Goal: Information Seeking & Learning: Learn about a topic

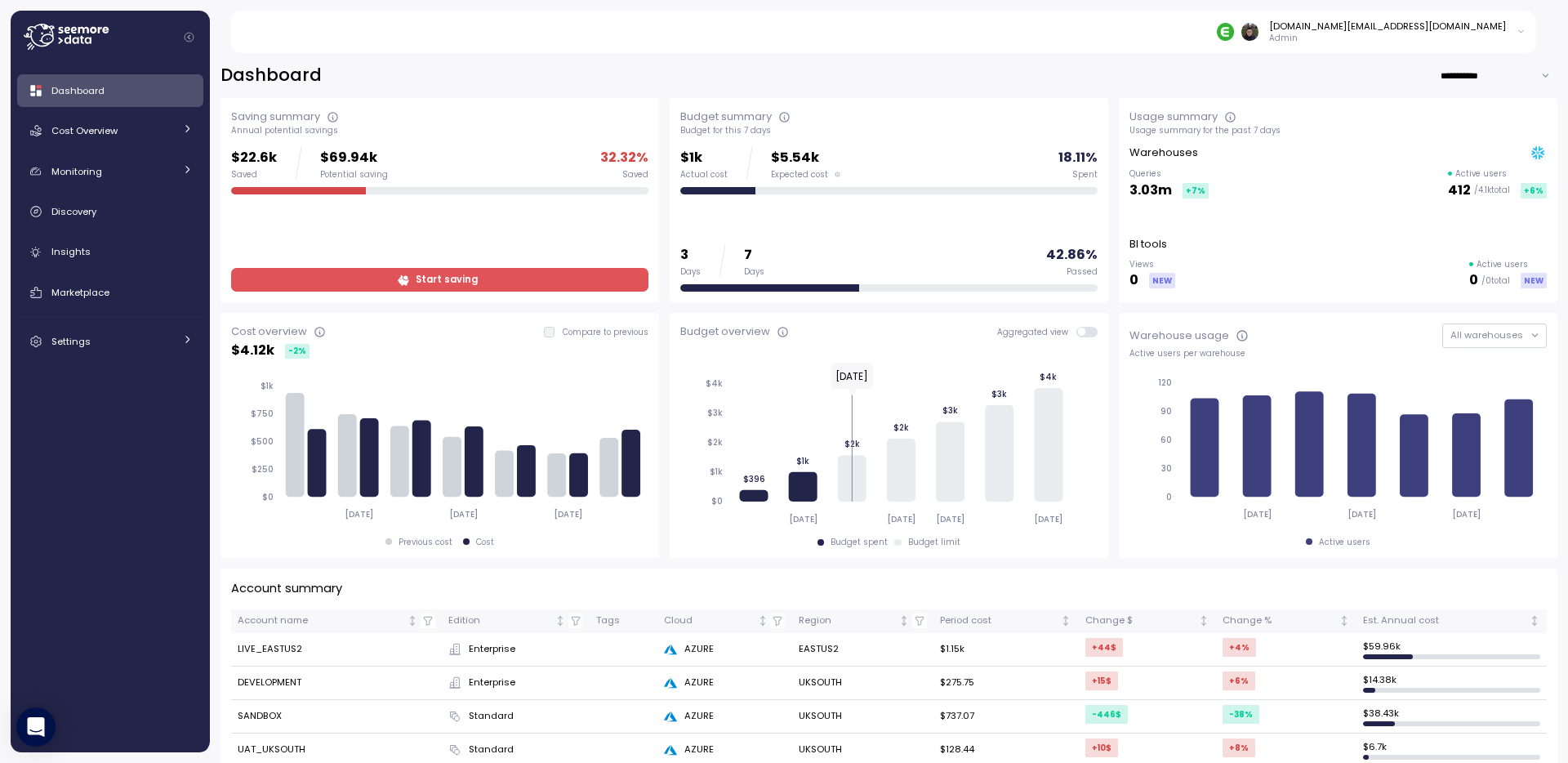
click at [659, 80] on div "**********" at bounding box center [889, 75] width 1337 height 24
click at [662, 80] on div "**********" at bounding box center [889, 75] width 1337 height 24
click at [660, 71] on div "**********" at bounding box center [889, 75] width 1337 height 24
click at [666, 68] on div "**********" at bounding box center [889, 75] width 1337 height 24
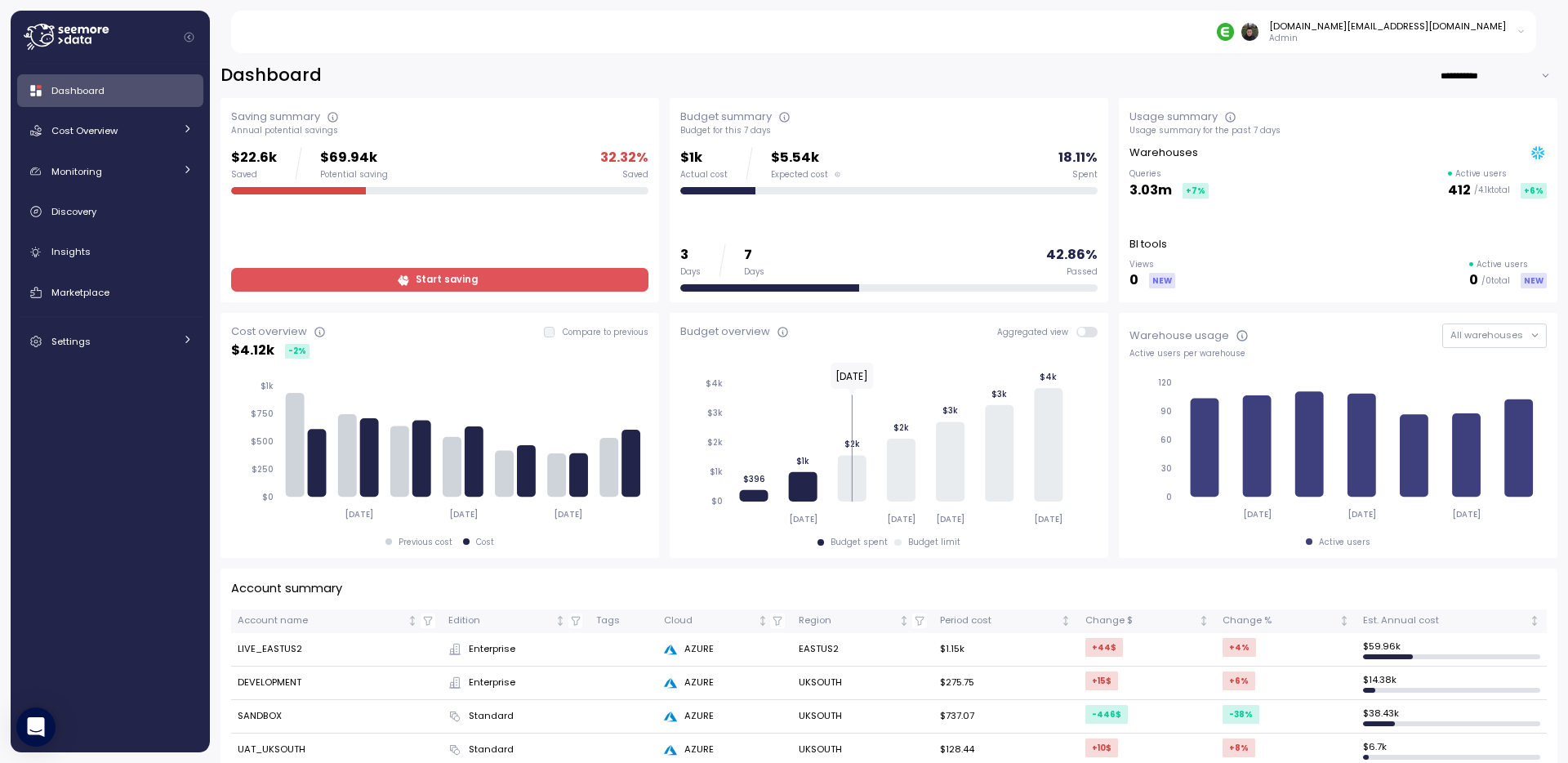
click at [663, 59] on div "**********" at bounding box center [888, 402] width 1358 height 720
click at [659, 73] on div "**********" at bounding box center [889, 75] width 1337 height 24
click at [662, 85] on div "**********" at bounding box center [889, 75] width 1337 height 24
click at [667, 75] on div "**********" at bounding box center [889, 75] width 1337 height 24
click at [671, 71] on div "**********" at bounding box center [889, 75] width 1337 height 24
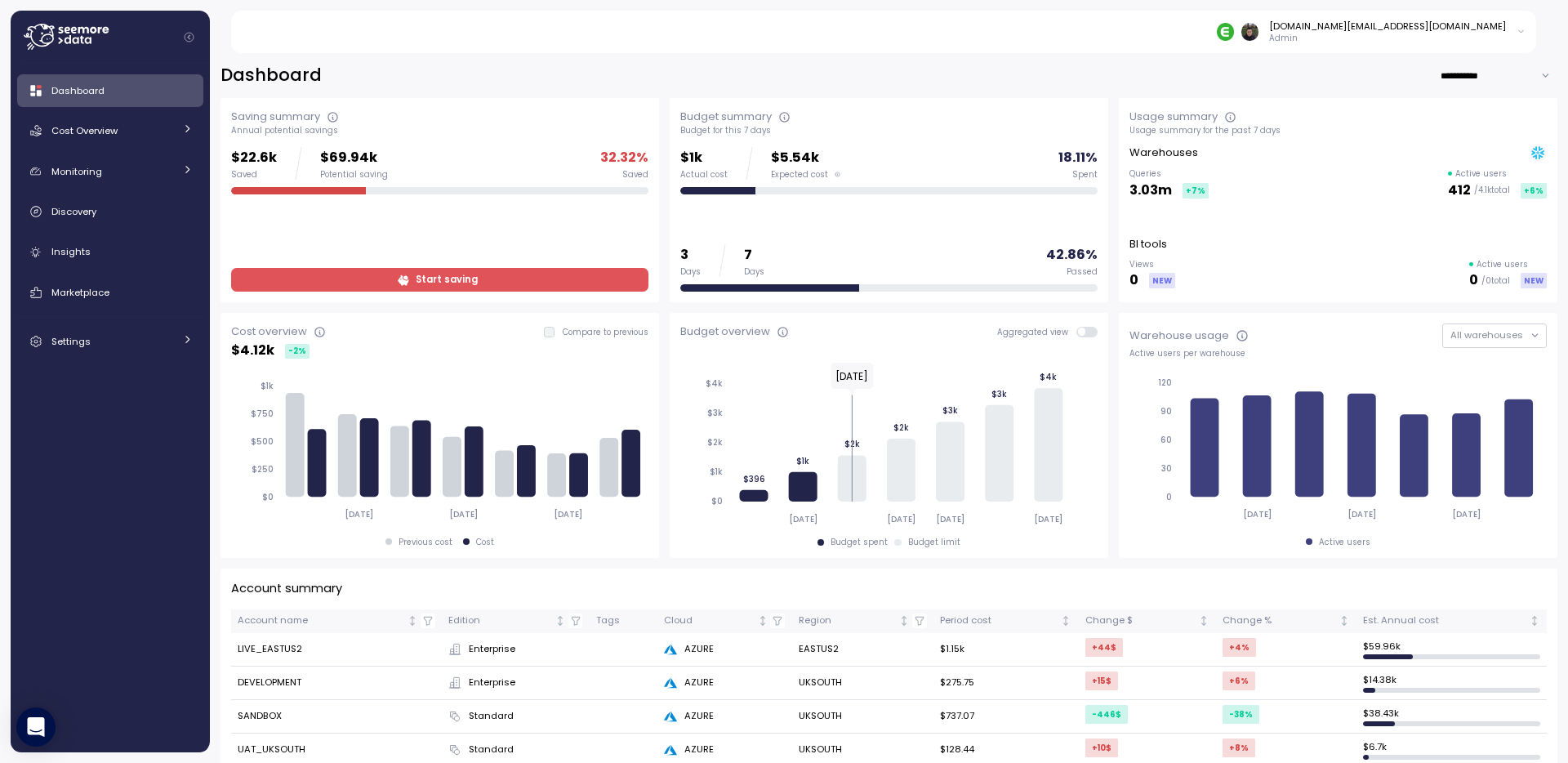
click at [654, 72] on div "**********" at bounding box center [889, 75] width 1337 height 24
click at [673, 73] on div "**********" at bounding box center [889, 75] width 1337 height 24
click at [673, 86] on div "**********" at bounding box center [889, 75] width 1337 height 24
click at [656, 75] on div "**********" at bounding box center [889, 75] width 1337 height 24
click at [663, 75] on div "**********" at bounding box center [889, 75] width 1337 height 24
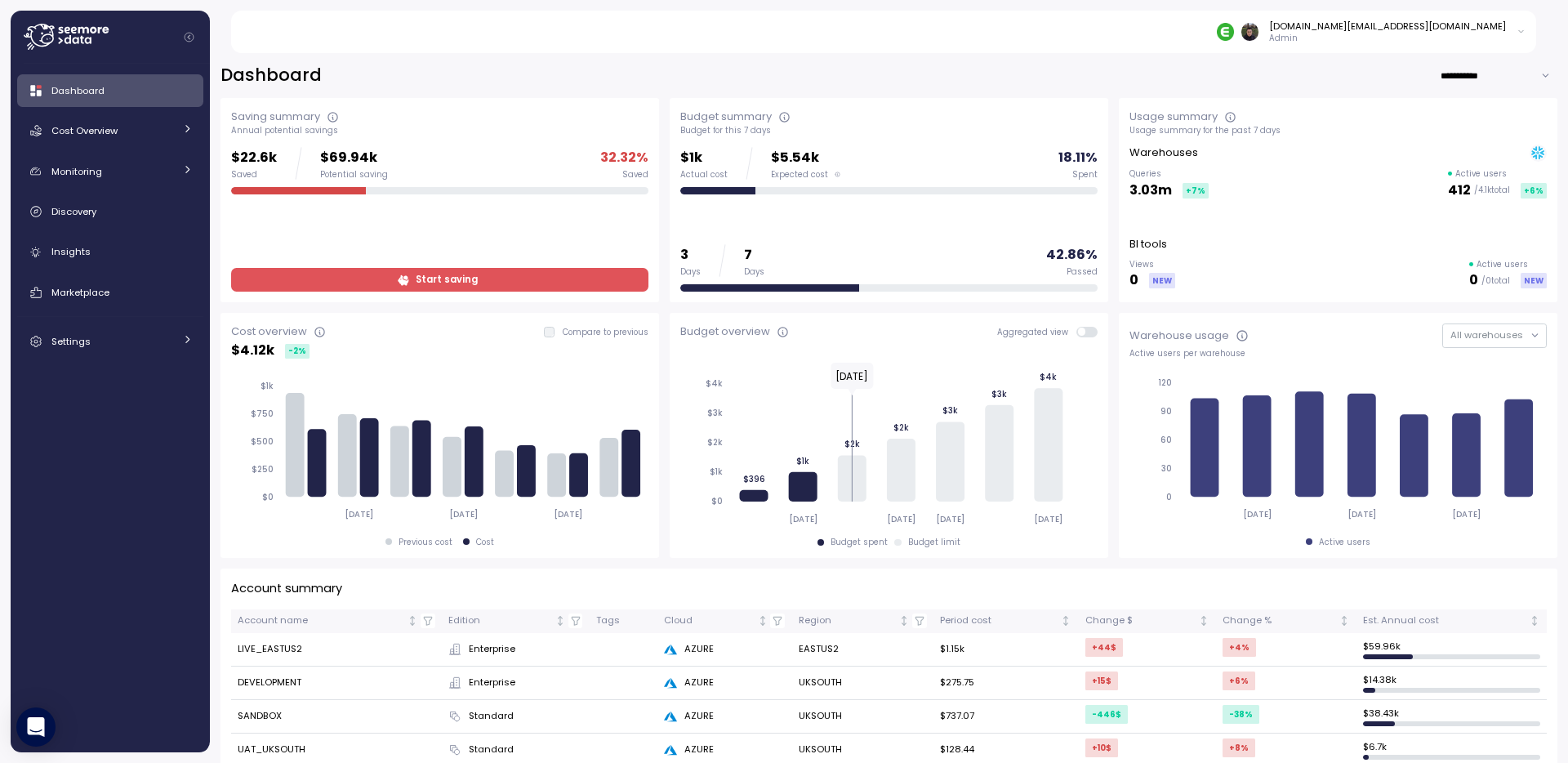
click at [642, 76] on div "**********" at bounding box center [889, 75] width 1337 height 24
click at [714, 72] on div "**********" at bounding box center [889, 75] width 1337 height 24
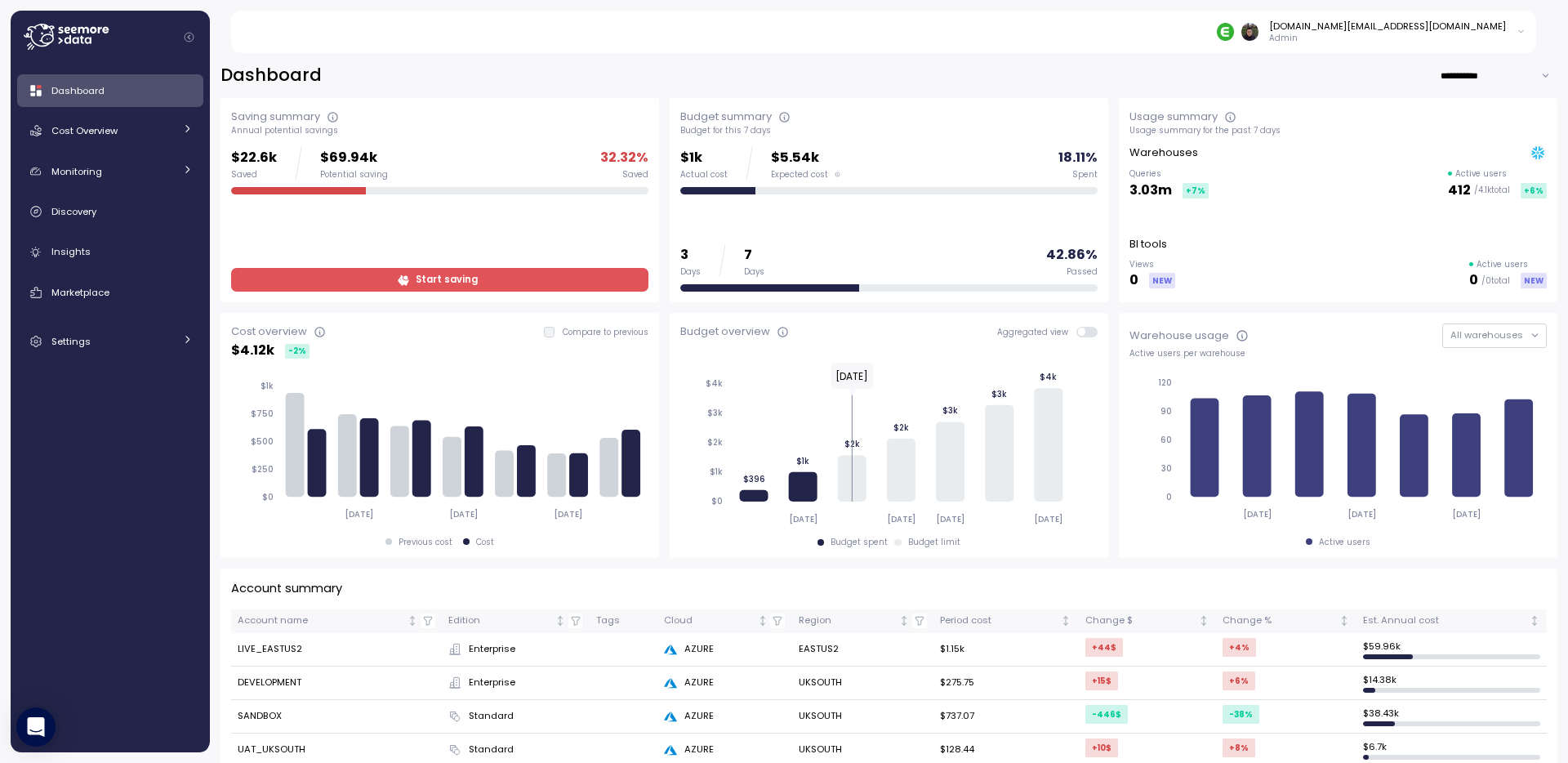
click at [607, 83] on div "**********" at bounding box center [889, 75] width 1337 height 24
click at [678, 83] on div "**********" at bounding box center [889, 75] width 1337 height 24
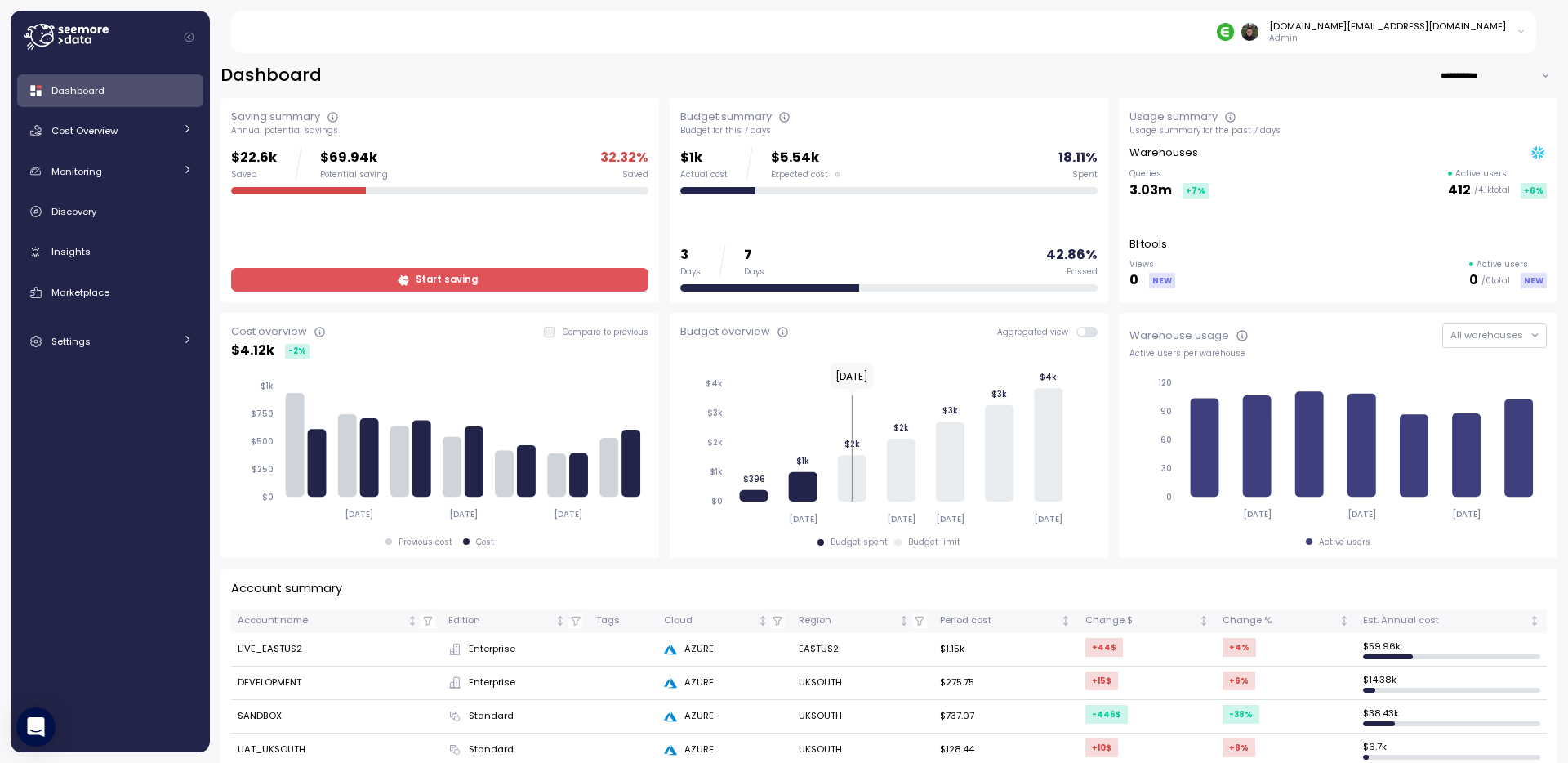
click at [674, 82] on div "**********" at bounding box center [889, 75] width 1337 height 24
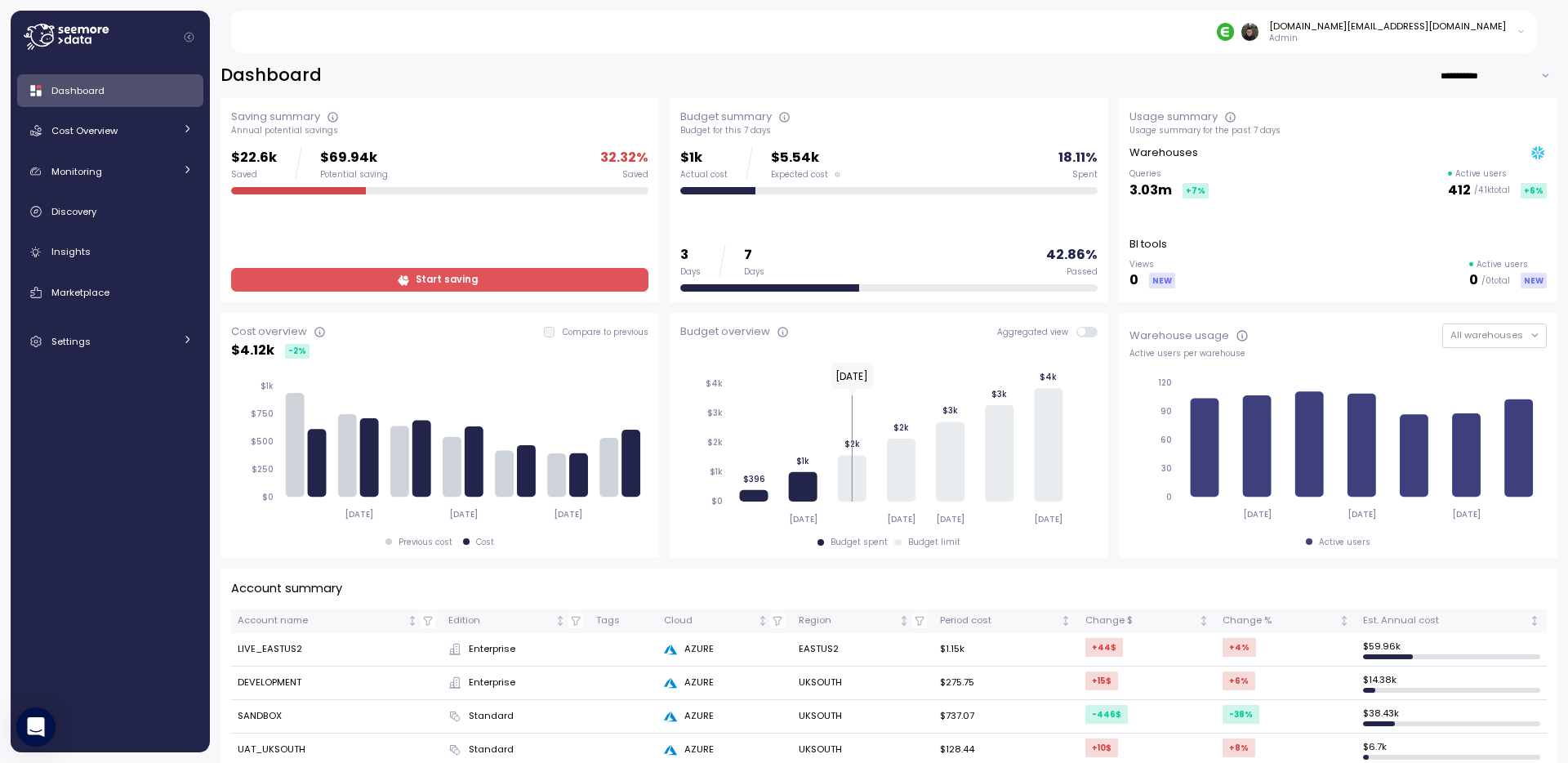
click at [662, 77] on div "**********" at bounding box center [889, 75] width 1337 height 24
click at [672, 66] on div "**********" at bounding box center [889, 75] width 1337 height 24
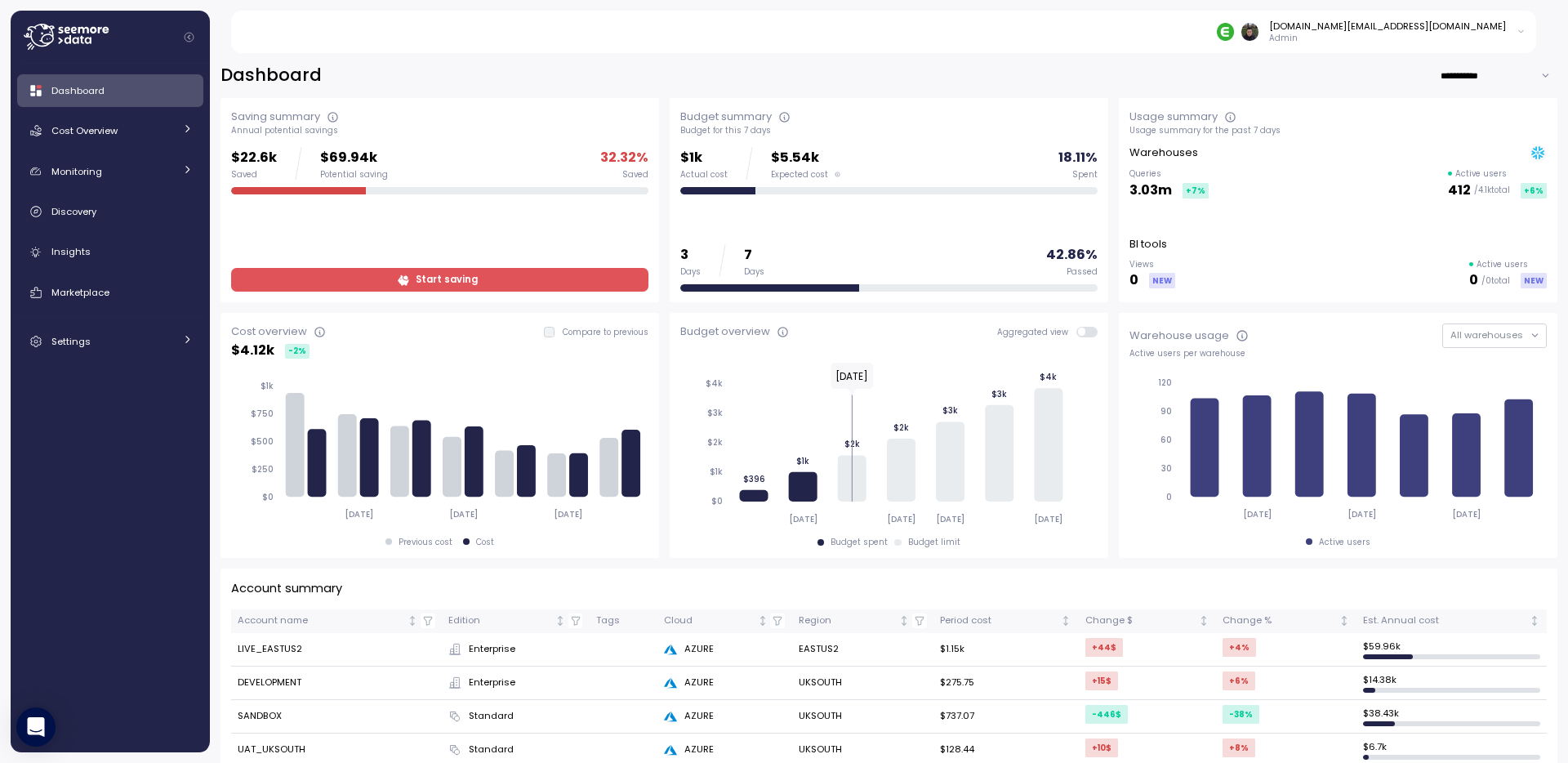
click at [664, 85] on div "**********" at bounding box center [889, 75] width 1337 height 24
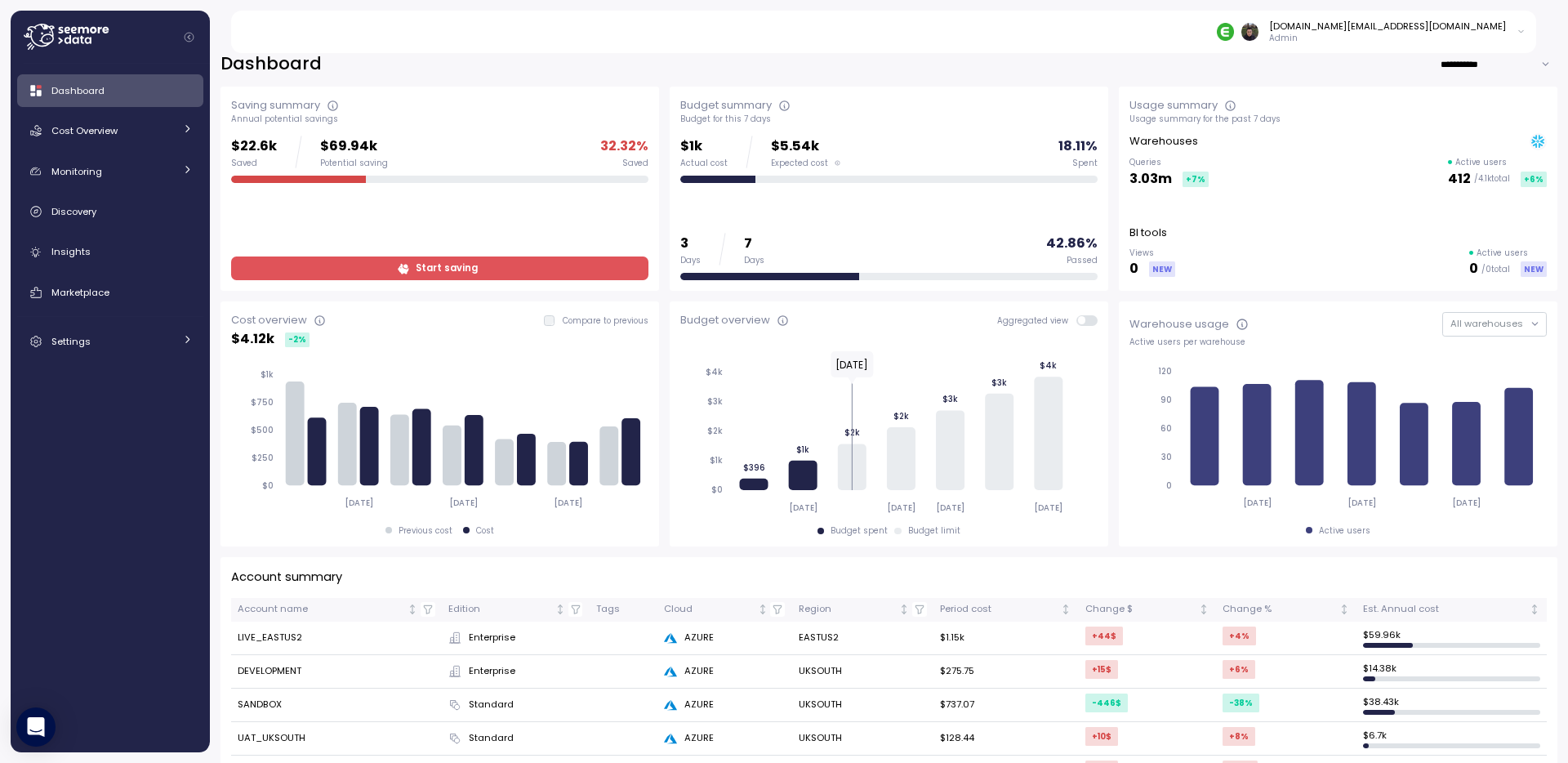
scroll to position [15, 0]
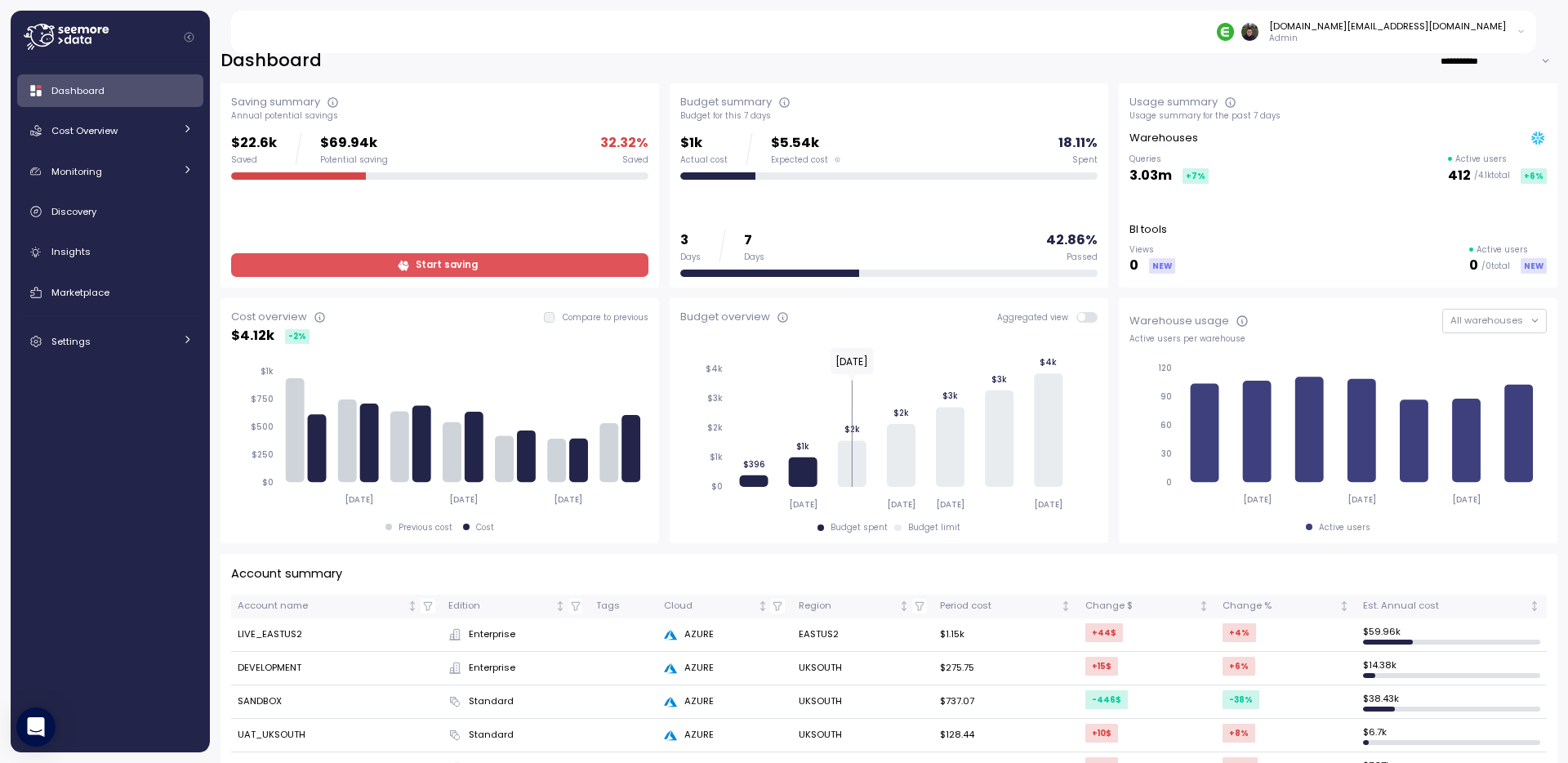
click at [1086, 312] on span at bounding box center [1092, 317] width 13 height 11
click at [1086, 316] on span at bounding box center [1092, 317] width 13 height 11
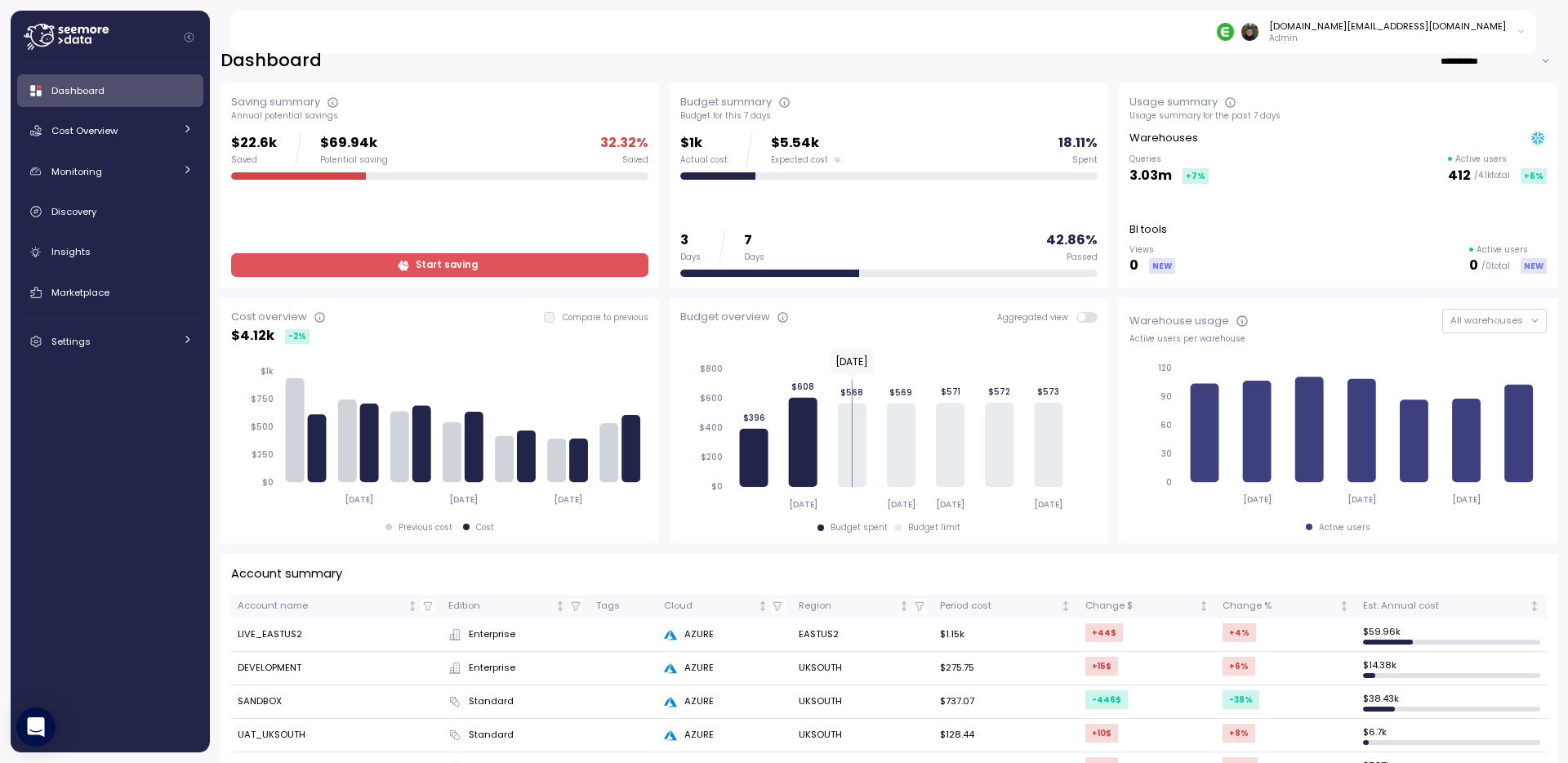
scroll to position [0, 0]
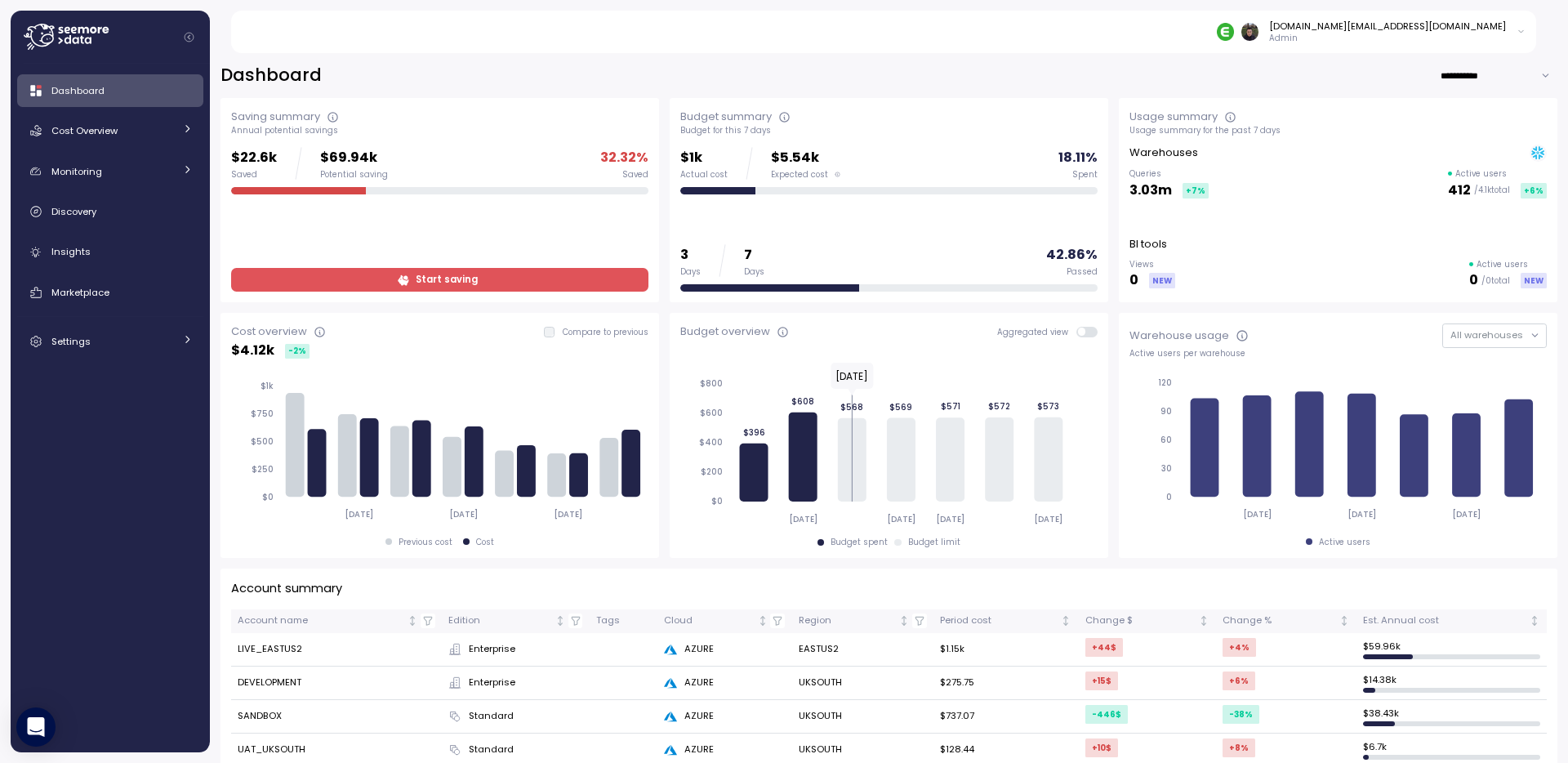
click at [813, 77] on div "**********" at bounding box center [889, 75] width 1337 height 24
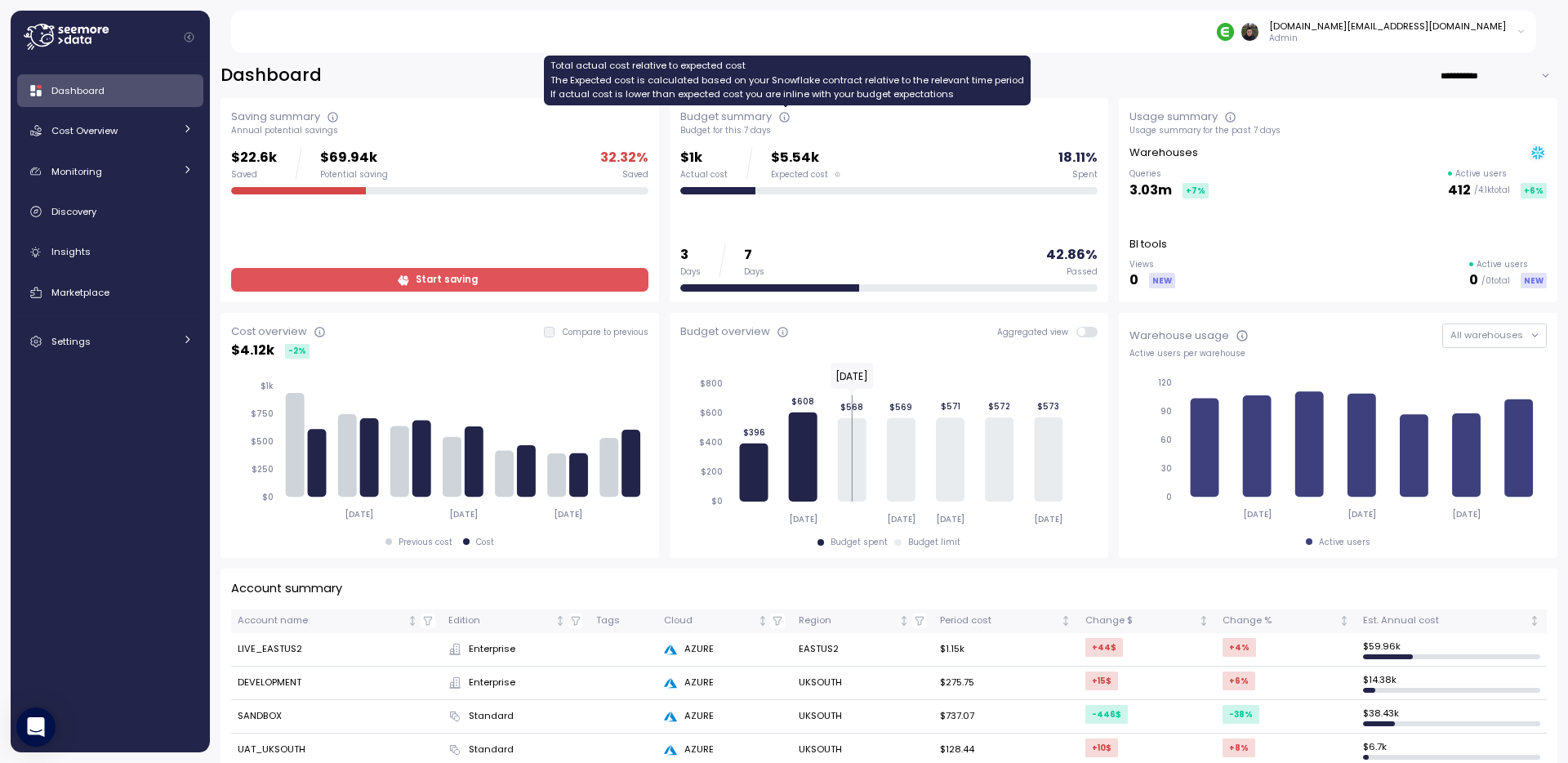
click at [785, 118] on icon at bounding box center [784, 118] width 13 height 13
click at [784, 118] on icon at bounding box center [784, 118] width 1 height 2
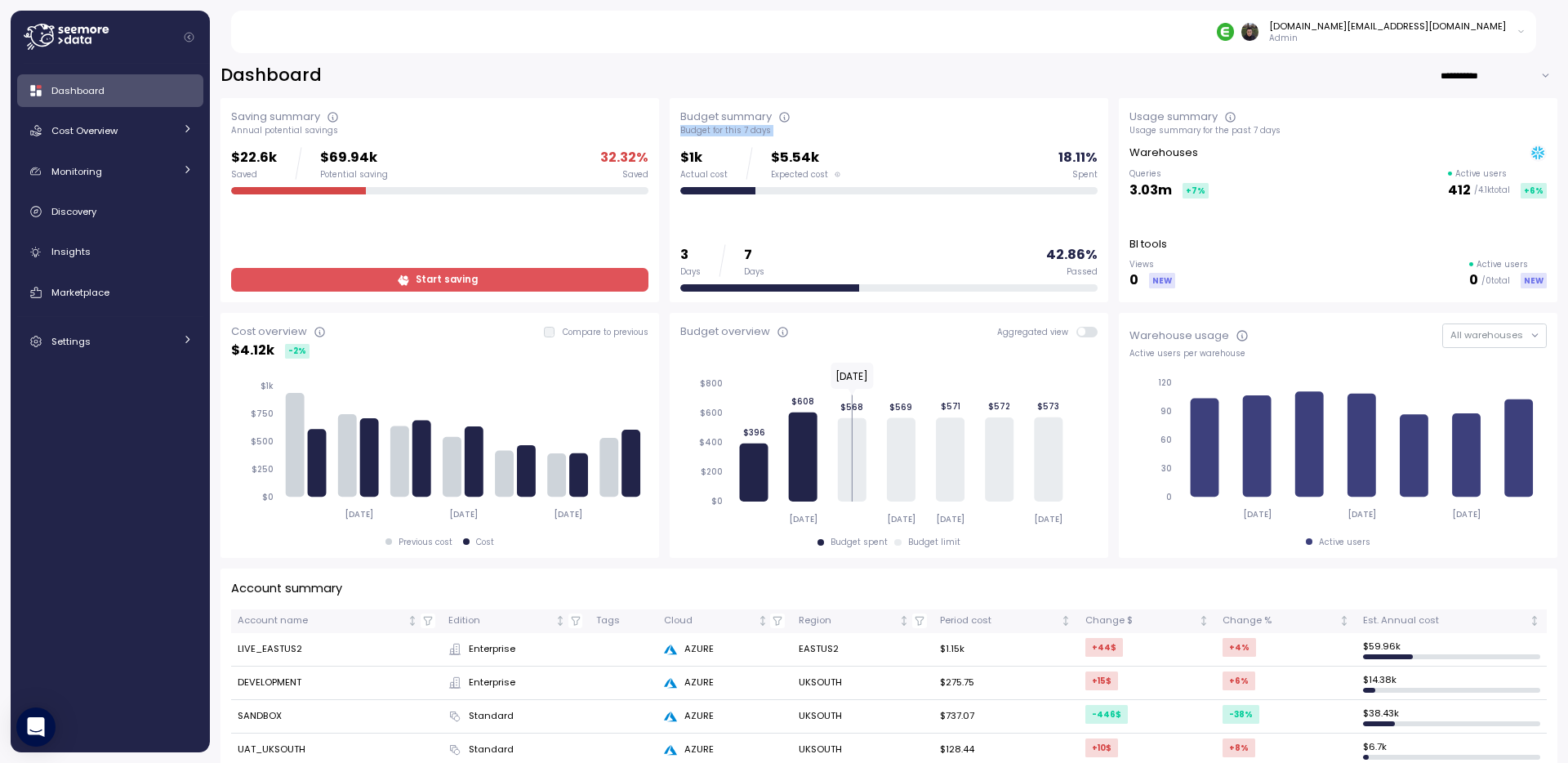
click at [785, 137] on div "Budget summary Budget for this 7 days $1k Actual cost $5.54k Expected cost 18.1…" at bounding box center [889, 200] width 417 height 183
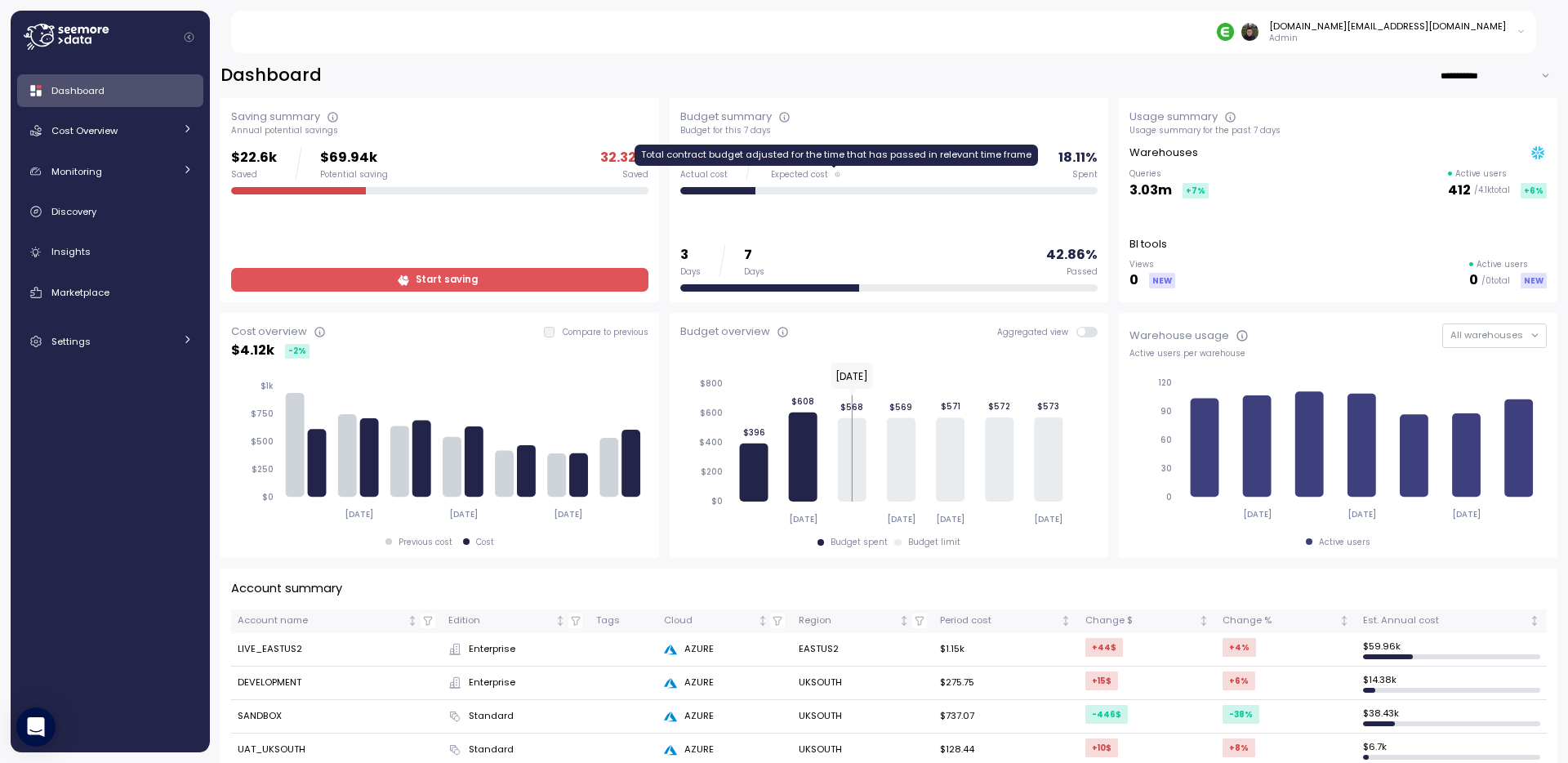
click at [834, 171] on icon at bounding box center [837, 174] width 6 height 6
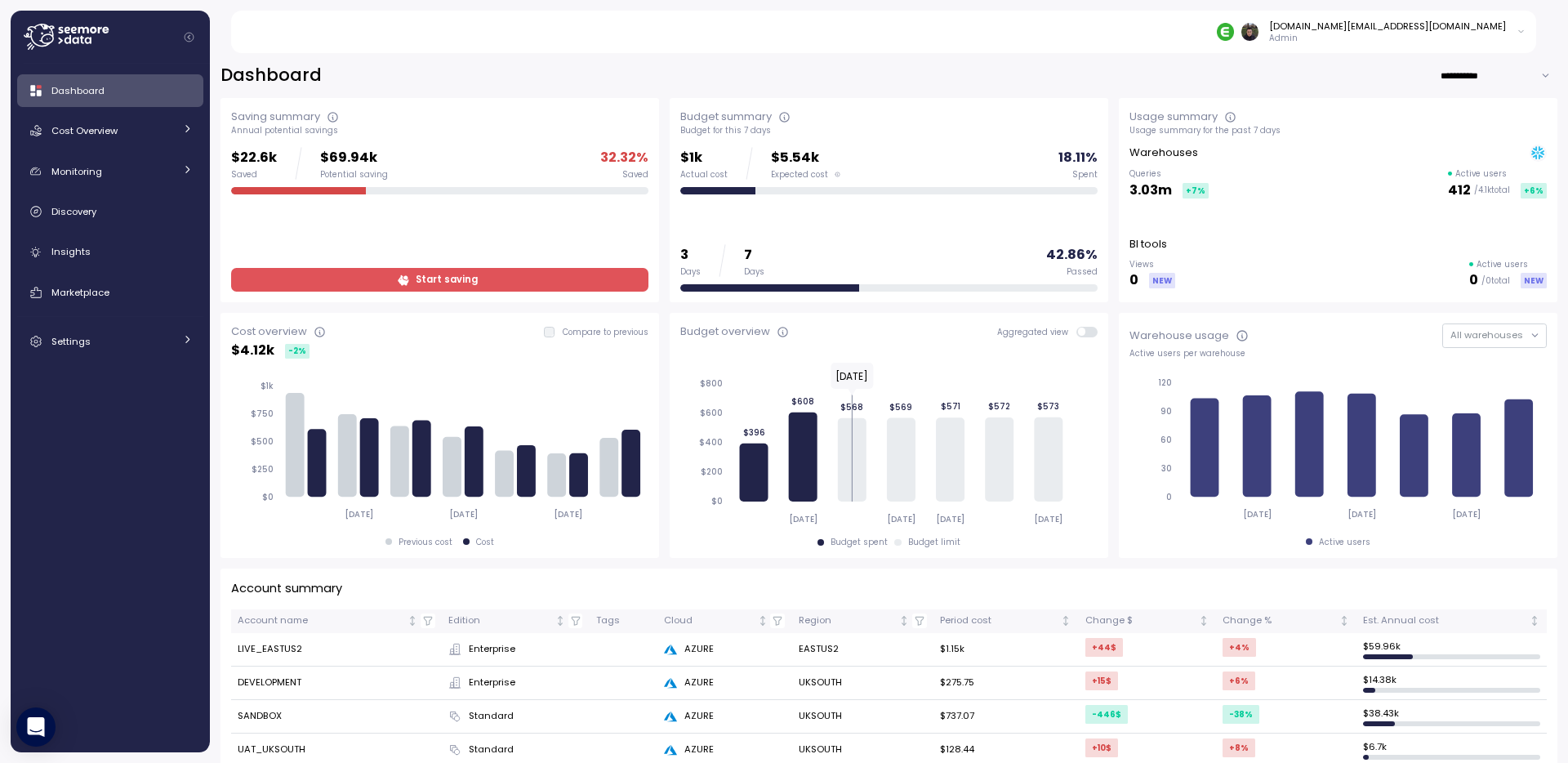
click at [832, 210] on div "$1k Actual cost $5.54k Expected cost 18.11 % Spent 3 Days 7 Days 42.86 % Passed" at bounding box center [889, 219] width 417 height 144
click at [815, 286] on div at bounding box center [770, 288] width 179 height 8
click at [1500, 86] on input "**********" at bounding box center [1498, 75] width 118 height 24
click at [1479, 132] on div "Last 30 days" at bounding box center [1497, 130] width 60 height 13
type input "**********"
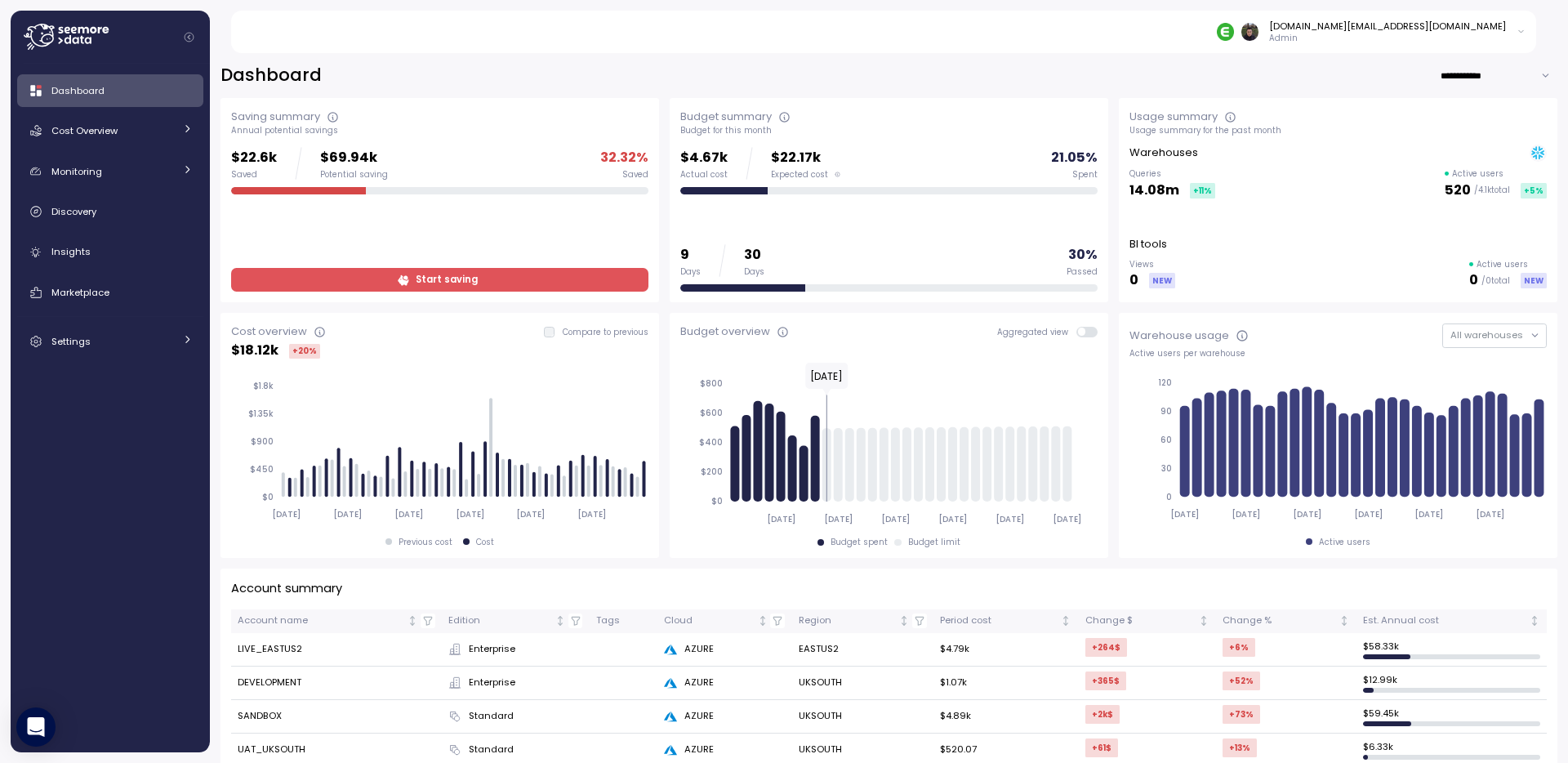
click at [1473, 70] on input "**********" at bounding box center [1498, 75] width 118 height 24
click at [1210, 85] on div "**********" at bounding box center [889, 75] width 1337 height 24
click at [1098, 73] on div "**********" at bounding box center [889, 75] width 1337 height 24
click at [758, 283] on div "9 Days 30 Days 30 % Passed" at bounding box center [889, 268] width 417 height 47
click at [748, 263] on p "30" at bounding box center [754, 255] width 21 height 22
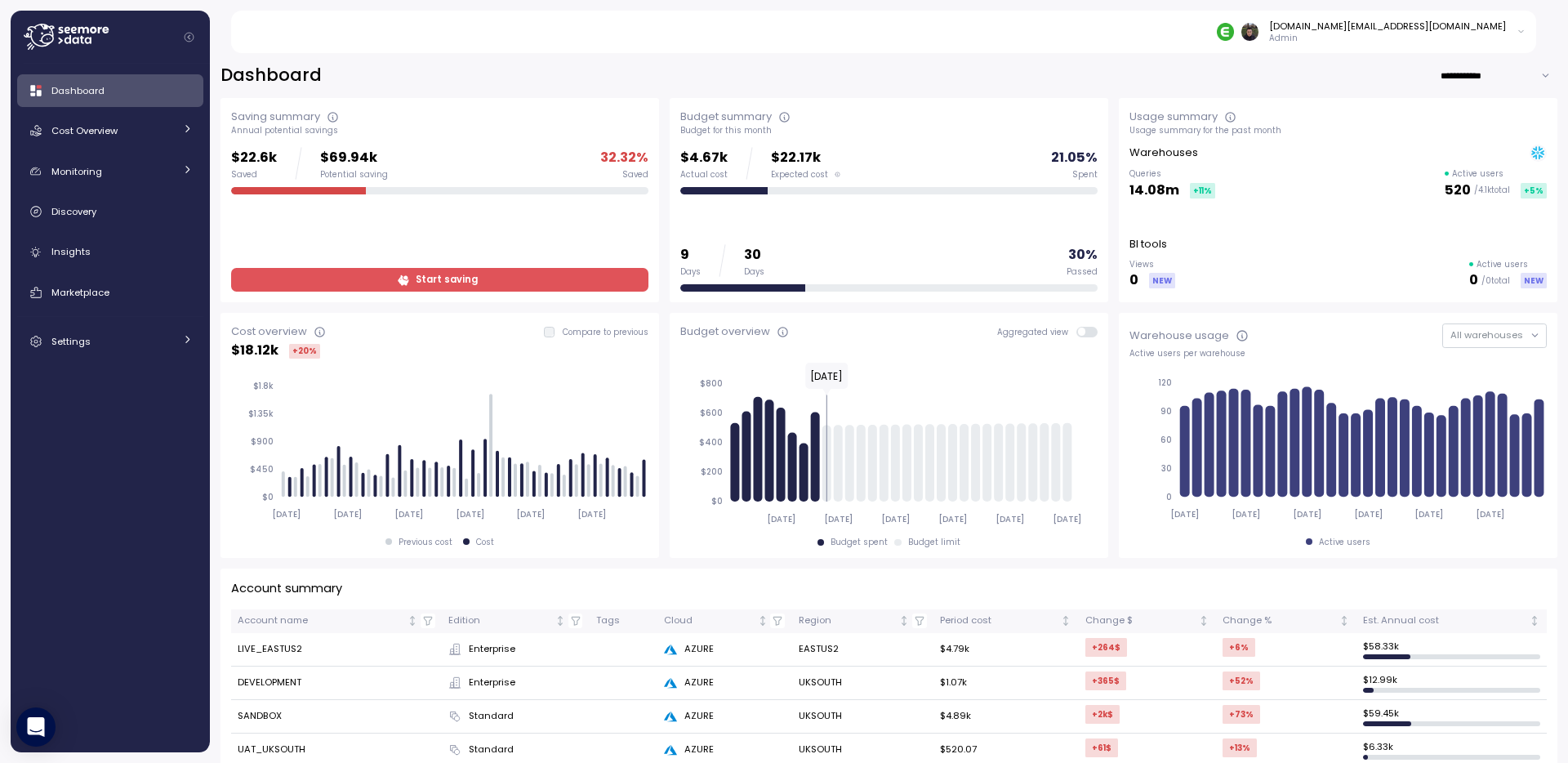
click at [702, 268] on div "9 Days 30 Days" at bounding box center [722, 260] width 84 height 32
click at [731, 262] on div "9 Days 30 Days" at bounding box center [722, 260] width 84 height 32
click at [751, 262] on p "30" at bounding box center [754, 255] width 21 height 22
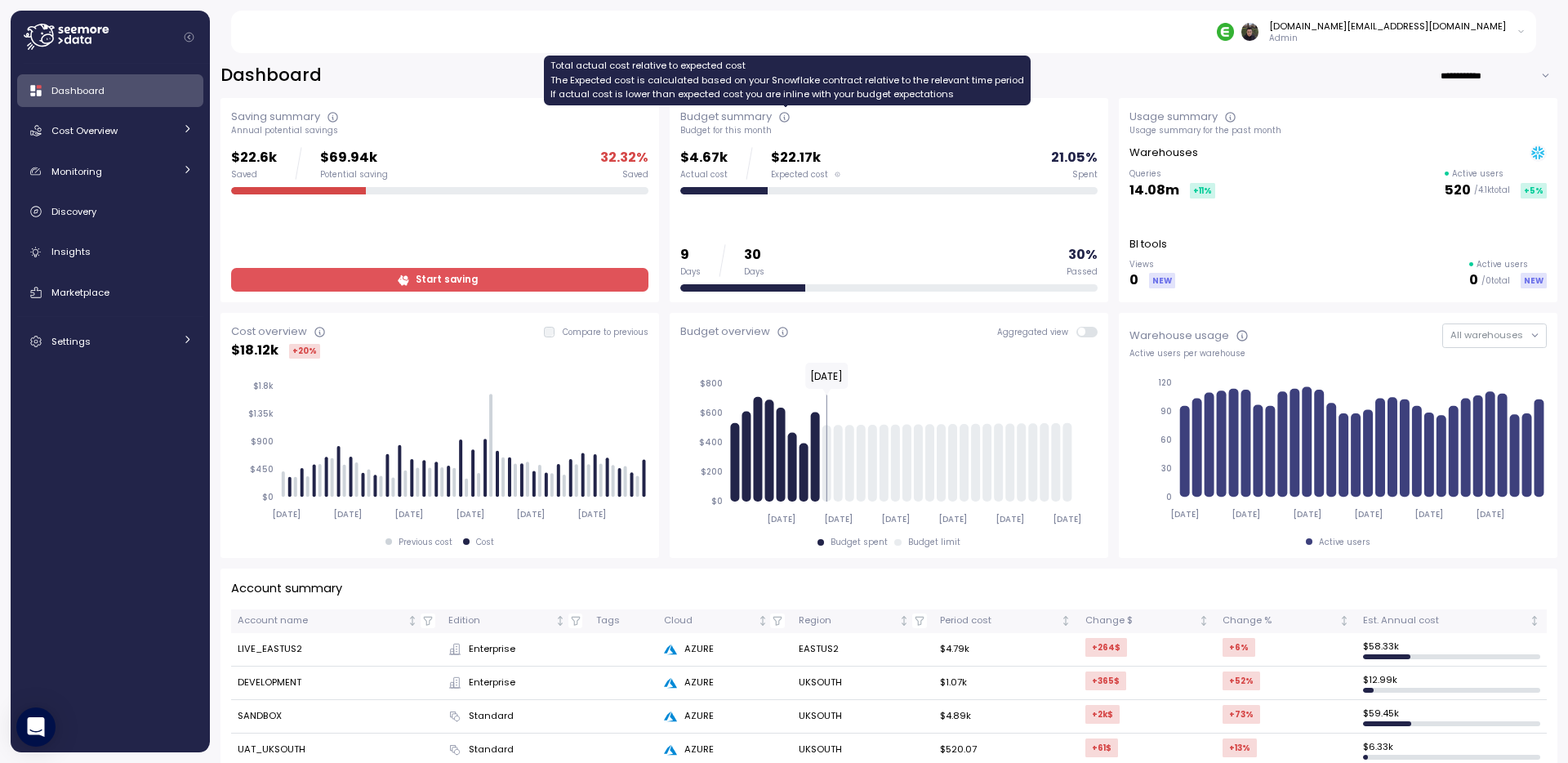
click at [786, 117] on icon at bounding box center [784, 118] width 13 height 13
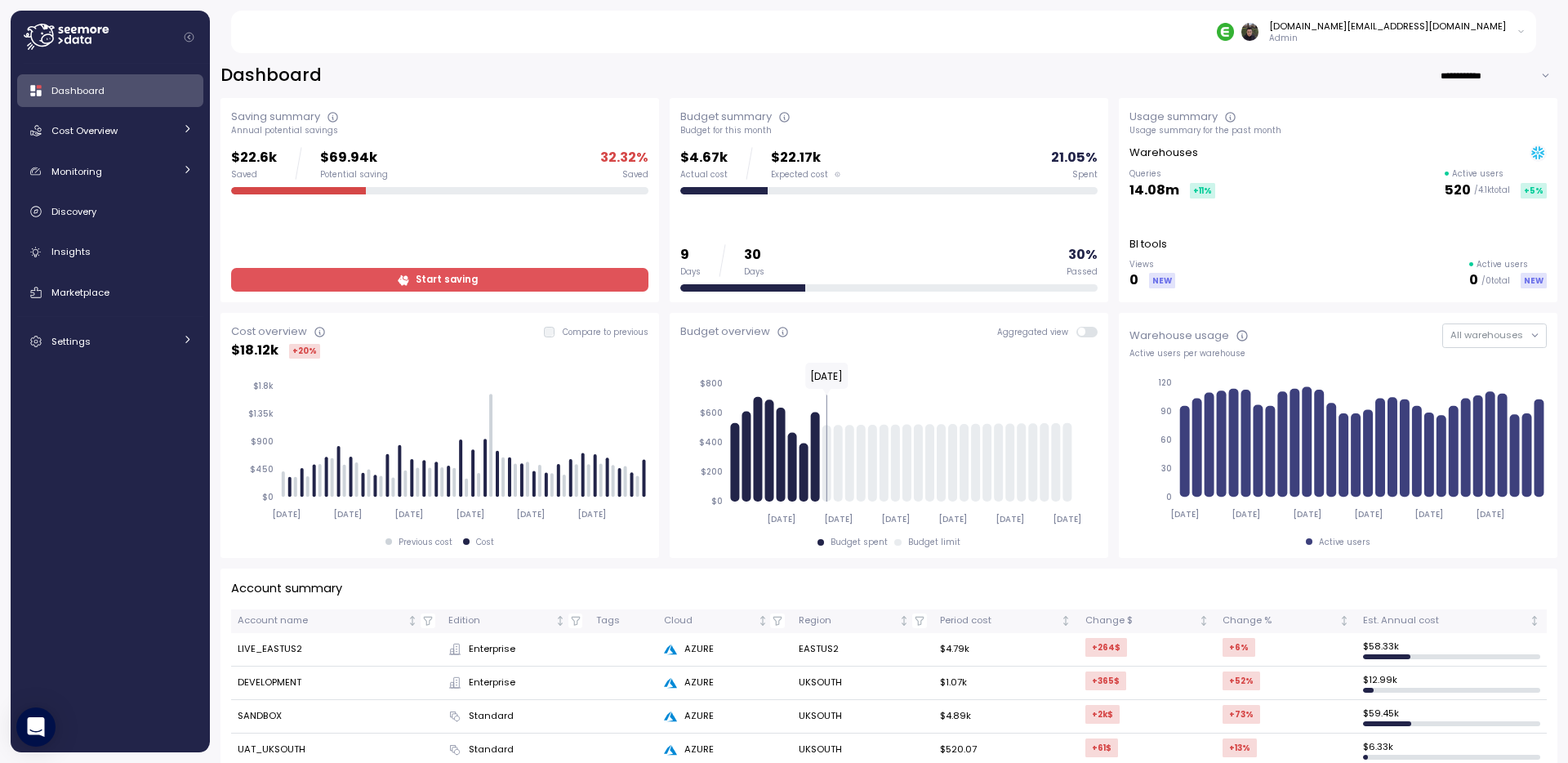
click at [782, 175] on span "Expected cost" at bounding box center [799, 175] width 57 height 12
click at [777, 245] on div "9 Days 30 Days 30 % Passed" at bounding box center [889, 260] width 417 height 32
click at [756, 278] on div "9 Days 30 Days 30 % Passed" at bounding box center [889, 268] width 417 height 47
click at [758, 246] on p "30" at bounding box center [754, 255] width 21 height 22
click at [798, 120] on div "Budget summary" at bounding box center [889, 117] width 417 height 17
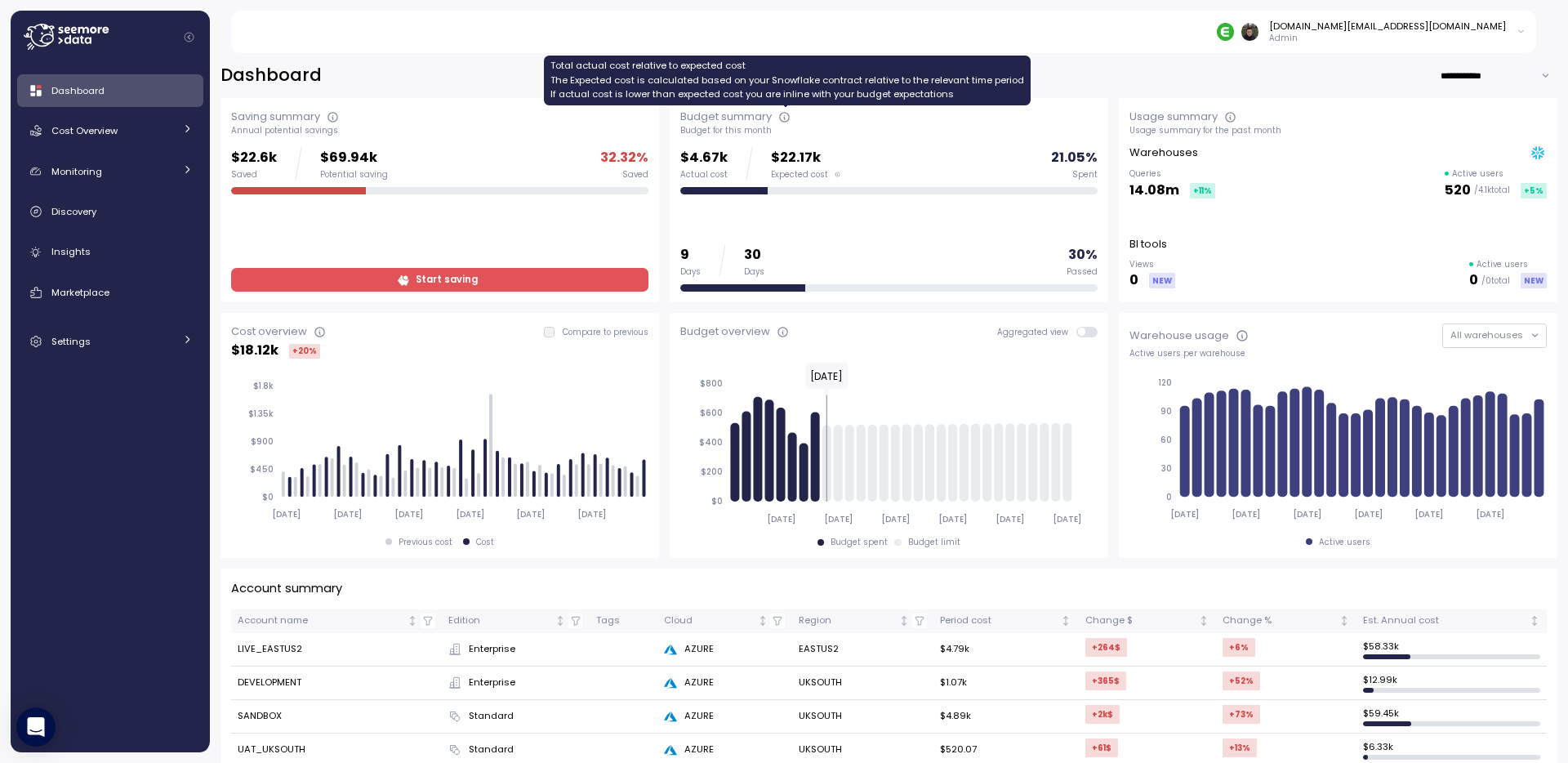
click at [781, 117] on icon at bounding box center [784, 118] width 13 height 13
click at [783, 195] on div "$4.67k Actual cost $22.17k Expected cost 21.05 % Spent 9 Days 30 Days 30 % Pass…" at bounding box center [889, 219] width 417 height 144
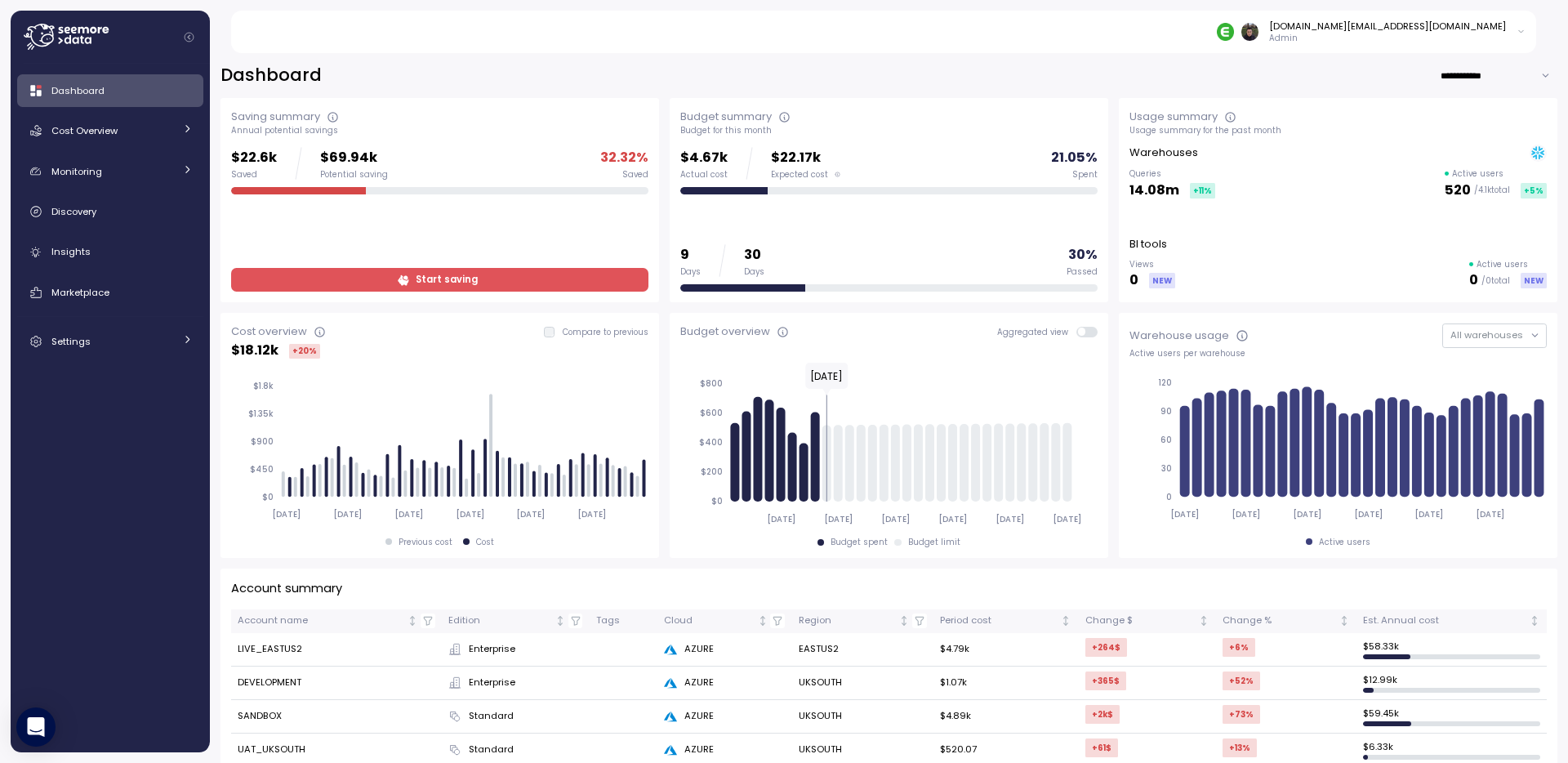
click at [1464, 66] on input "**********" at bounding box center [1498, 75] width 118 height 24
click at [1332, 74] on div "**********" at bounding box center [889, 75] width 1337 height 24
click at [1126, 256] on div "Usage summary Usage summary for the past month Warehouses Queries 14.08m +11 % …" at bounding box center [1338, 200] width 438 height 204
click at [1123, 291] on div "Usage summary Usage summary for the past month Warehouses Queries 14.08m +11 % …" at bounding box center [1338, 200] width 438 height 204
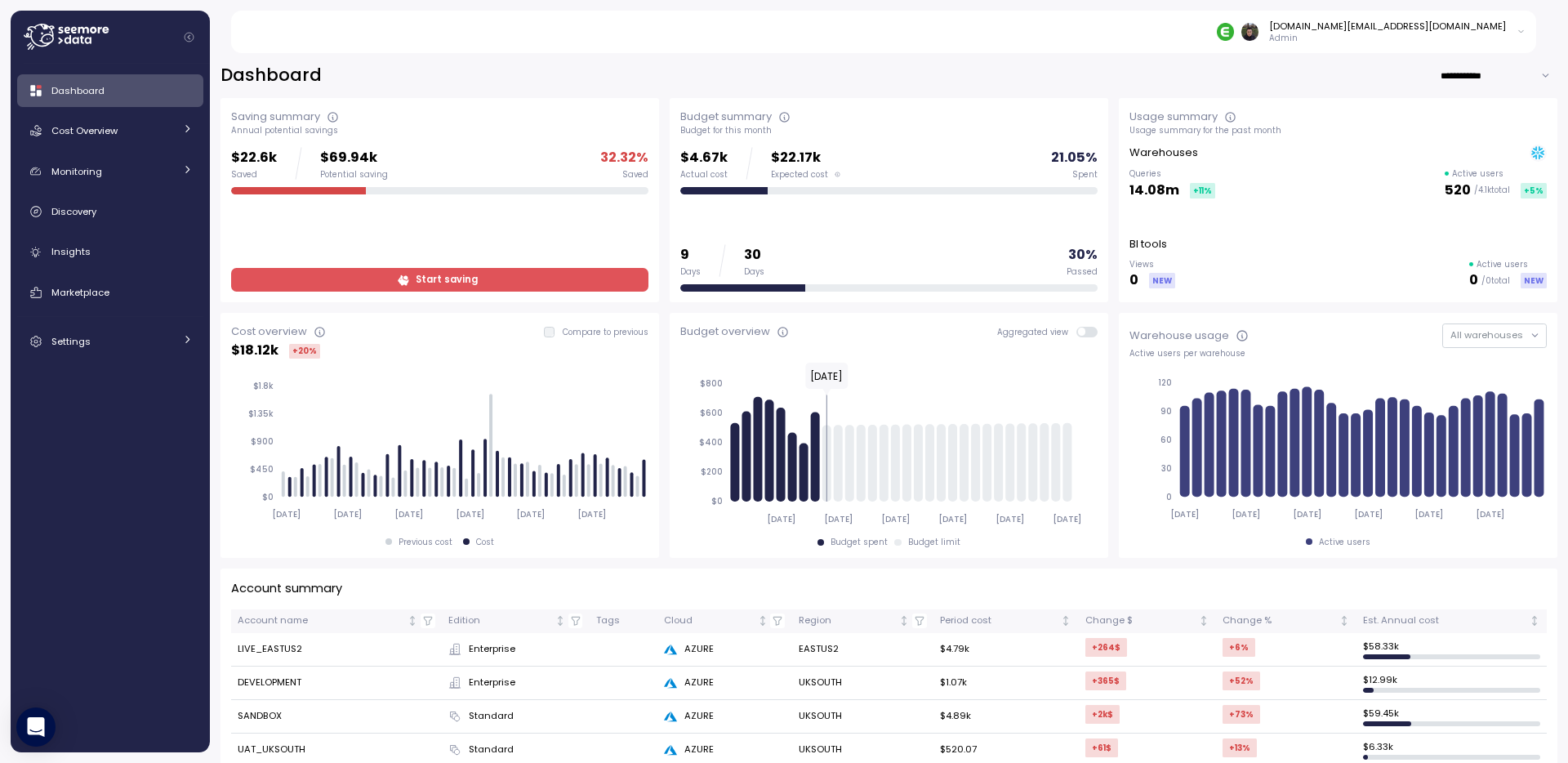
click at [1119, 288] on div "Usage summary Usage summary for the past month Warehouses Queries 14.08m +11 % …" at bounding box center [1338, 200] width 438 height 204
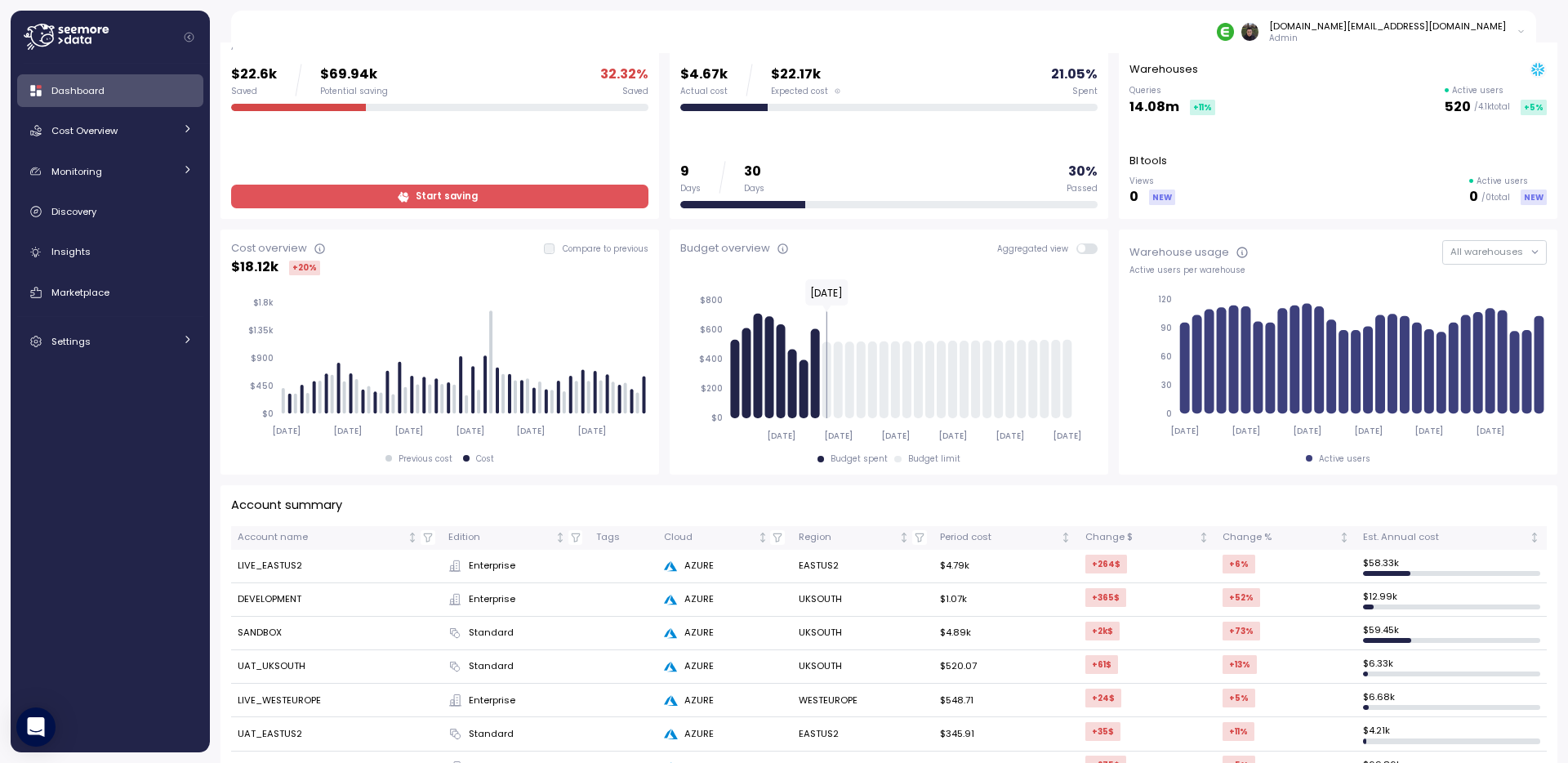
scroll to position [104, 0]
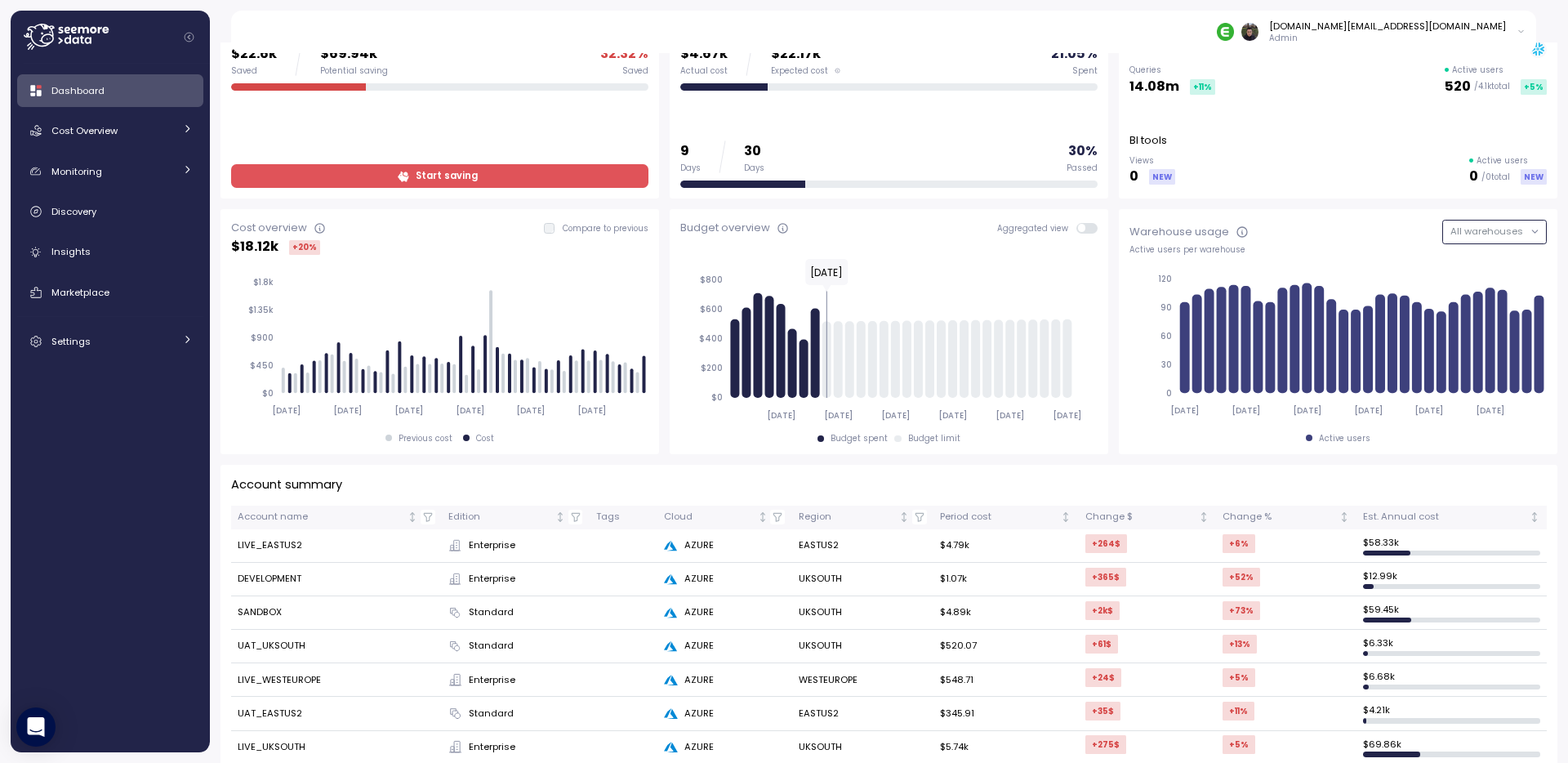
click at [1483, 236] on span "All warehouses" at bounding box center [1487, 231] width 73 height 13
click at [1482, 263] on div "Snowflake" at bounding box center [1506, 265] width 48 height 13
click at [1488, 229] on button "Snowflake" at bounding box center [1506, 231] width 80 height 24
click at [1119, 211] on div "Warehouse usage Snowflake Active users per warehouse 2025-08-10 2025-08-15 2025…" at bounding box center [1338, 331] width 438 height 245
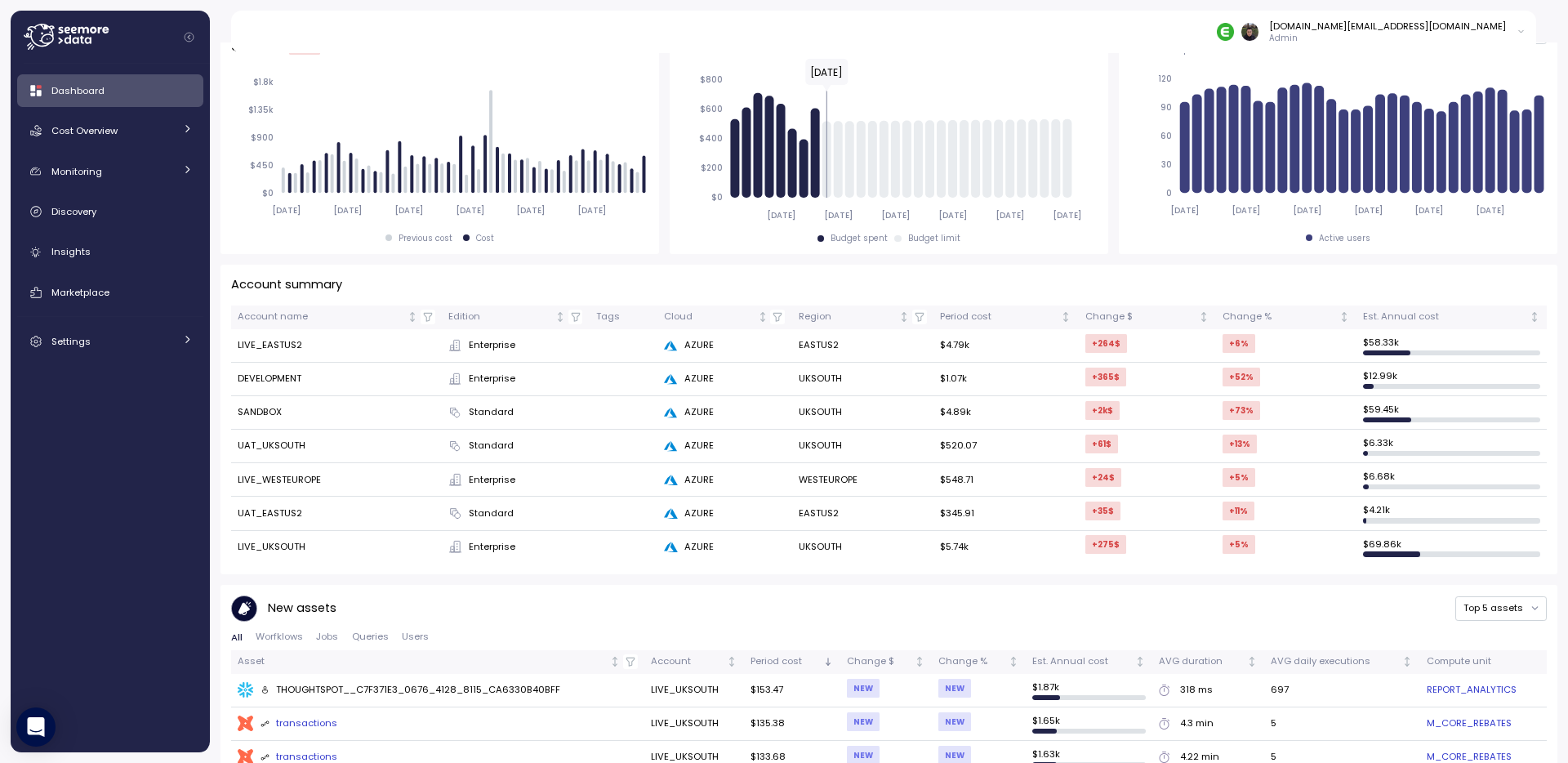
scroll to position [307, 0]
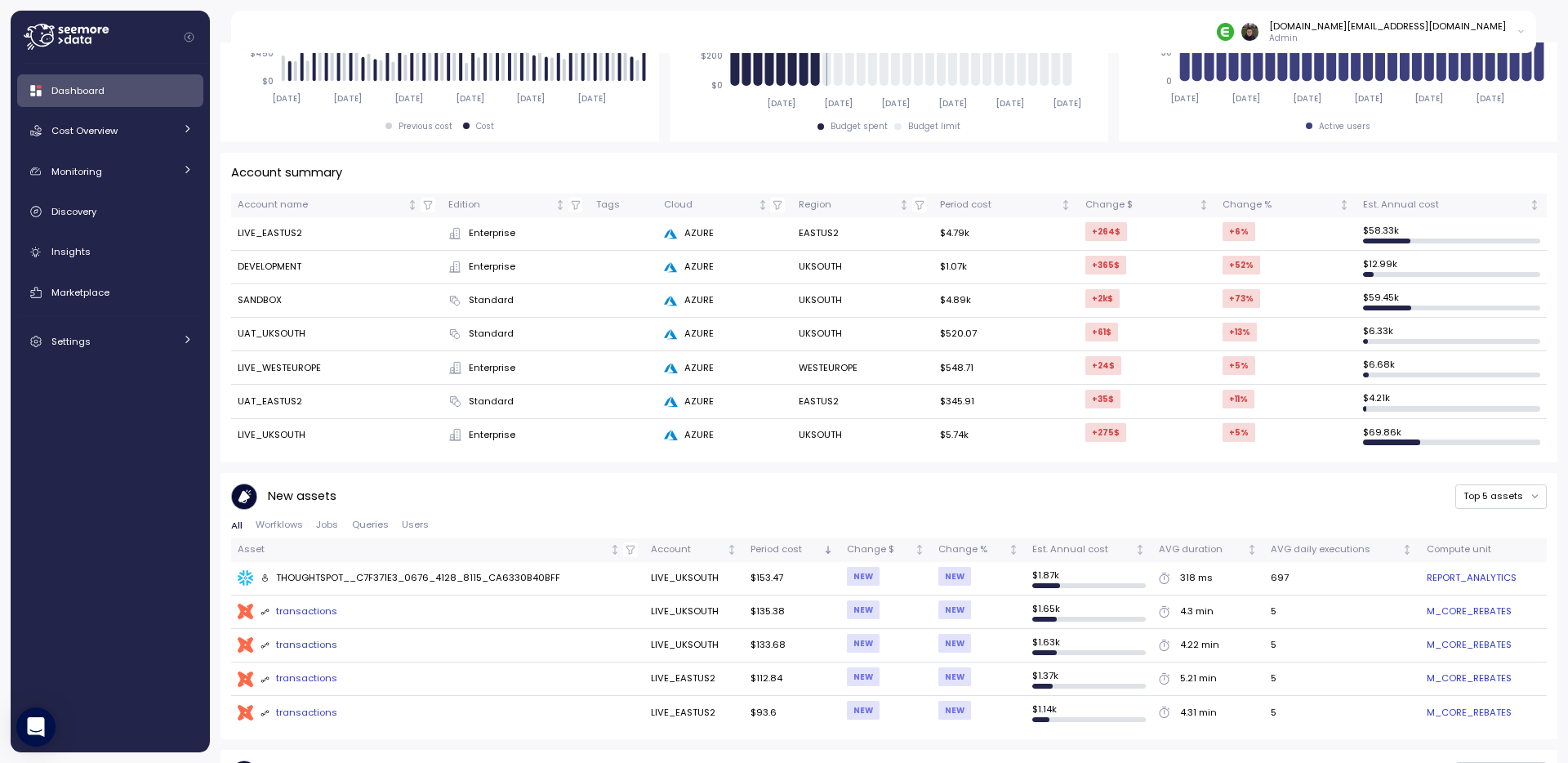
scroll to position [717, 0]
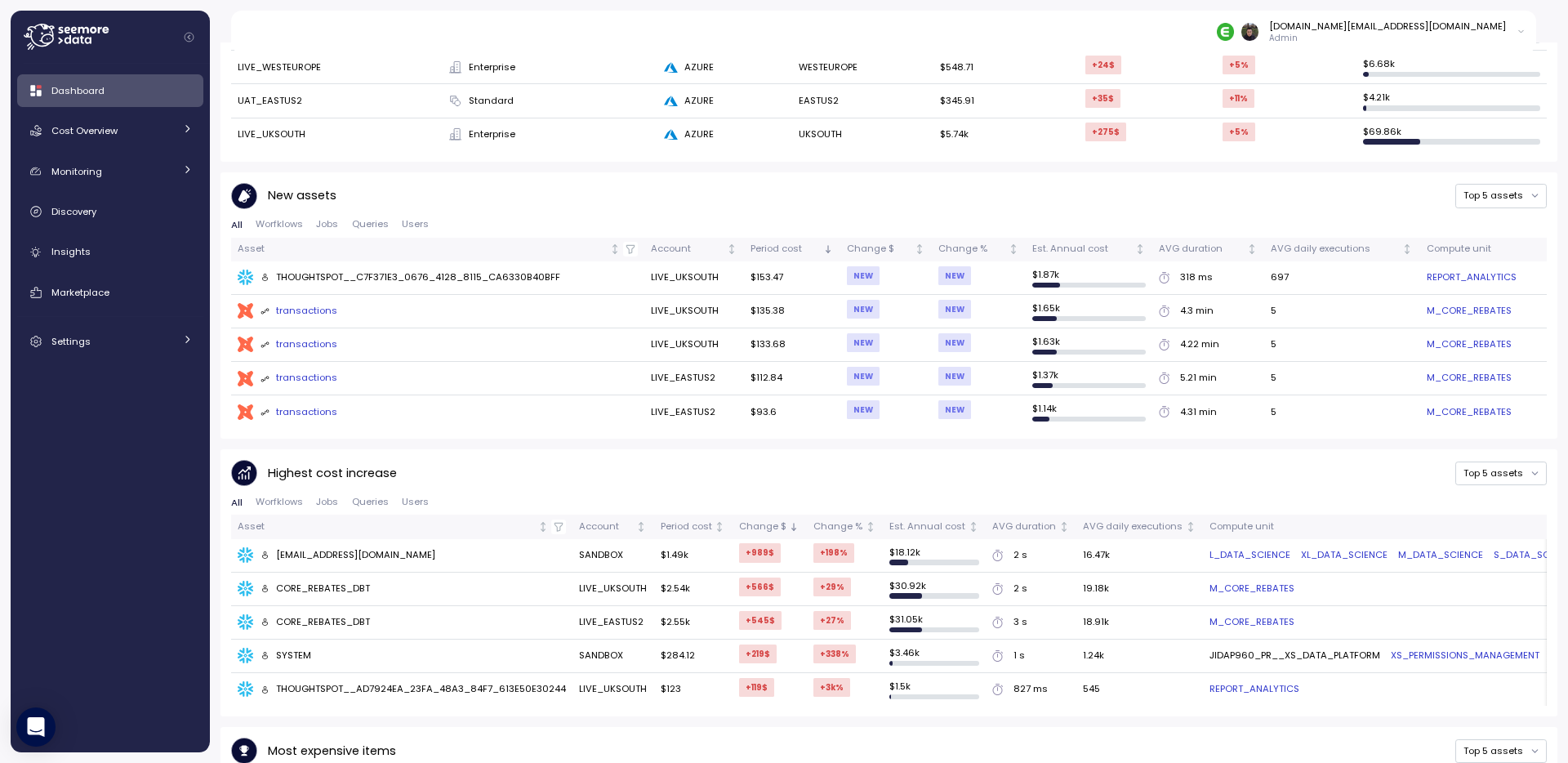
click at [763, 433] on div "Account summary Account name Edition Tags Cloud Region Period cost Change $ Cha…" at bounding box center [889, 423] width 1337 height 1142
click at [1420, 266] on td "REPORT_ANALYTICS" at bounding box center [1483, 278] width 127 height 33
click at [1426, 270] on link "REPORT_ANALYTICS" at bounding box center [1471, 278] width 89 height 15
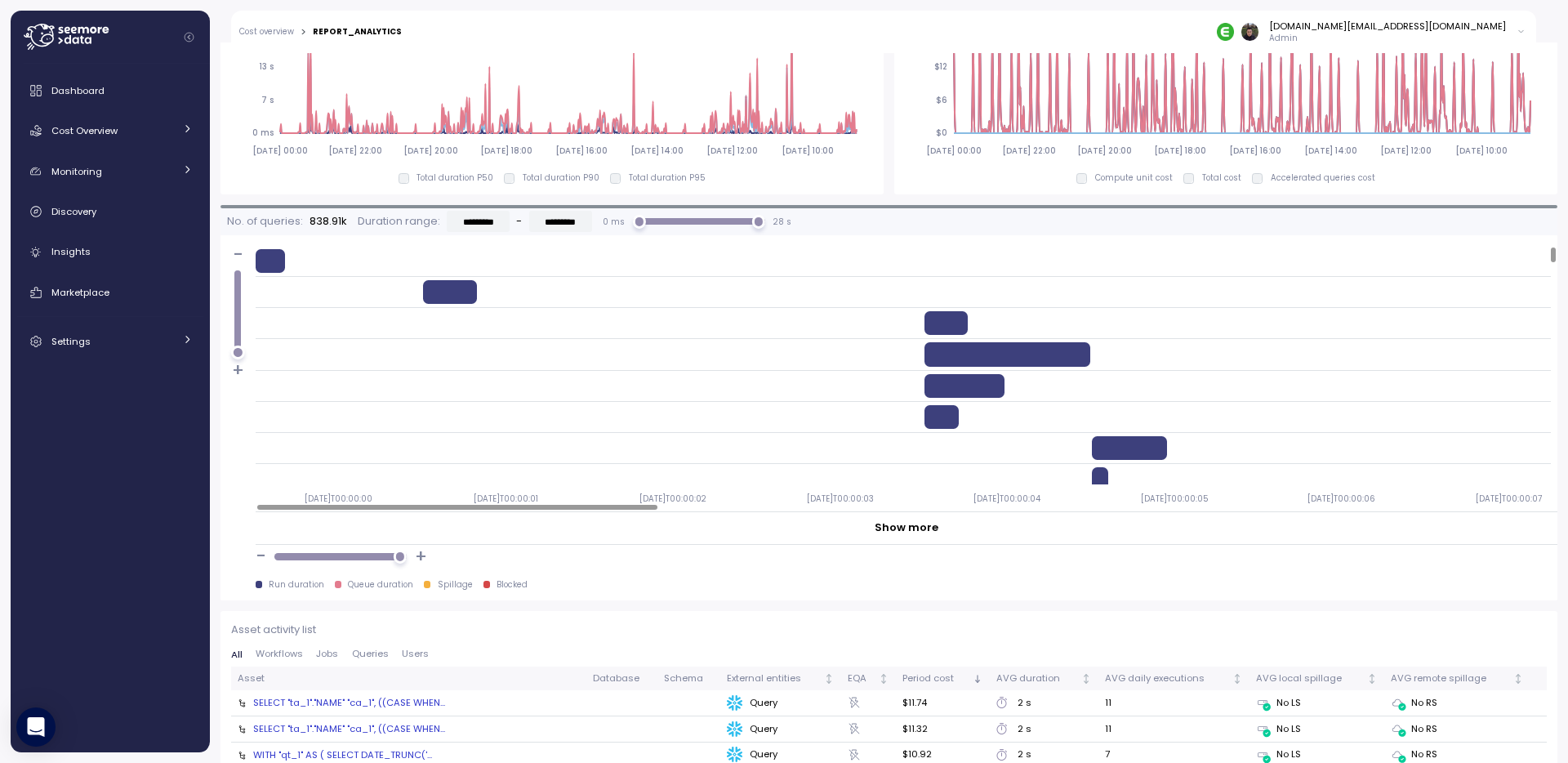
scroll to position [1249, 0]
click at [958, 367] on div at bounding box center [903, 355] width 1295 height 31
click at [957, 354] on div at bounding box center [1007, 355] width 166 height 24
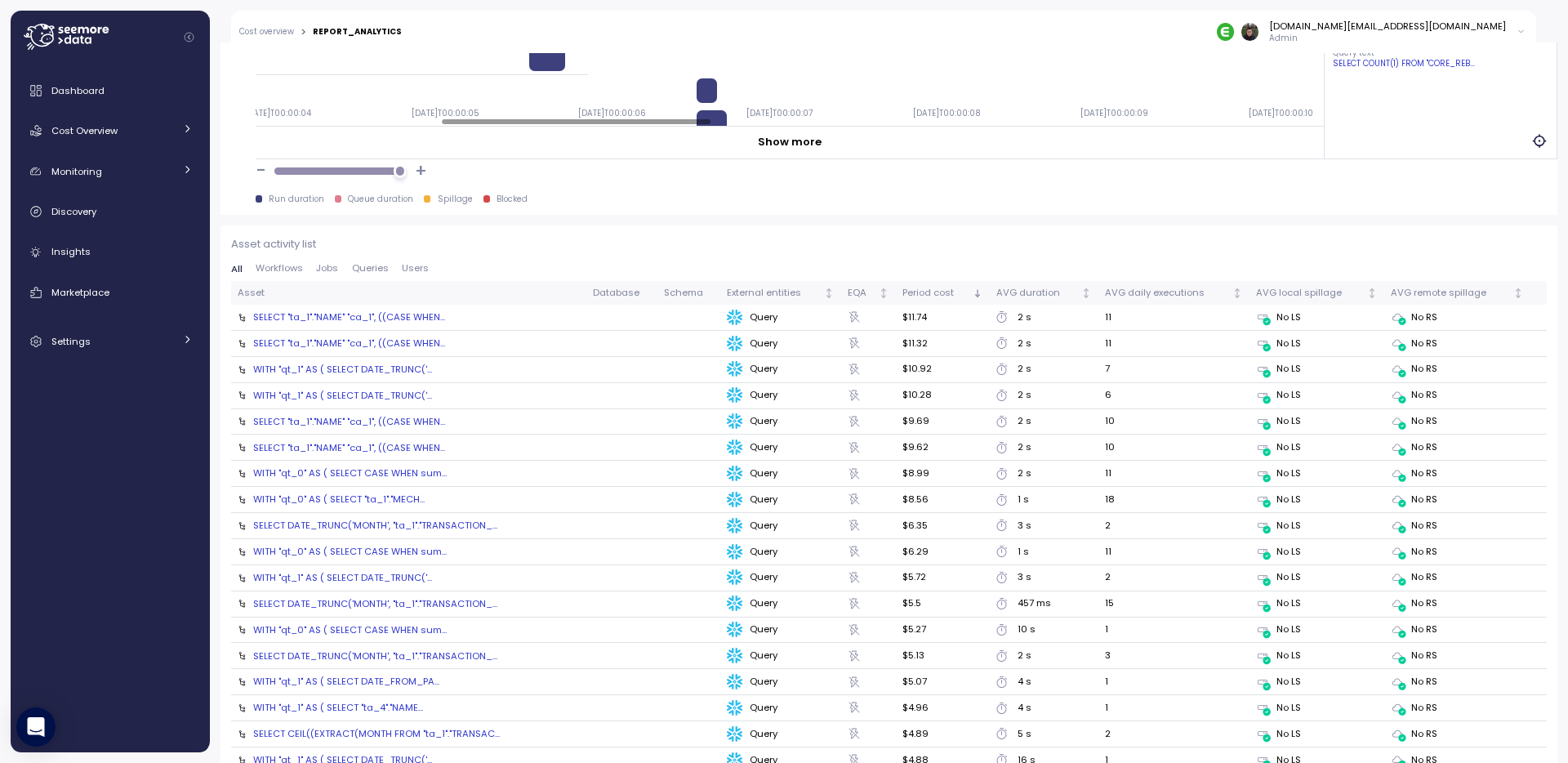
scroll to position [1665, 0]
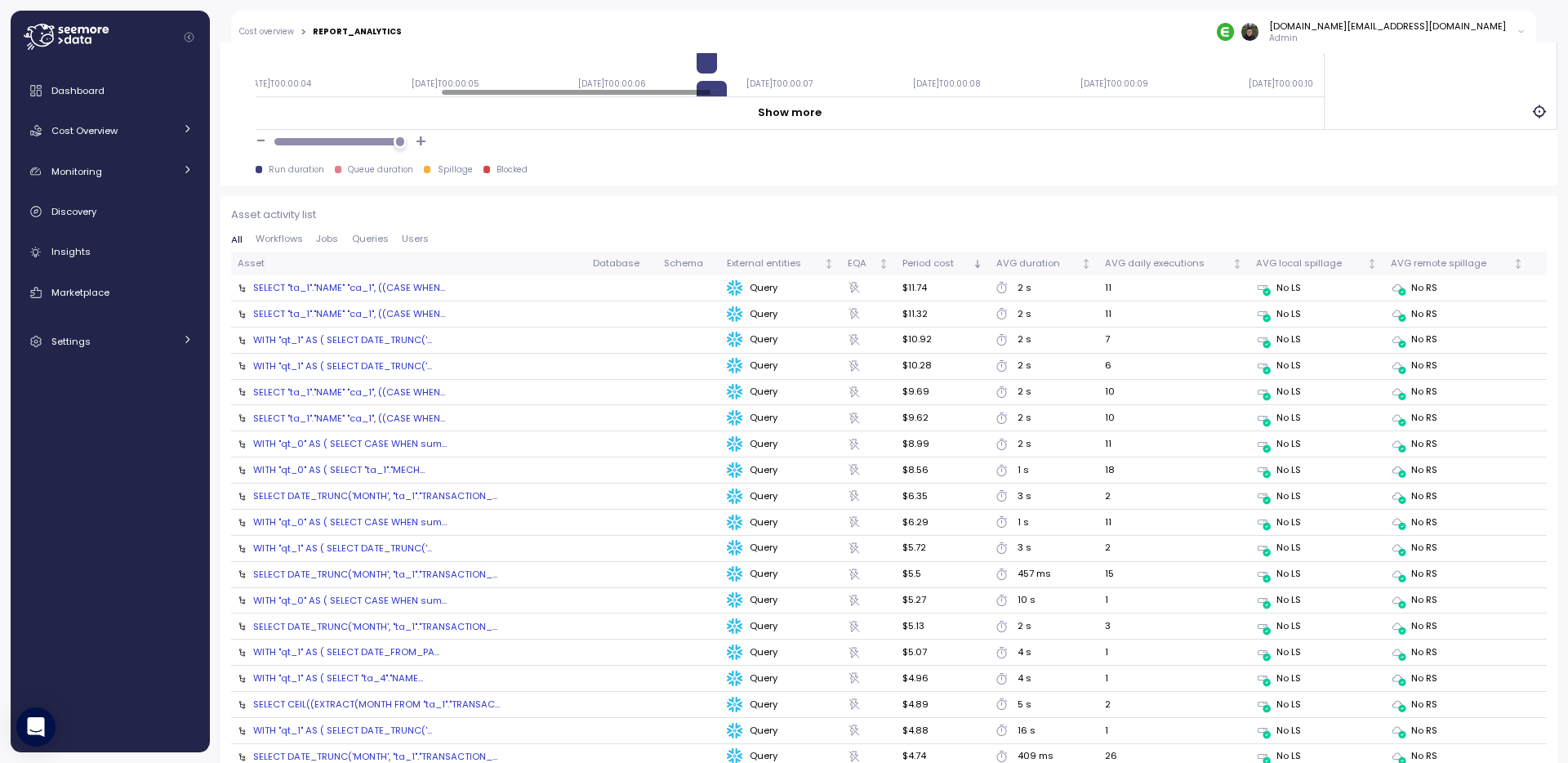
click at [326, 287] on div "SELECT "ta_1"."NAME" "ca_1", ((CASE WHEN..." at bounding box center [350, 287] width 192 height 13
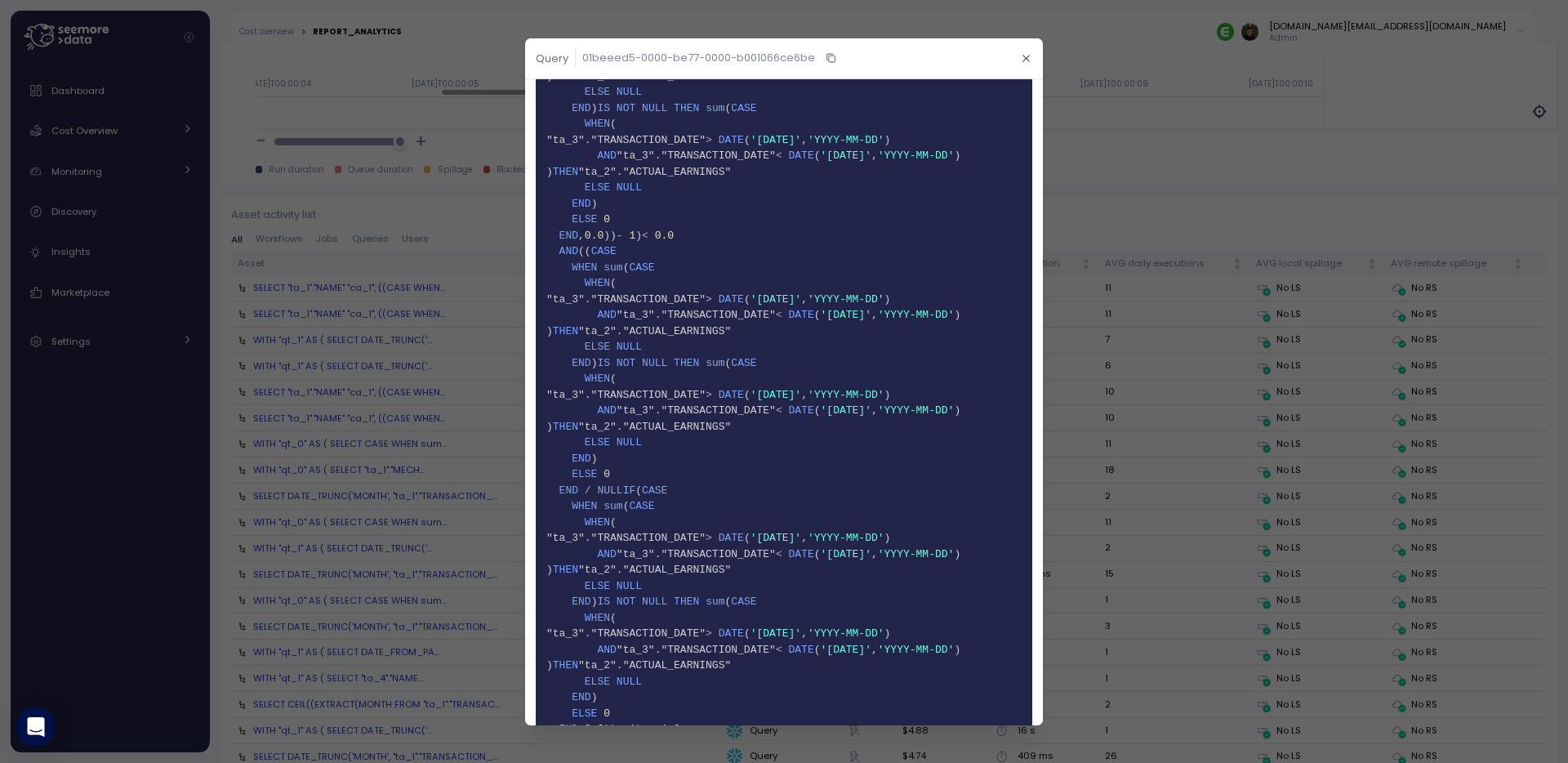
scroll to position [1489, 0]
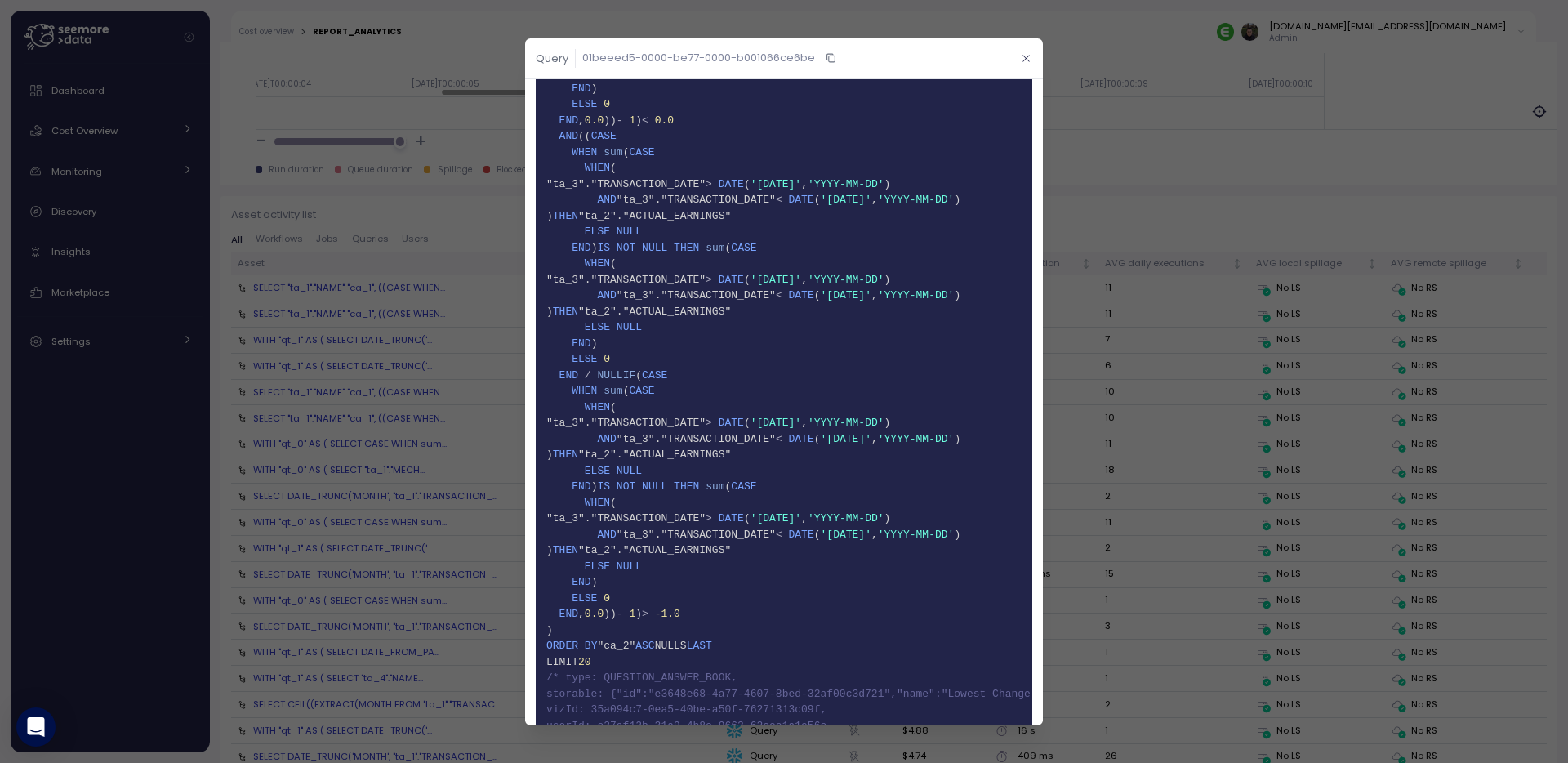
click at [1029, 55] on icon "button" at bounding box center [1025, 58] width 11 height 11
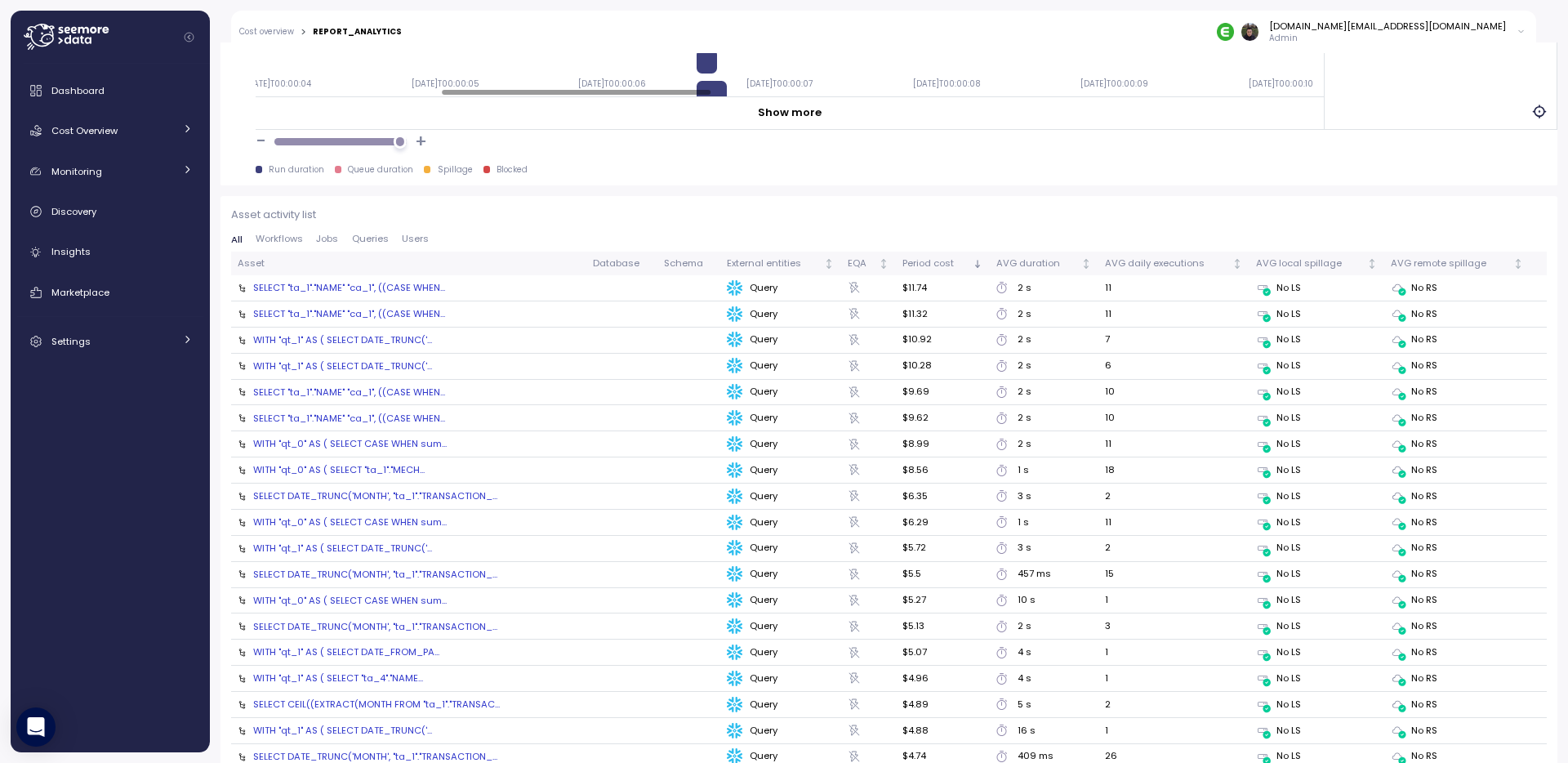
click at [350, 316] on div "SELECT "ta_1"."NAME" "ca_1", ((CASE WHEN..." at bounding box center [350, 314] width 192 height 13
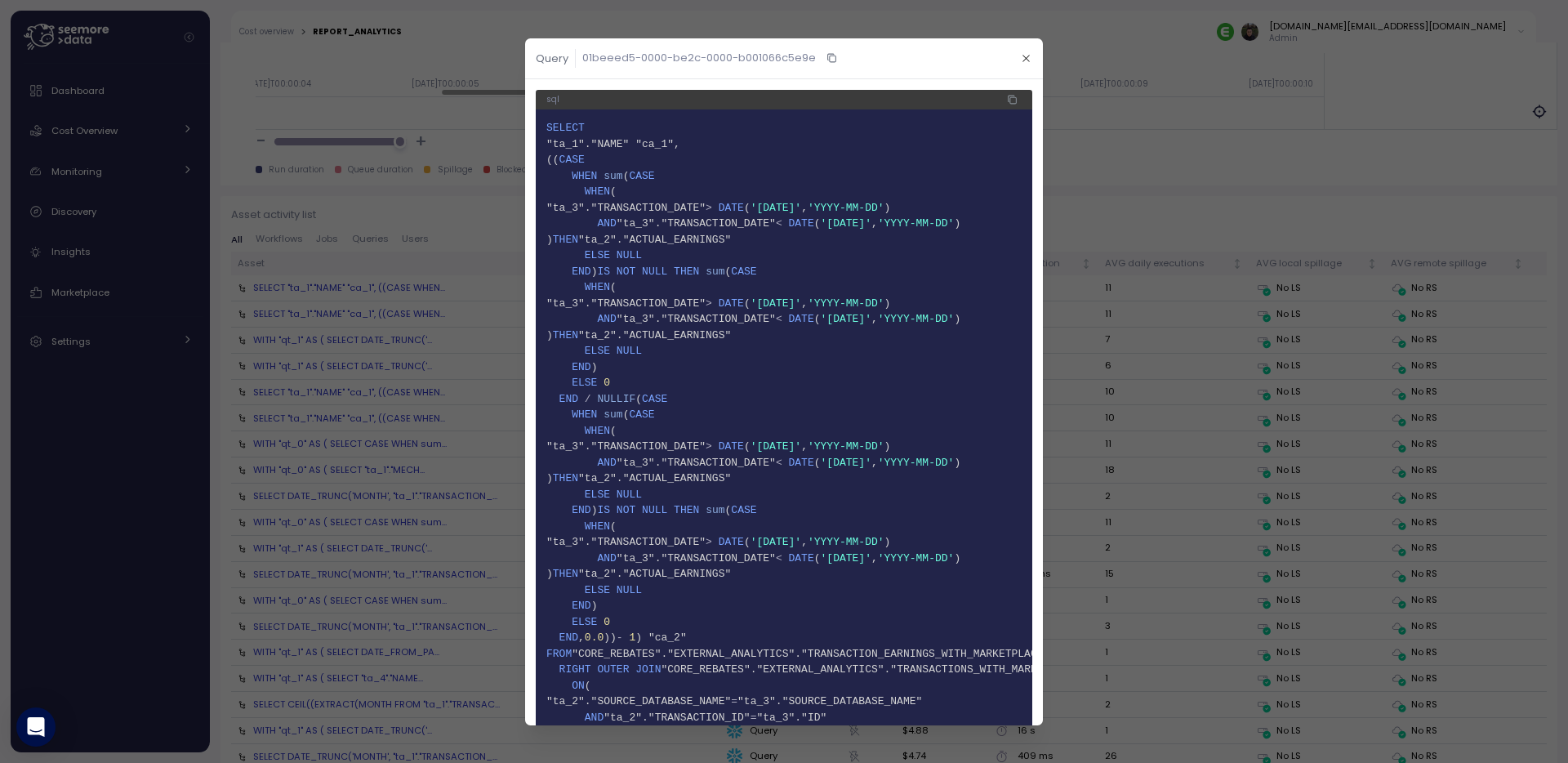
scroll to position [1072, 0]
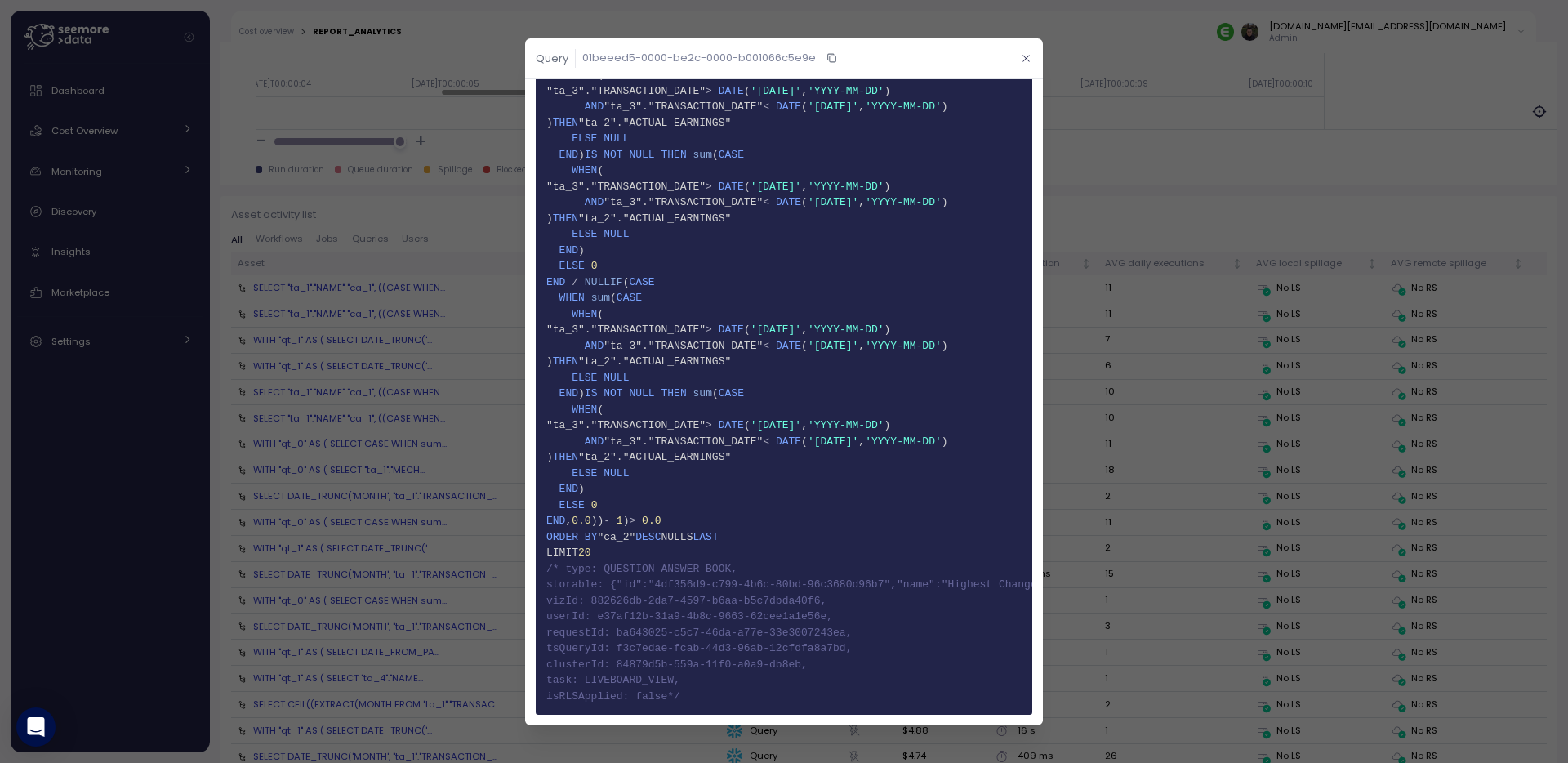
click at [1024, 59] on icon "button" at bounding box center [1025, 58] width 7 height 7
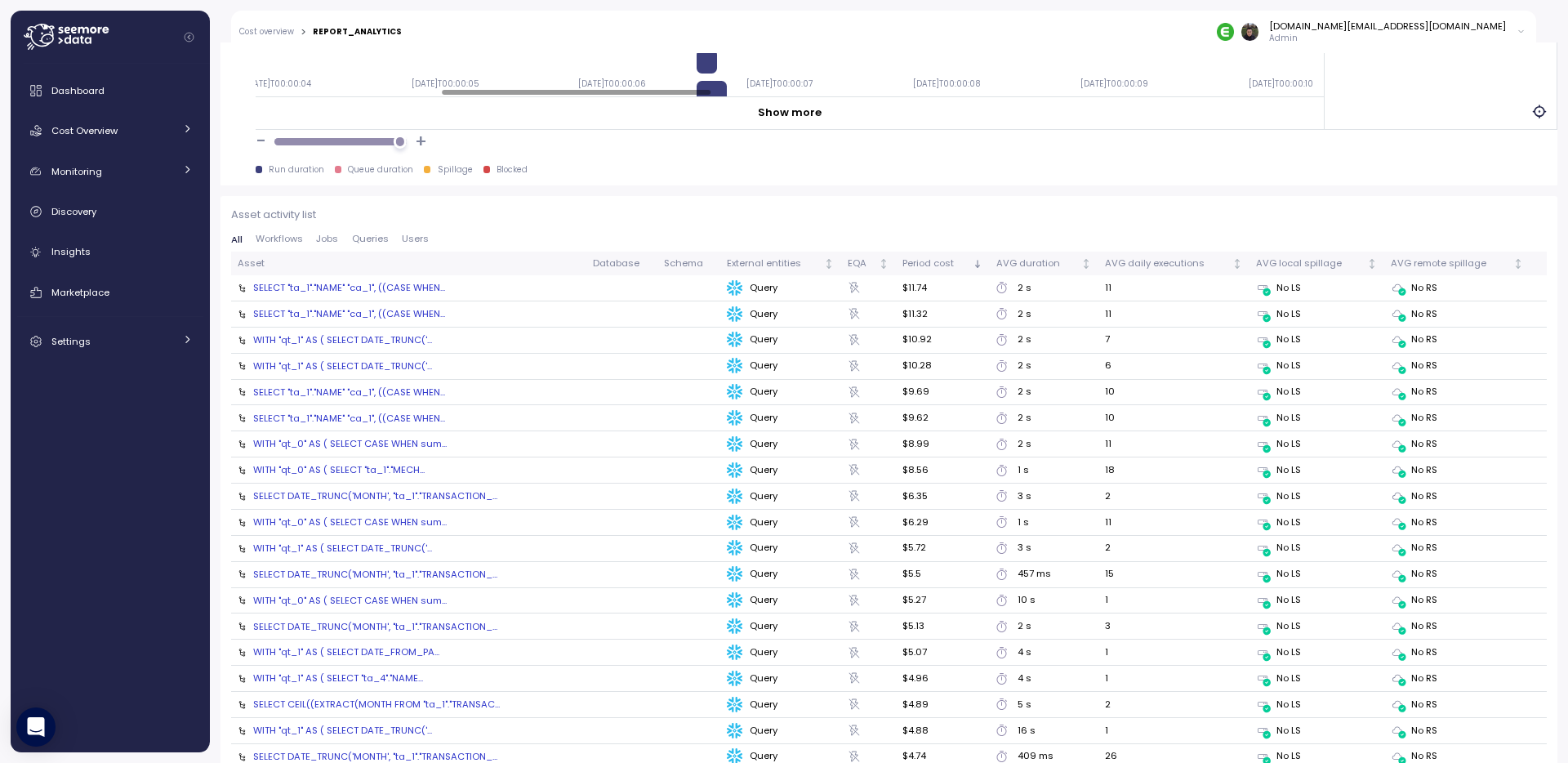
click at [351, 342] on div "WITH "qt_1" AS ( SELECT DATE_TRUNC('..." at bounding box center [343, 340] width 179 height 13
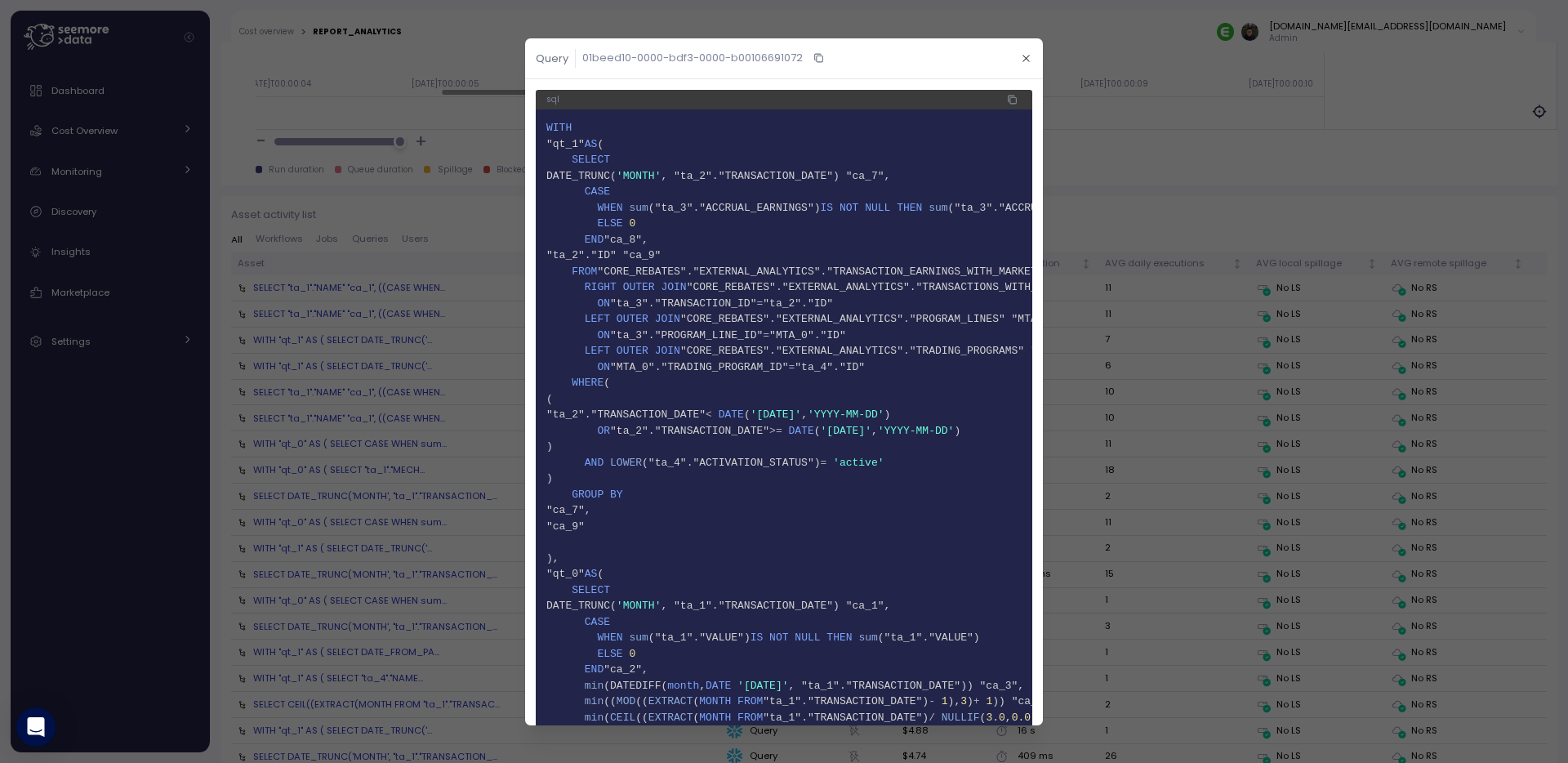
scroll to position [674, 0]
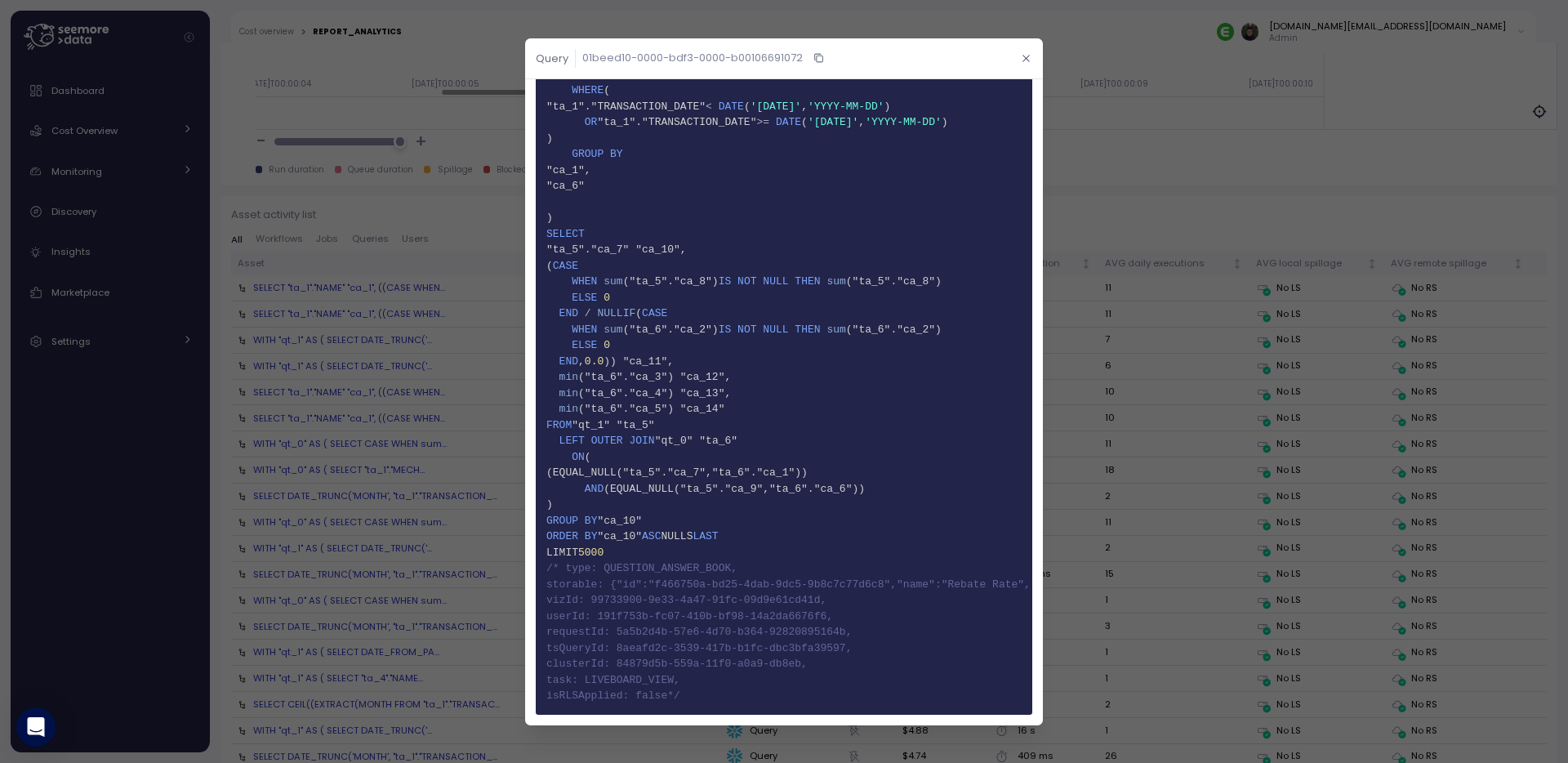
click at [1022, 63] on button "button" at bounding box center [1025, 58] width 19 height 19
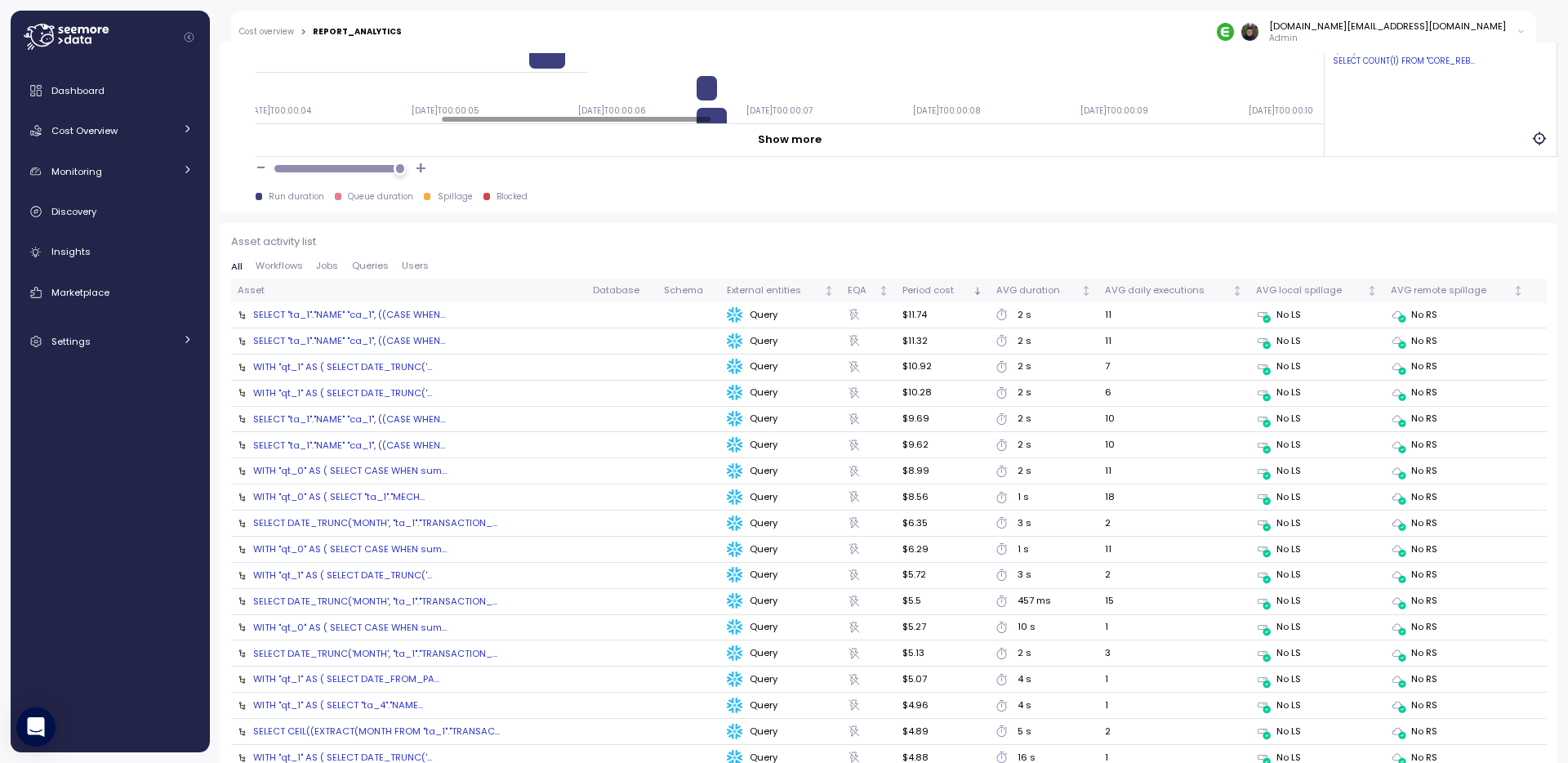
scroll to position [1631, 0]
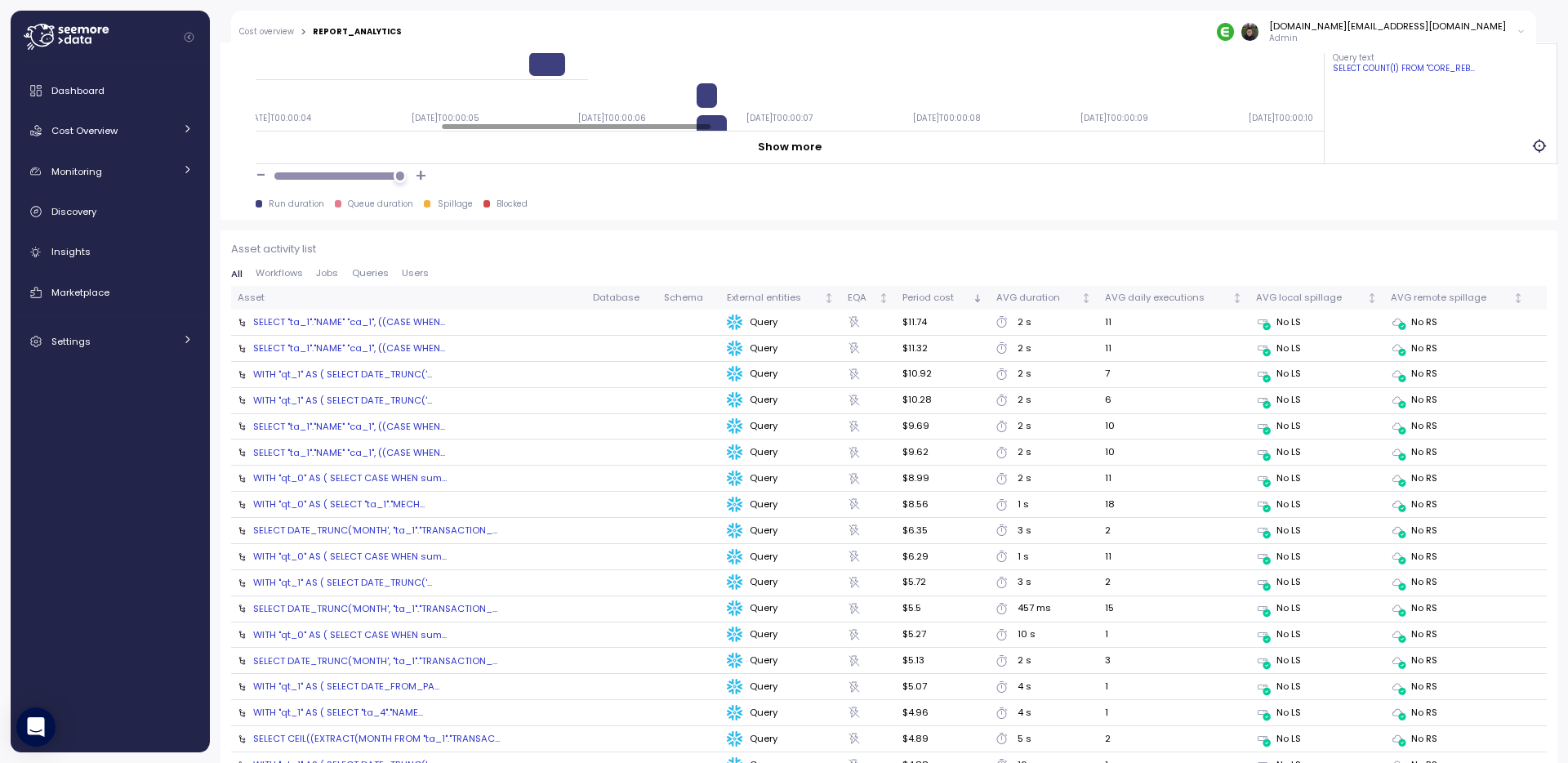
click at [408, 323] on div "SELECT "ta_1"."NAME" "ca_1", ((CASE WHEN..." at bounding box center [350, 322] width 192 height 13
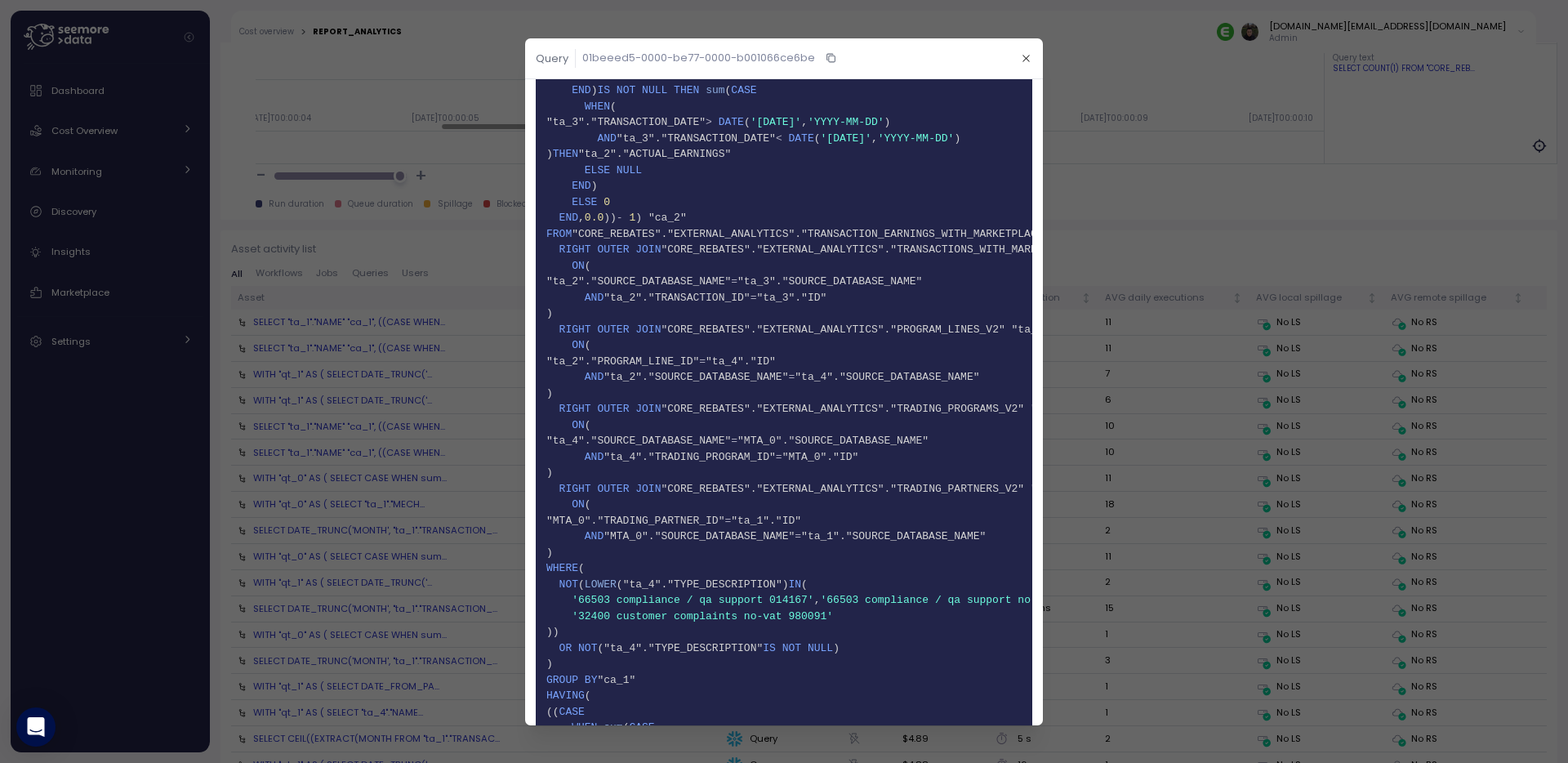
scroll to position [95, 0]
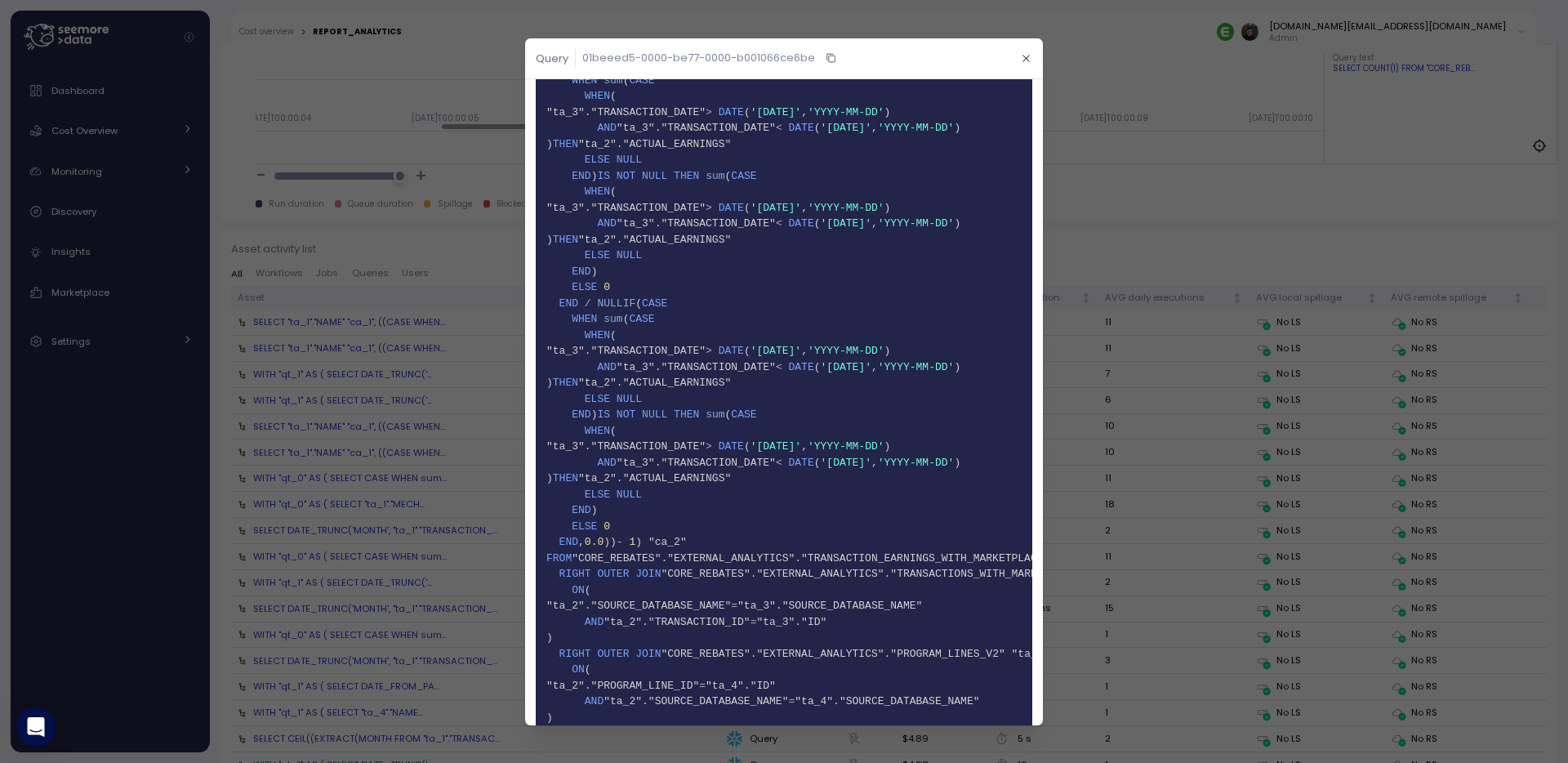
click at [1093, 232] on div at bounding box center [784, 381] width 1568 height 763
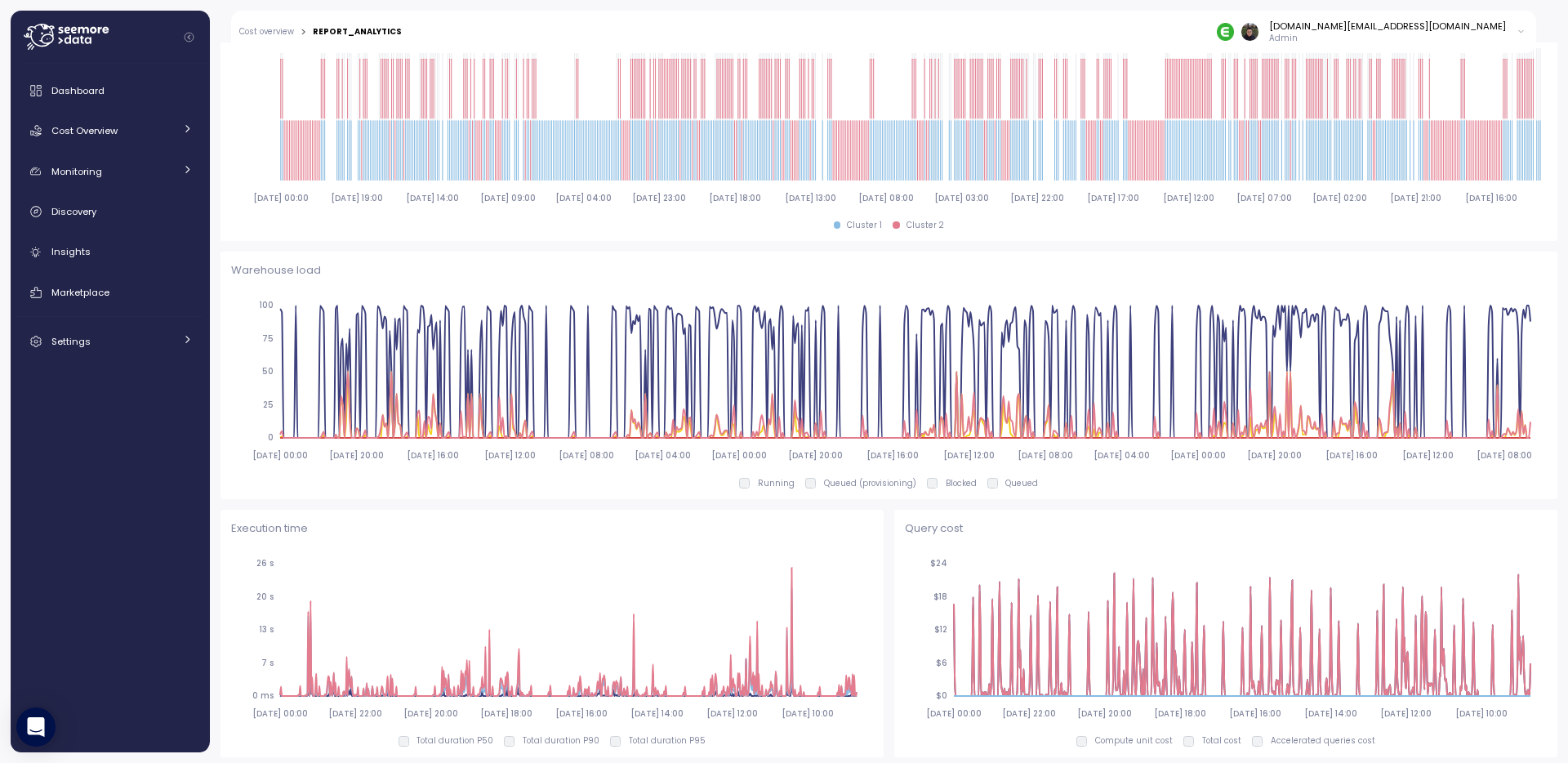
scroll to position [0, 0]
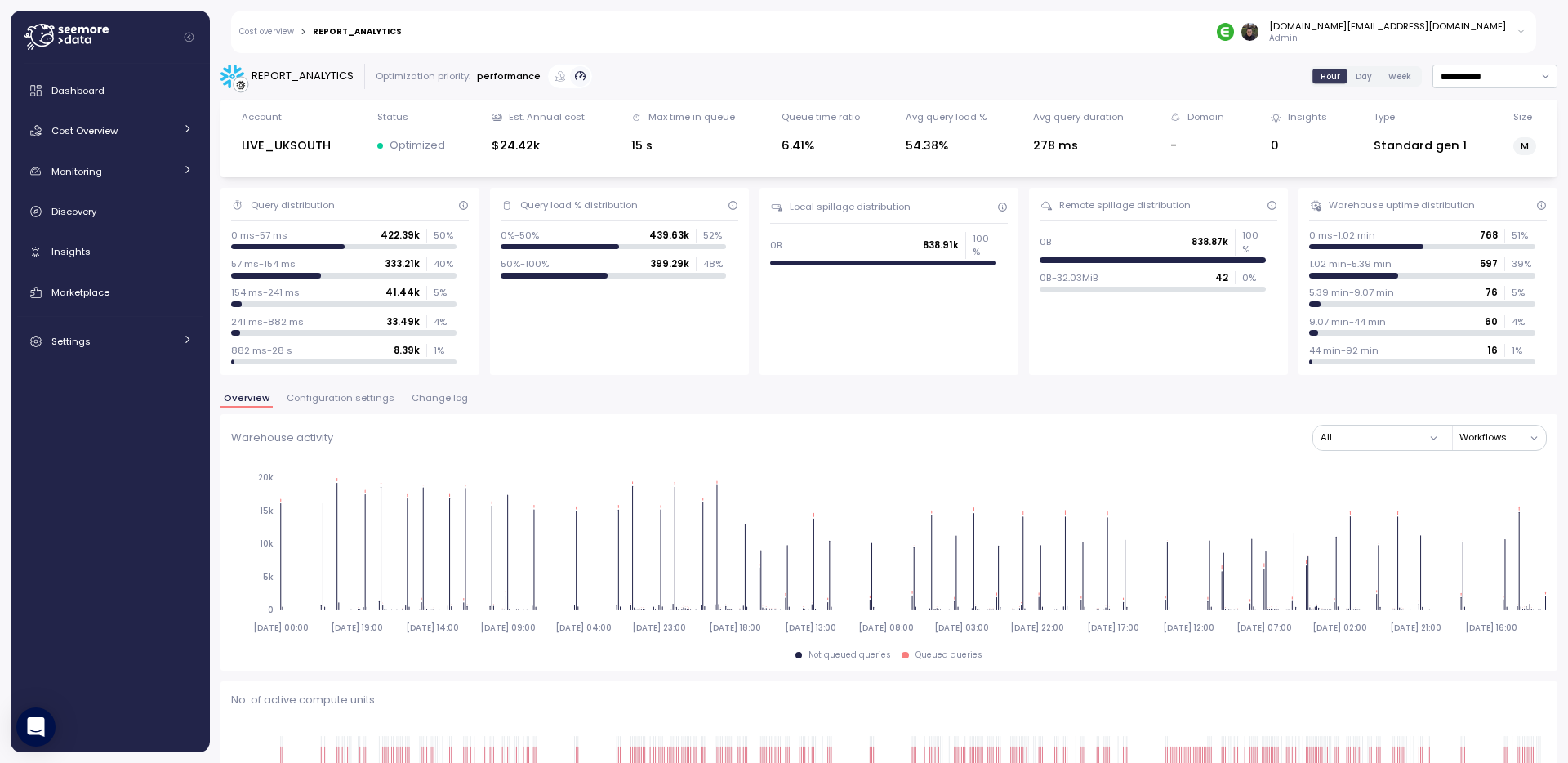
click at [277, 33] on link "Cost overview" at bounding box center [267, 32] width 55 height 8
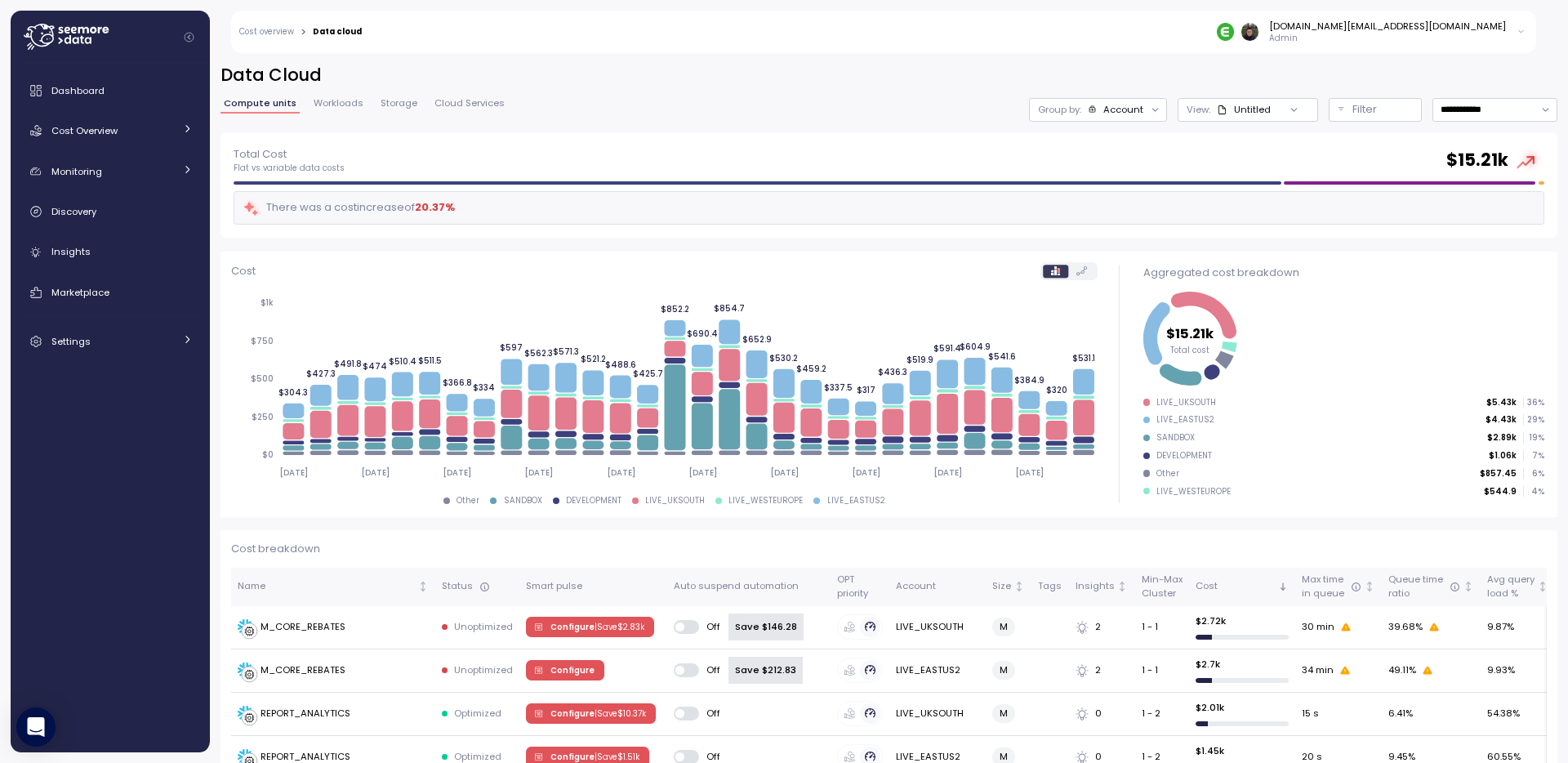
scroll to position [260, 0]
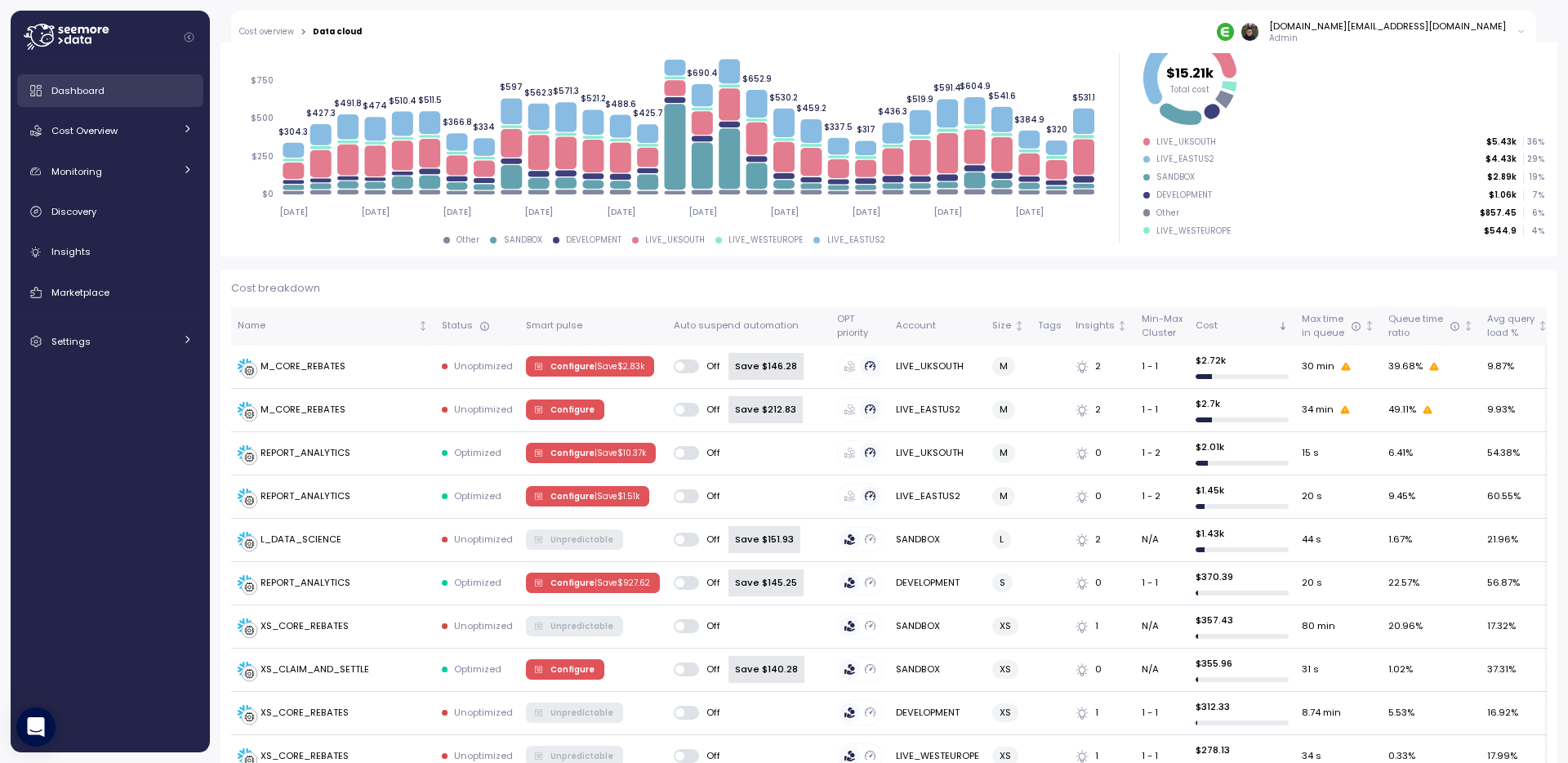
click at [114, 98] on div "Dashboard" at bounding box center [122, 91] width 142 height 17
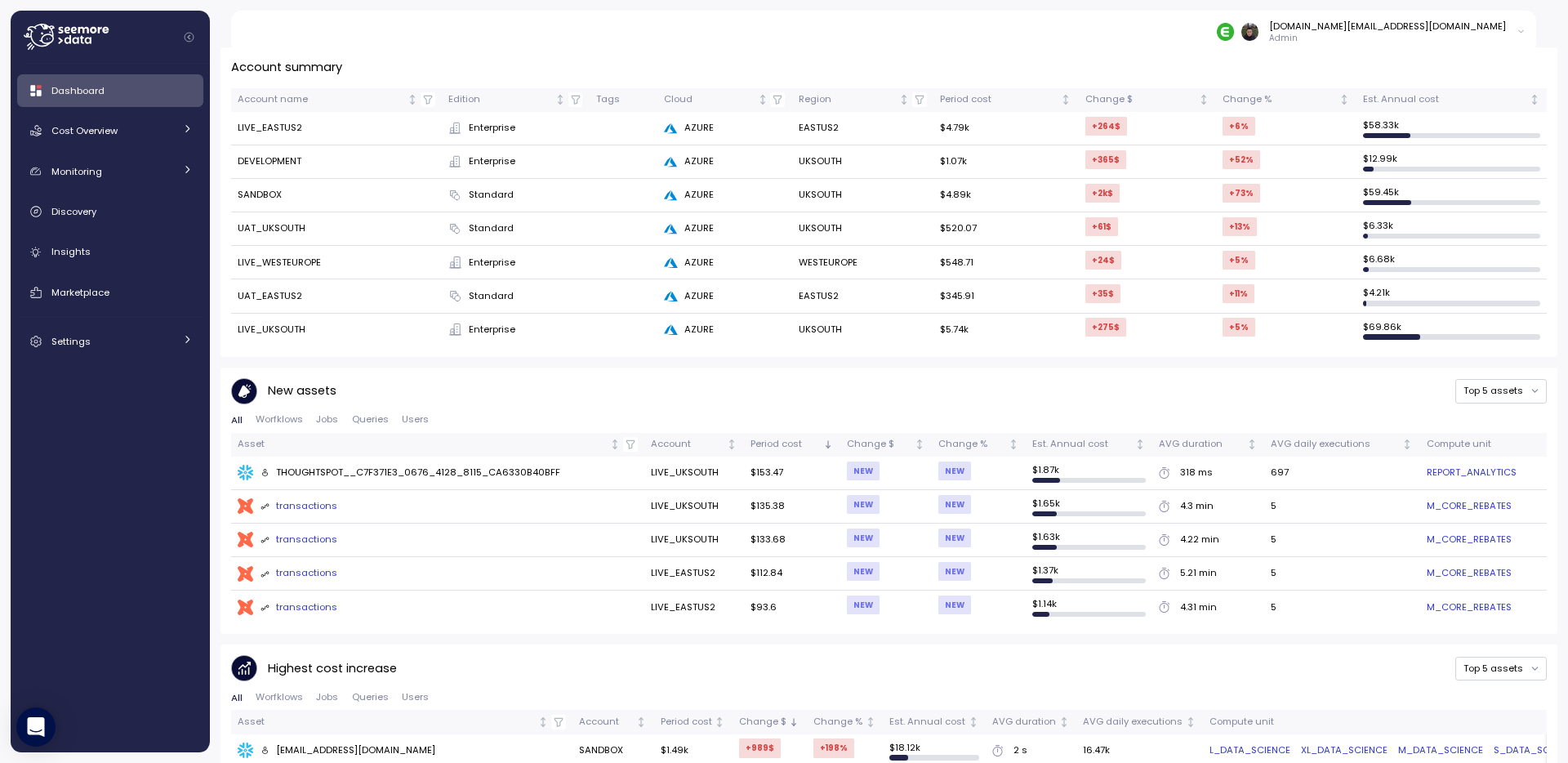
scroll to position [609, 0]
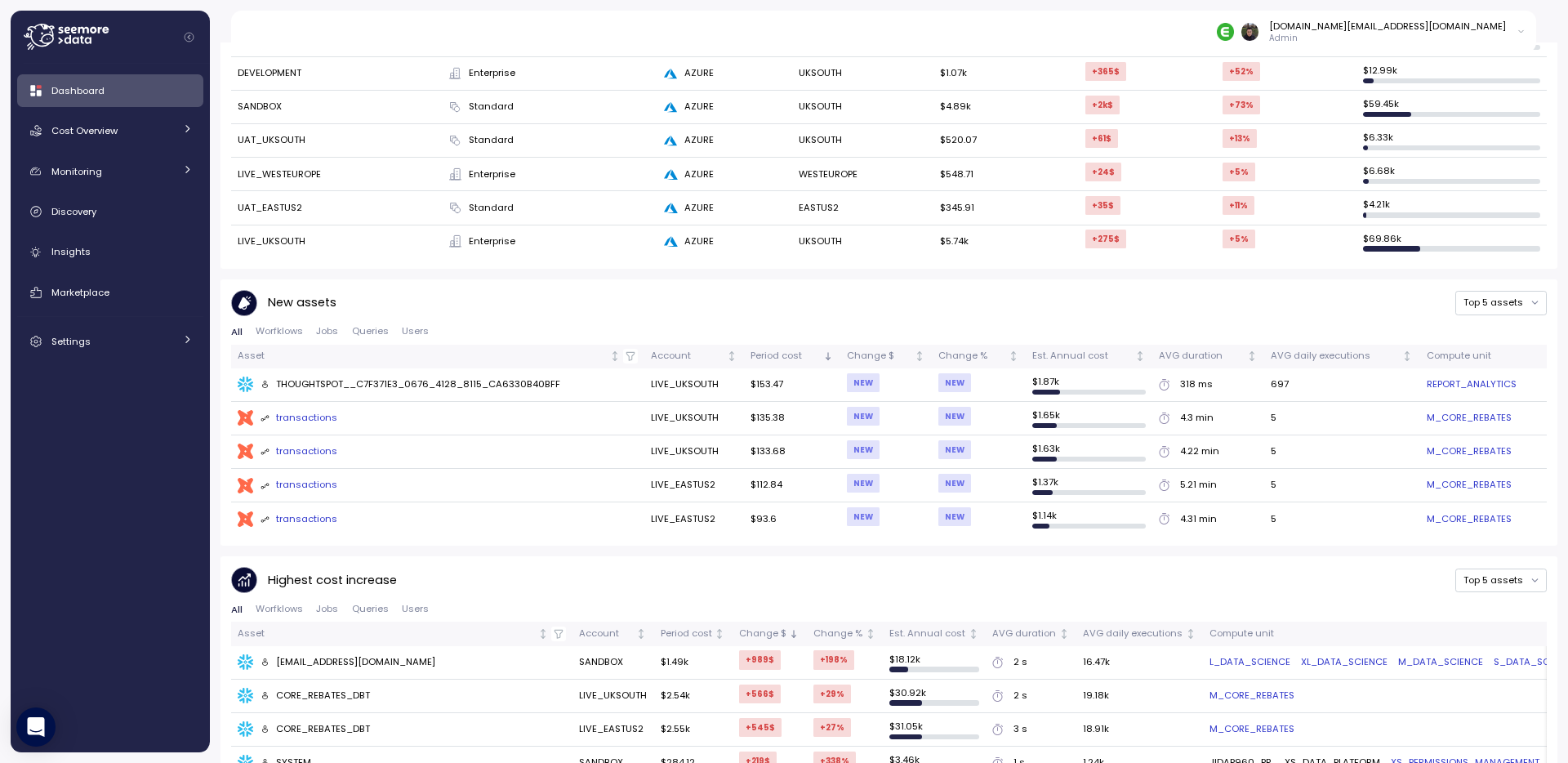
click at [493, 377] on div "THOUGHTSPOT__C7F371E3_0676_4128_8115_CA6330B40BFF" at bounding box center [410, 384] width 301 height 15
click at [469, 384] on div "THOUGHTSPOT__C7F371E3_0676_4128_8115_CA6330B40BFF" at bounding box center [410, 384] width 301 height 15
click at [486, 379] on div "THOUGHTSPOT__C7F371E3_0676_4128_8115_CA6330B40BFF" at bounding box center [410, 384] width 301 height 15
click at [529, 381] on div "THOUGHTSPOT__C7F371E3_0676_4128_8115_CA6330B40BFF" at bounding box center [410, 384] width 301 height 15
click at [441, 377] on div "THOUGHTSPOT__C7F371E3_0676_4128_8115_CA6330B40BFF" at bounding box center [410, 384] width 301 height 15
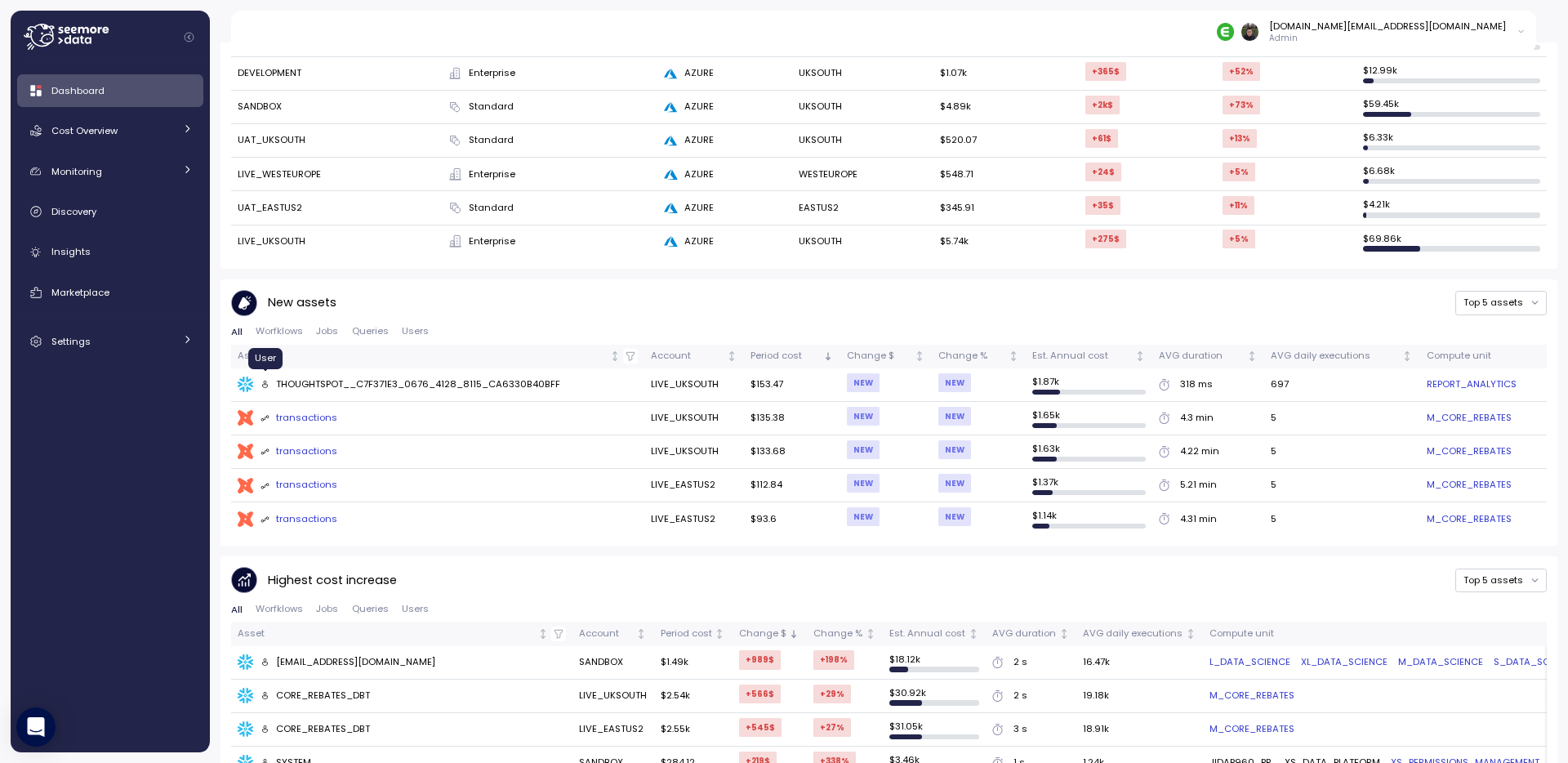
click at [261, 379] on icon at bounding box center [264, 384] width 9 height 9
click at [270, 377] on div "THOUGHTSPOT__C7F371E3_0676_4128_8115_CA6330B40BFF" at bounding box center [410, 384] width 301 height 15
click at [258, 378] on div "THOUGHTSPOT__C7F371E3_0676_4128_8115_CA6330B40BFF" at bounding box center [437, 384] width 400 height 17
click at [349, 379] on div "THOUGHTSPOT__C7F371E3_0676_4128_8115_CA6330B40BFF" at bounding box center [410, 384] width 301 height 15
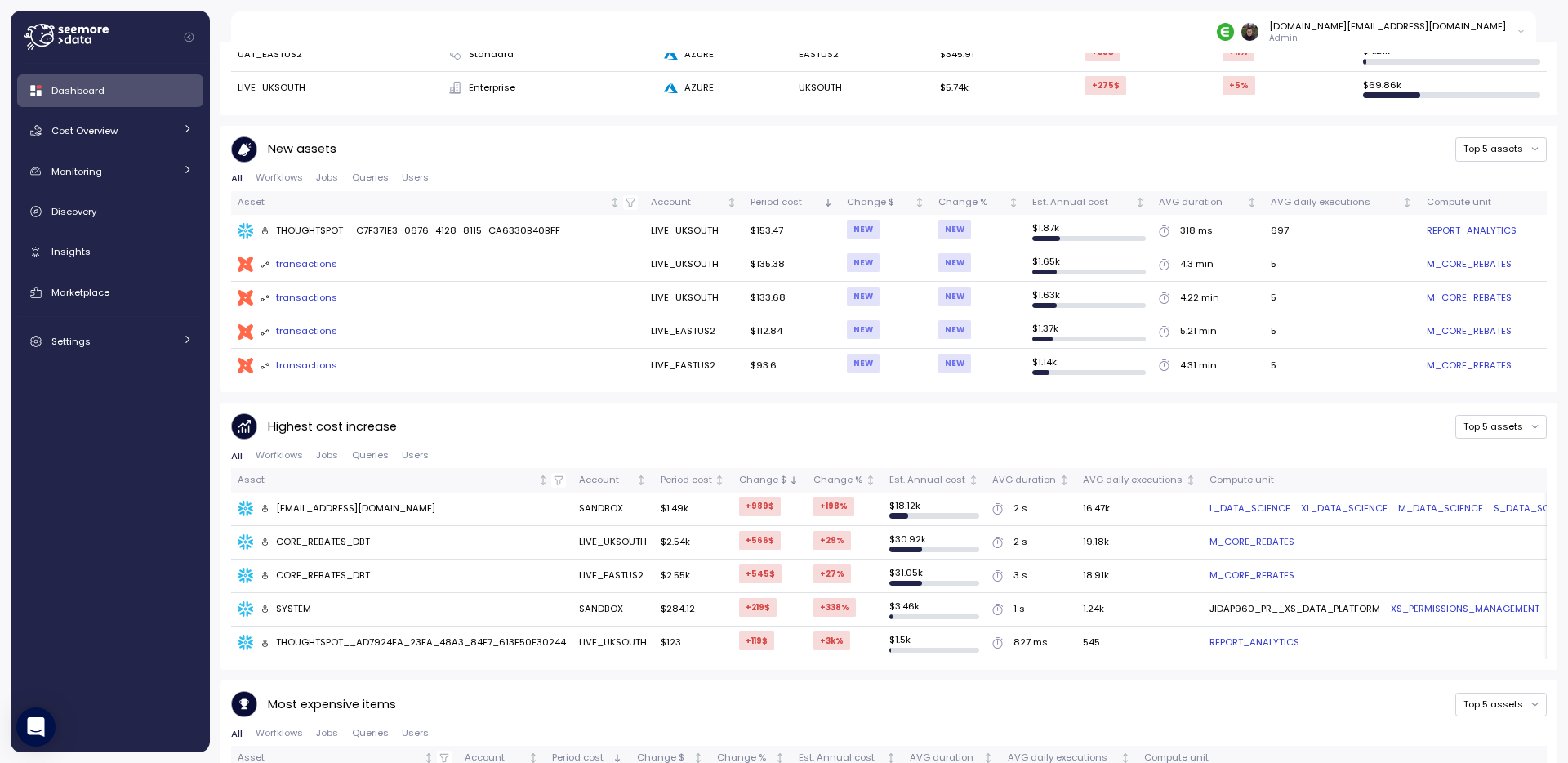
click at [1479, 217] on td "REPORT_ANALYTICS" at bounding box center [1483, 231] width 127 height 33
click at [1478, 224] on link "REPORT_ANALYTICS" at bounding box center [1471, 231] width 89 height 15
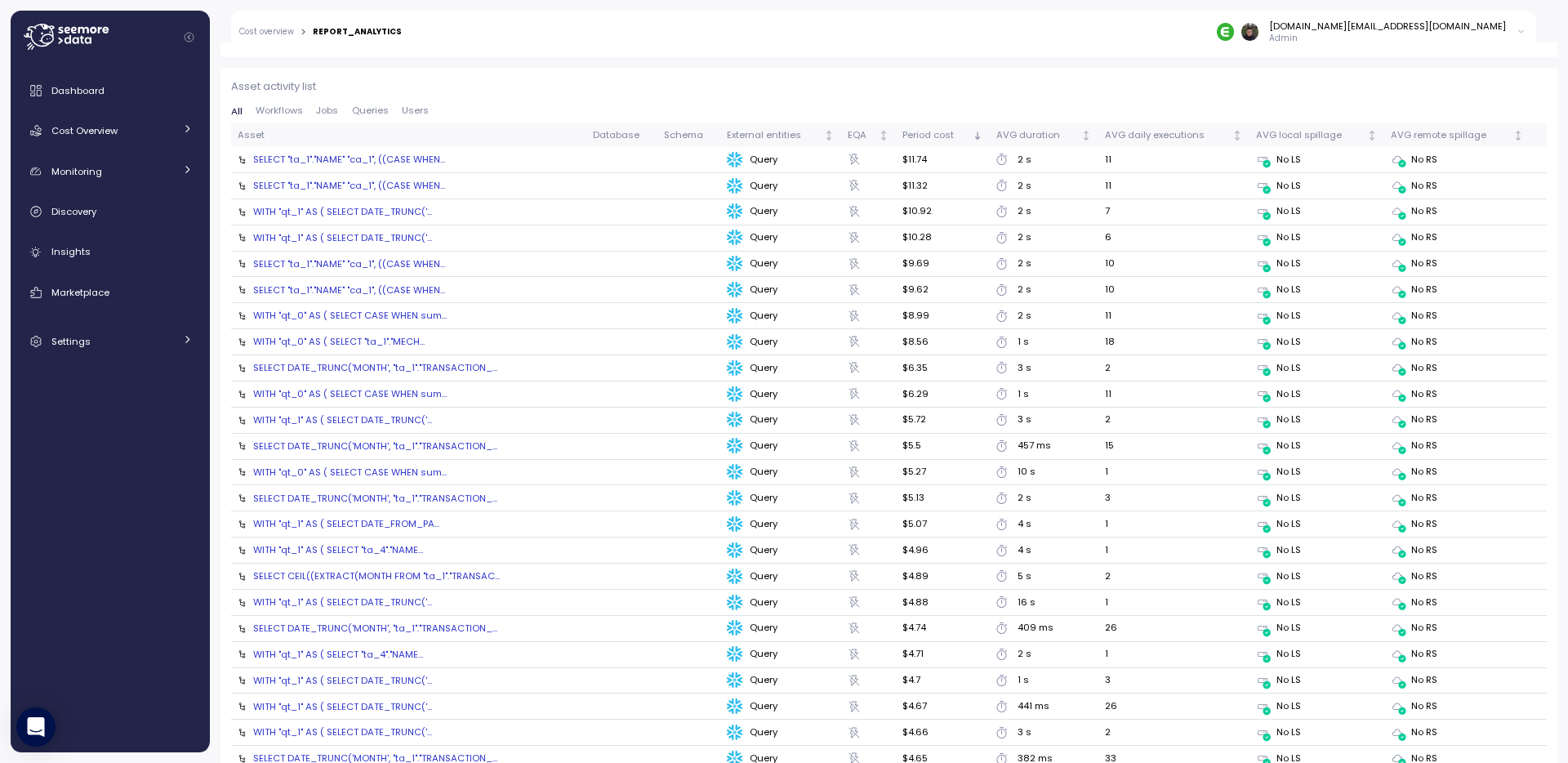
scroll to position [1728, 0]
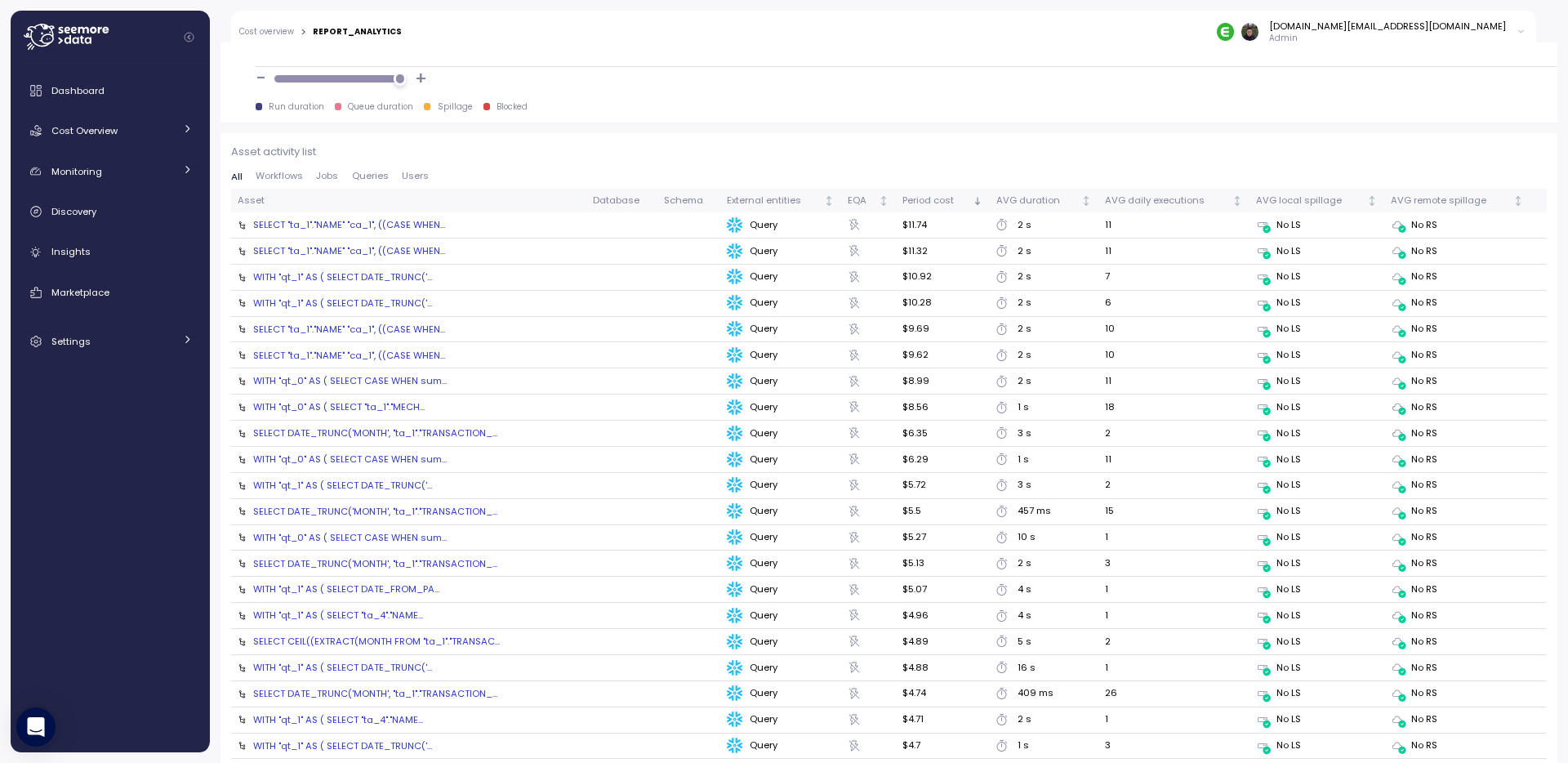
click at [285, 172] on span "Workflows" at bounding box center [279, 176] width 47 height 9
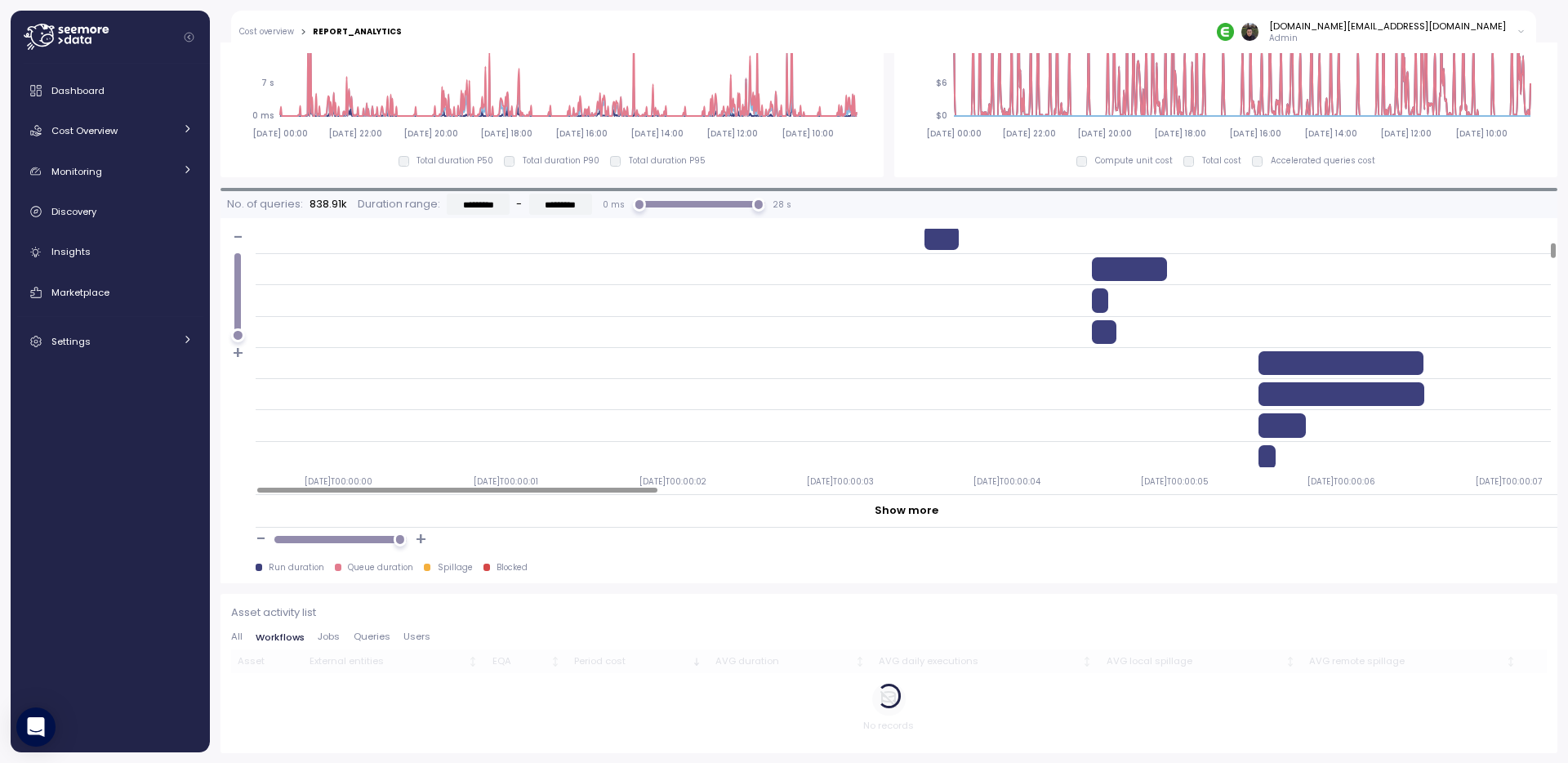
scroll to position [239, 0]
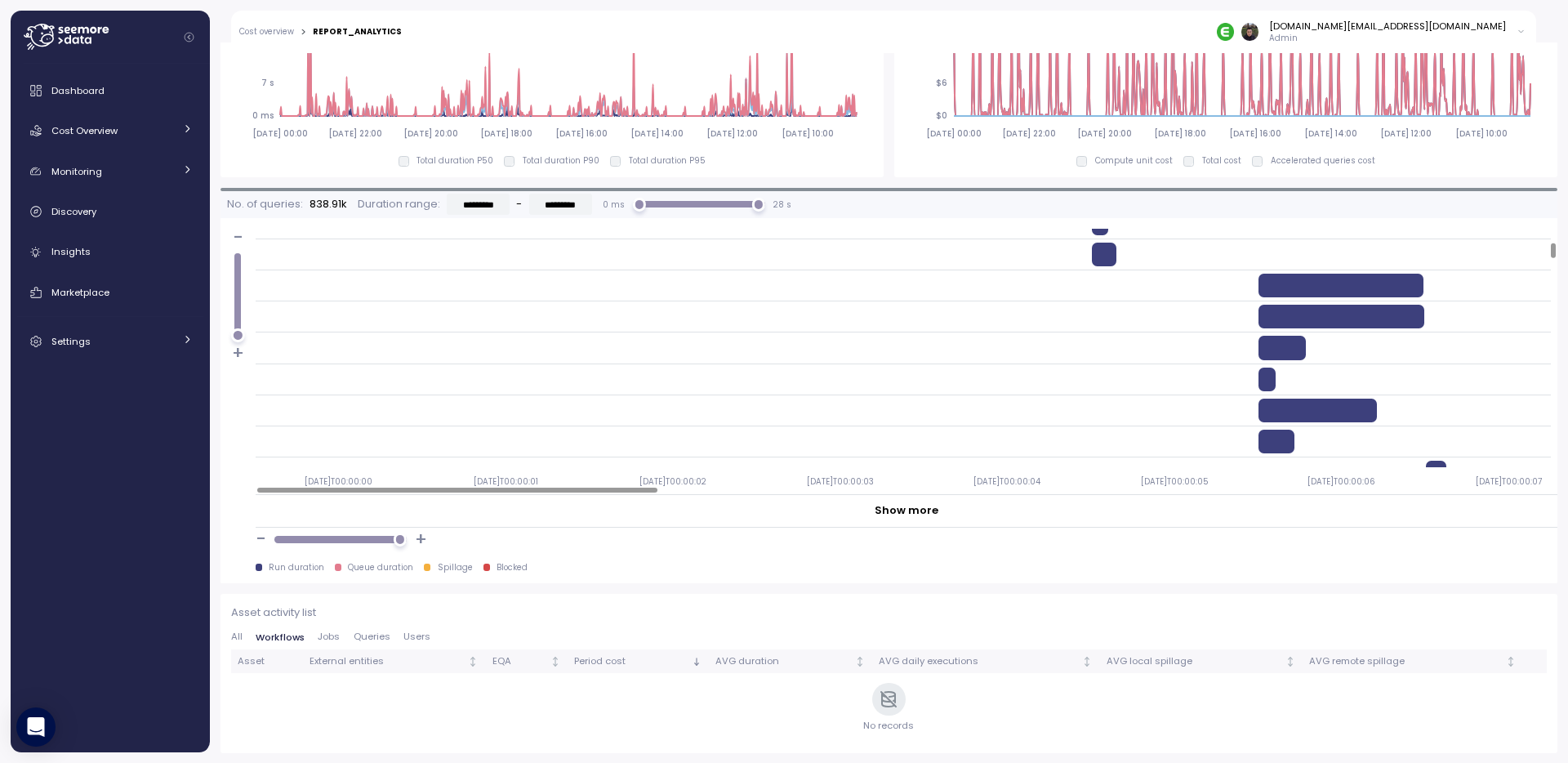
click at [326, 636] on span "Jobs" at bounding box center [328, 636] width 22 height 9
click at [370, 637] on span "Queries" at bounding box center [371, 636] width 36 height 9
click at [403, 640] on span "Users" at bounding box center [416, 636] width 27 height 9
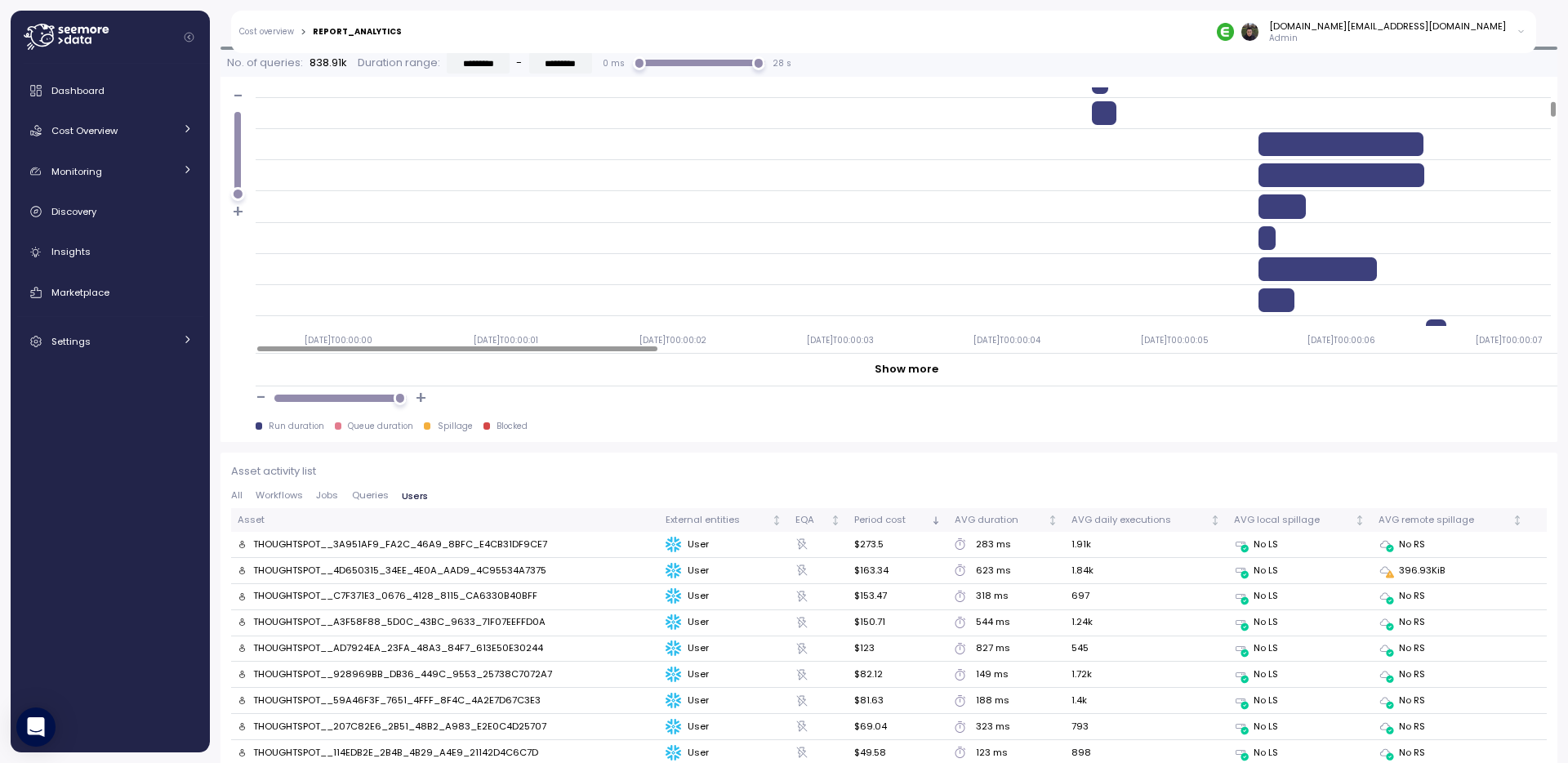
scroll to position [1663, 0]
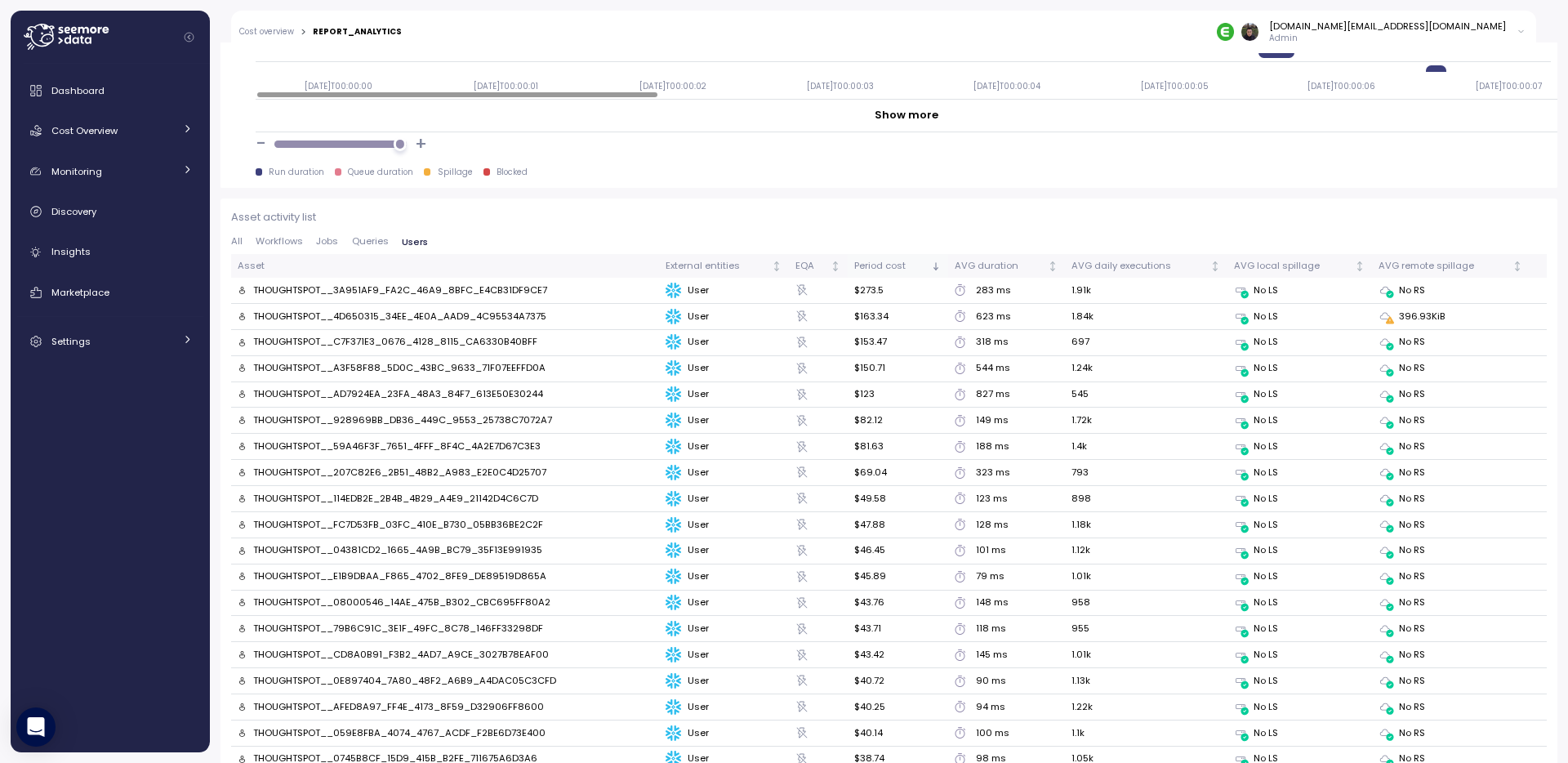
click at [932, 263] on icon "Sorted descending" at bounding box center [936, 266] width 12 height 12
click at [932, 266] on icon "Sorted ascending" at bounding box center [936, 266] width 12 height 12
click at [824, 230] on div "Asset activity list All Workflows Jobs Queries Users Asset External entities EQ…" at bounding box center [889, 698] width 1315 height 978
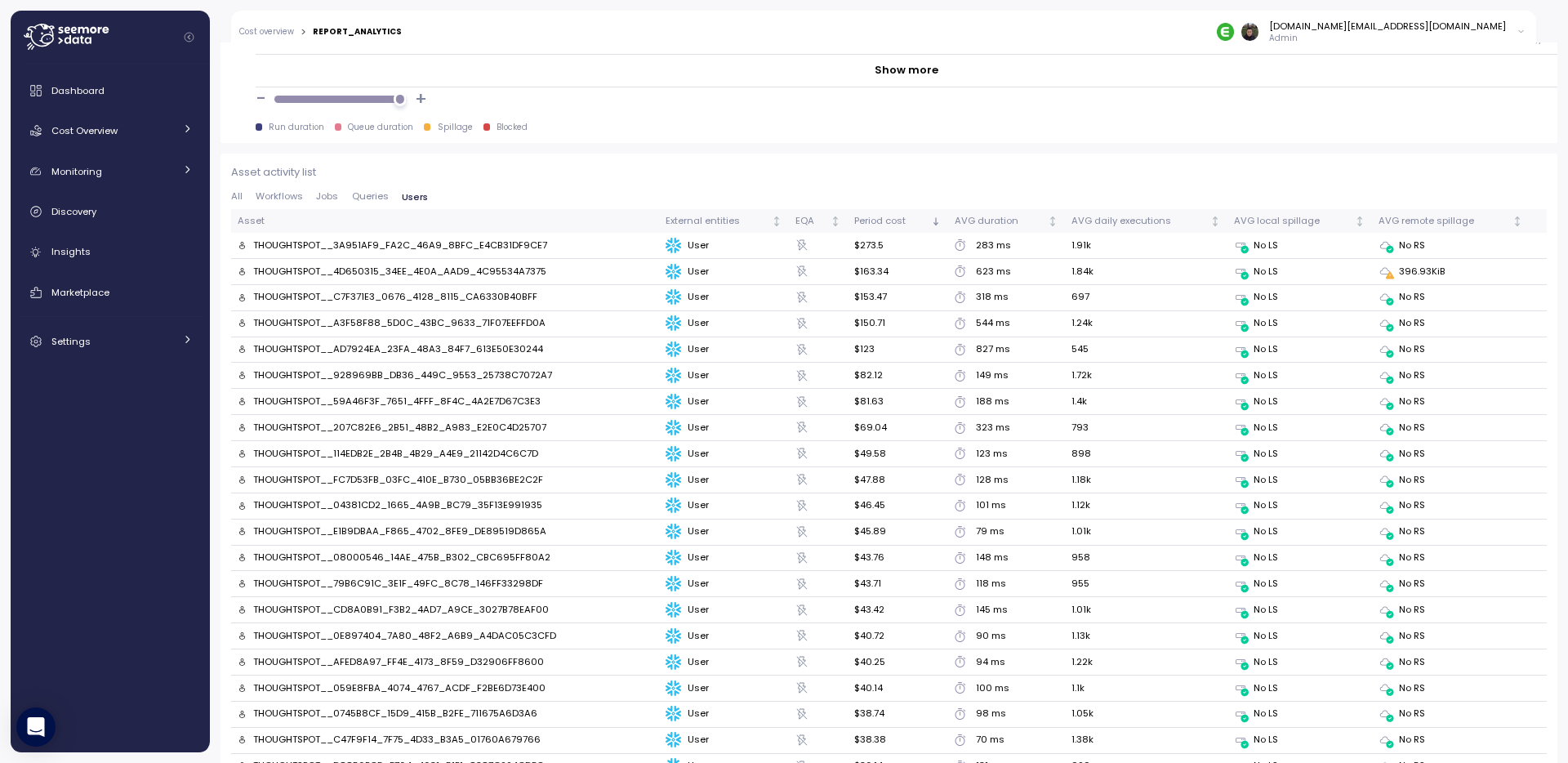
scroll to position [1748, 0]
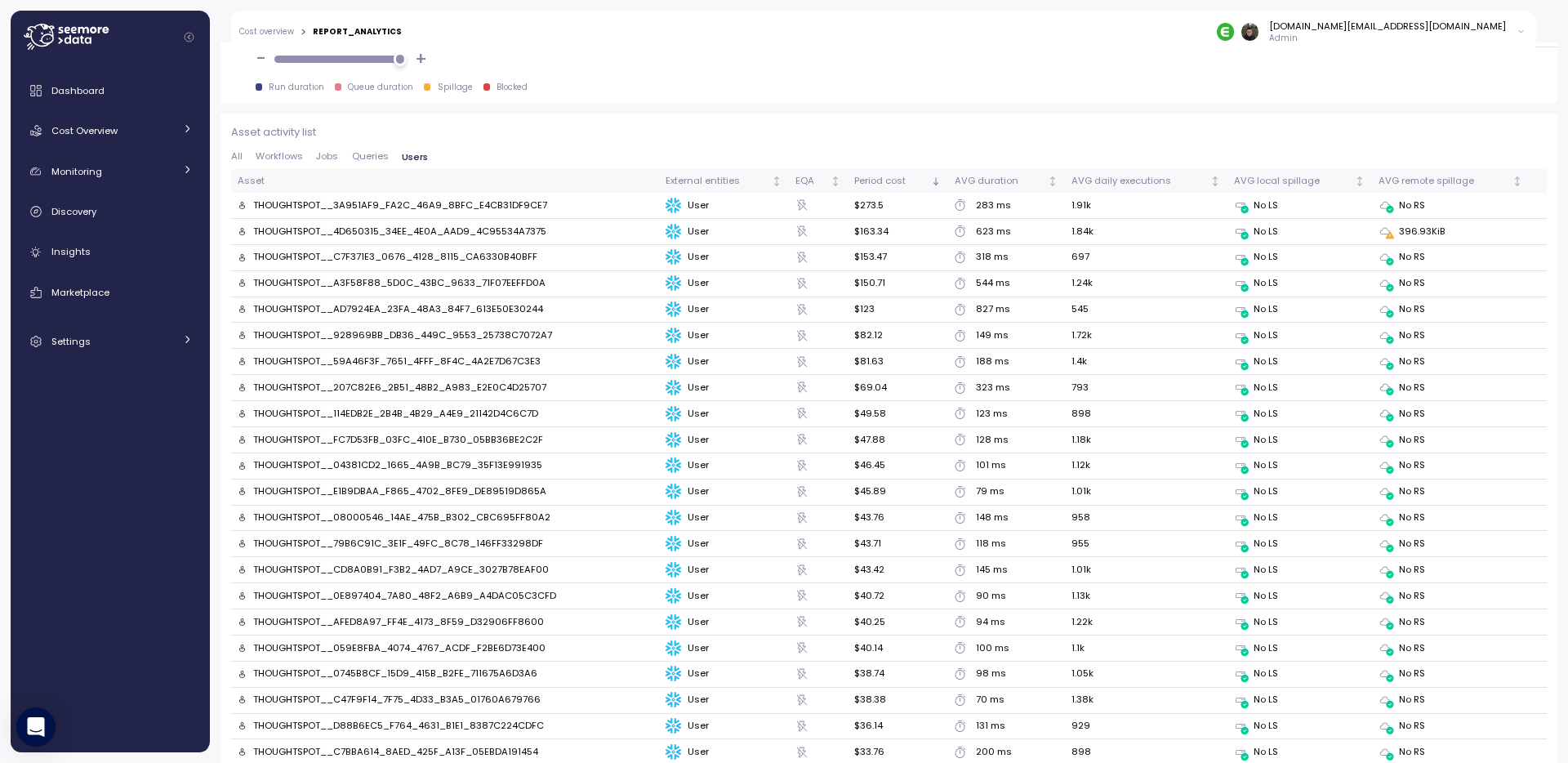
click at [234, 156] on span "All" at bounding box center [237, 156] width 12 height 9
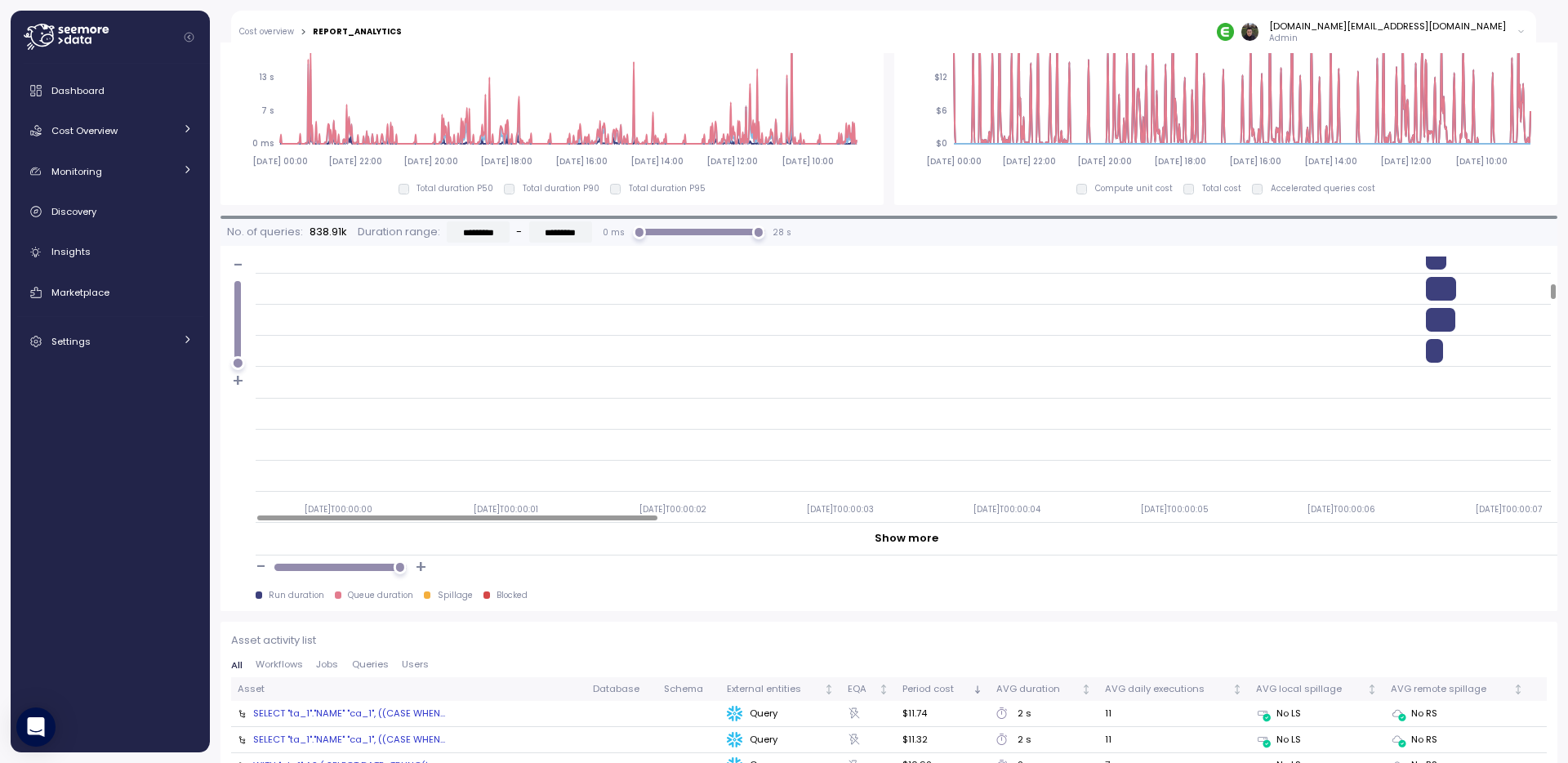
scroll to position [1736, 0]
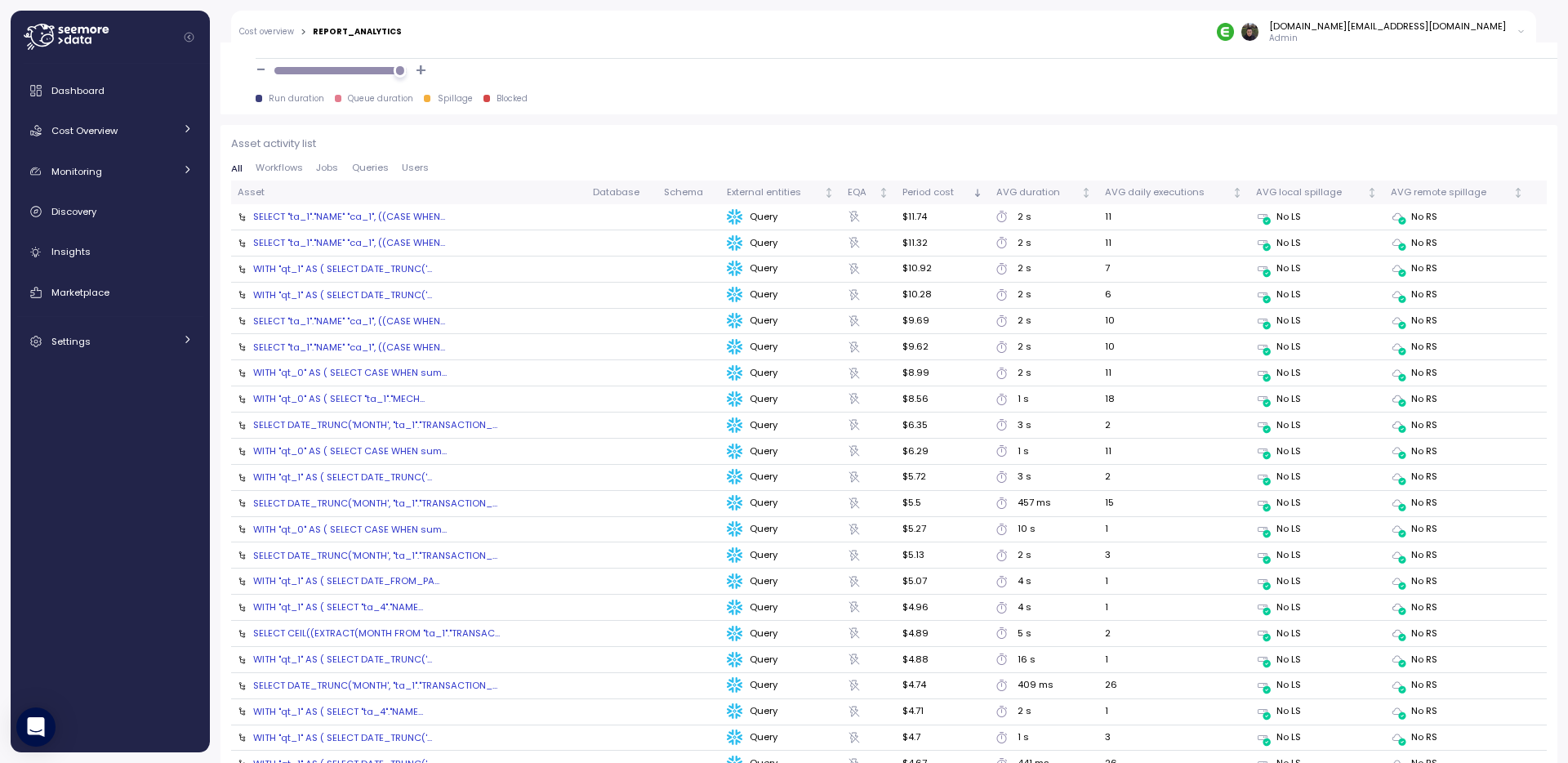
click at [417, 165] on span "Users" at bounding box center [415, 167] width 27 height 9
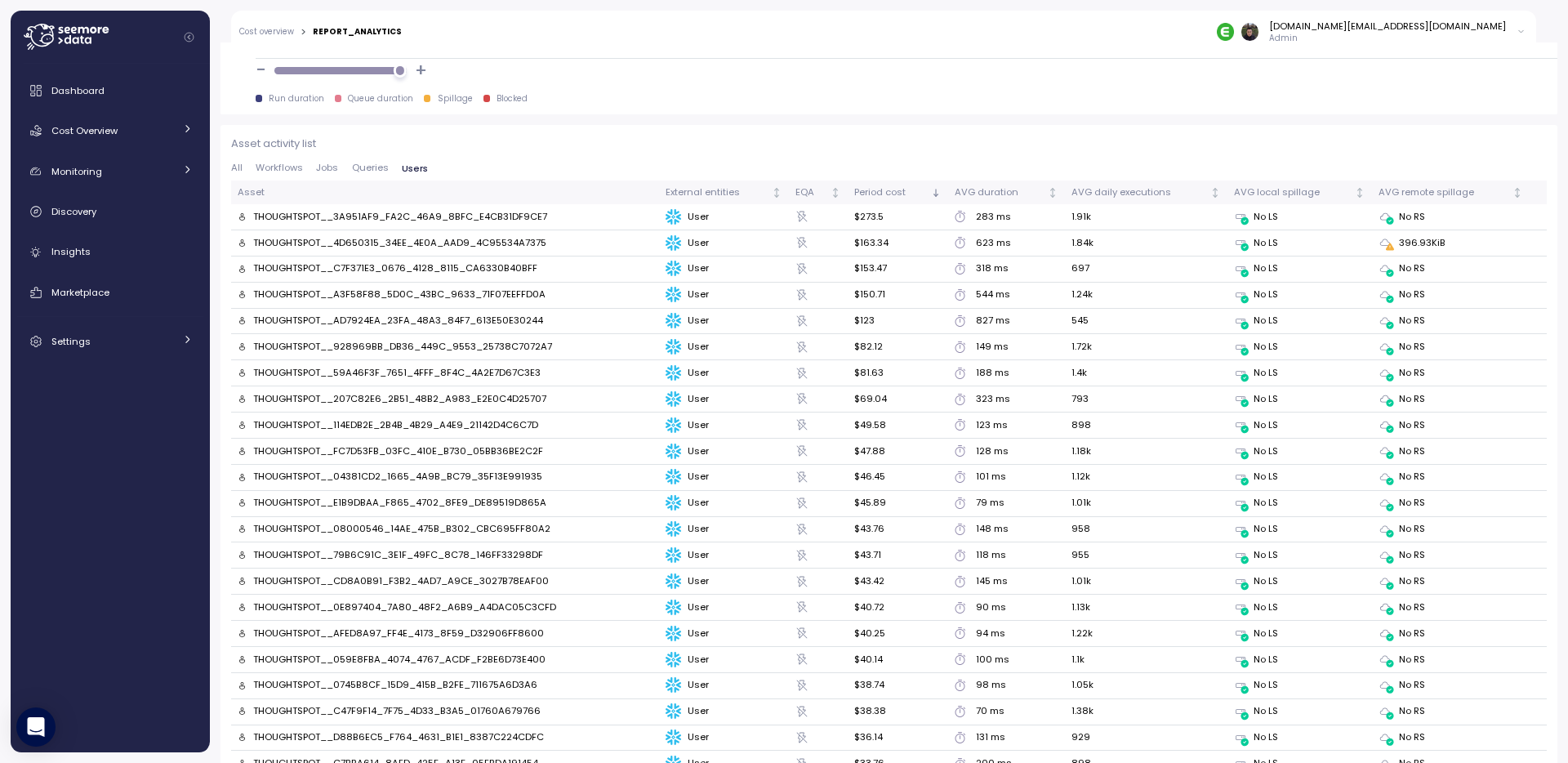
click at [612, 126] on div "Asset activity list All Workflows Jobs Queries Users Asset External entities EQ…" at bounding box center [889, 625] width 1337 height 1000
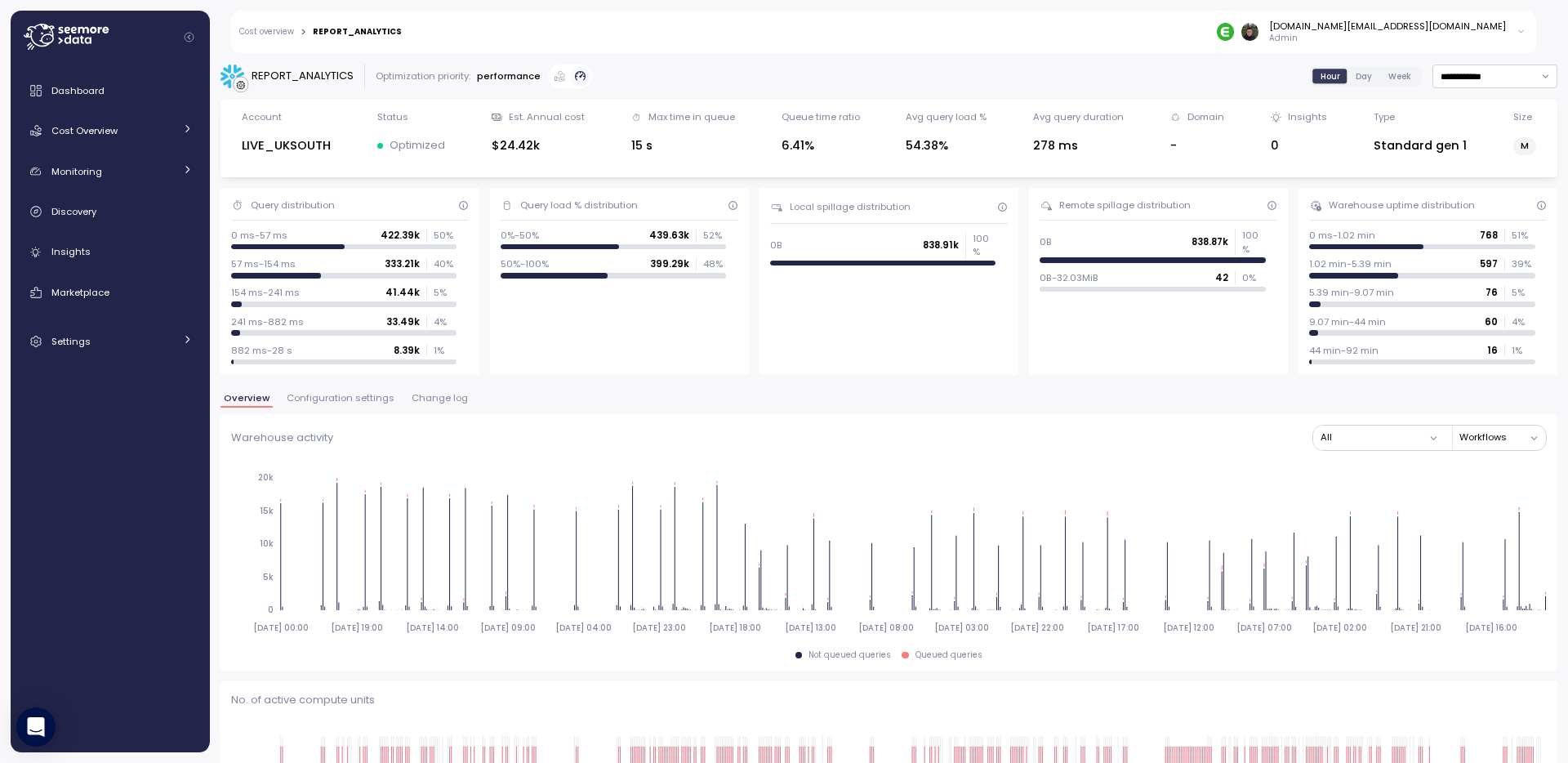
scroll to position [483, 0]
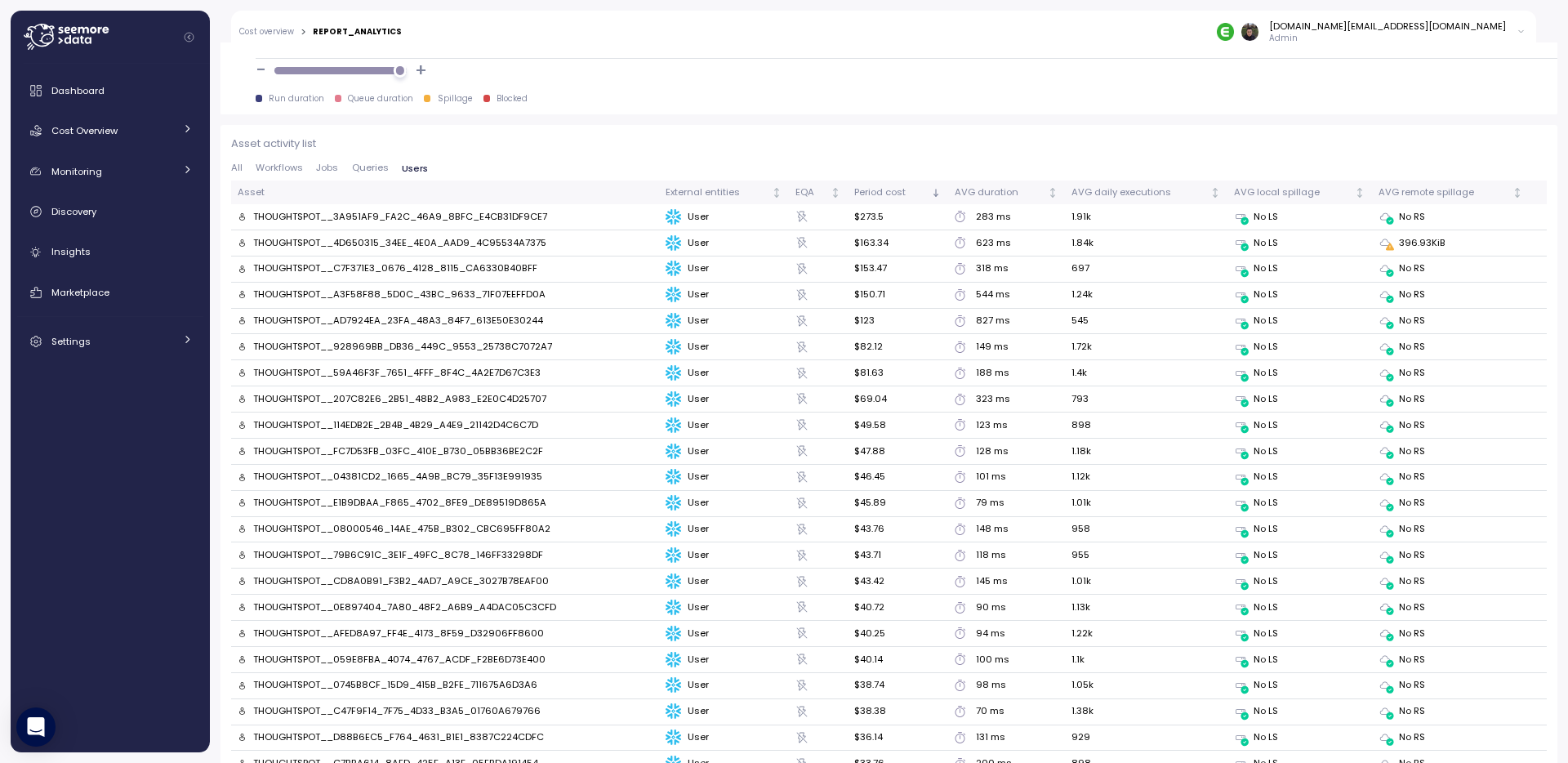
click at [618, 136] on p "Asset activity list" at bounding box center [889, 144] width 1315 height 17
click at [609, 144] on p "Asset activity list" at bounding box center [889, 144] width 1315 height 17
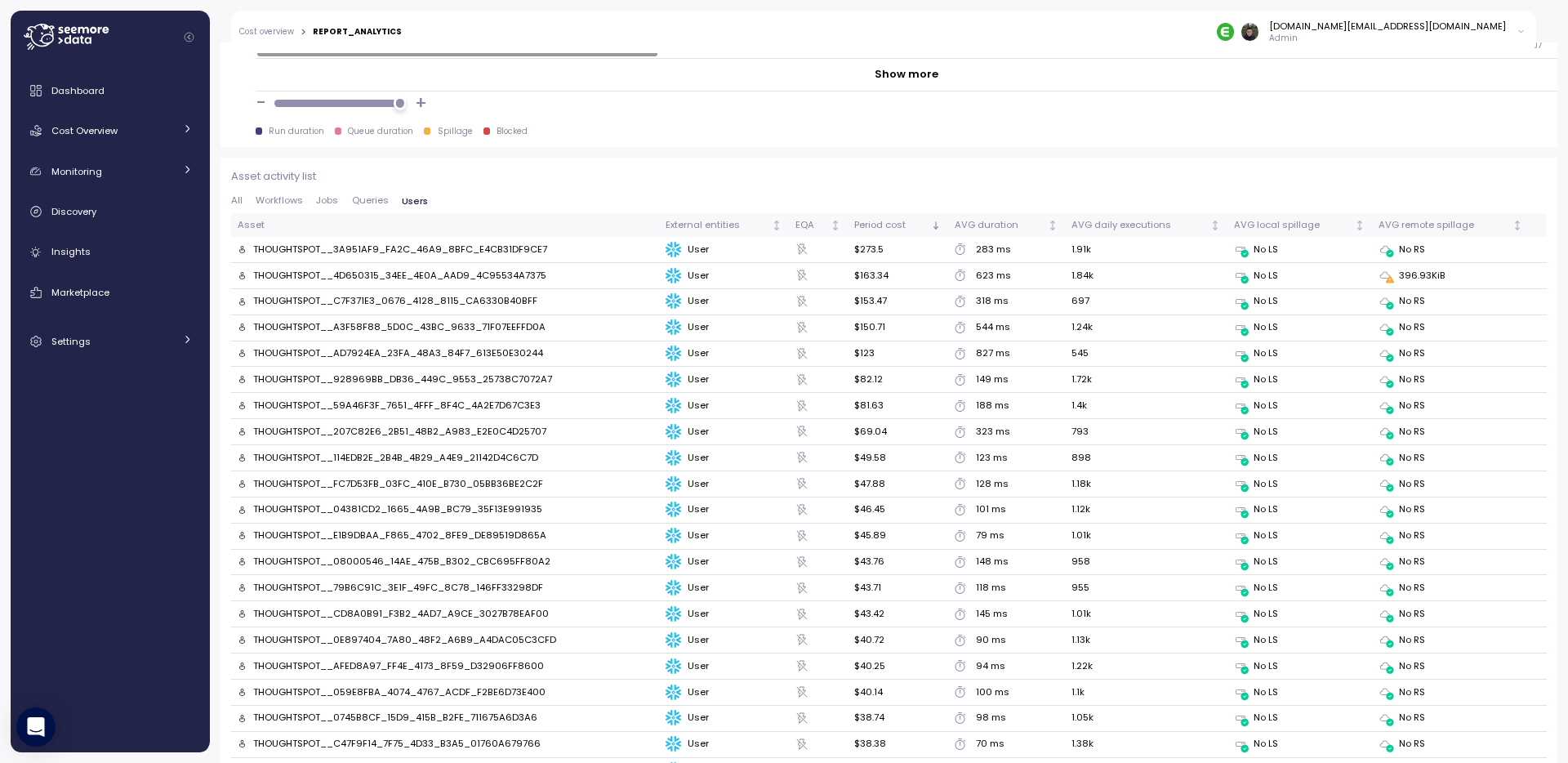
scroll to position [1691, 0]
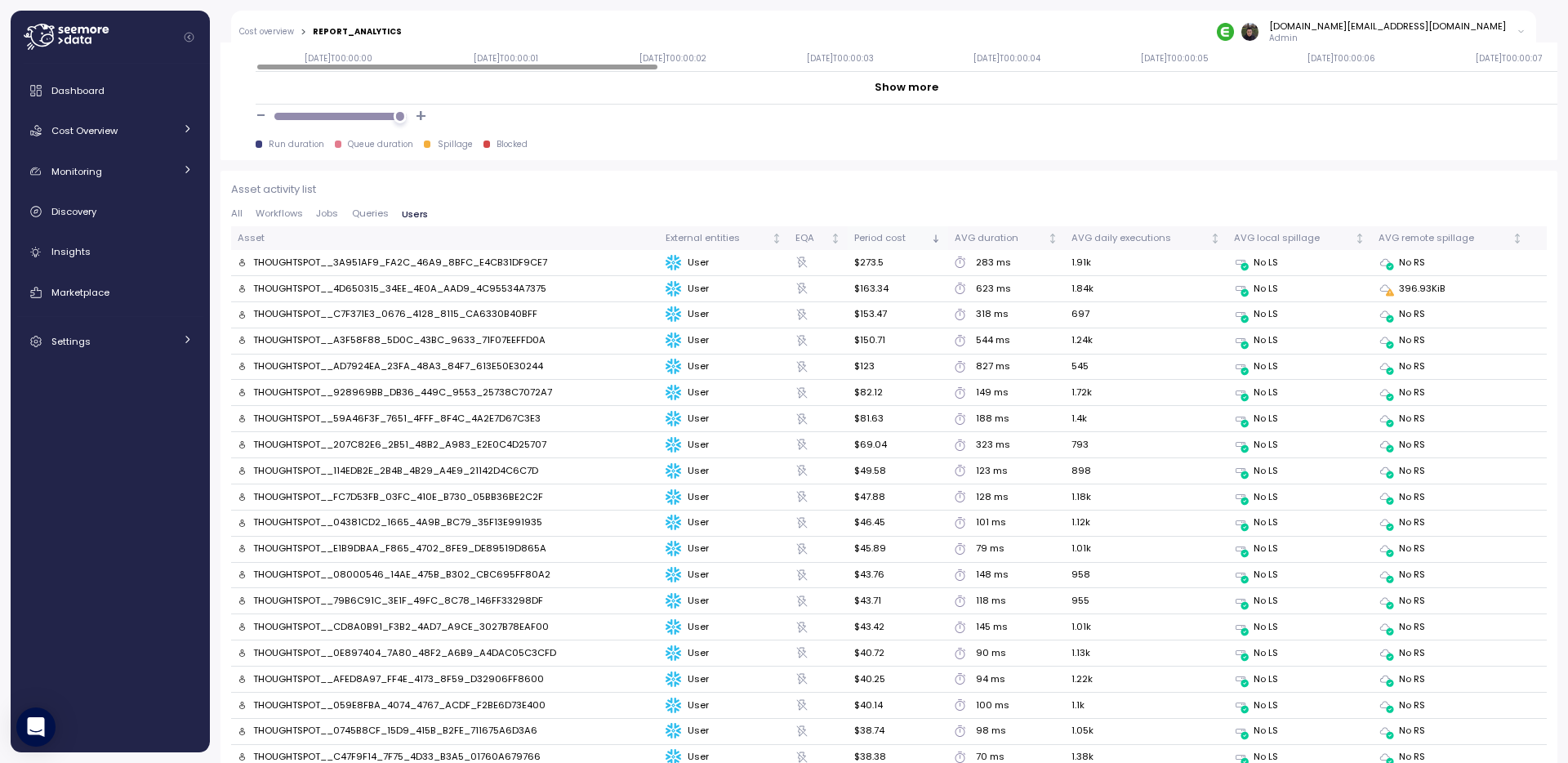
click at [876, 245] on th "Period cost" at bounding box center [897, 238] width 100 height 24
click at [822, 190] on p "Asset activity list" at bounding box center [889, 190] width 1315 height 17
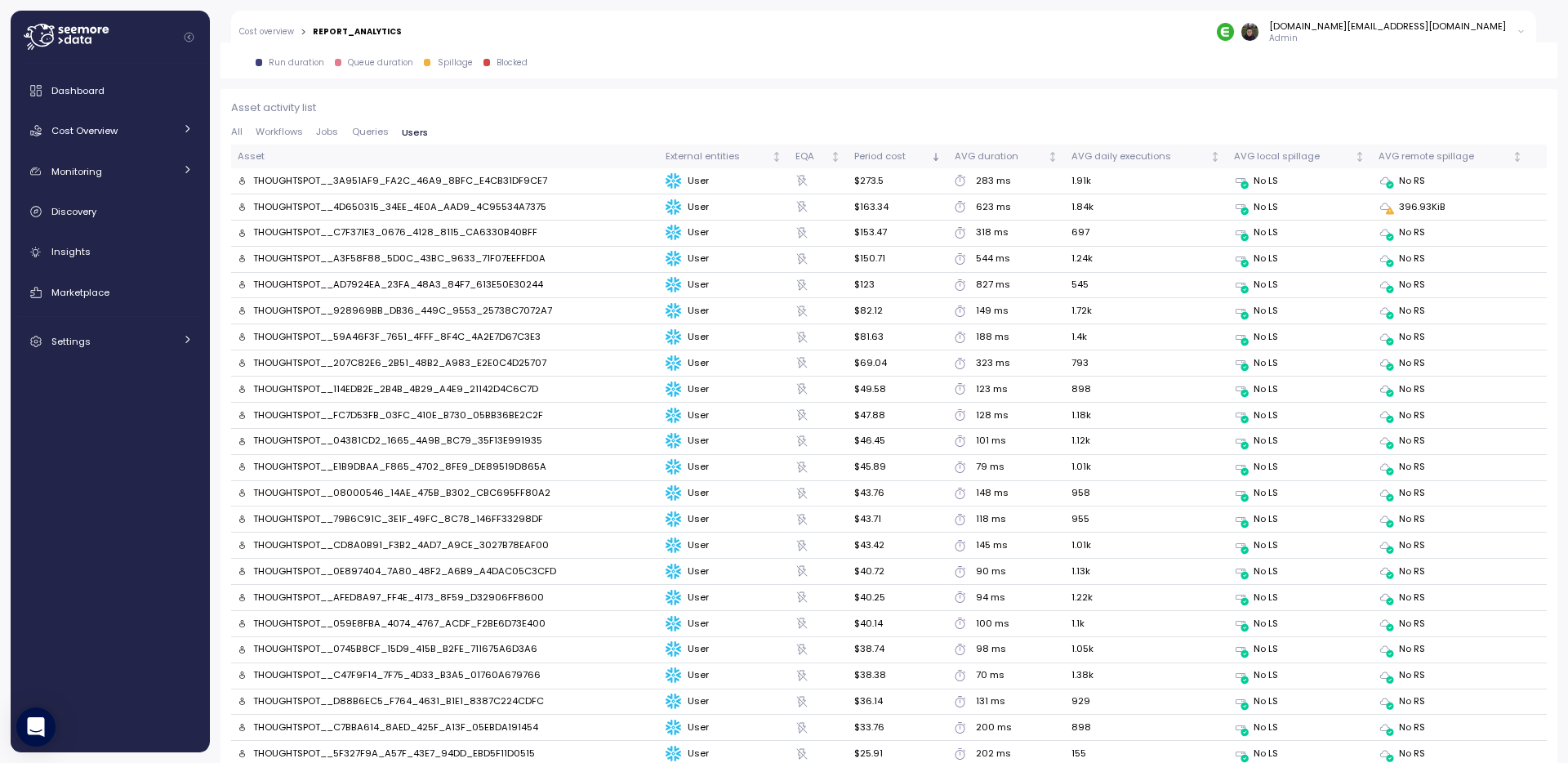
scroll to position [1675, 0]
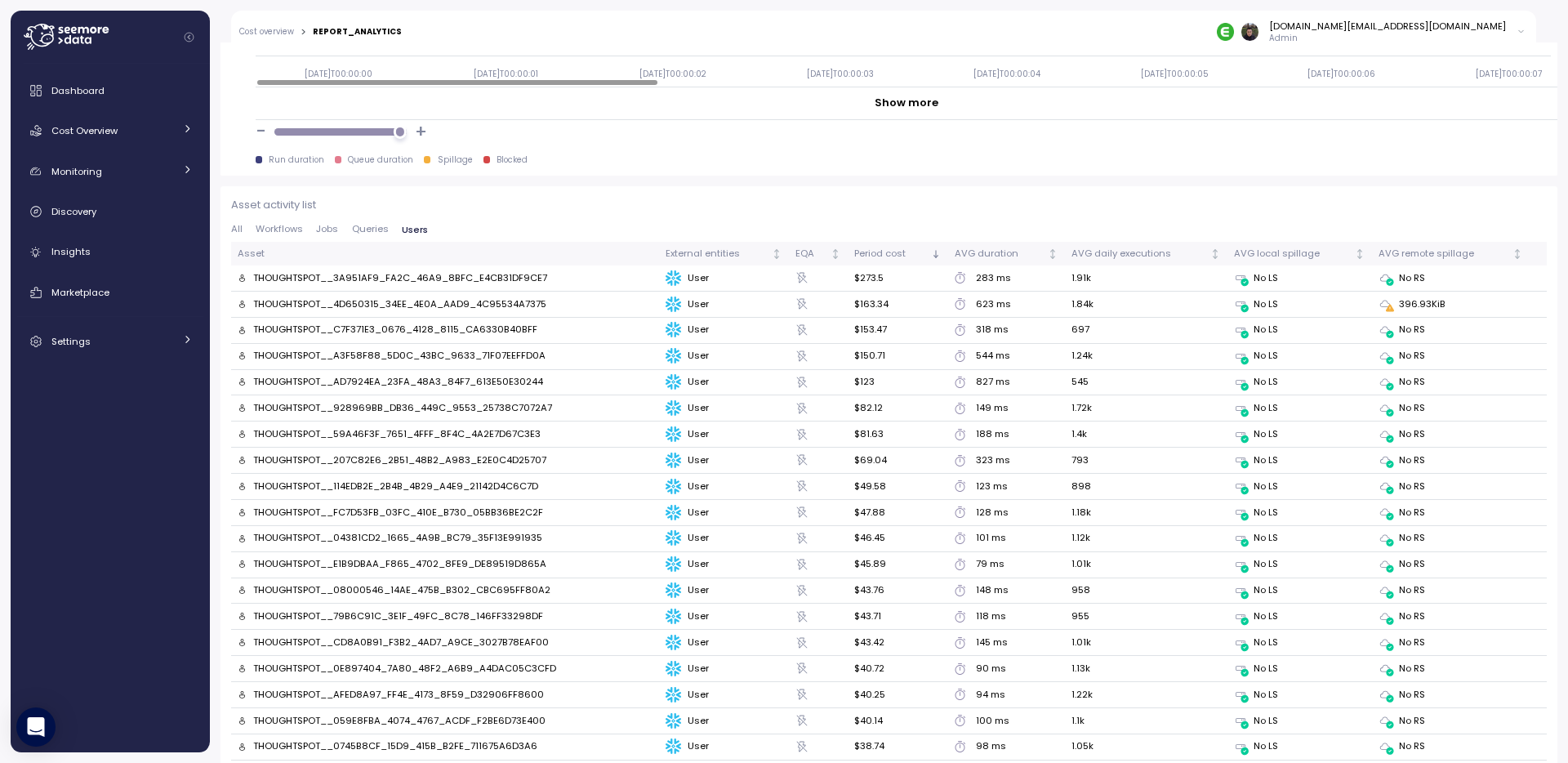
click at [239, 230] on span "All" at bounding box center [237, 229] width 12 height 9
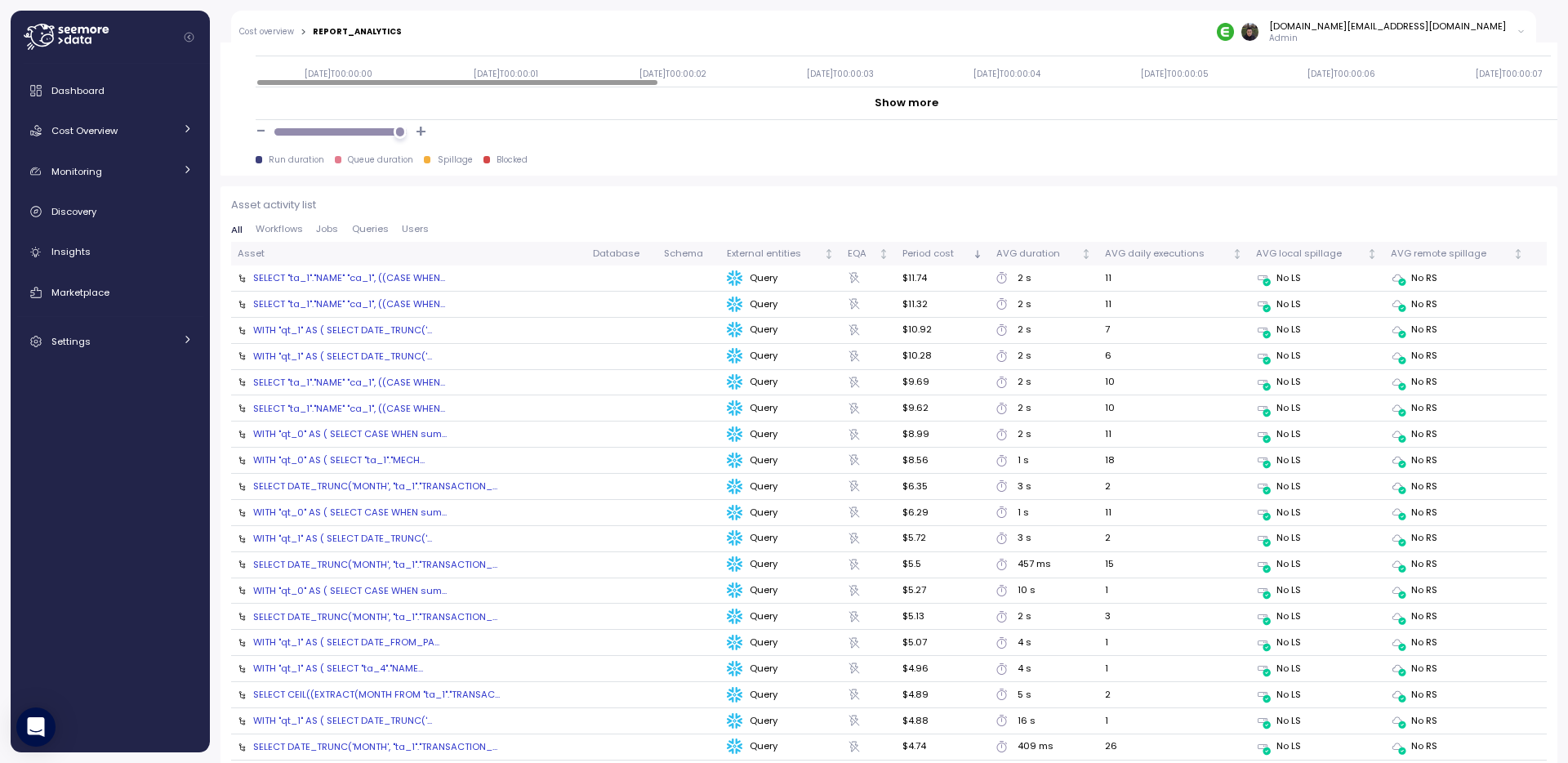
click at [344, 301] on div "SELECT "ta_1"."NAME" "ca_1", ((CASE WHEN..." at bounding box center [350, 304] width 192 height 13
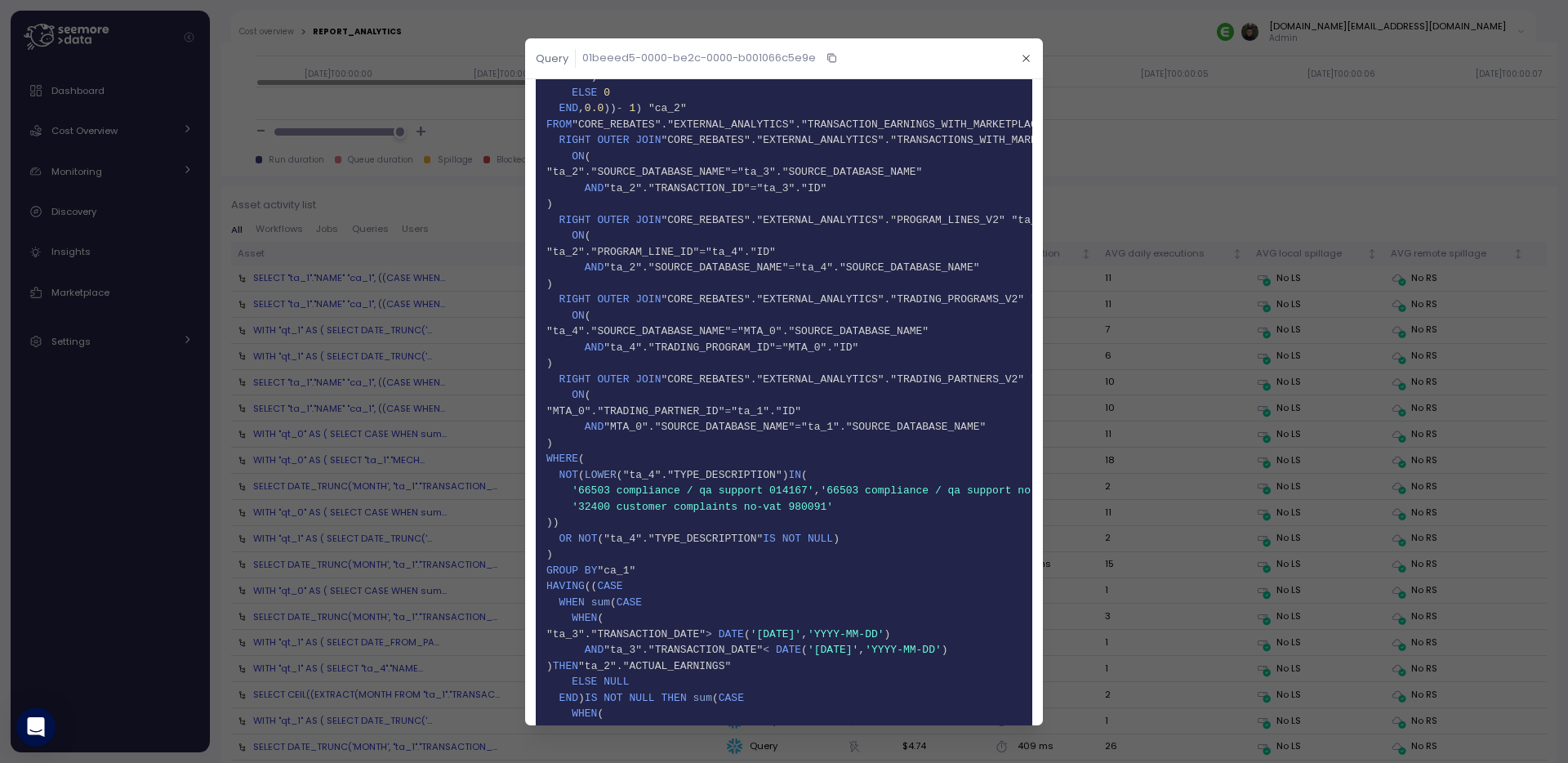
scroll to position [1072, 0]
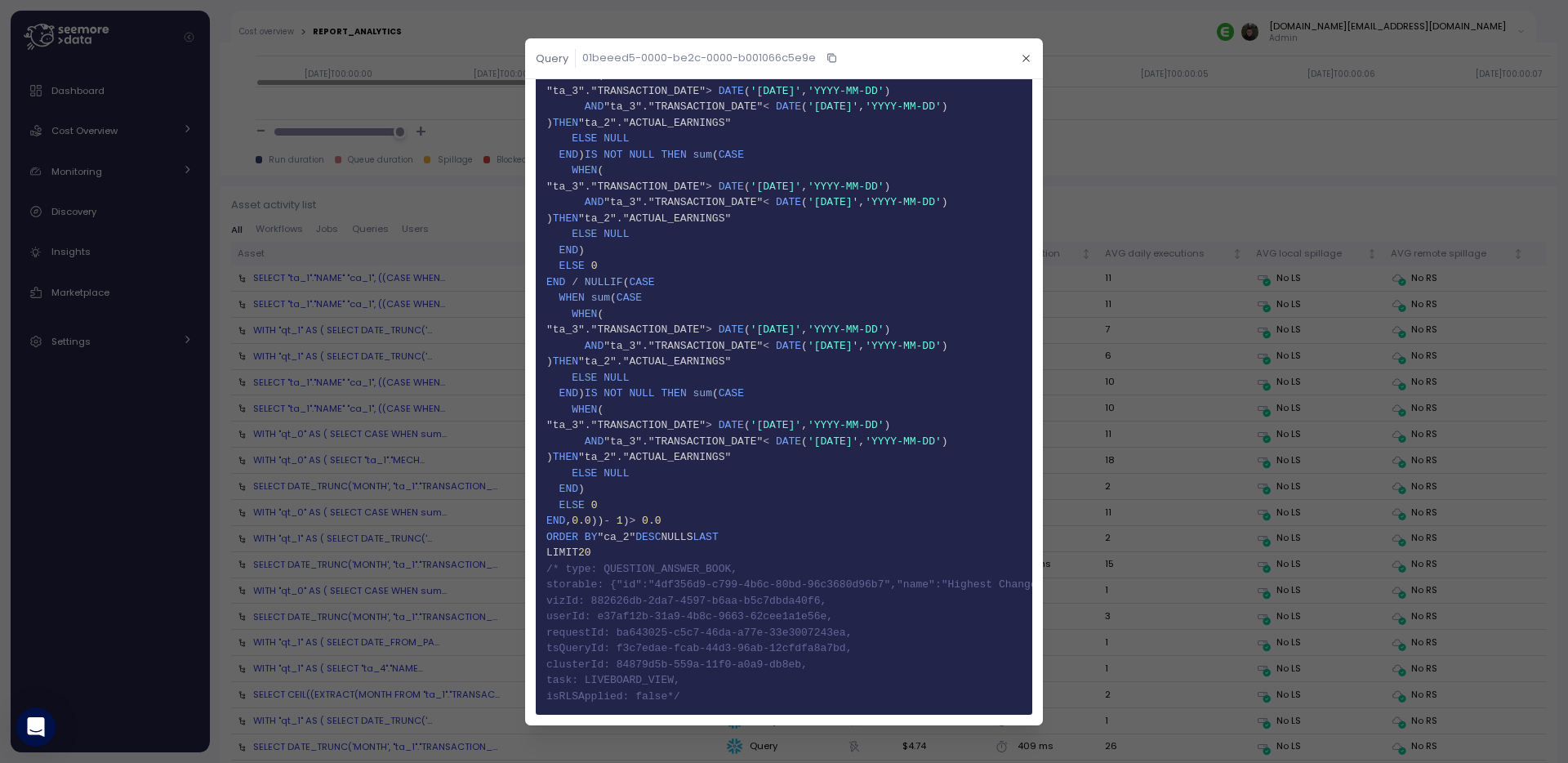
click at [398, 464] on div at bounding box center [784, 381] width 1568 height 763
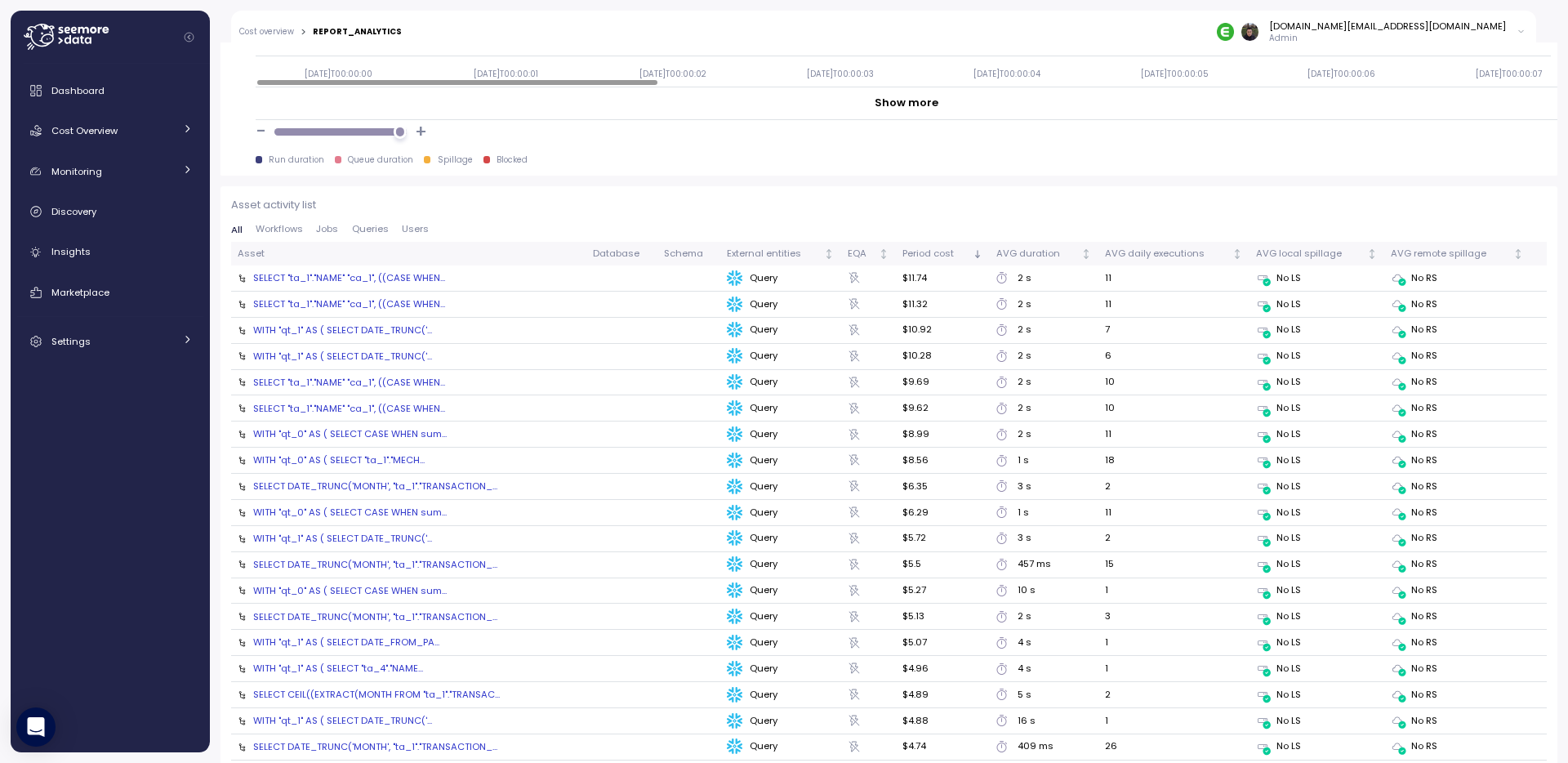
click at [342, 410] on div "SELECT "ta_1"."NAME" "ca_1", ((CASE WHEN..." at bounding box center [350, 408] width 192 height 13
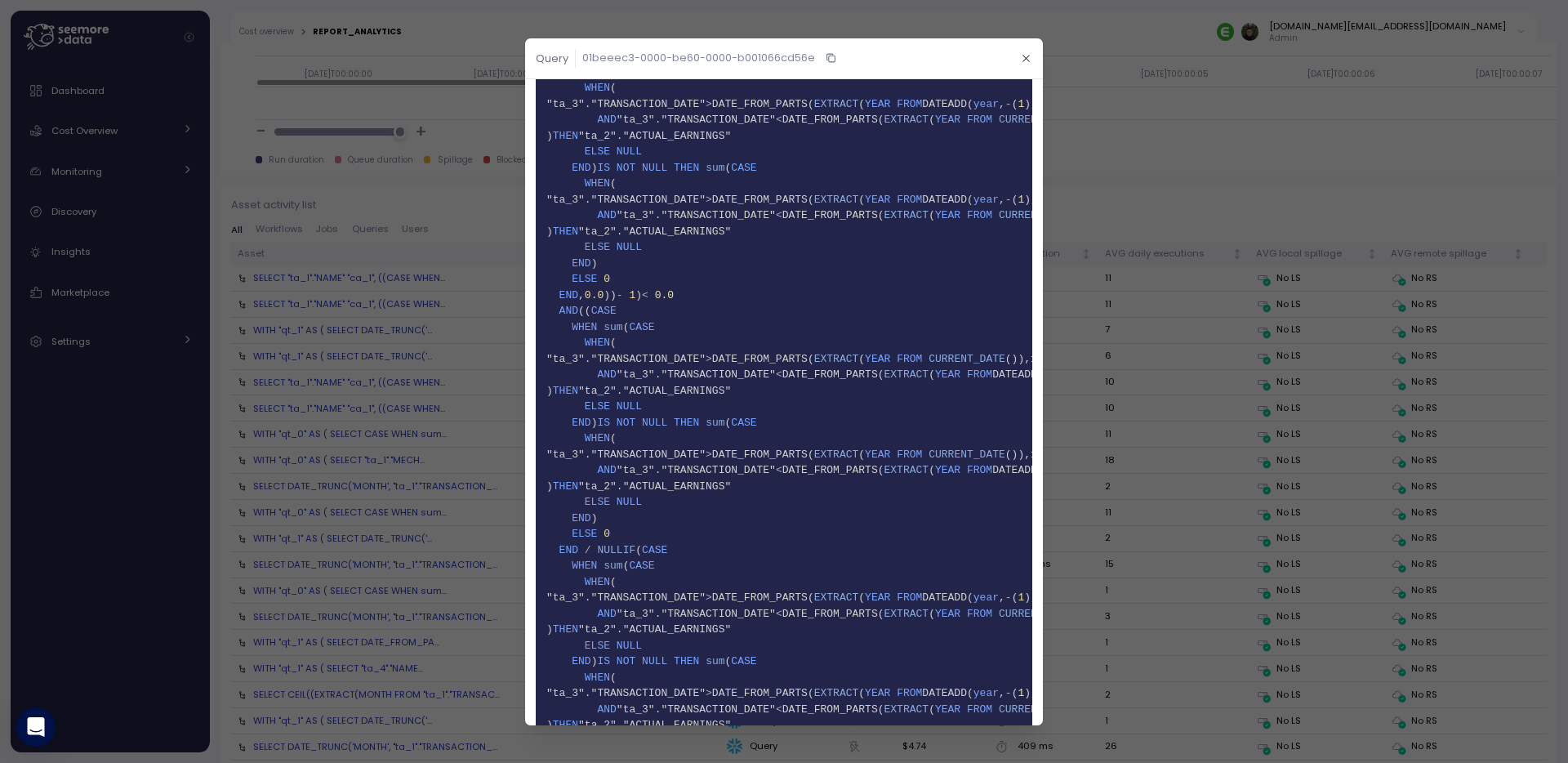
scroll to position [1598, 0]
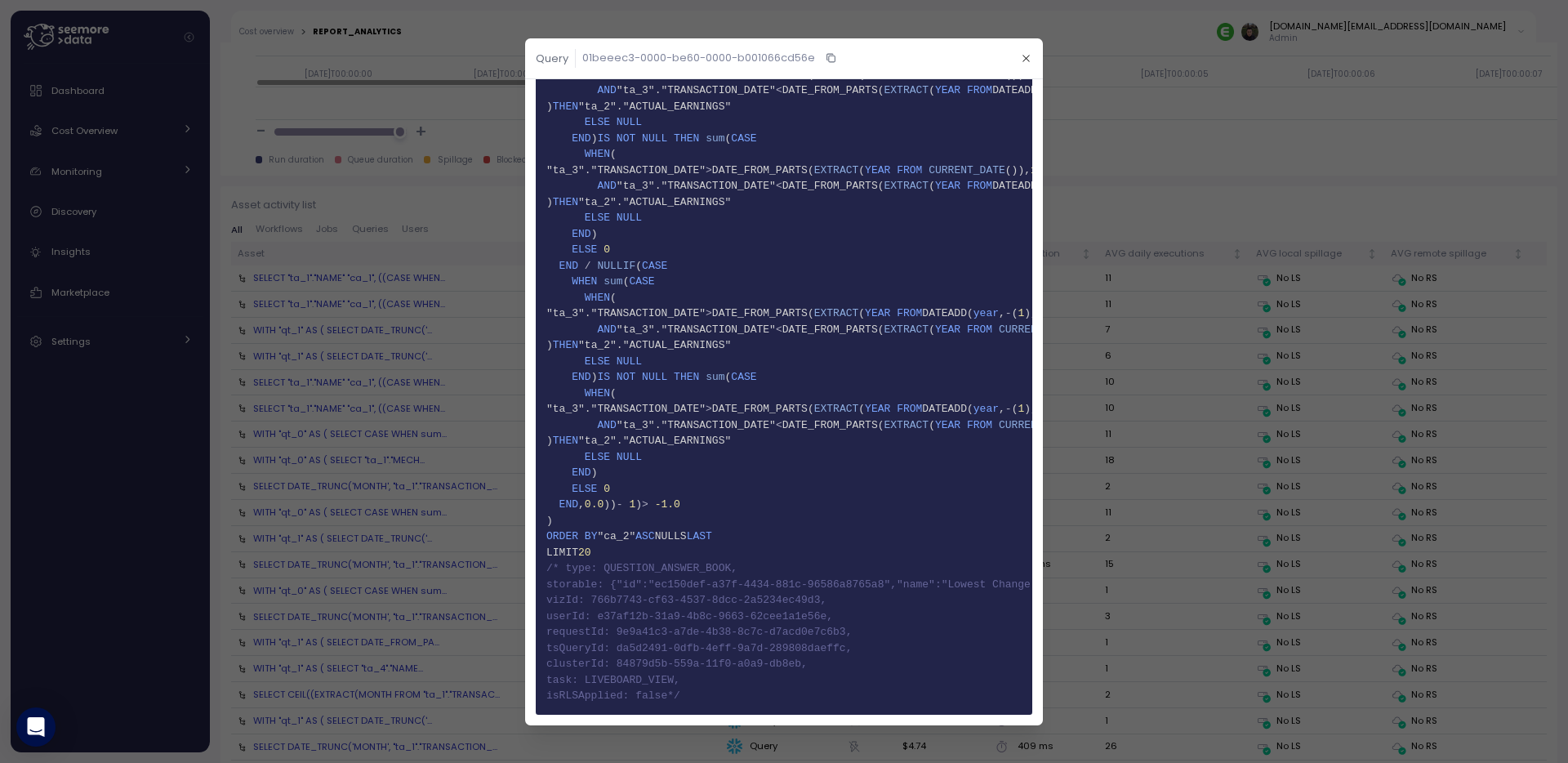
click at [421, 532] on div at bounding box center [784, 381] width 1568 height 763
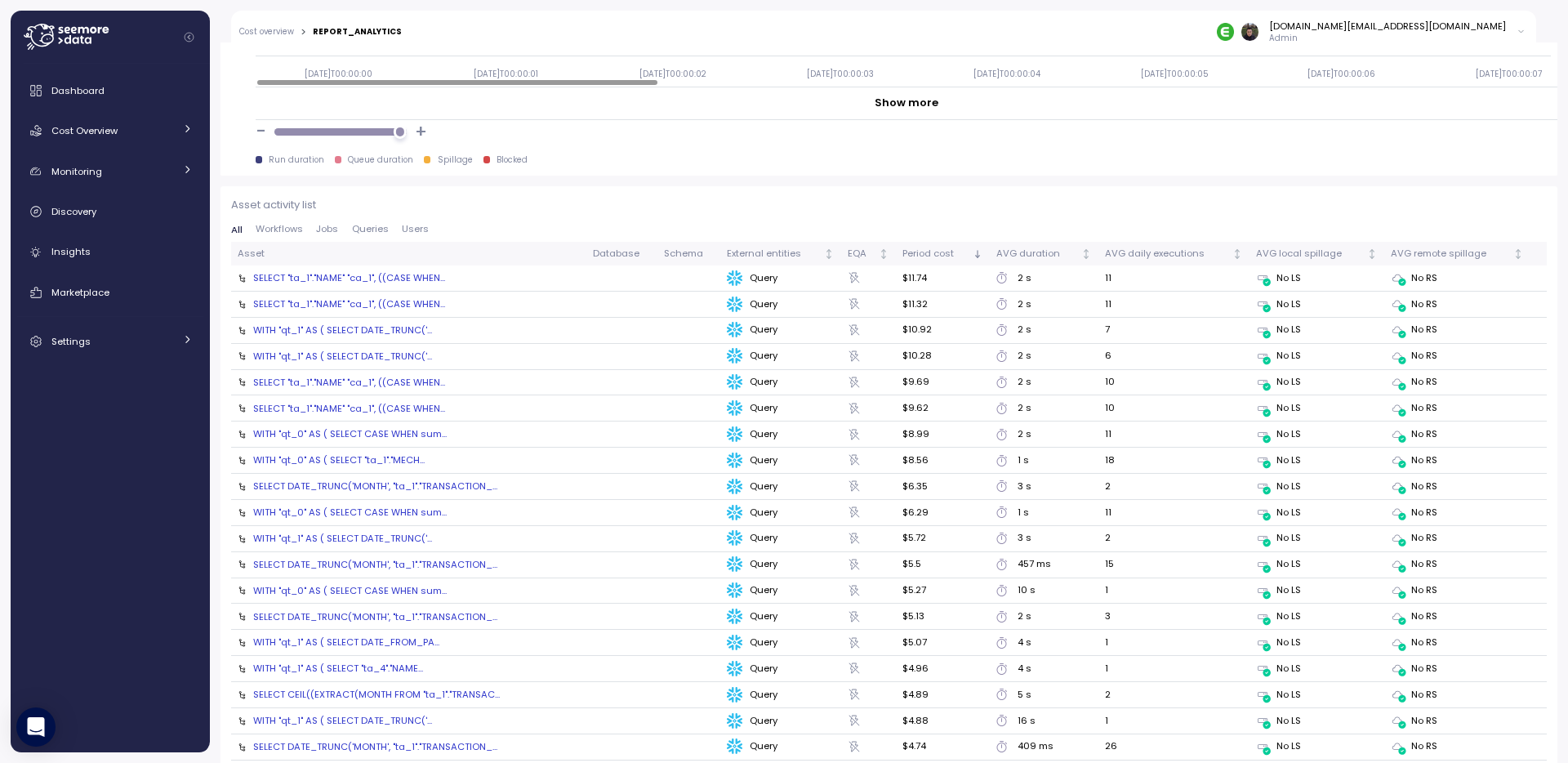
click at [356, 512] on div "WITH "qt_0" AS ( SELECT CASE WHEN sum..." at bounding box center [350, 512] width 194 height 13
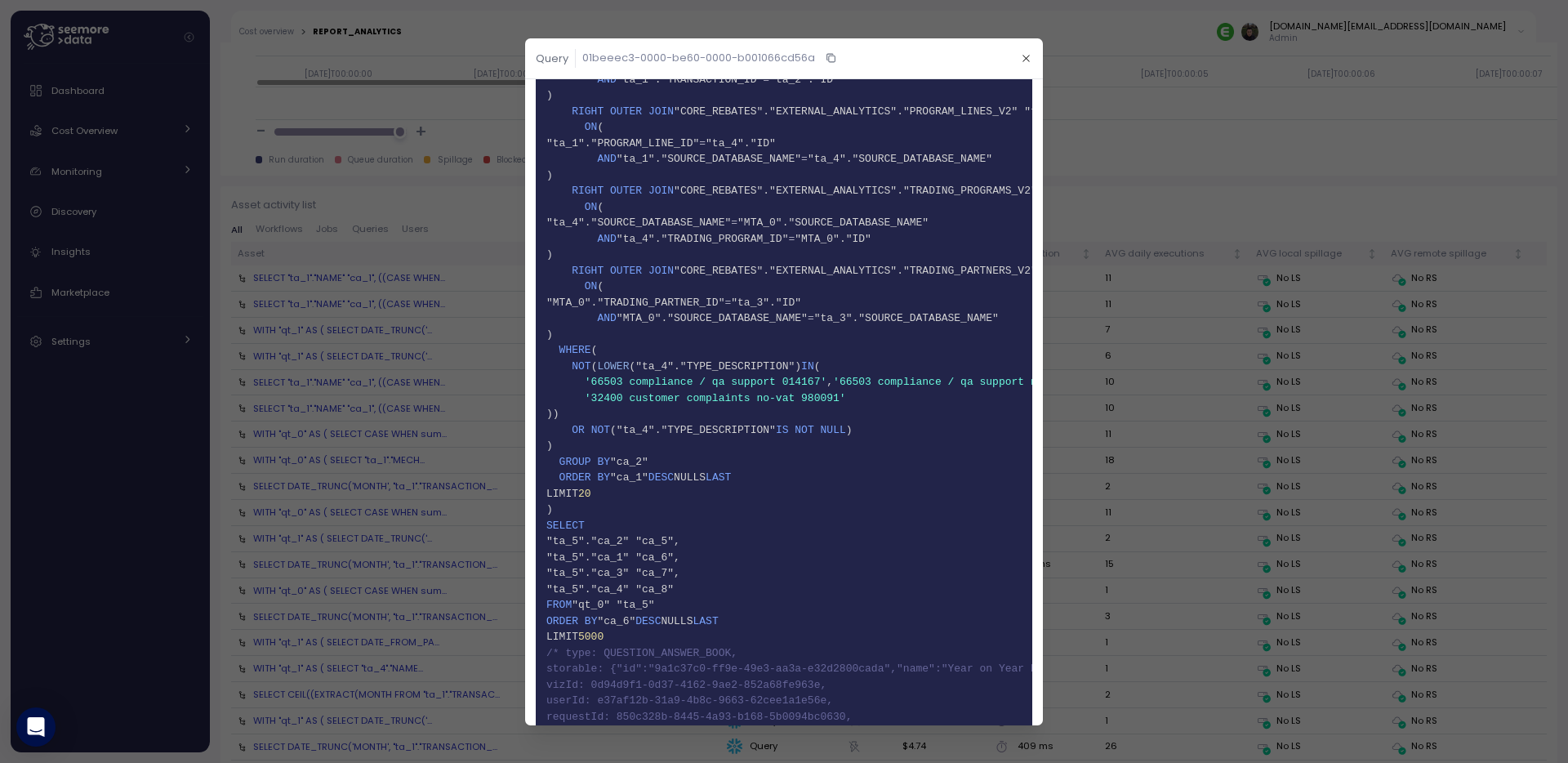
scroll to position [818, 0]
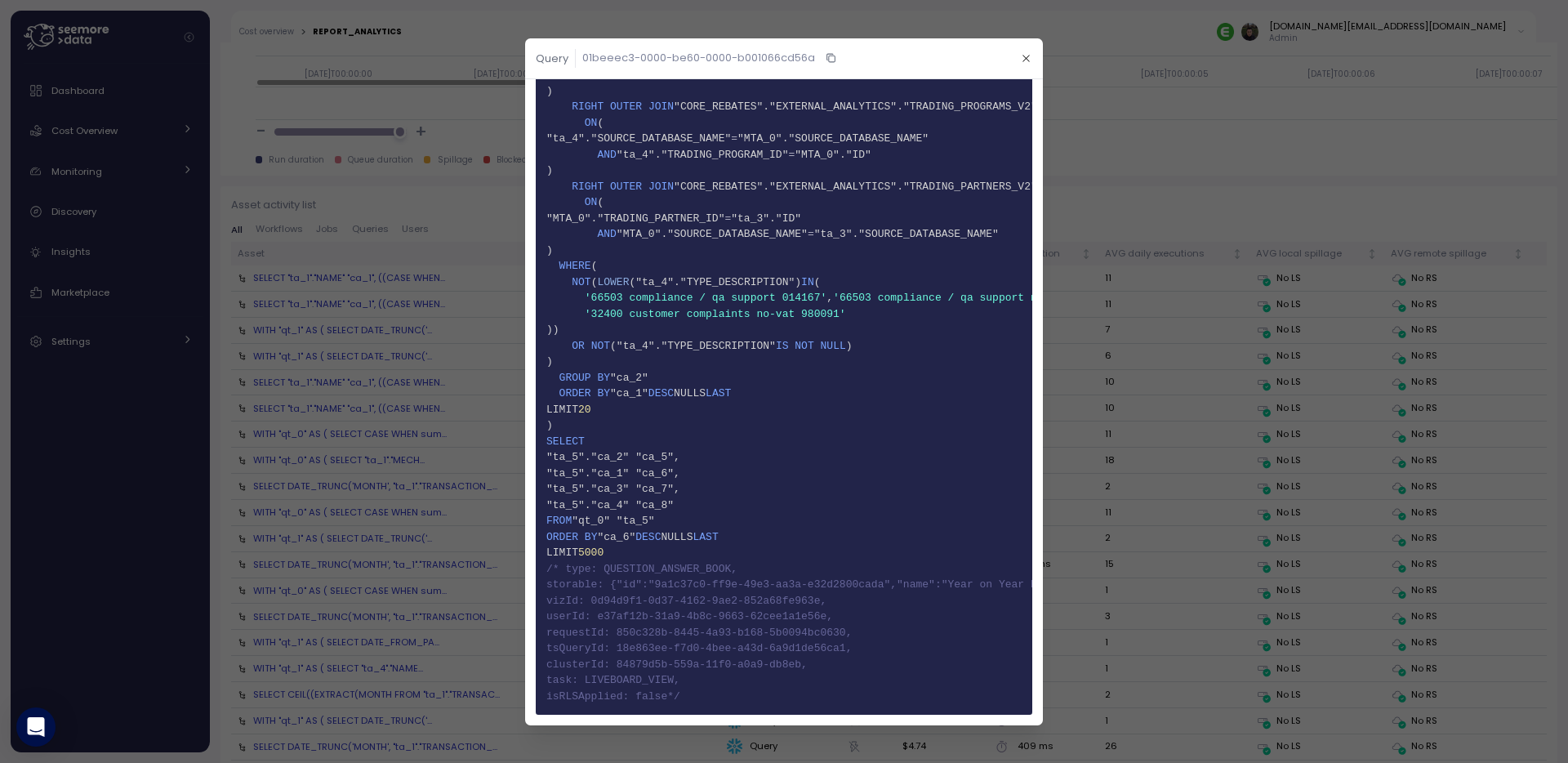
click at [390, 594] on div at bounding box center [784, 381] width 1568 height 763
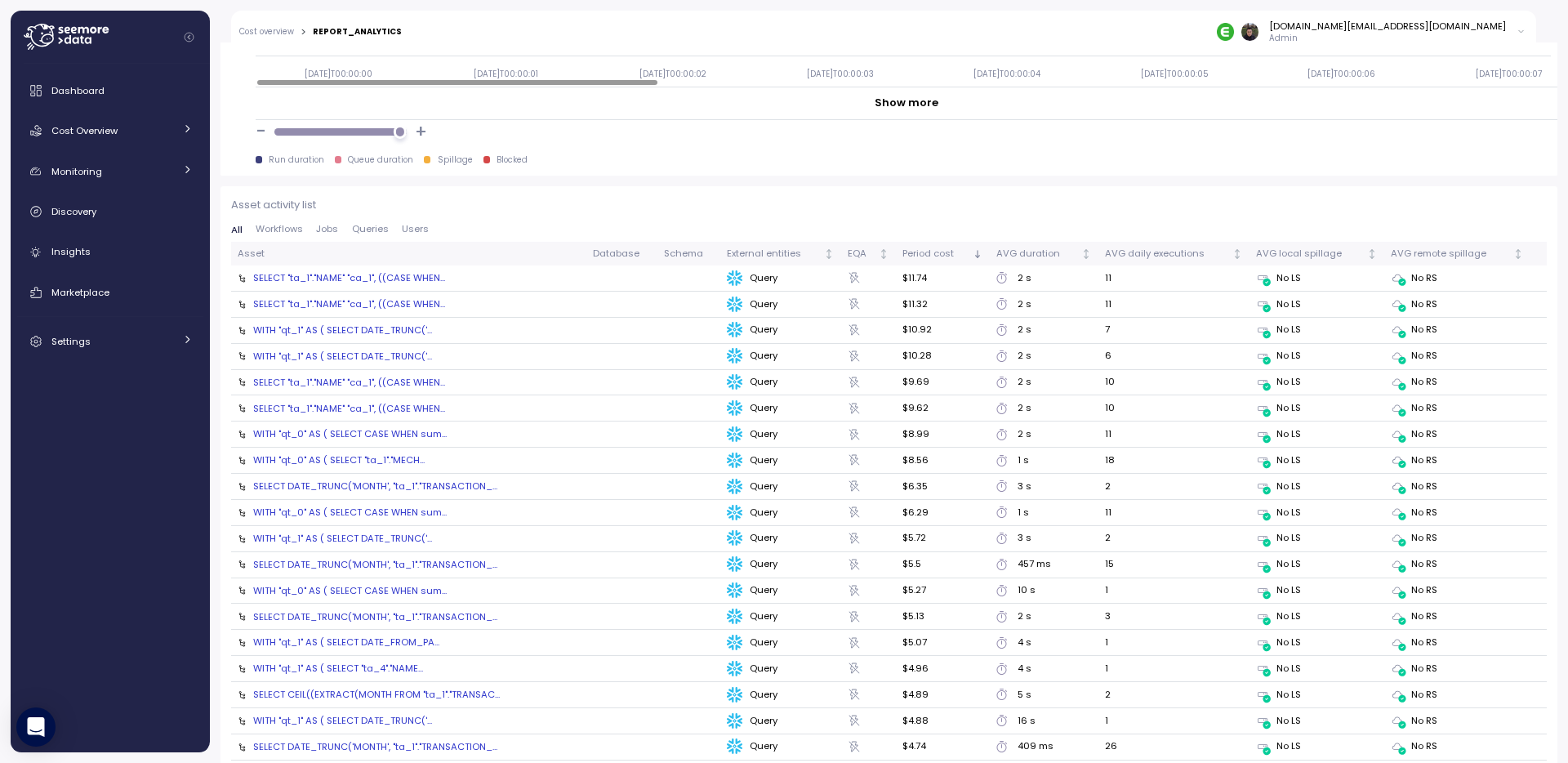
click at [366, 558] on div "SELECT DATE_TRUNC('MONTH', "ta_1"."TRANSACTION_..." at bounding box center [375, 564] width 244 height 13
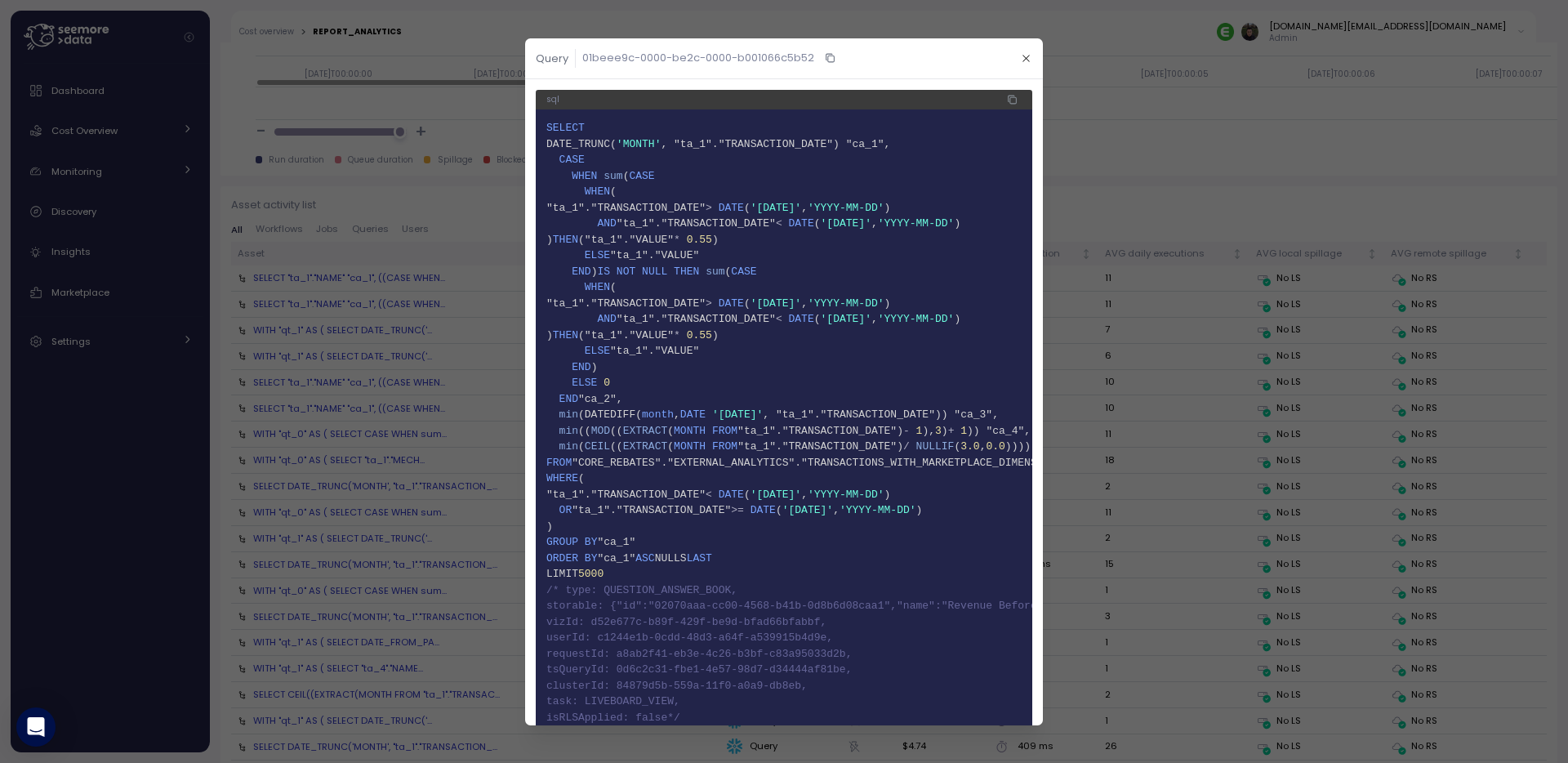
scroll to position [22, 0]
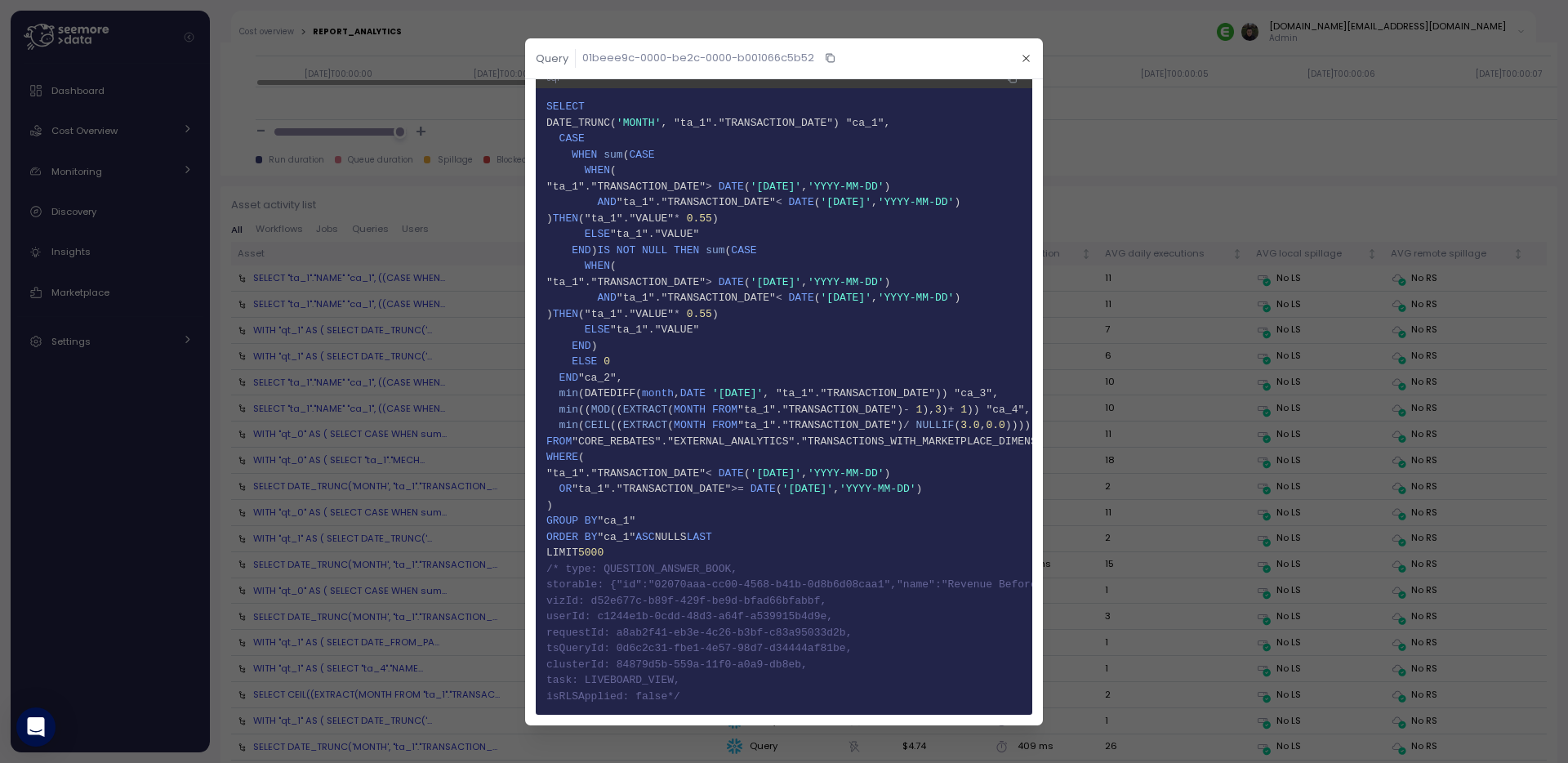
click at [453, 471] on div at bounding box center [784, 381] width 1568 height 763
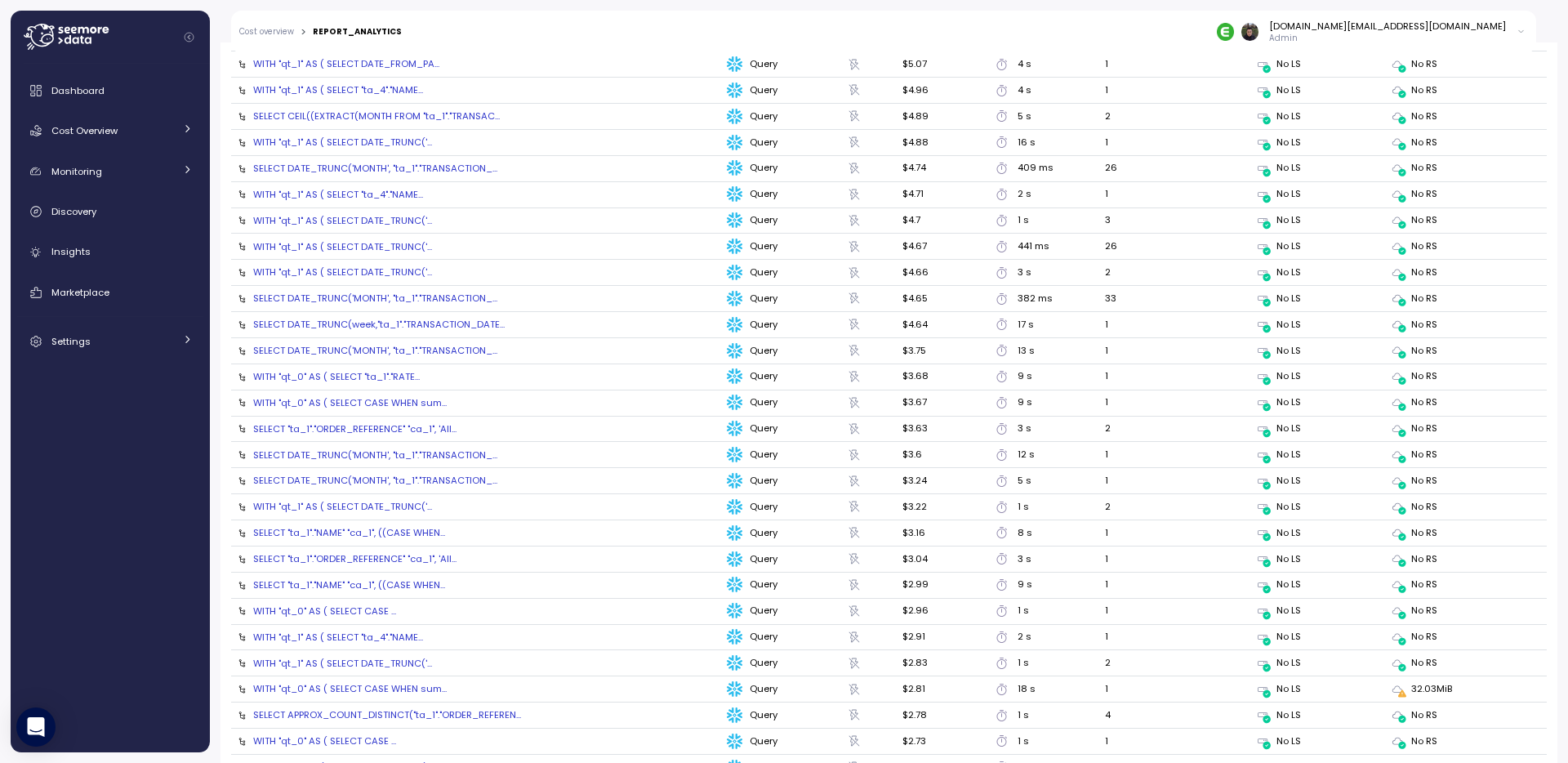
scroll to position [2480, 0]
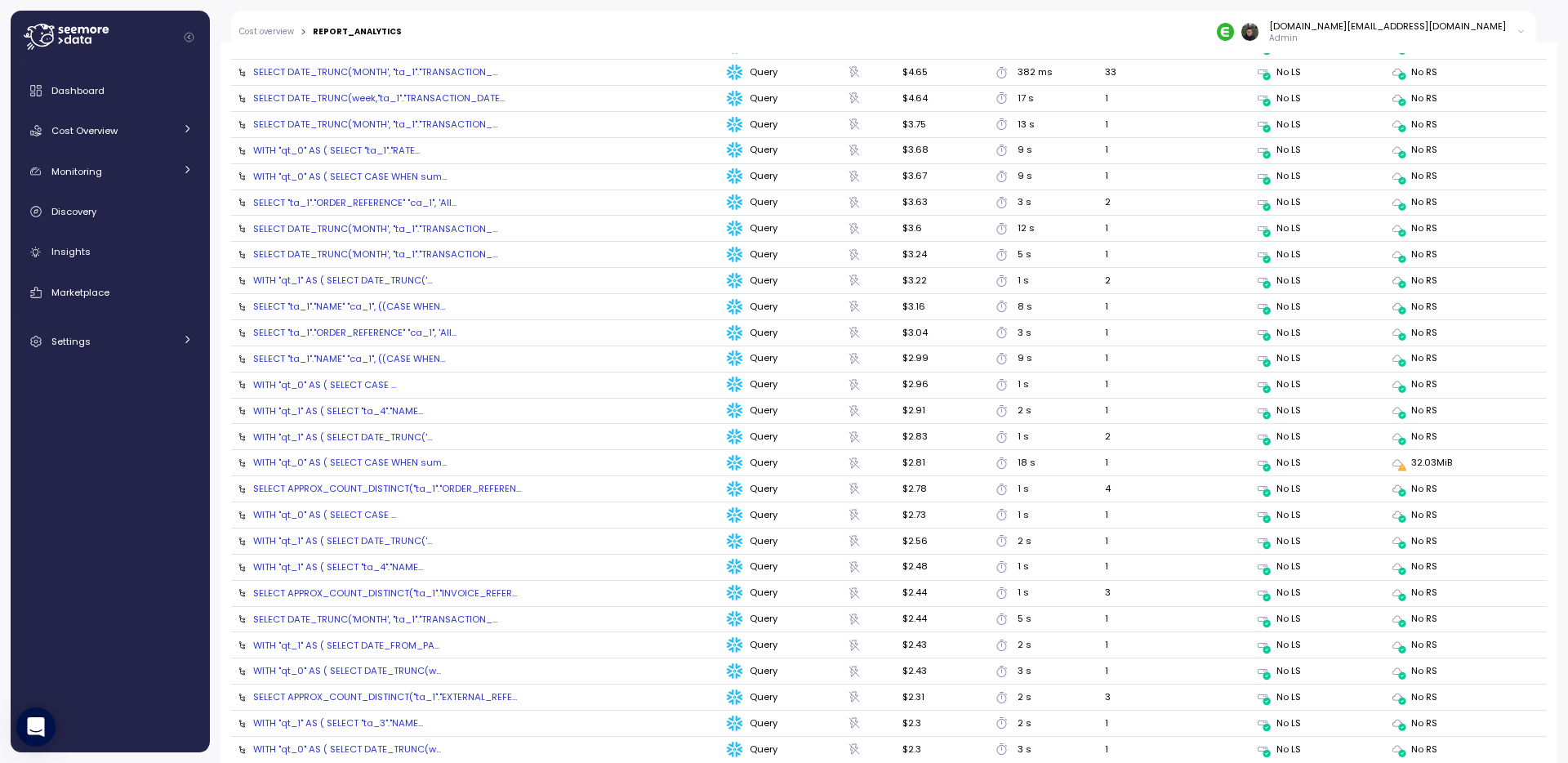
click at [380, 456] on div "WITH "qt_0" AS ( SELECT CASE WHEN sum..." at bounding box center [350, 462] width 194 height 13
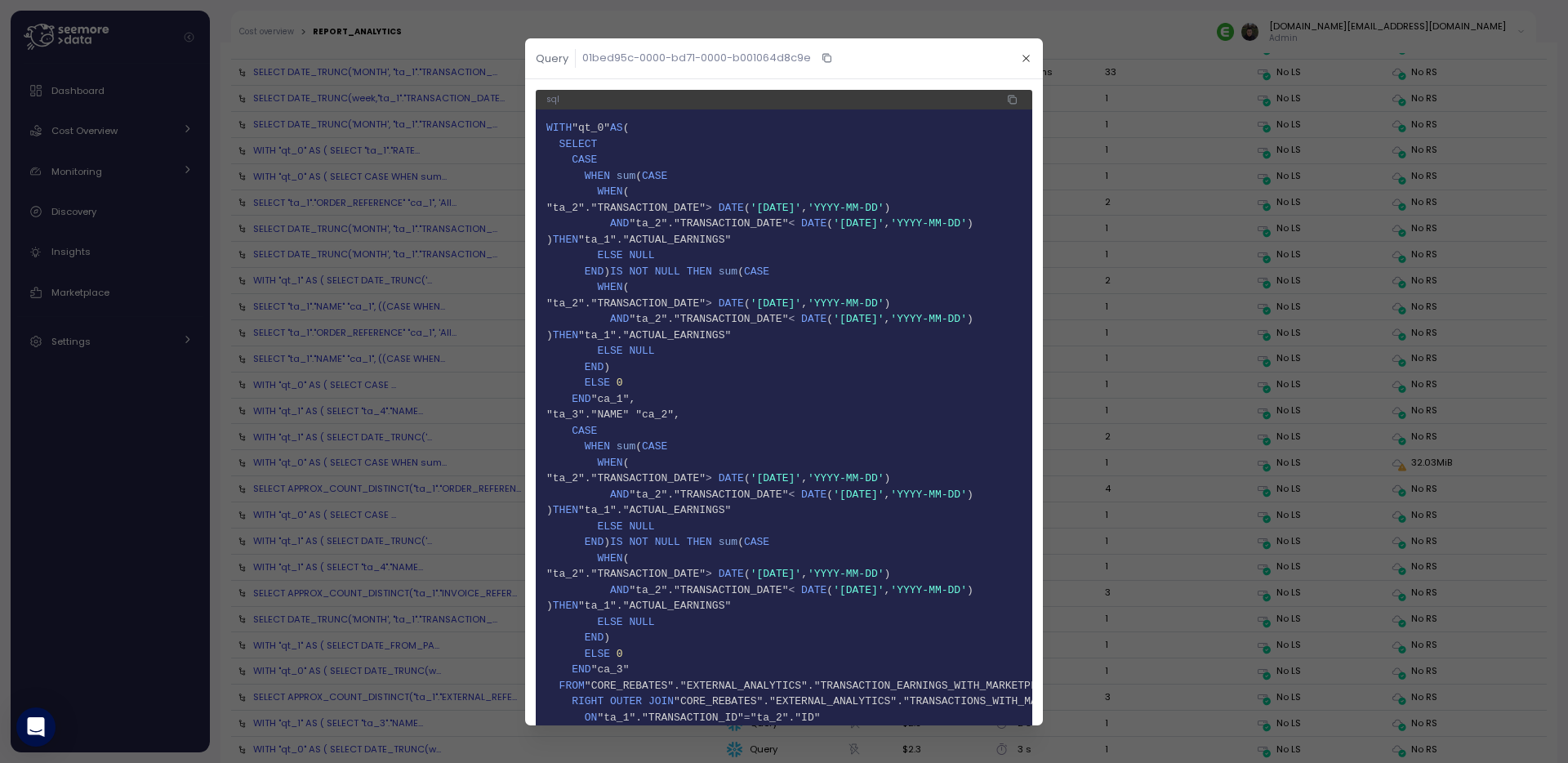
scroll to position [499, 0]
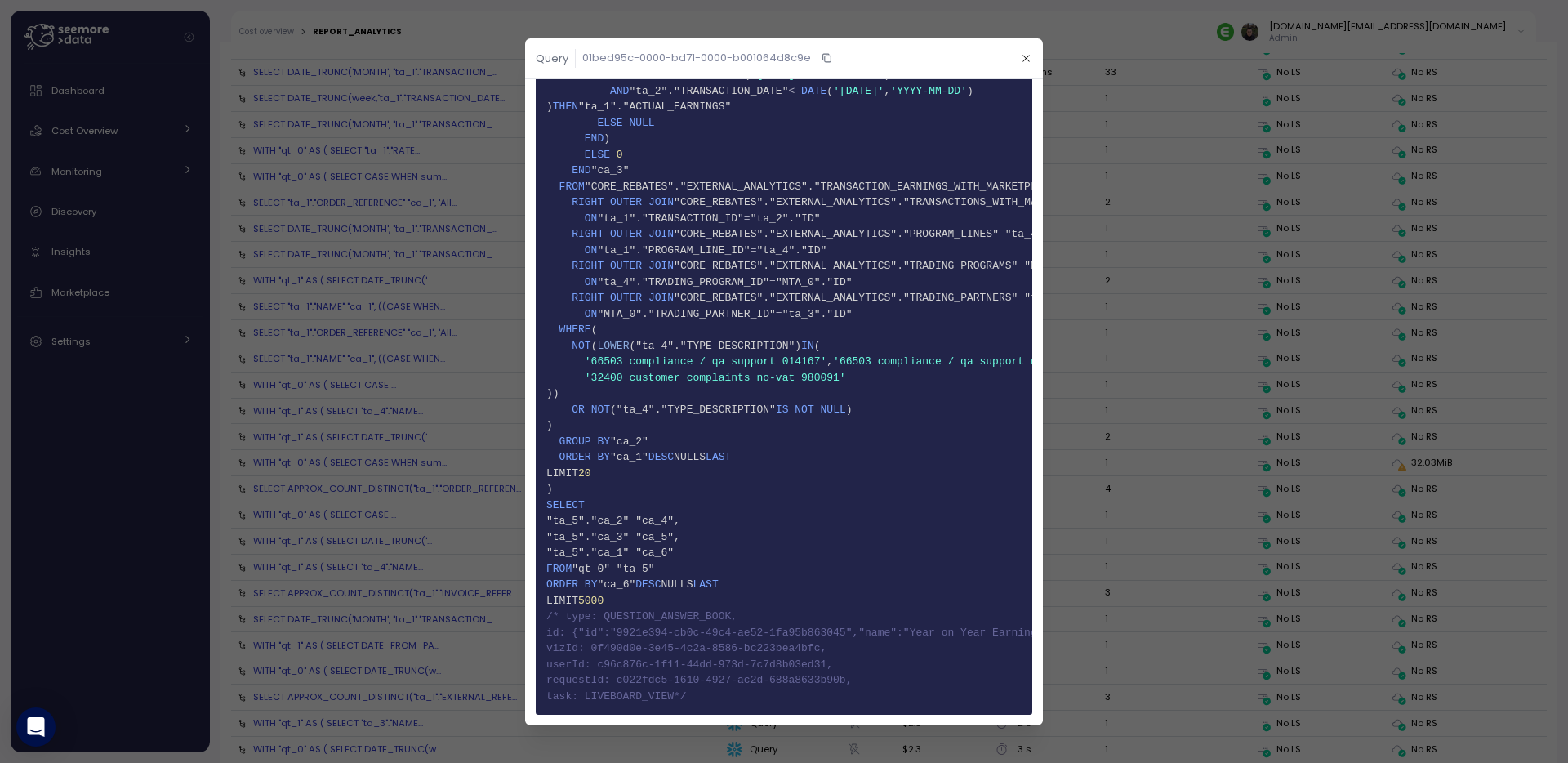
click at [411, 507] on div at bounding box center [784, 381] width 1568 height 763
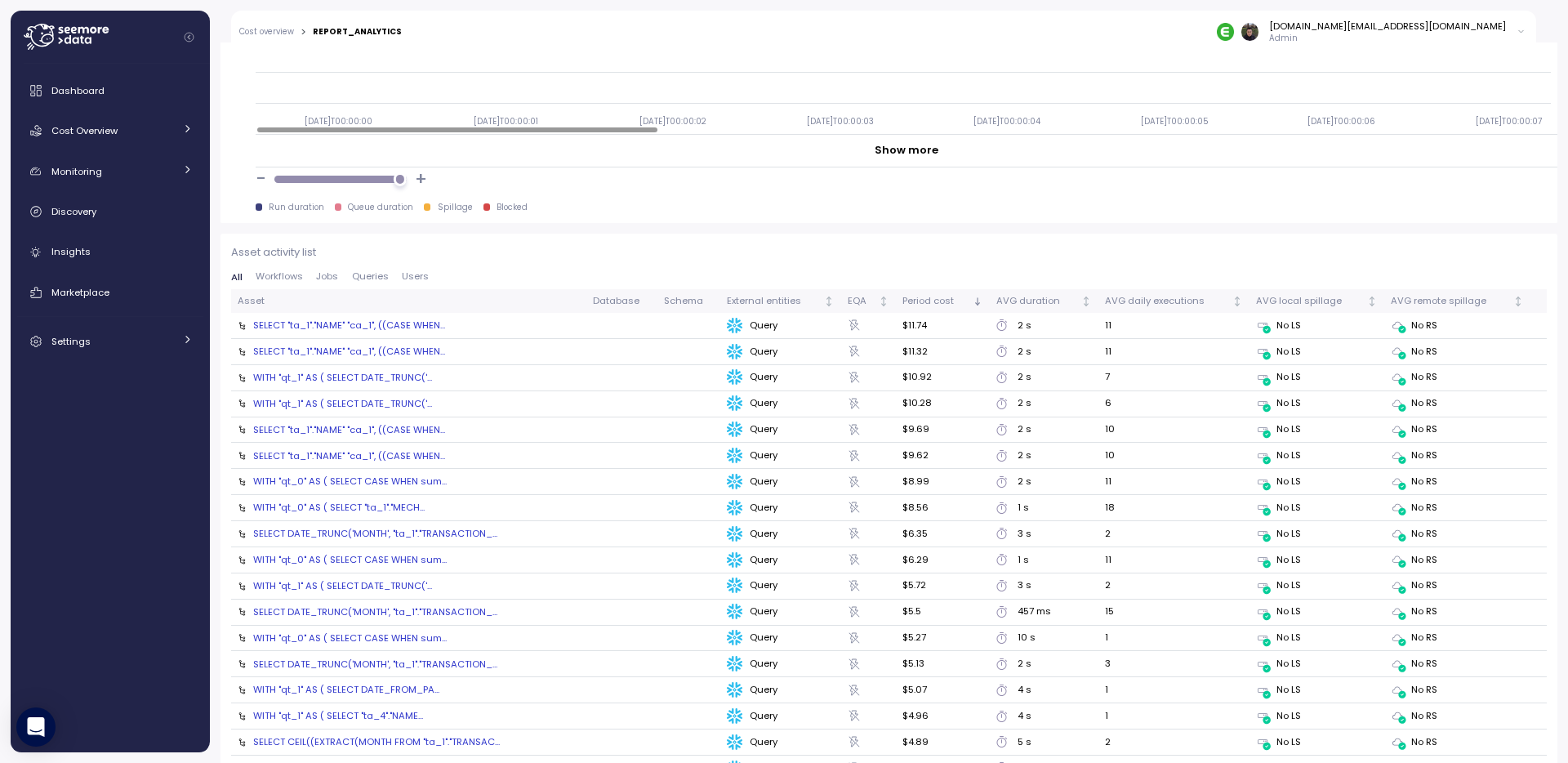
scroll to position [1616, 0]
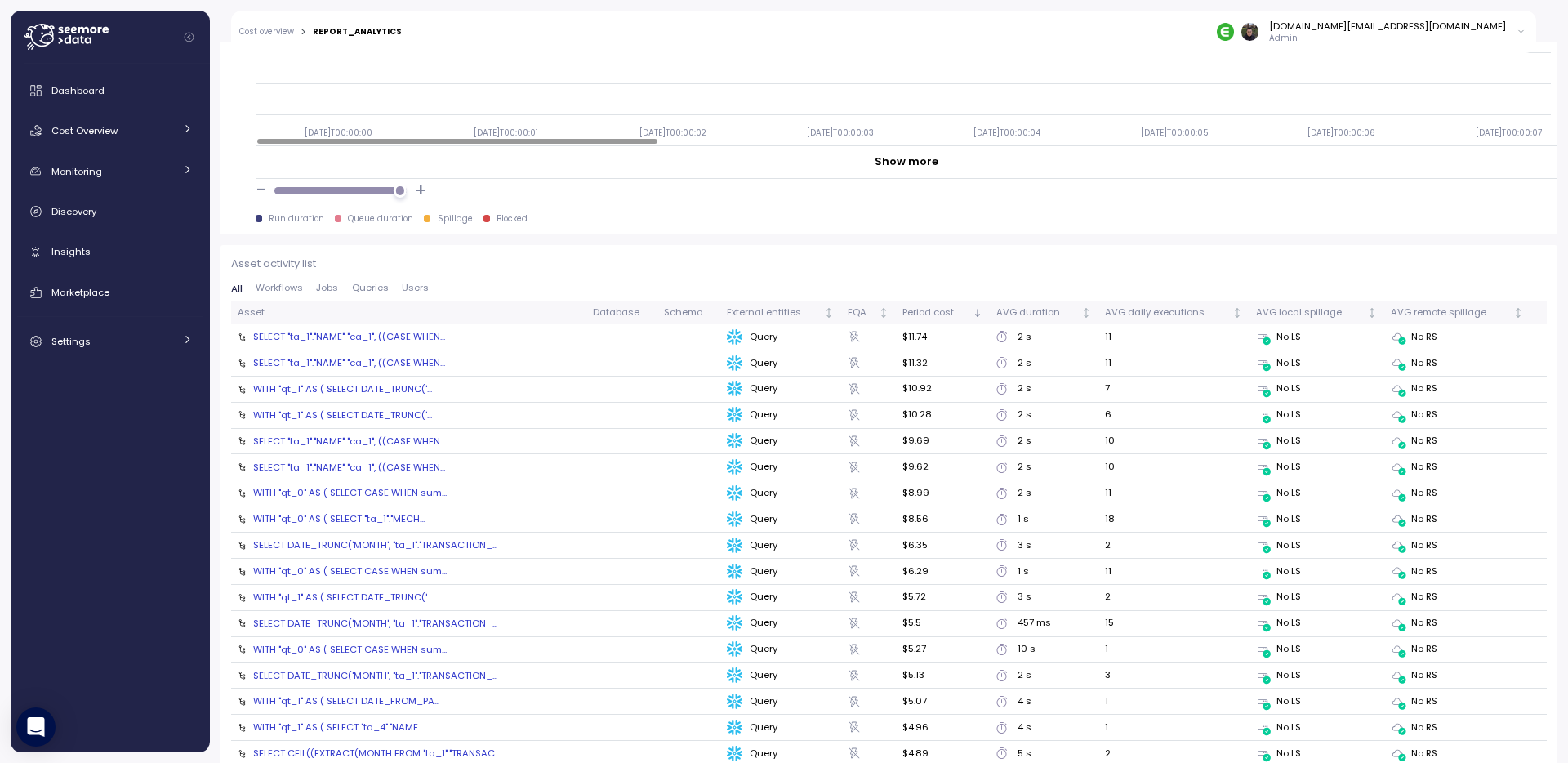
click at [415, 289] on span "Users" at bounding box center [415, 287] width 27 height 9
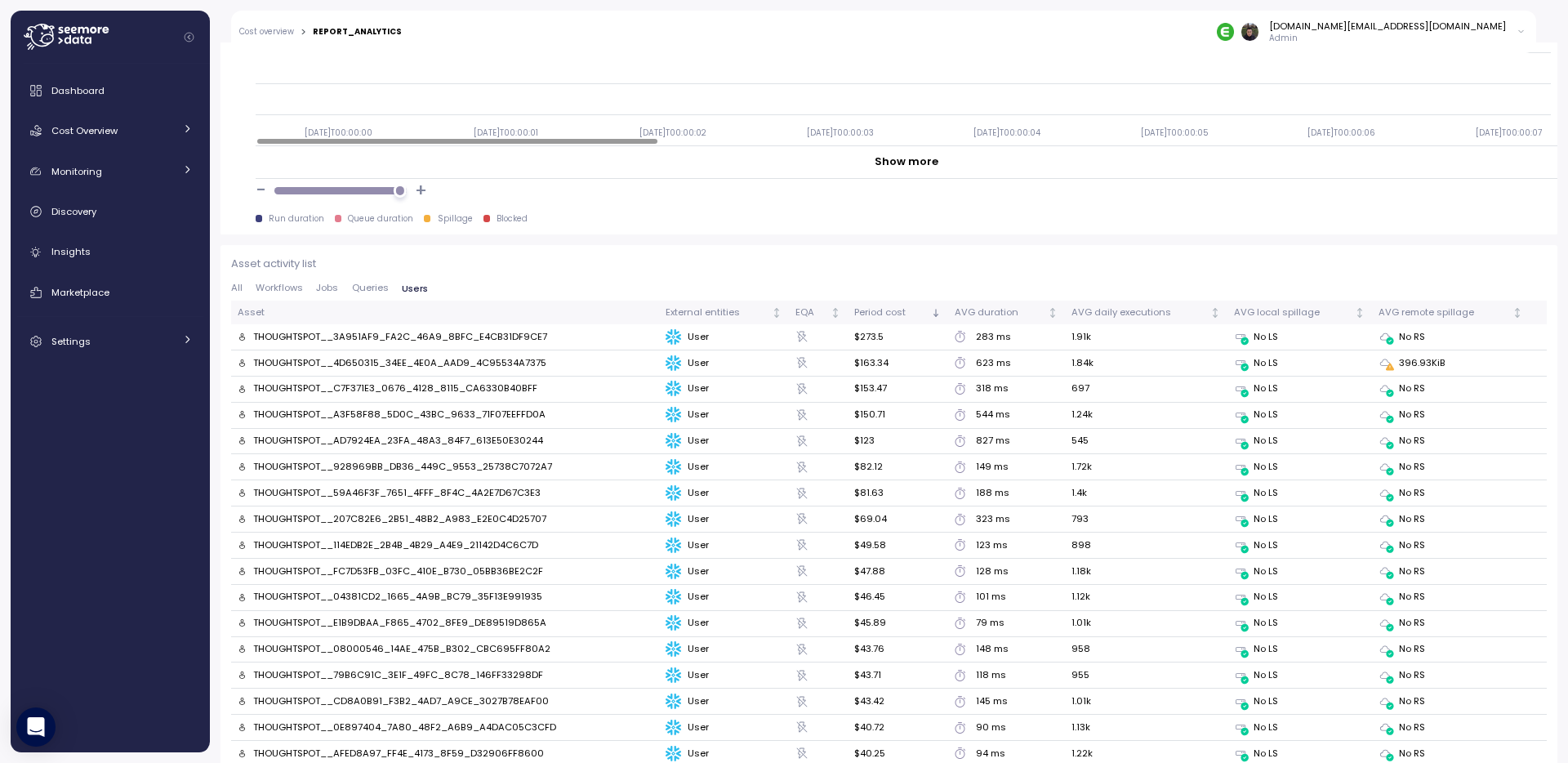
click at [603, 268] on p "Asset activity list" at bounding box center [889, 264] width 1315 height 17
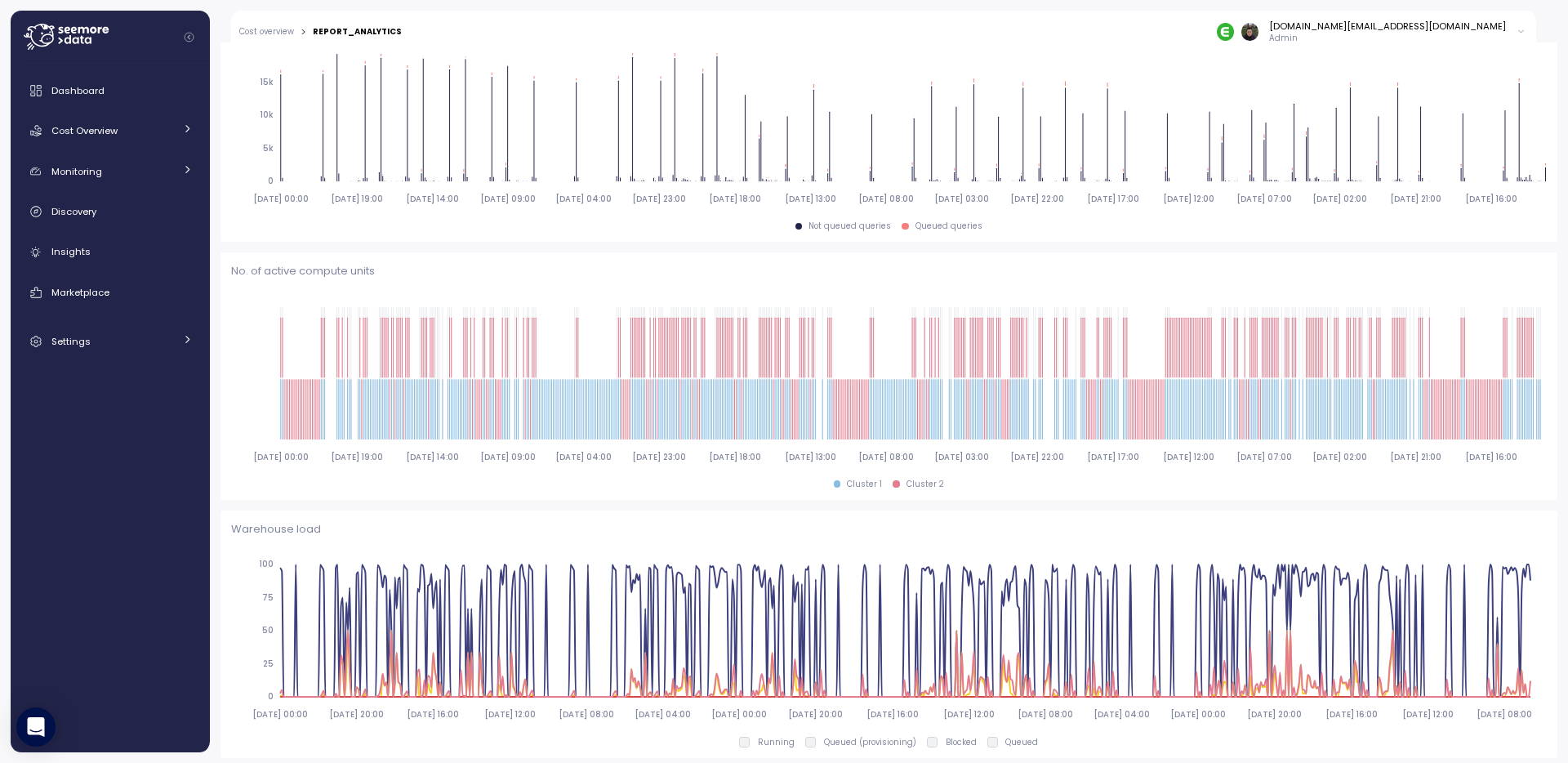
scroll to position [0, 0]
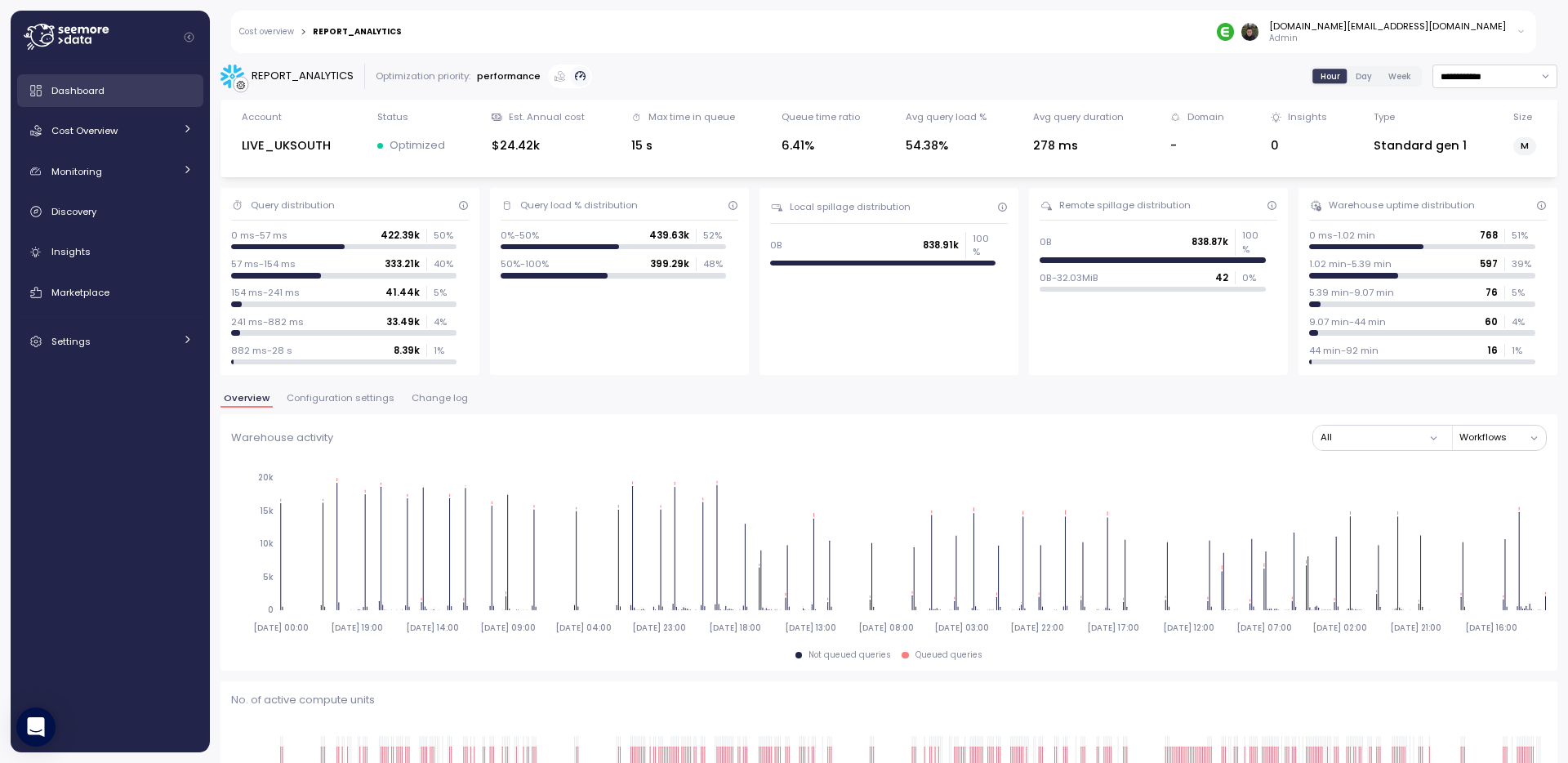
click at [118, 94] on div "Dashboard" at bounding box center [122, 91] width 142 height 17
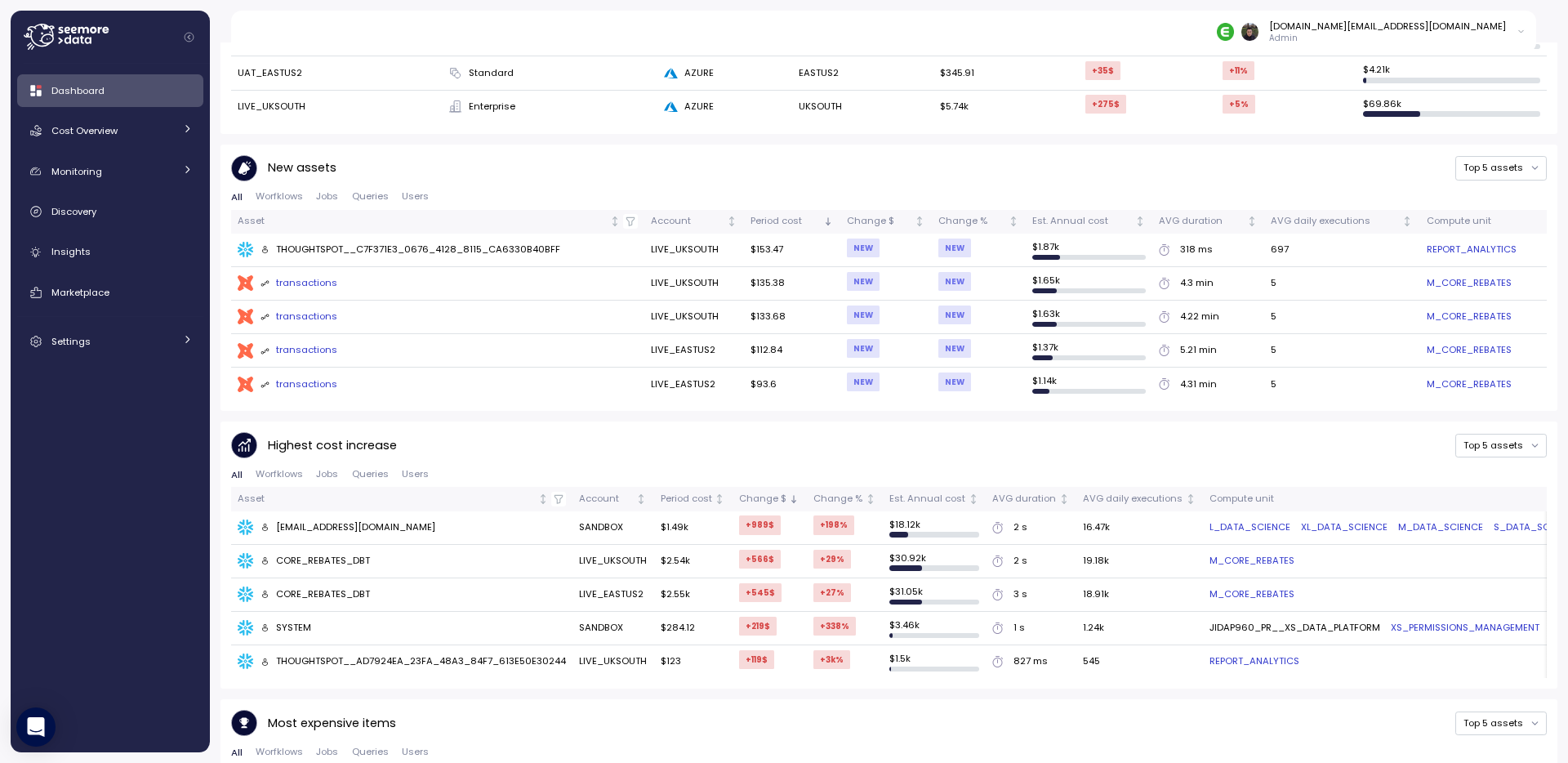
scroll to position [747, 0]
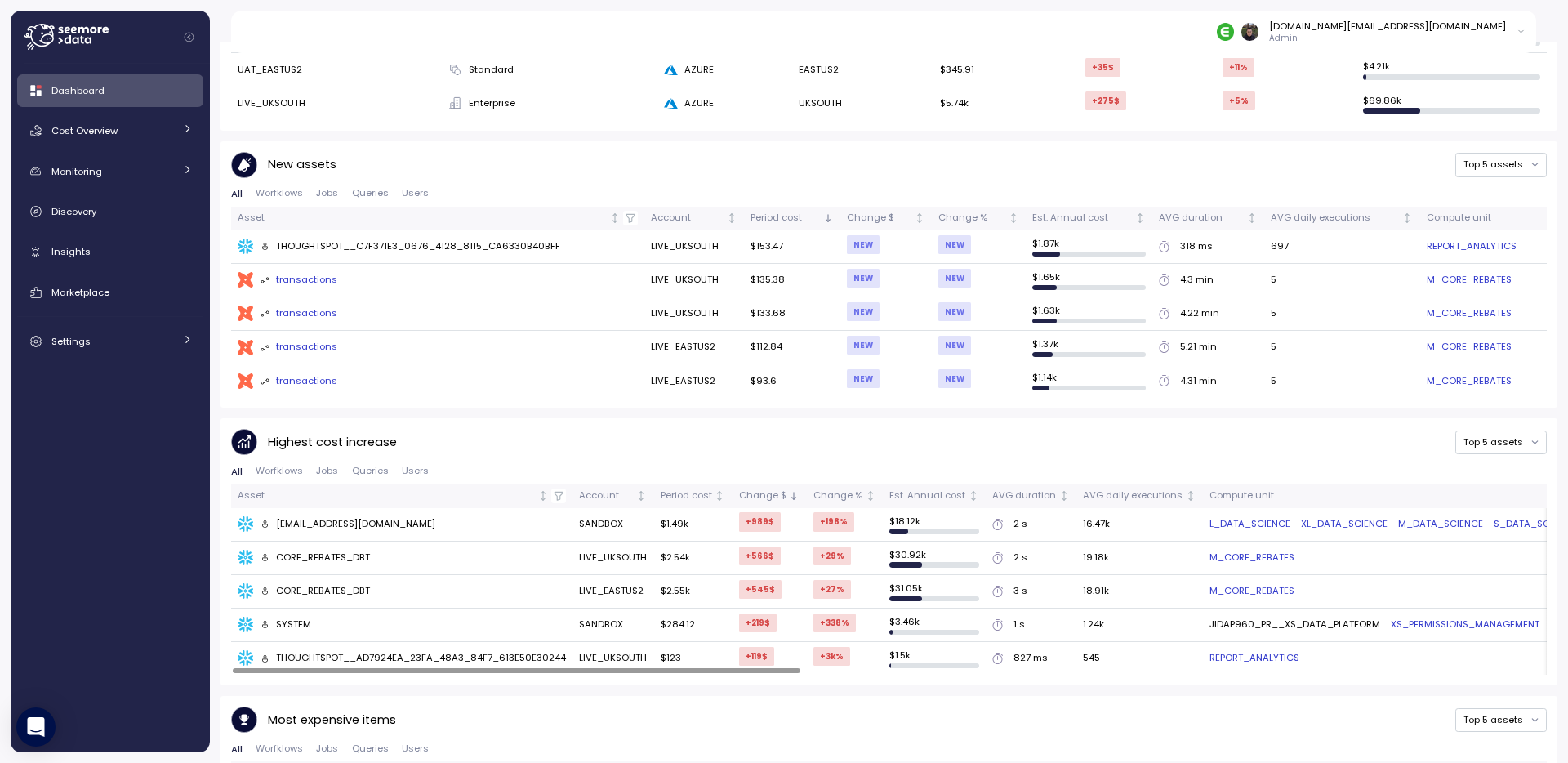
click at [519, 429] on div "Highest cost increase Top 5 assets" at bounding box center [889, 442] width 1315 height 27
click at [302, 274] on div "transactions" at bounding box center [299, 280] width 78 height 15
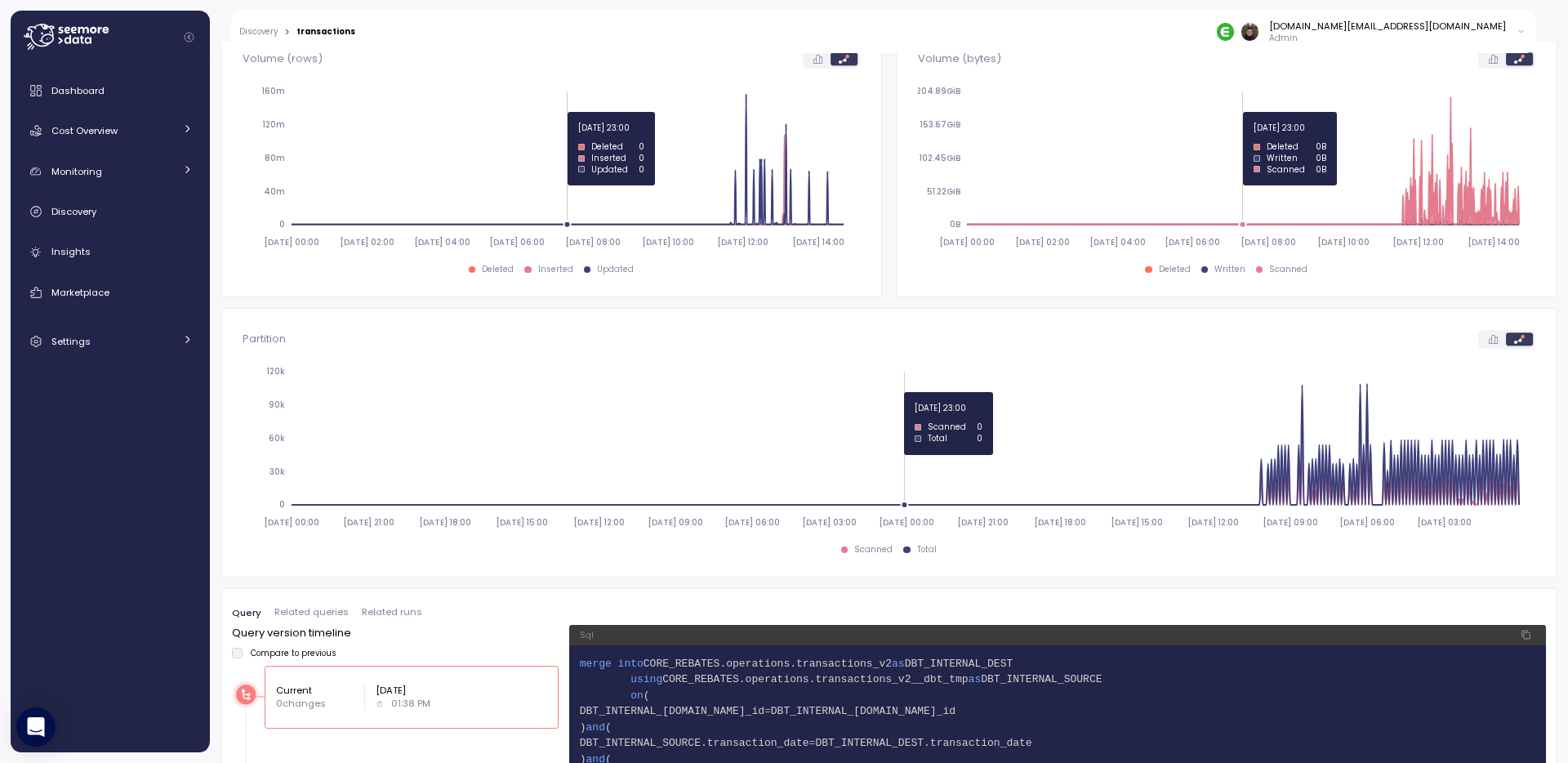
scroll to position [867, 0]
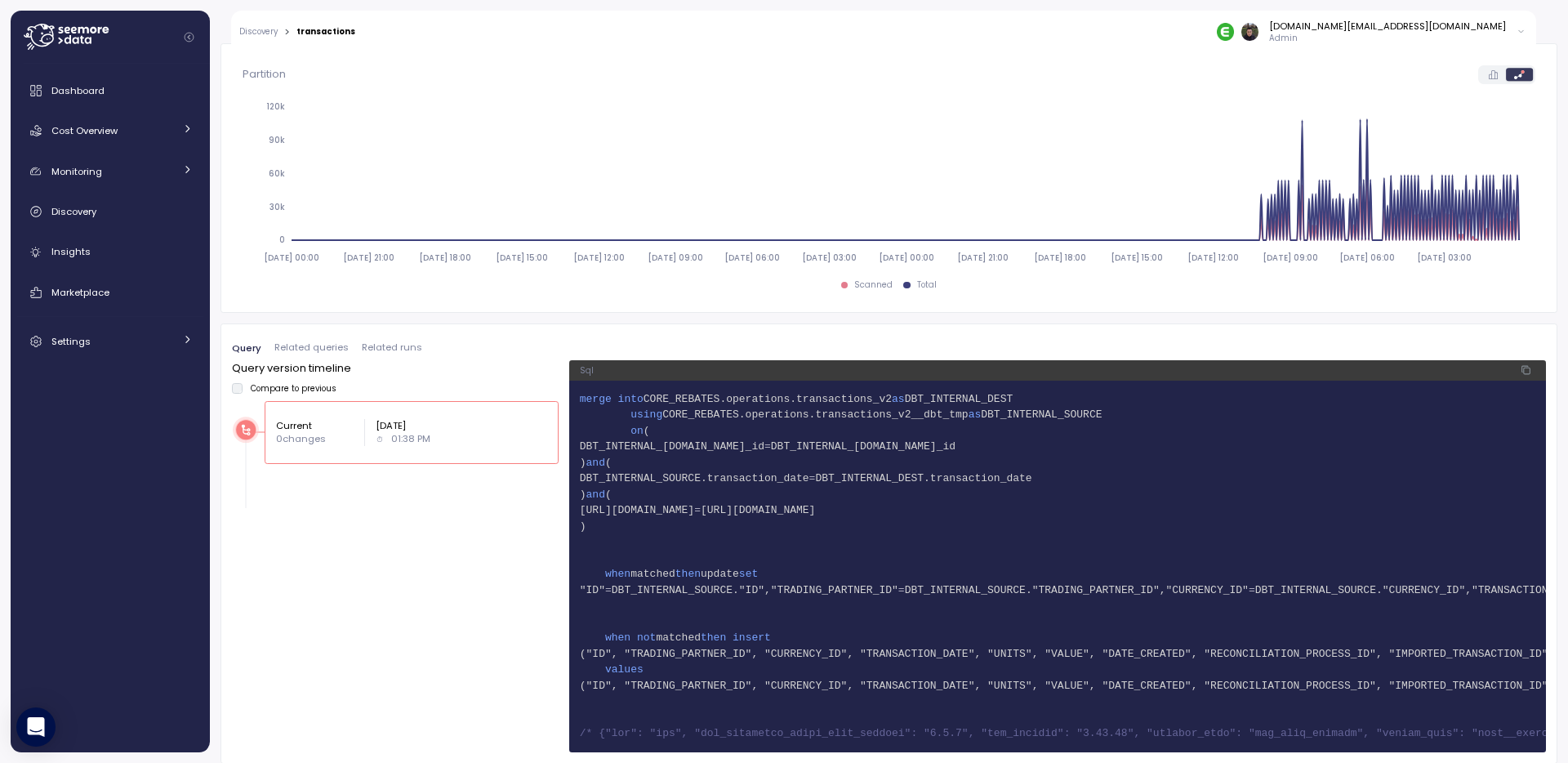
click at [543, 617] on div "Query version timeline Compare to previous Current 0 changes Sep 09, 2025 01:38…" at bounding box center [889, 556] width 1314 height 391
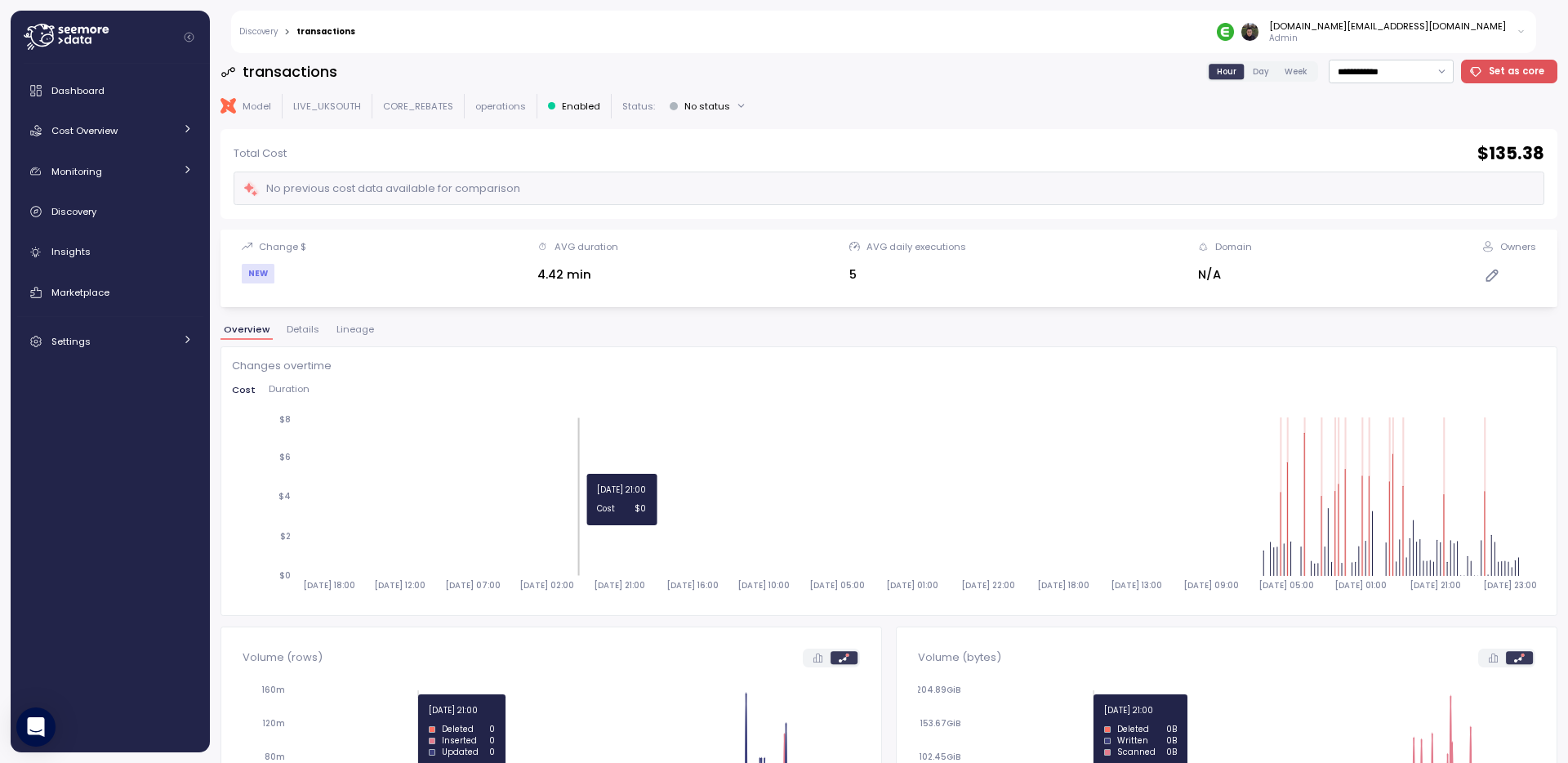
scroll to position [0, 0]
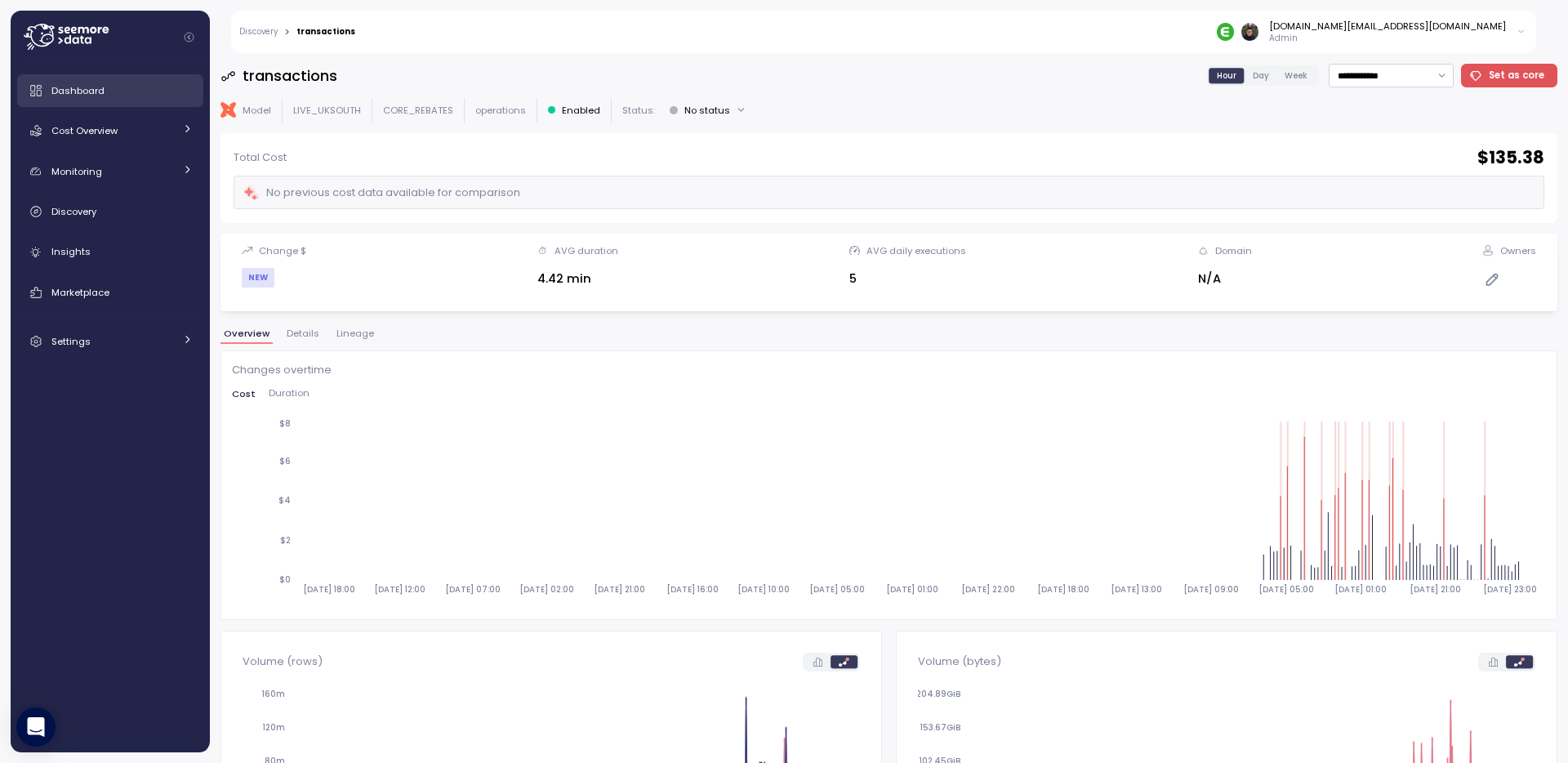
click at [104, 89] on div "Dashboard" at bounding box center [122, 91] width 142 height 17
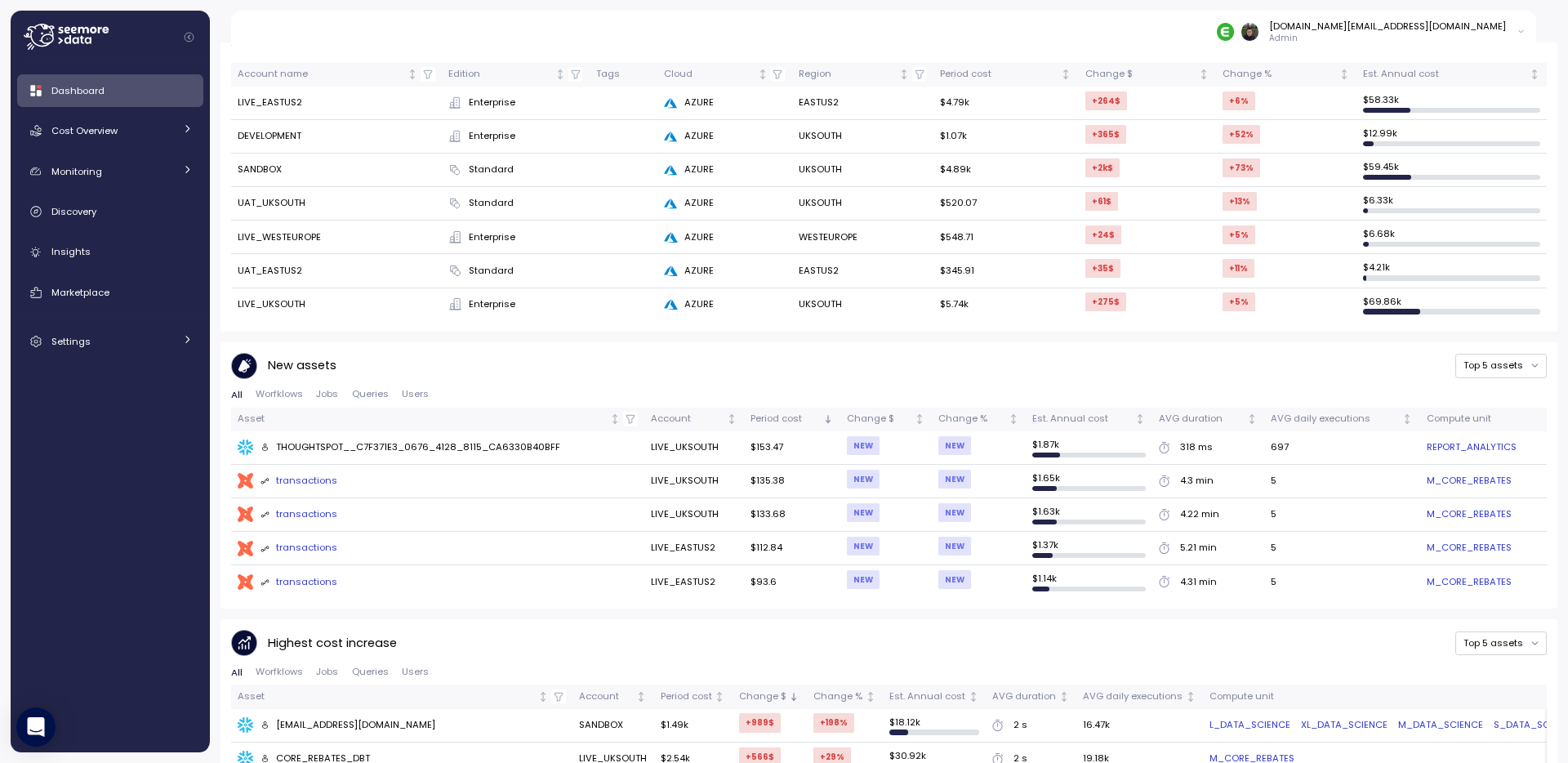
scroll to position [942, 0]
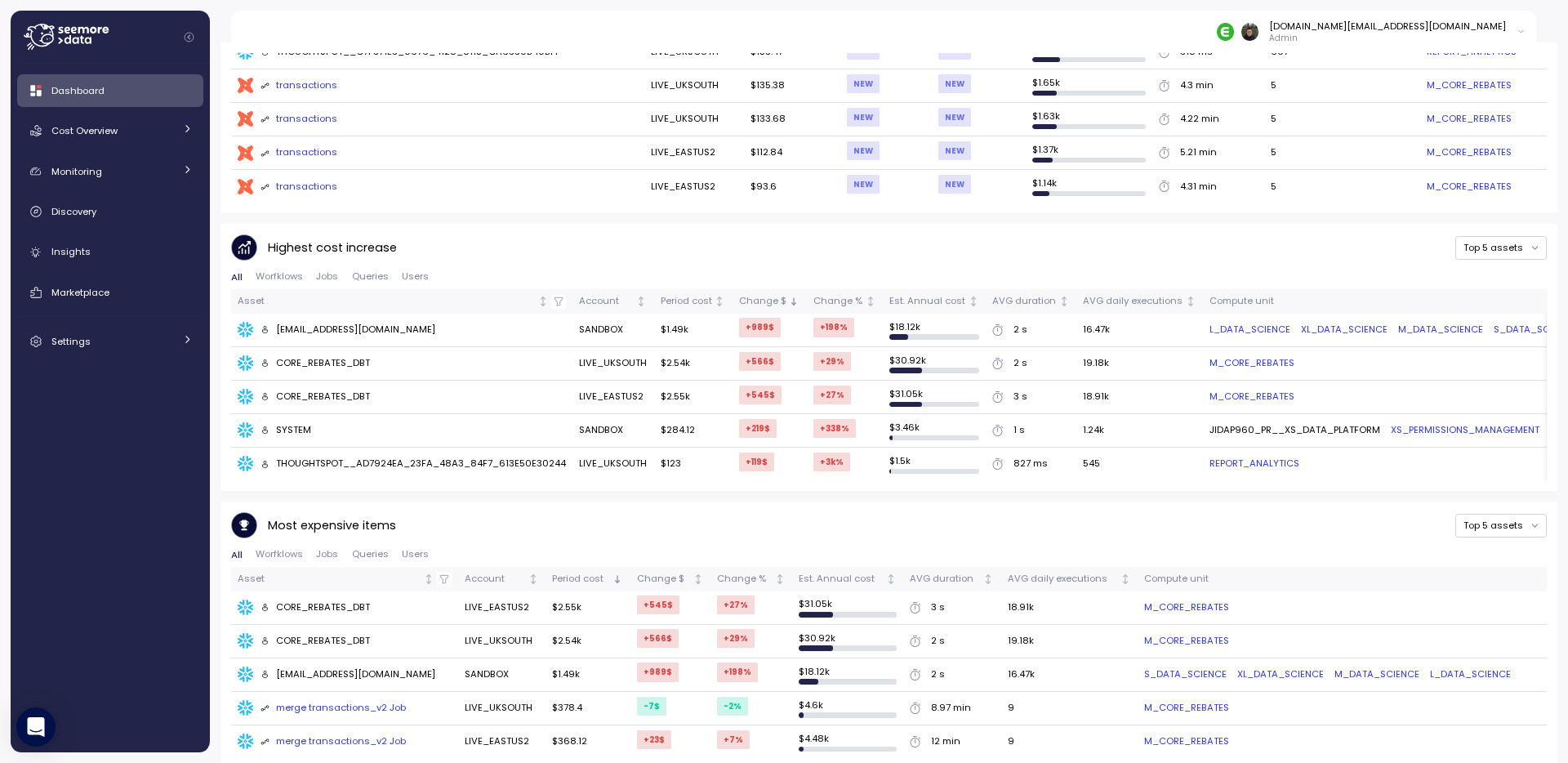
click at [652, 512] on div "Most expensive items Top 5 assets" at bounding box center [889, 525] width 1315 height 27
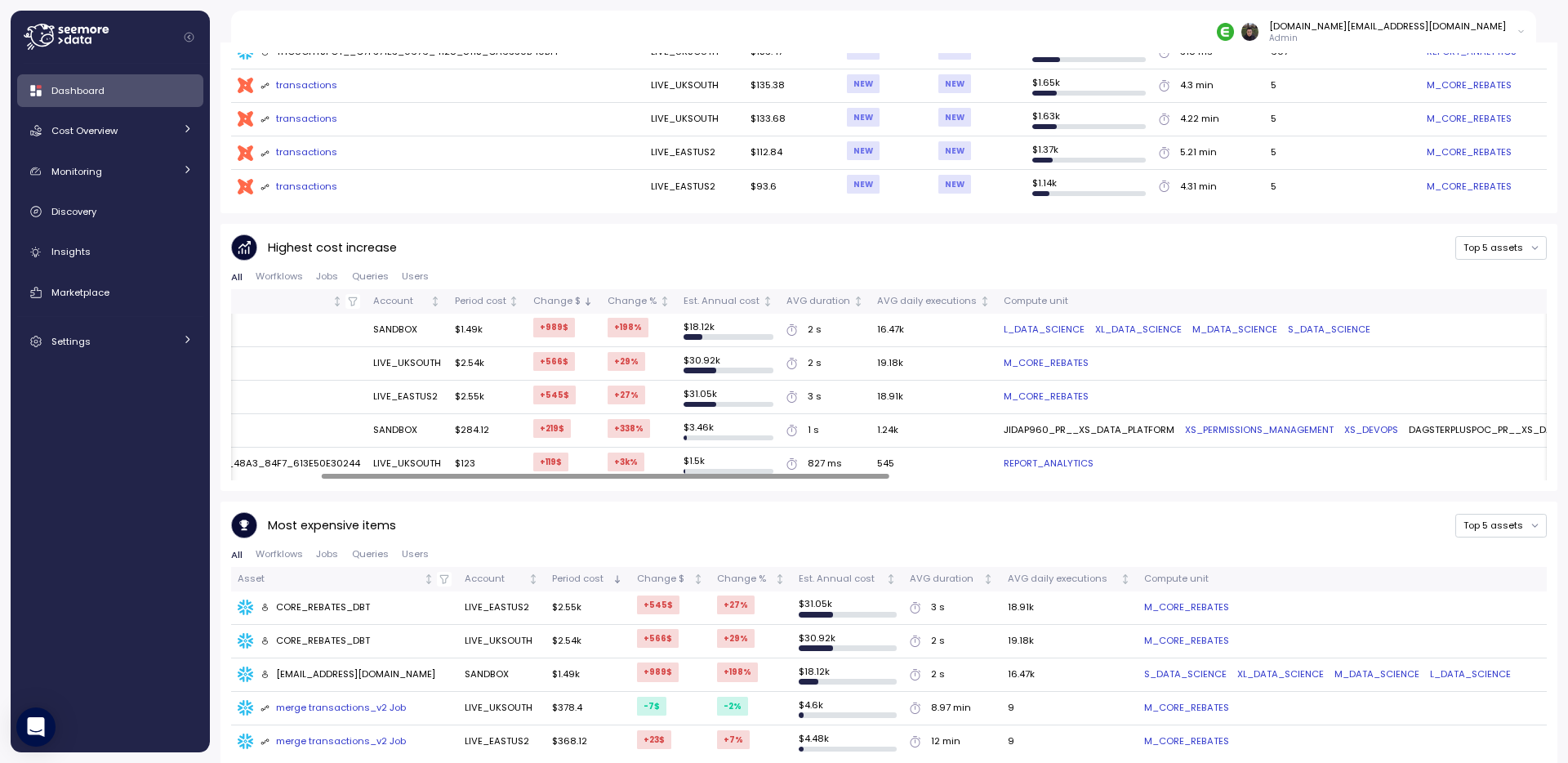
scroll to position [0, 0]
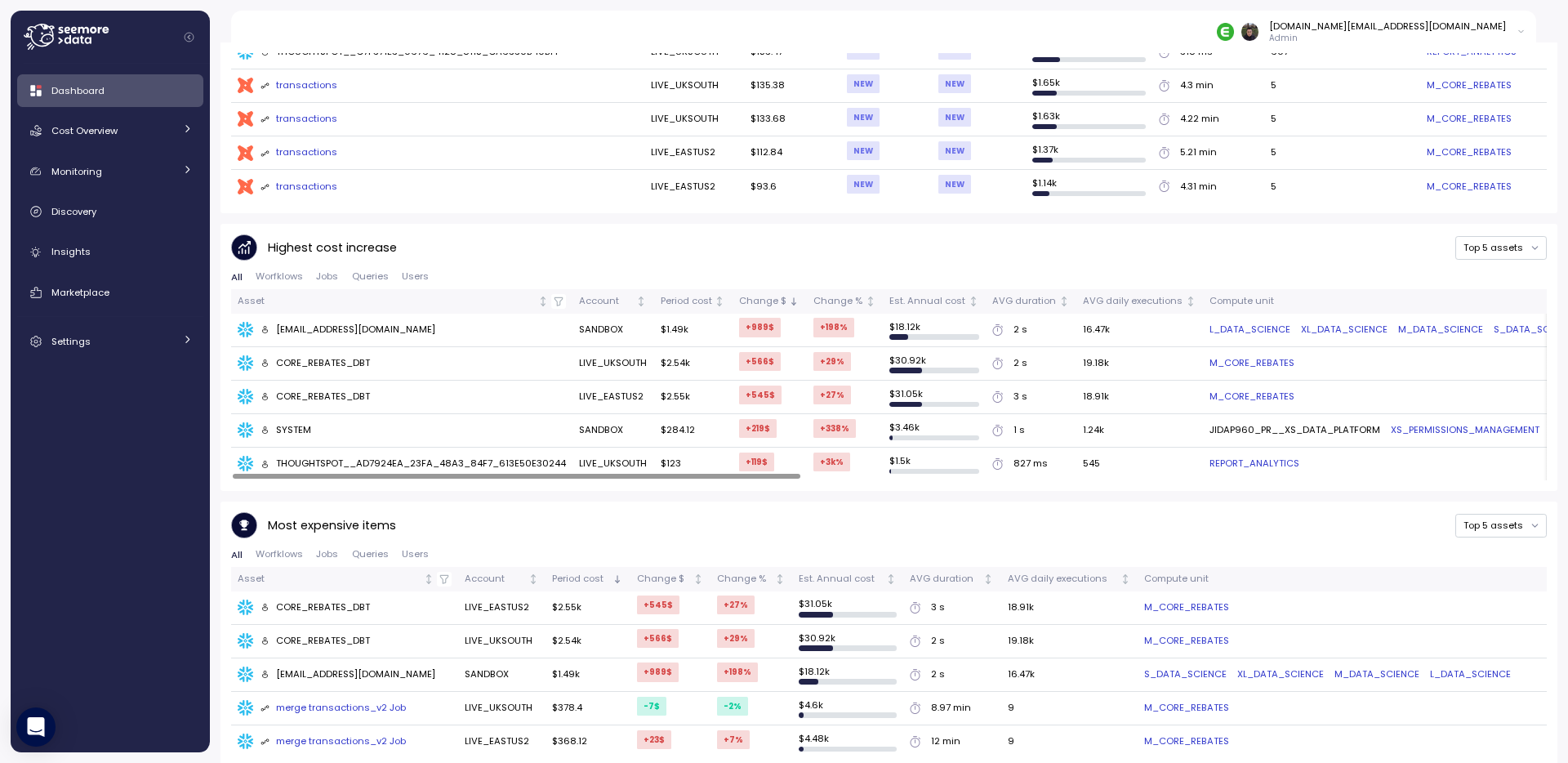
click at [676, 514] on div "Most expensive items Top 5 assets" at bounding box center [889, 525] width 1315 height 27
click at [676, 512] on div "Most expensive items Top 5 assets" at bounding box center [889, 525] width 1315 height 27
click at [330, 322] on div "HAN.LIU@ENABLE.COM" at bounding box center [348, 330] width 176 height 15
click at [298, 323] on div "HAN.LIU@ENABLE.COM" at bounding box center [348, 330] width 176 height 15
click at [304, 322] on div "HAN.LIU@ENABLE.COM" at bounding box center [348, 330] width 176 height 15
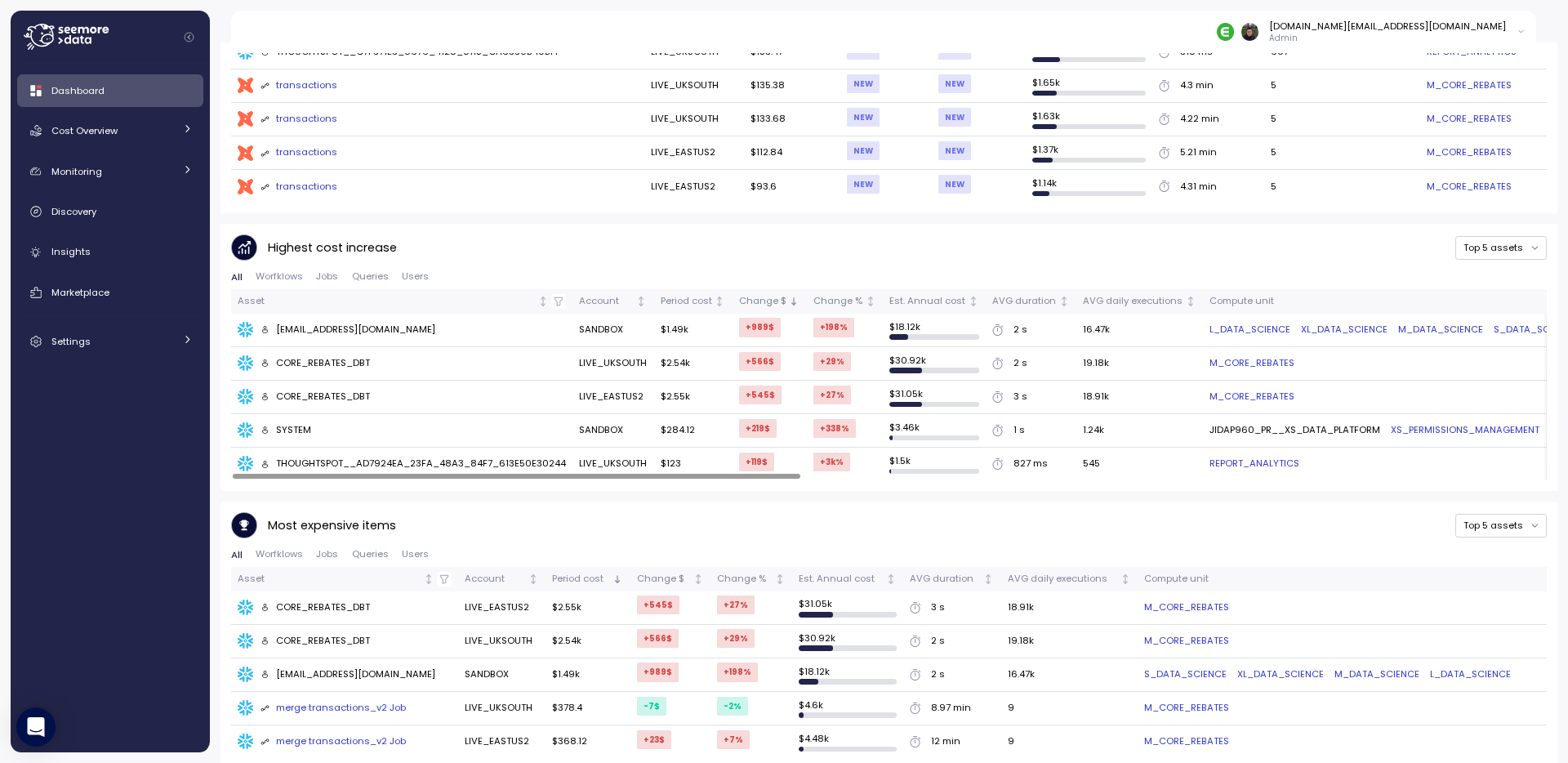
click at [321, 322] on div "HAN.LIU@ENABLE.COM" at bounding box center [348, 330] width 176 height 15
click at [332, 322] on div "HAN.LIU@ENABLE.COM" at bounding box center [348, 330] width 176 height 15
click at [326, 322] on div "HAN.LIU@ENABLE.COM" at bounding box center [348, 330] width 176 height 15
click at [323, 322] on div "HAN.LIU@ENABLE.COM" at bounding box center [348, 330] width 176 height 15
click at [327, 322] on div "HAN.LIU@ENABLE.COM" at bounding box center [348, 330] width 176 height 15
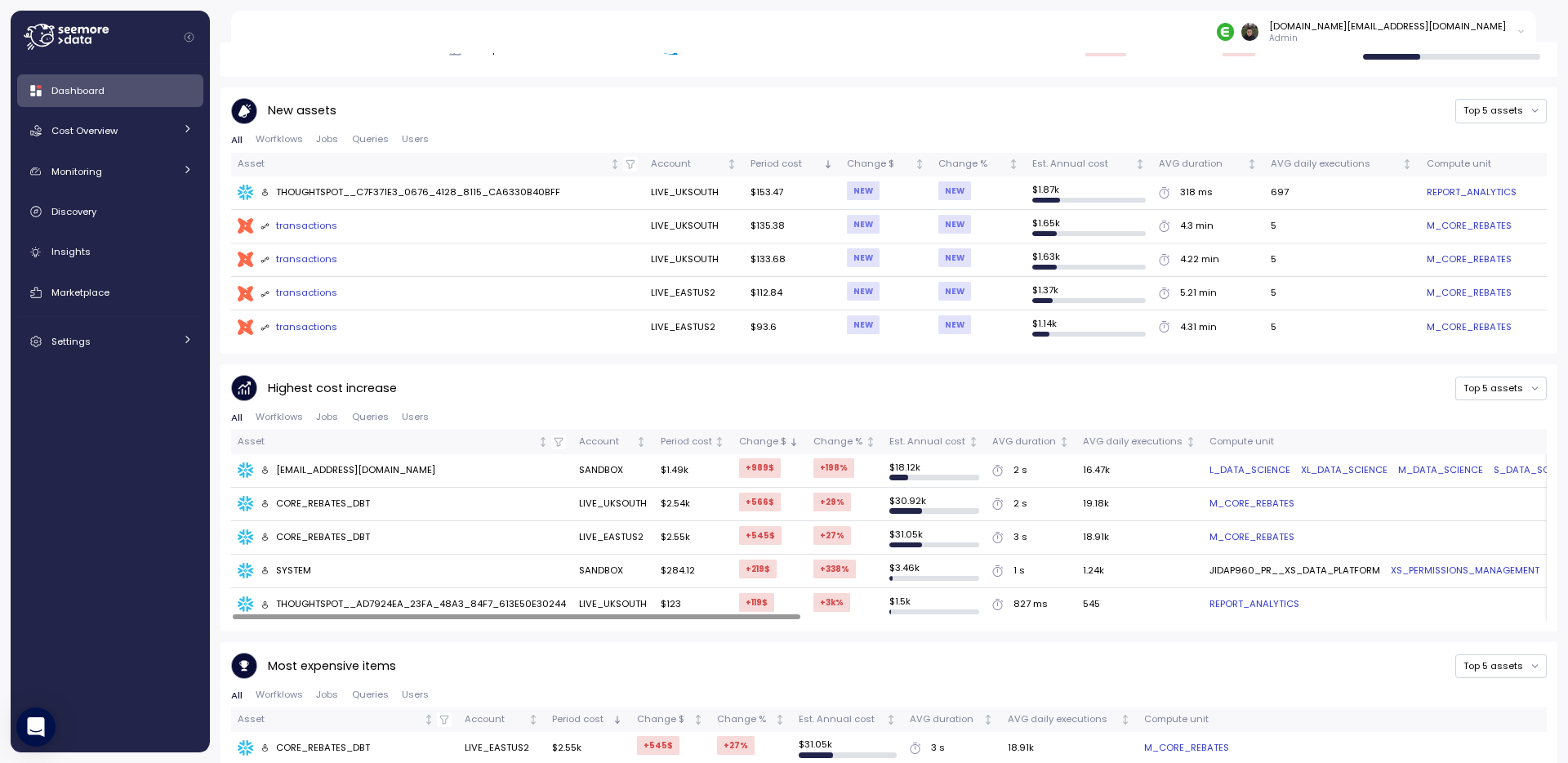
scroll to position [848, 0]
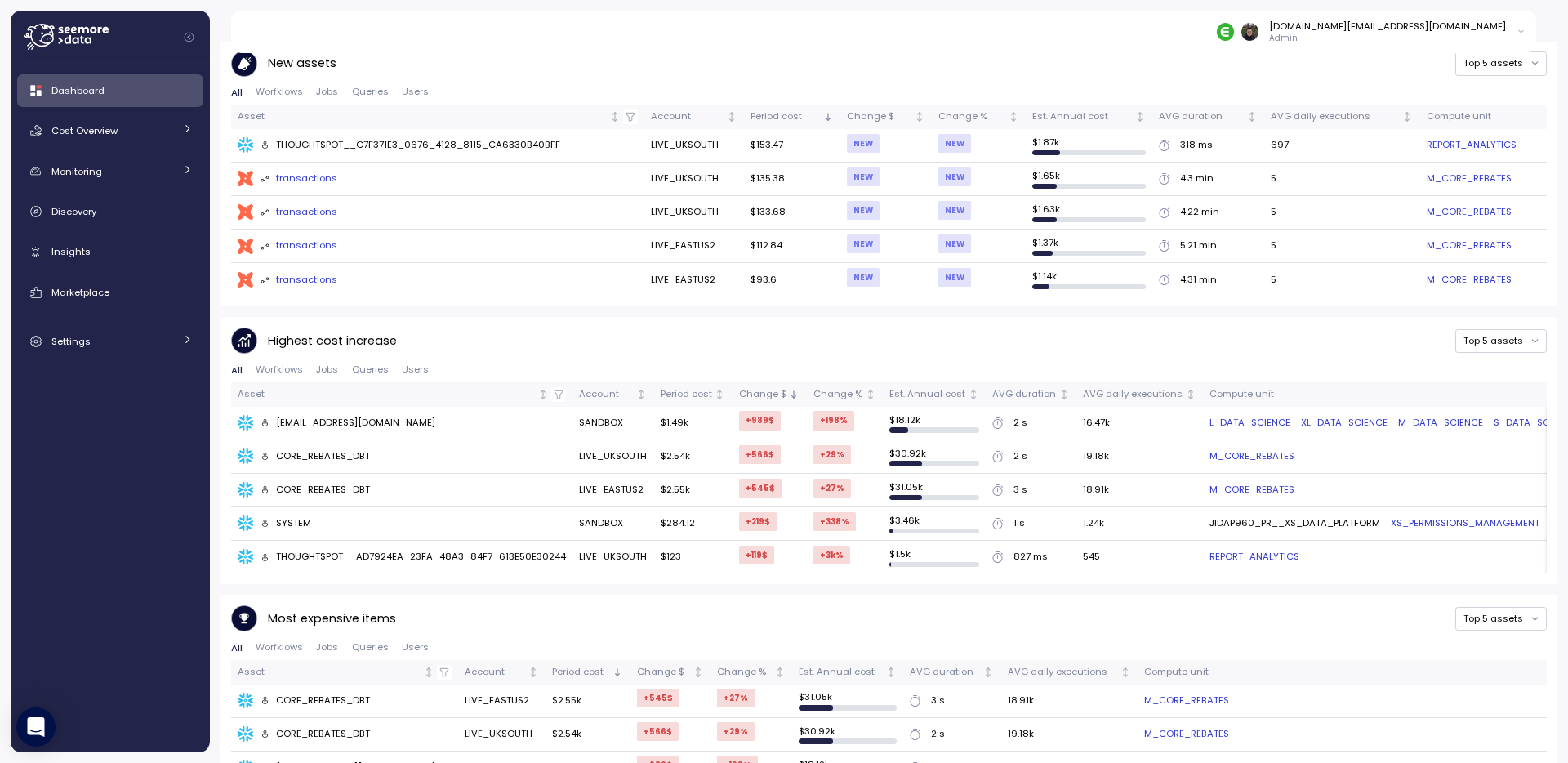
click at [787, 595] on div "Most expensive items Top 5 assets All Worfklows Jobs Queries Users Asset Accoun…" at bounding box center [889, 728] width 1337 height 267
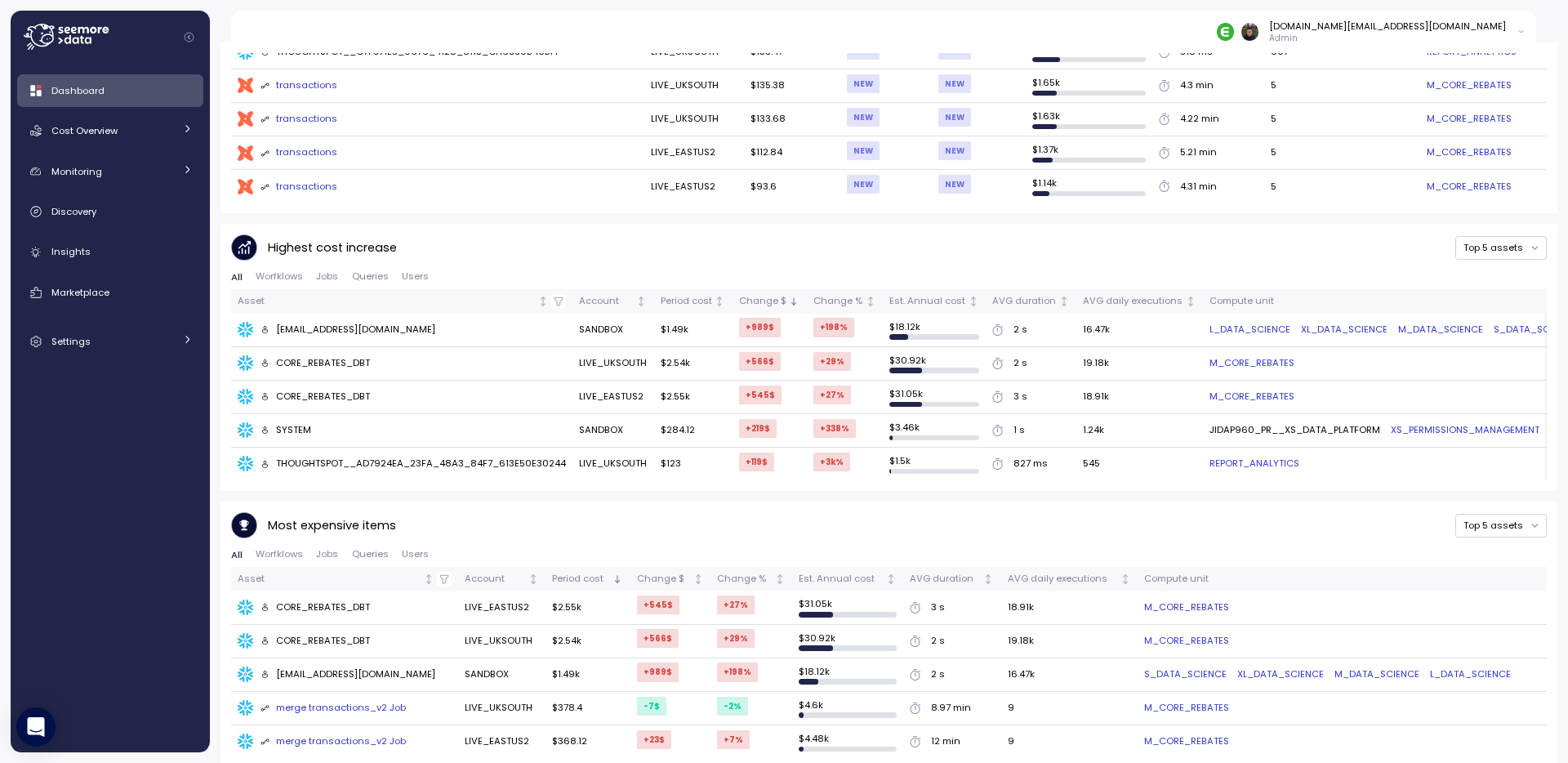
click at [783, 512] on div "Most expensive items Top 5 assets" at bounding box center [889, 525] width 1315 height 27
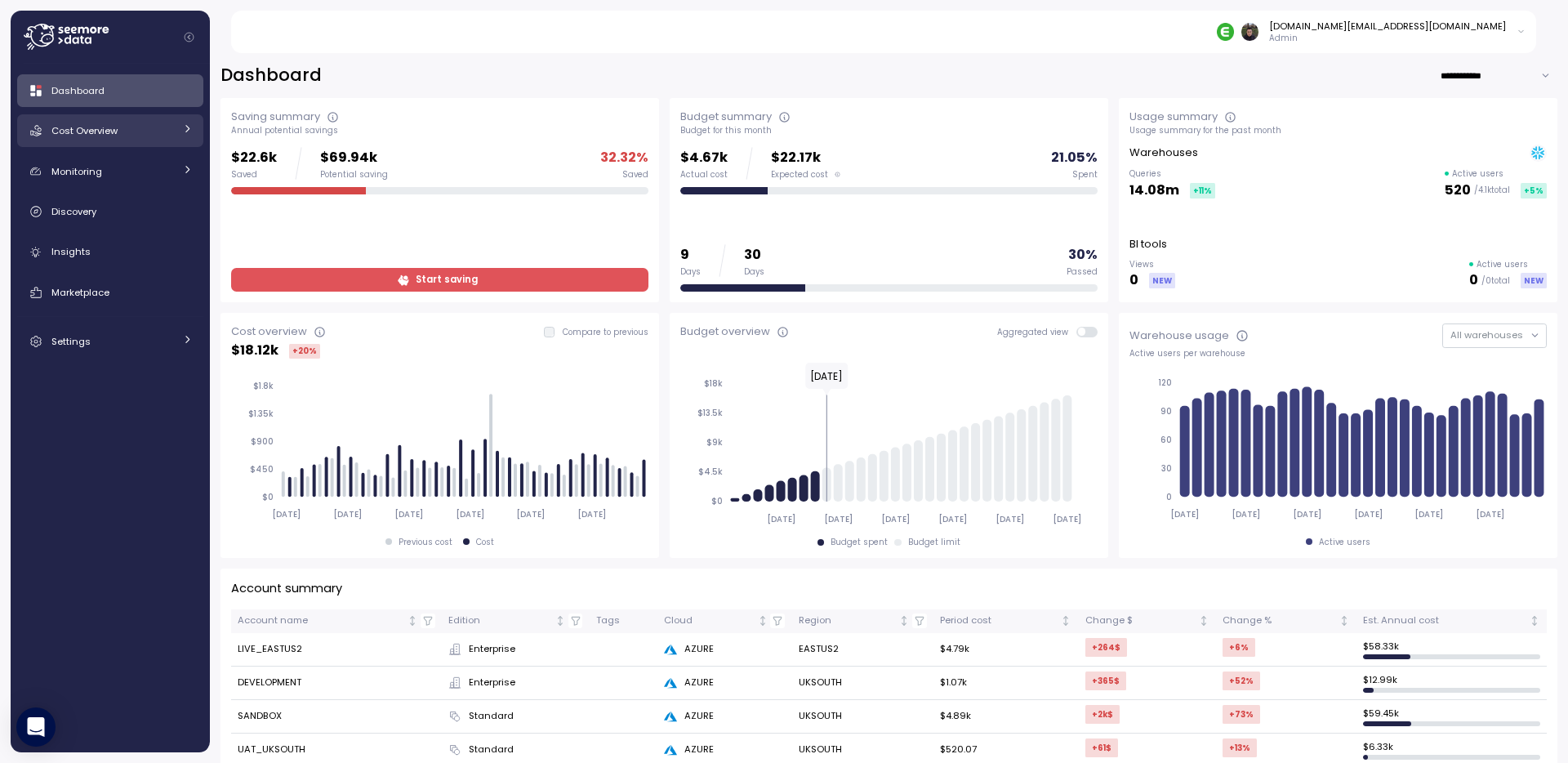
click at [137, 130] on div "Cost Overview" at bounding box center [113, 131] width 123 height 17
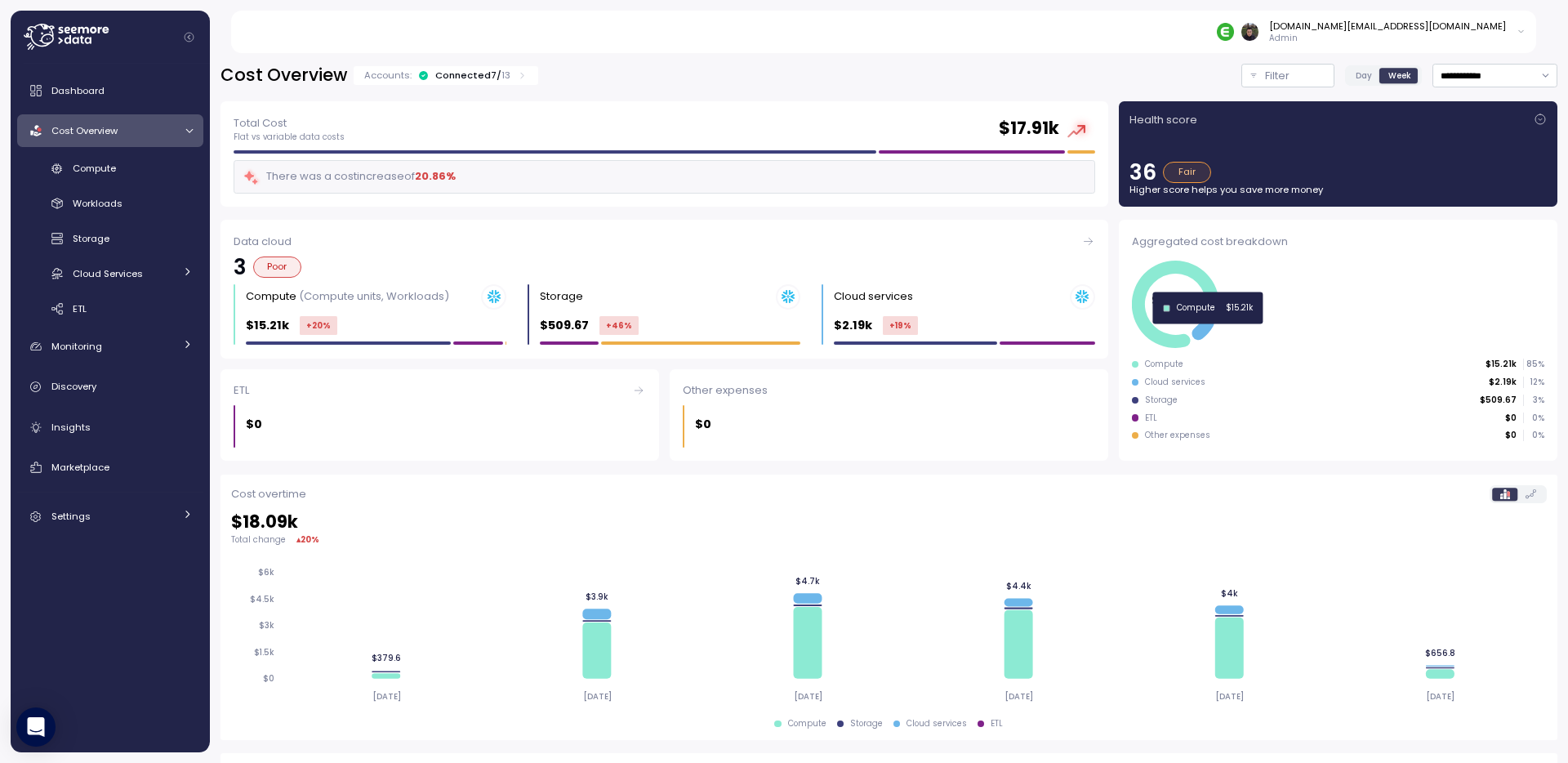
click at [1145, 320] on icon at bounding box center [1175, 303] width 86 height 87
click at [1145, 327] on icon at bounding box center [1175, 303] width 86 height 87
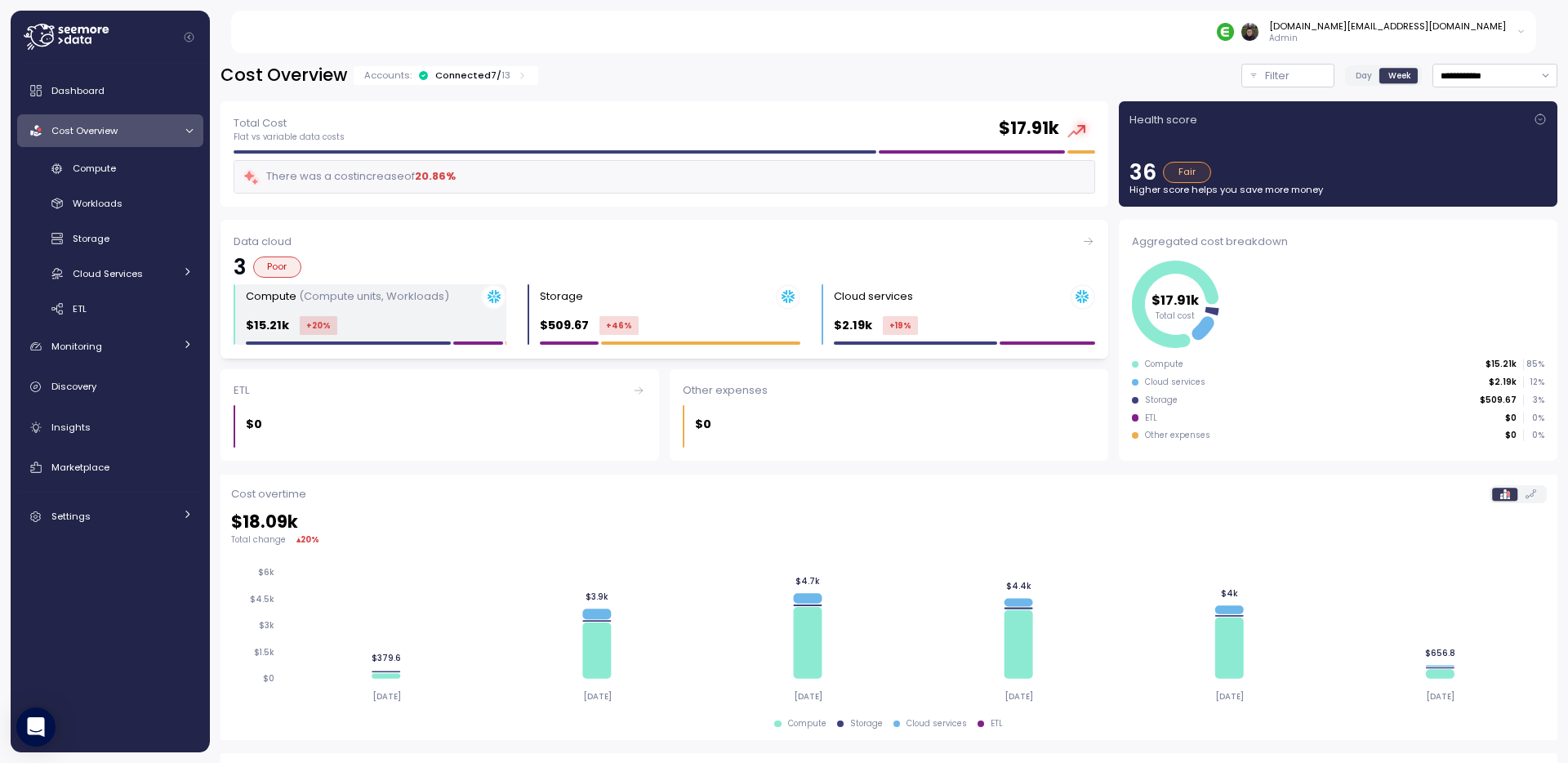
click at [421, 322] on div "$15.21k +20 %" at bounding box center [376, 325] width 260 height 19
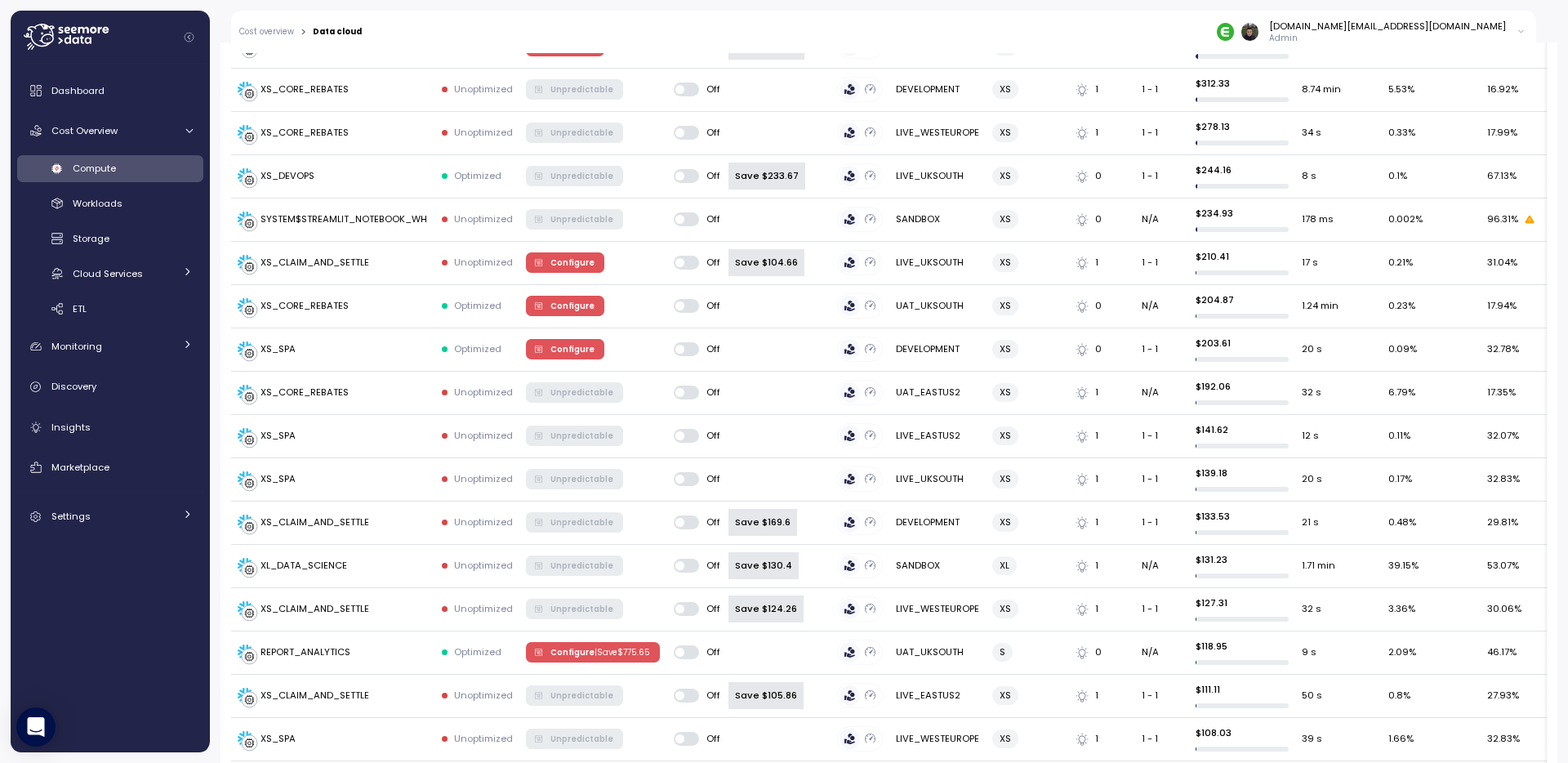
scroll to position [2039, 0]
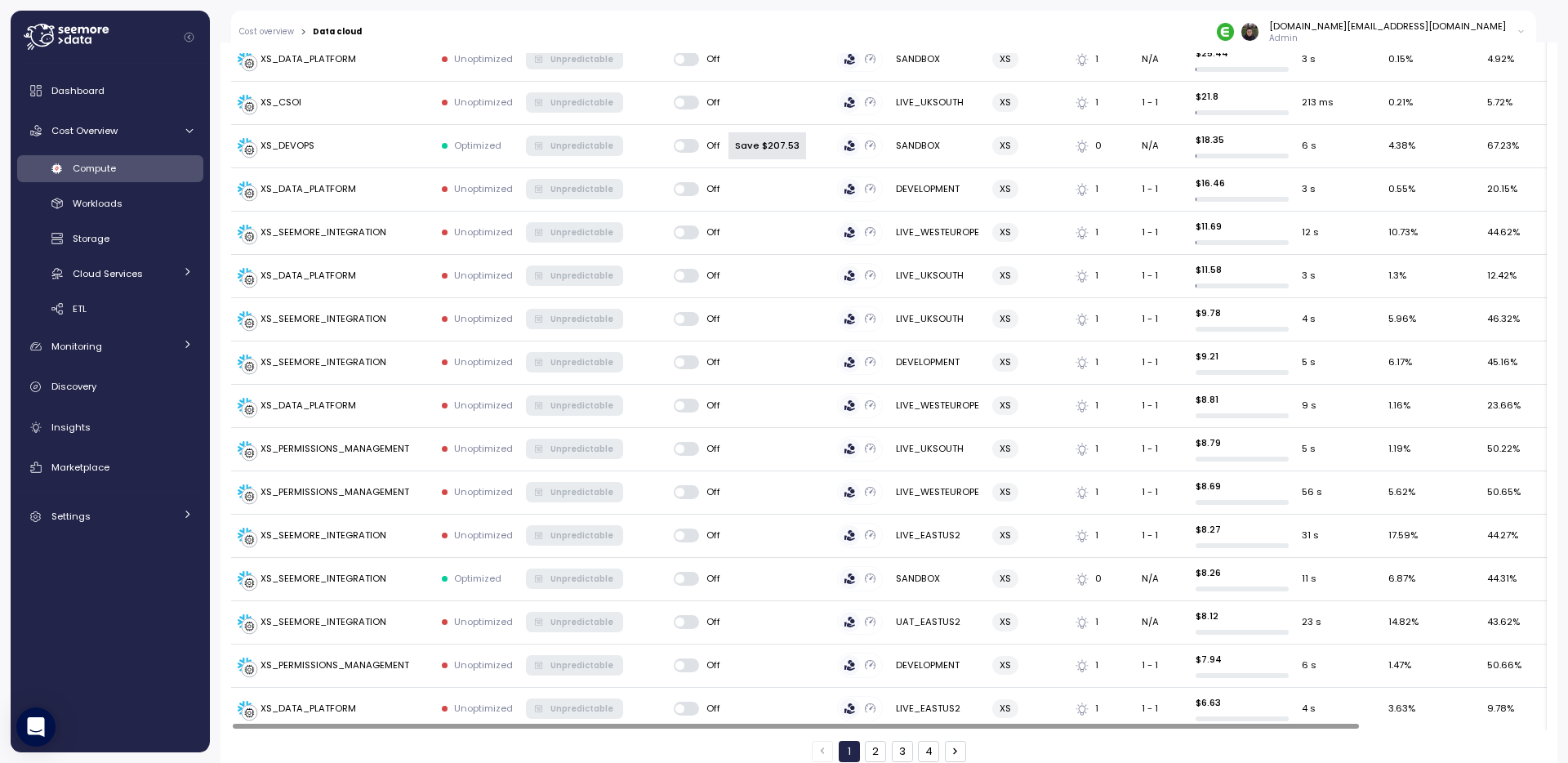
click at [876, 741] on button "2" at bounding box center [876, 751] width 22 height 22
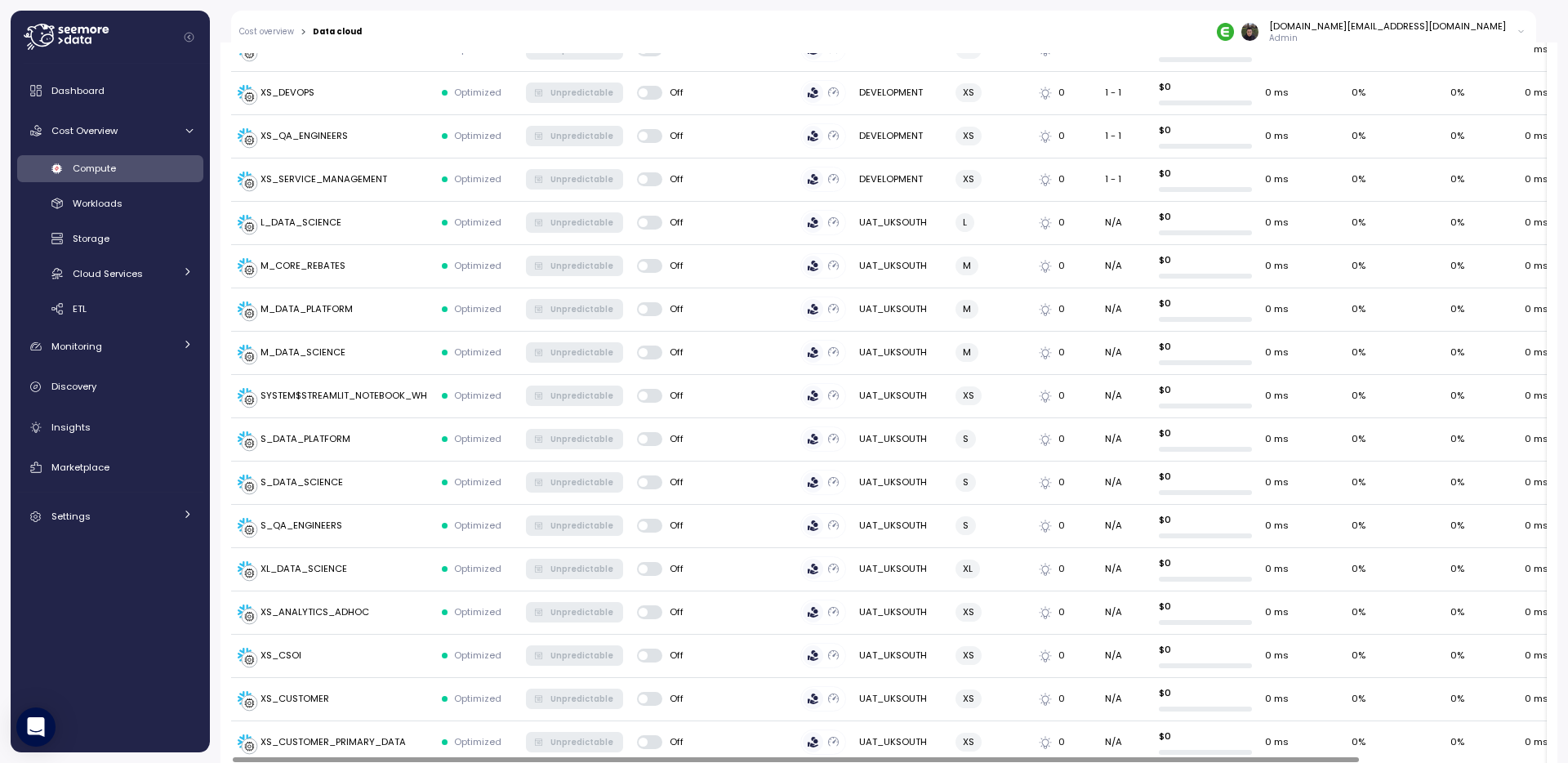
scroll to position [0, 0]
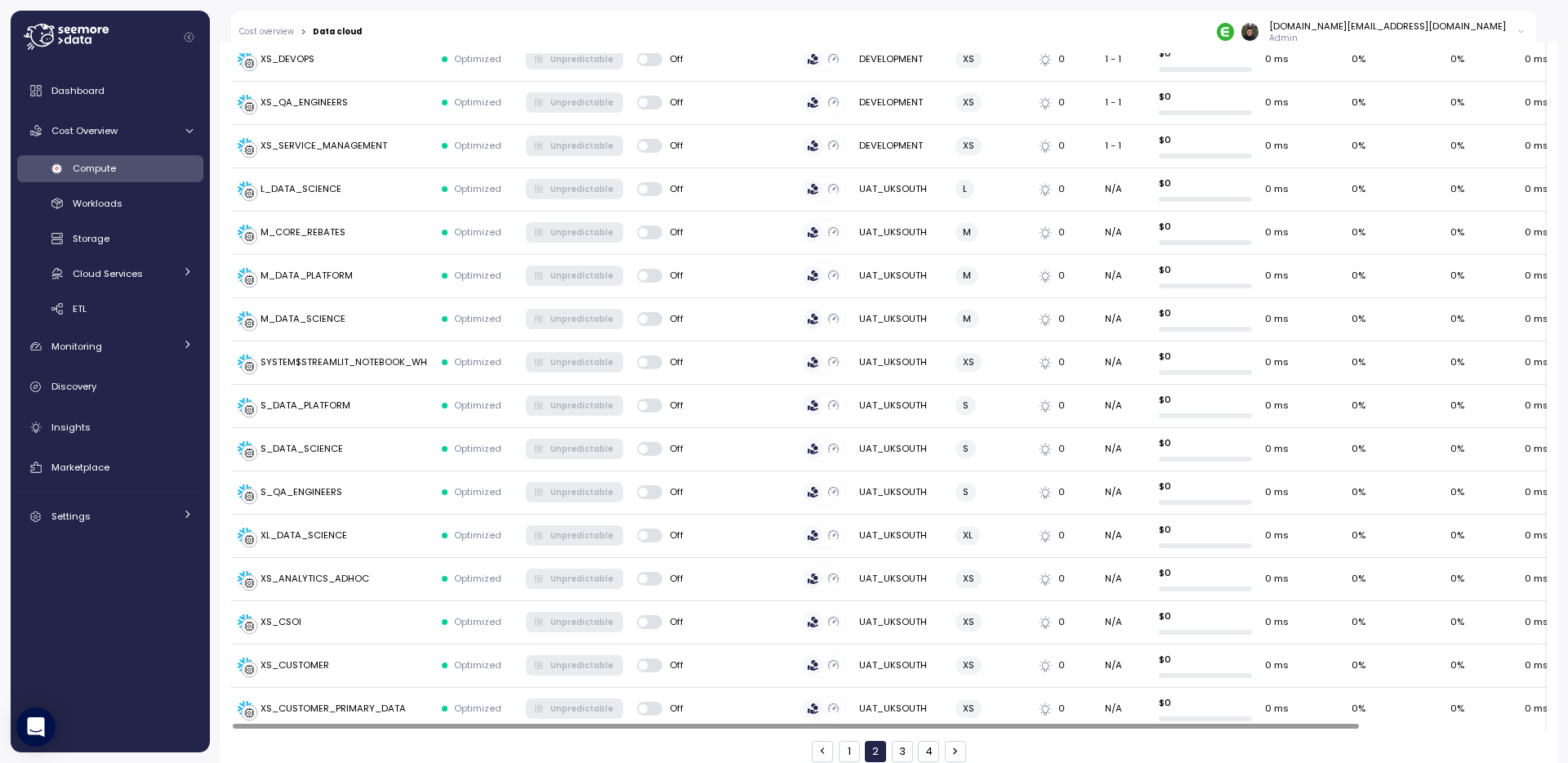
click at [903, 741] on button "3" at bounding box center [902, 751] width 22 height 22
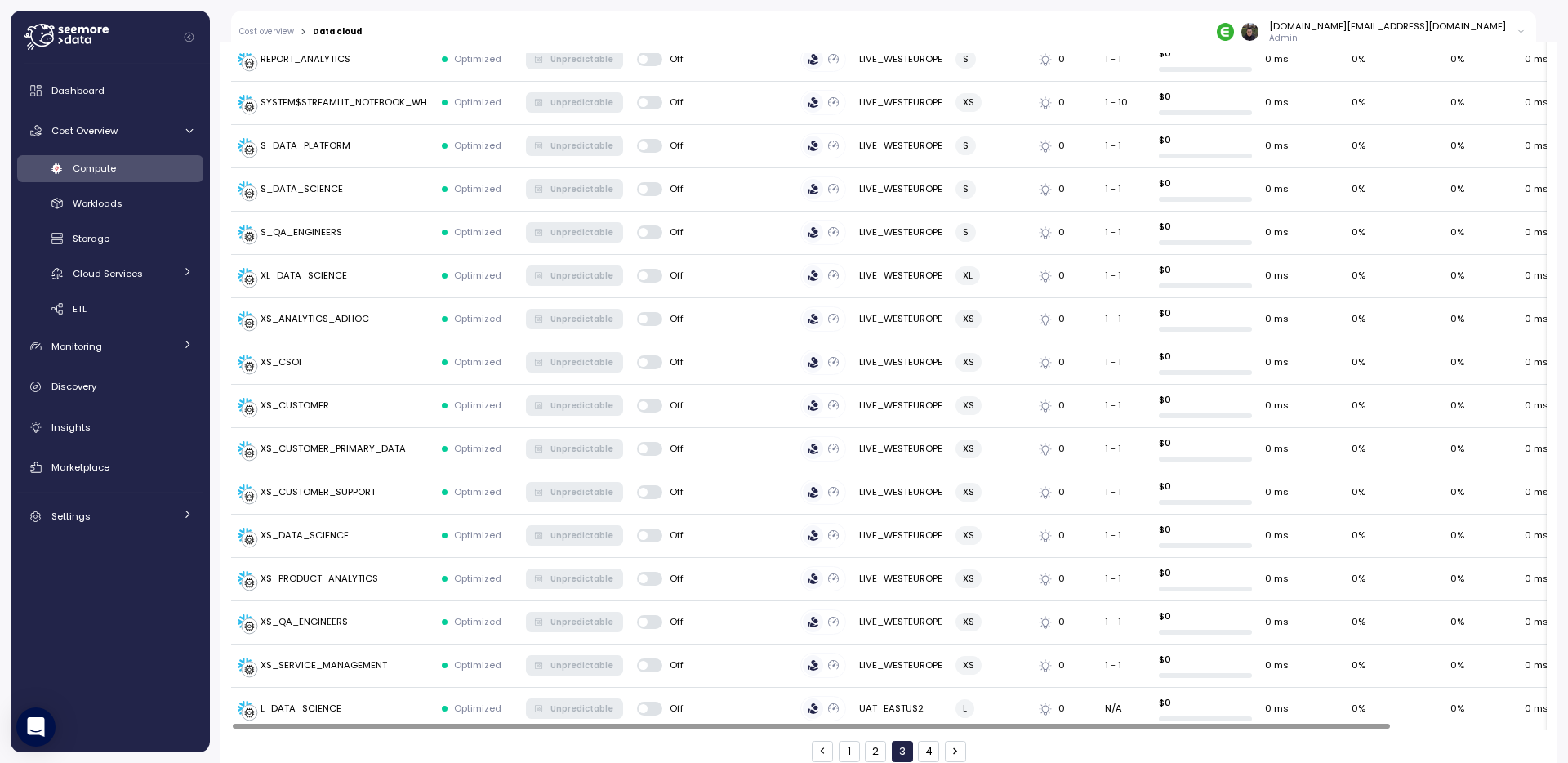
click at [852, 741] on button "1" at bounding box center [849, 751] width 22 height 22
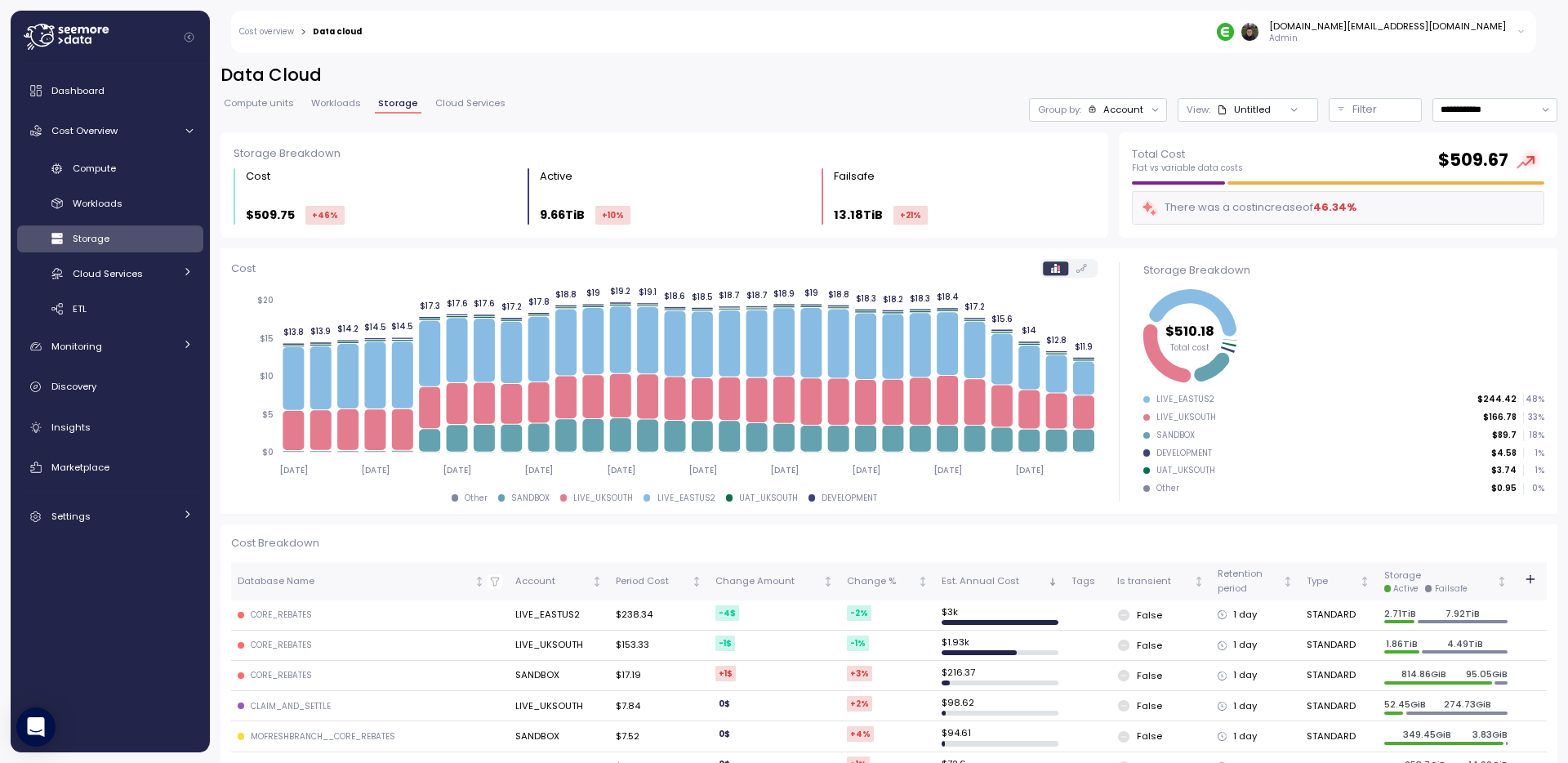
click at [329, 104] on span "Workloads" at bounding box center [336, 103] width 50 height 9
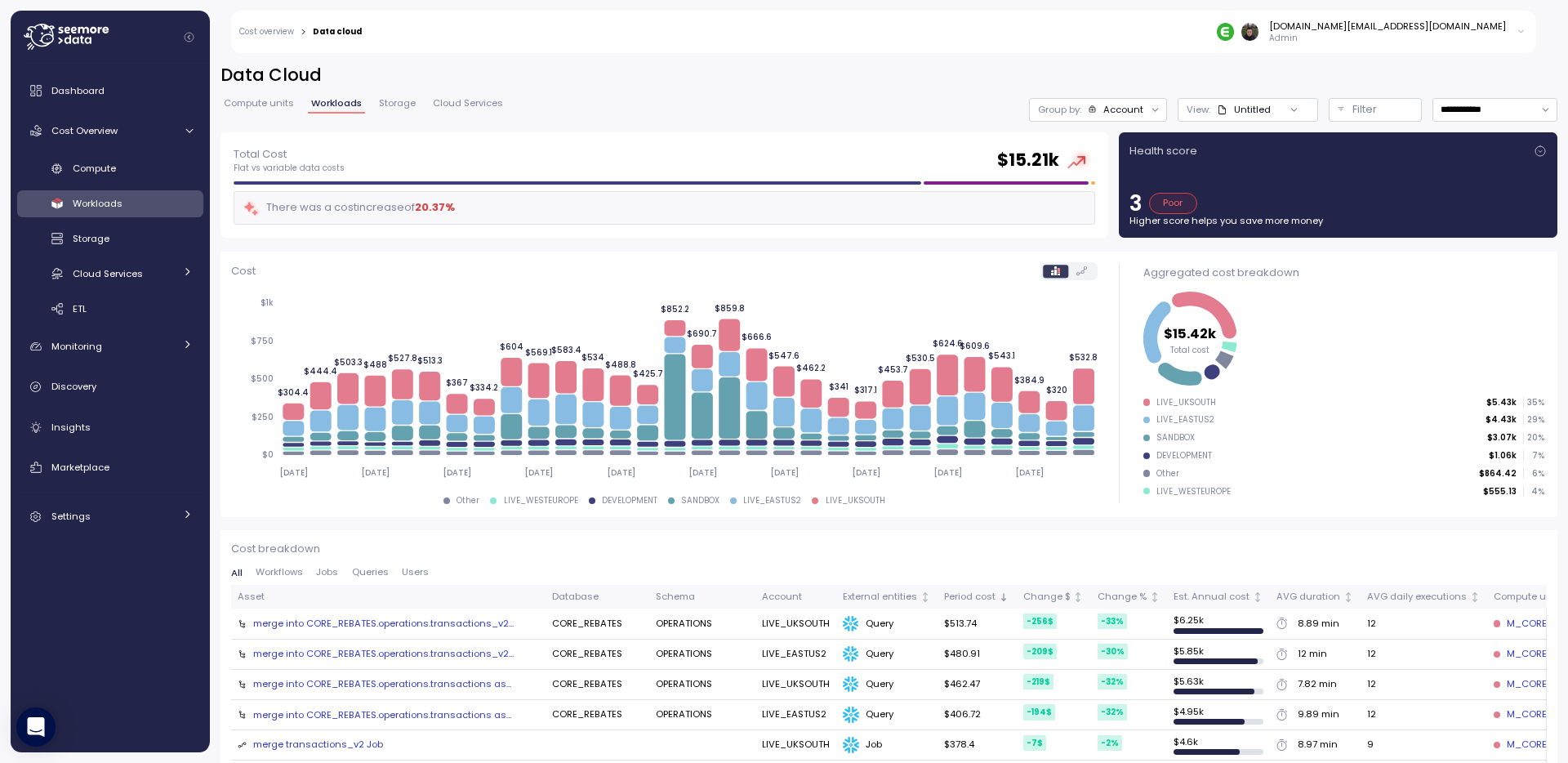
click at [282, 23] on div "Cost overview > Data cloud gangxin.li@enable.com Admin" at bounding box center [883, 31] width 1305 height 42
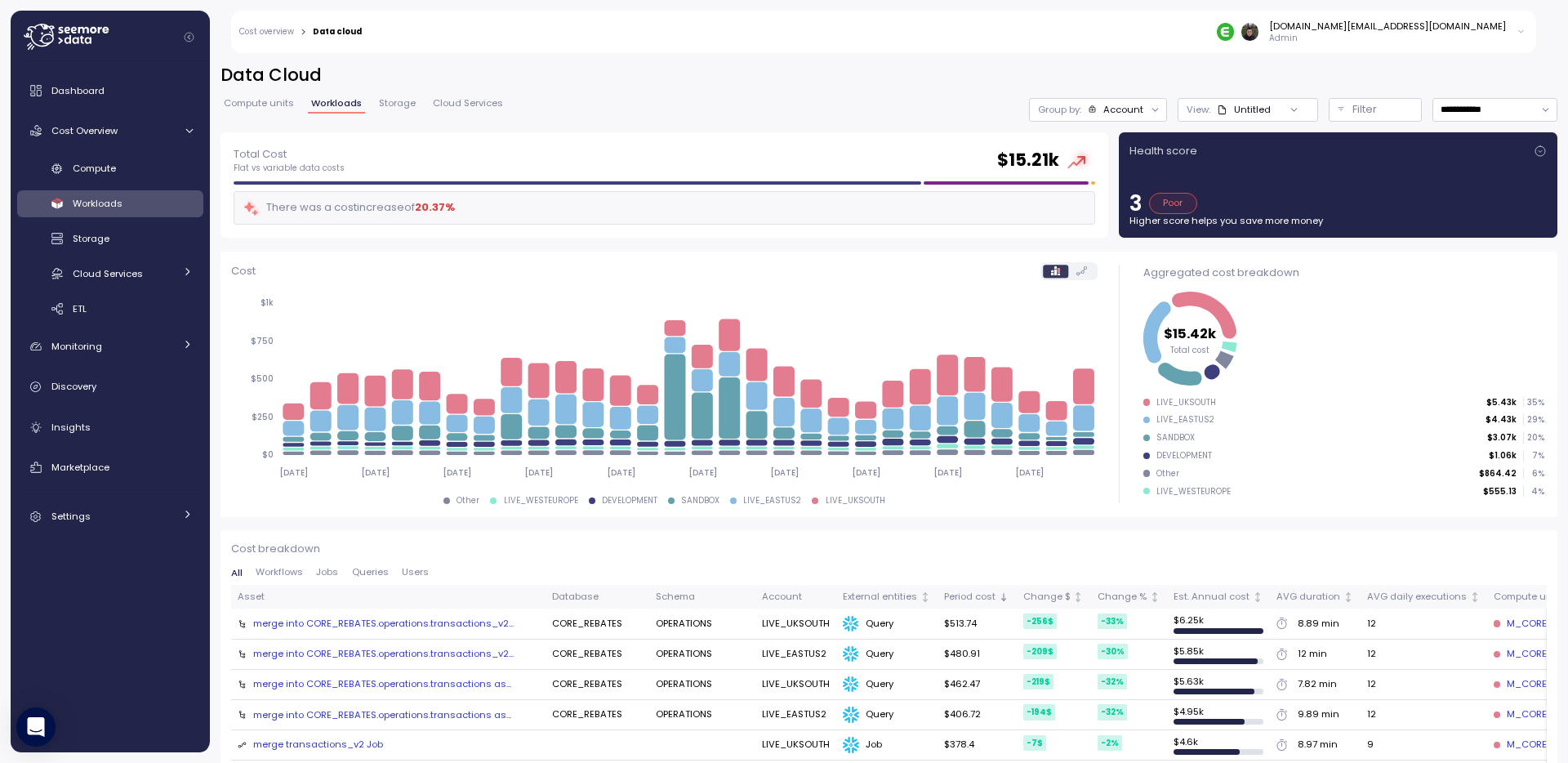
click at [285, 33] on link "Cost overview" at bounding box center [267, 32] width 55 height 8
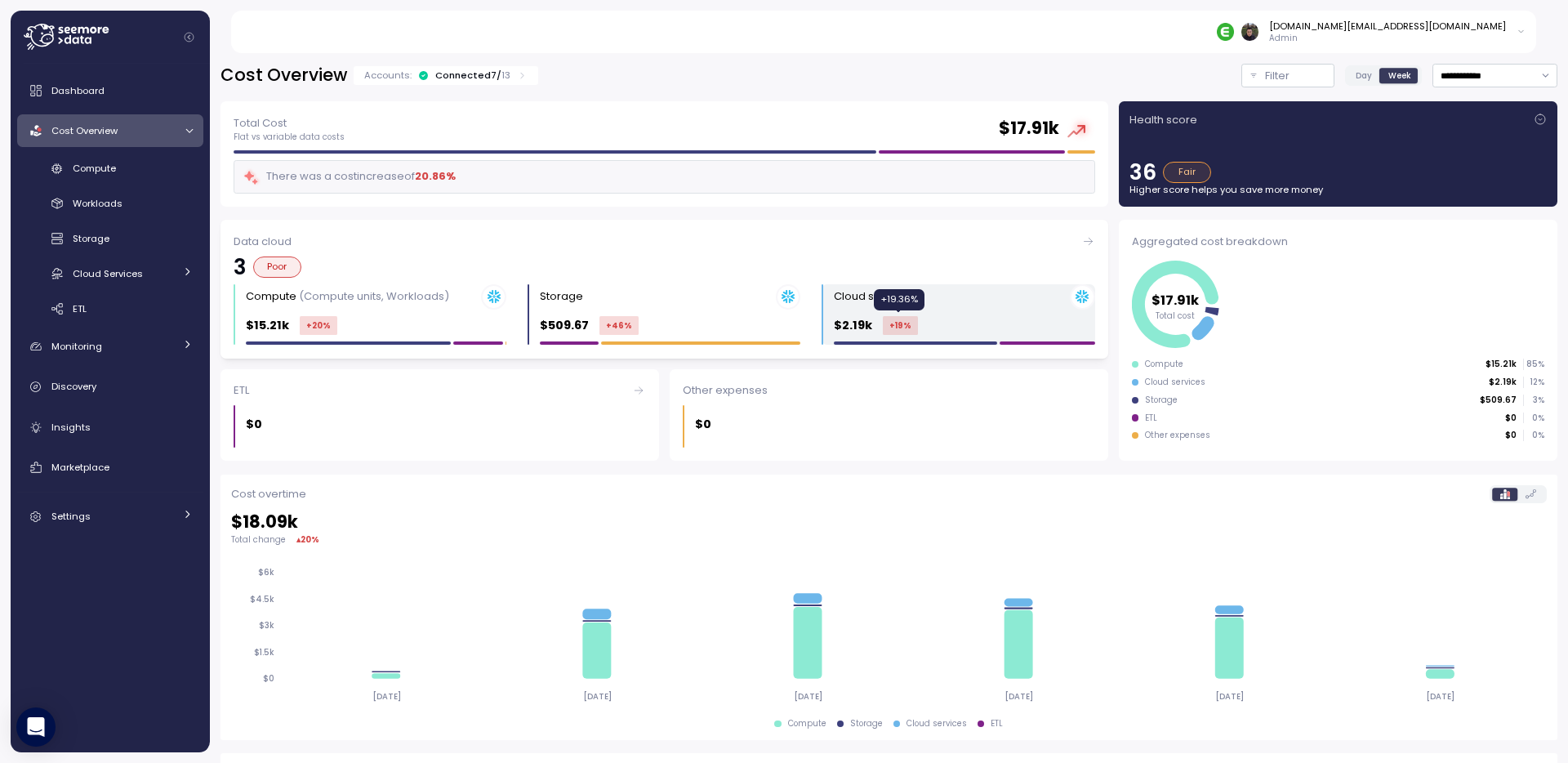
click at [894, 317] on div "+19 %" at bounding box center [900, 325] width 35 height 19
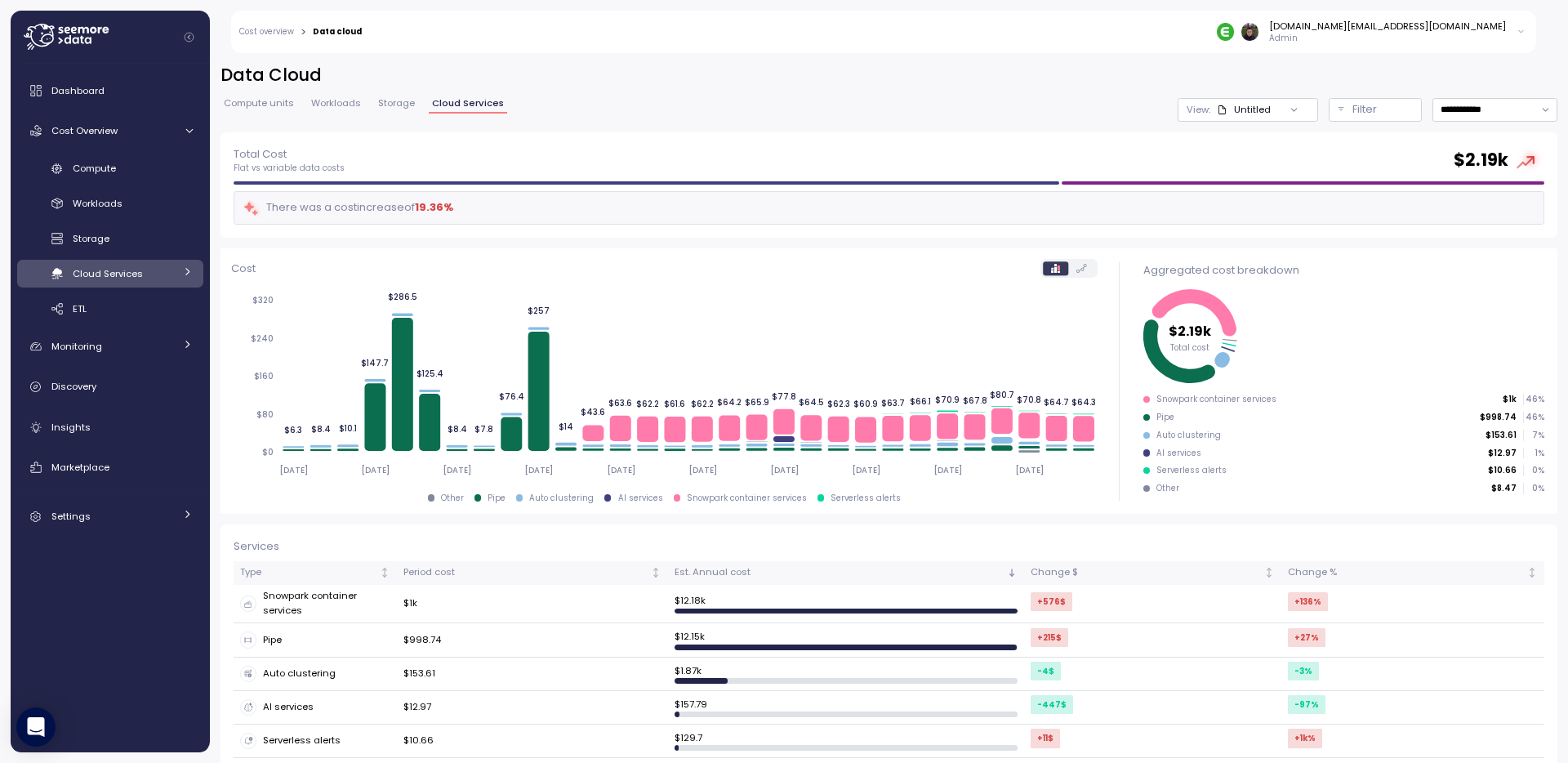
click at [274, 28] on link "Cost overview" at bounding box center [267, 32] width 55 height 8
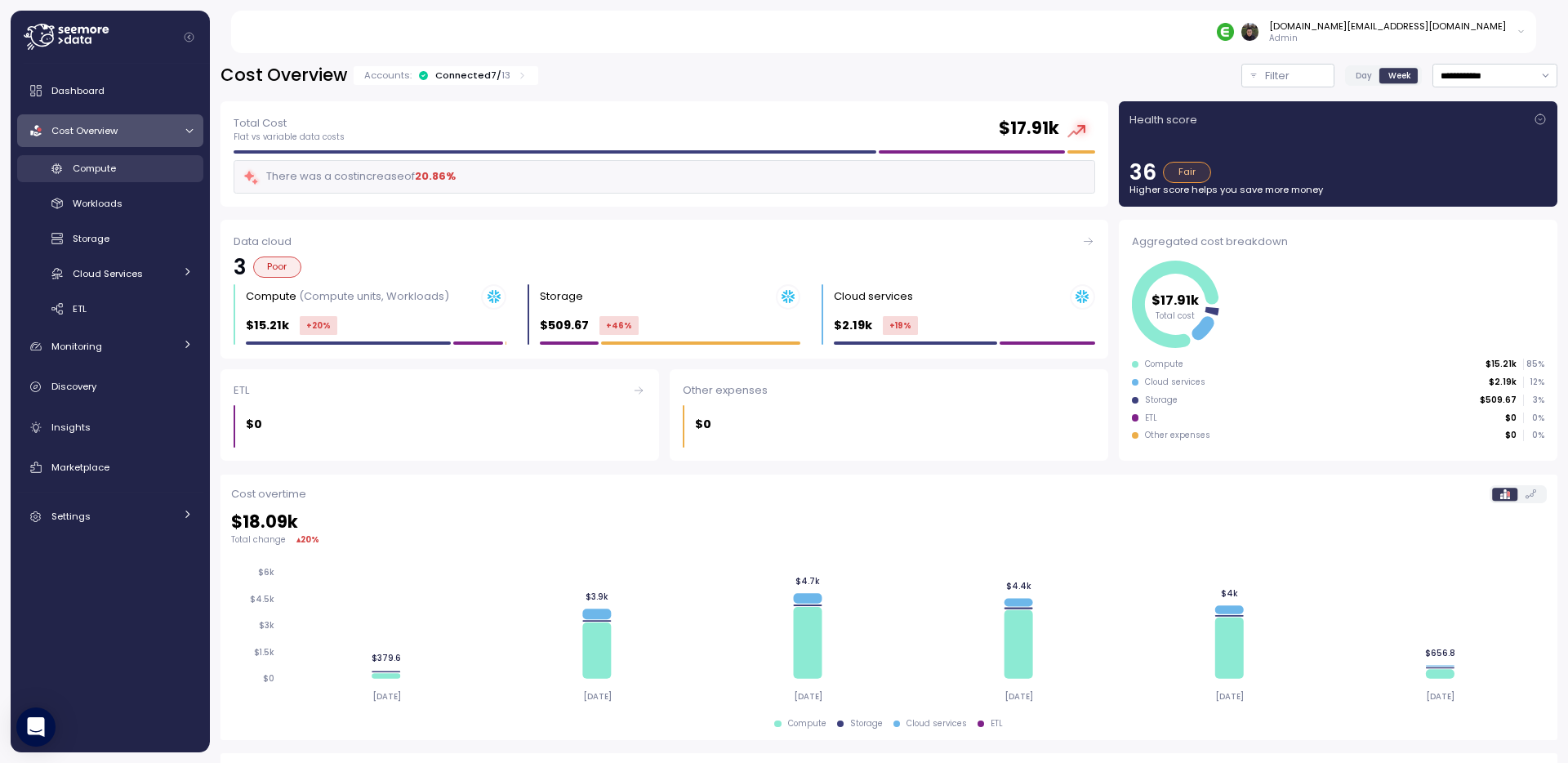
click at [143, 165] on div "Compute" at bounding box center [133, 168] width 120 height 17
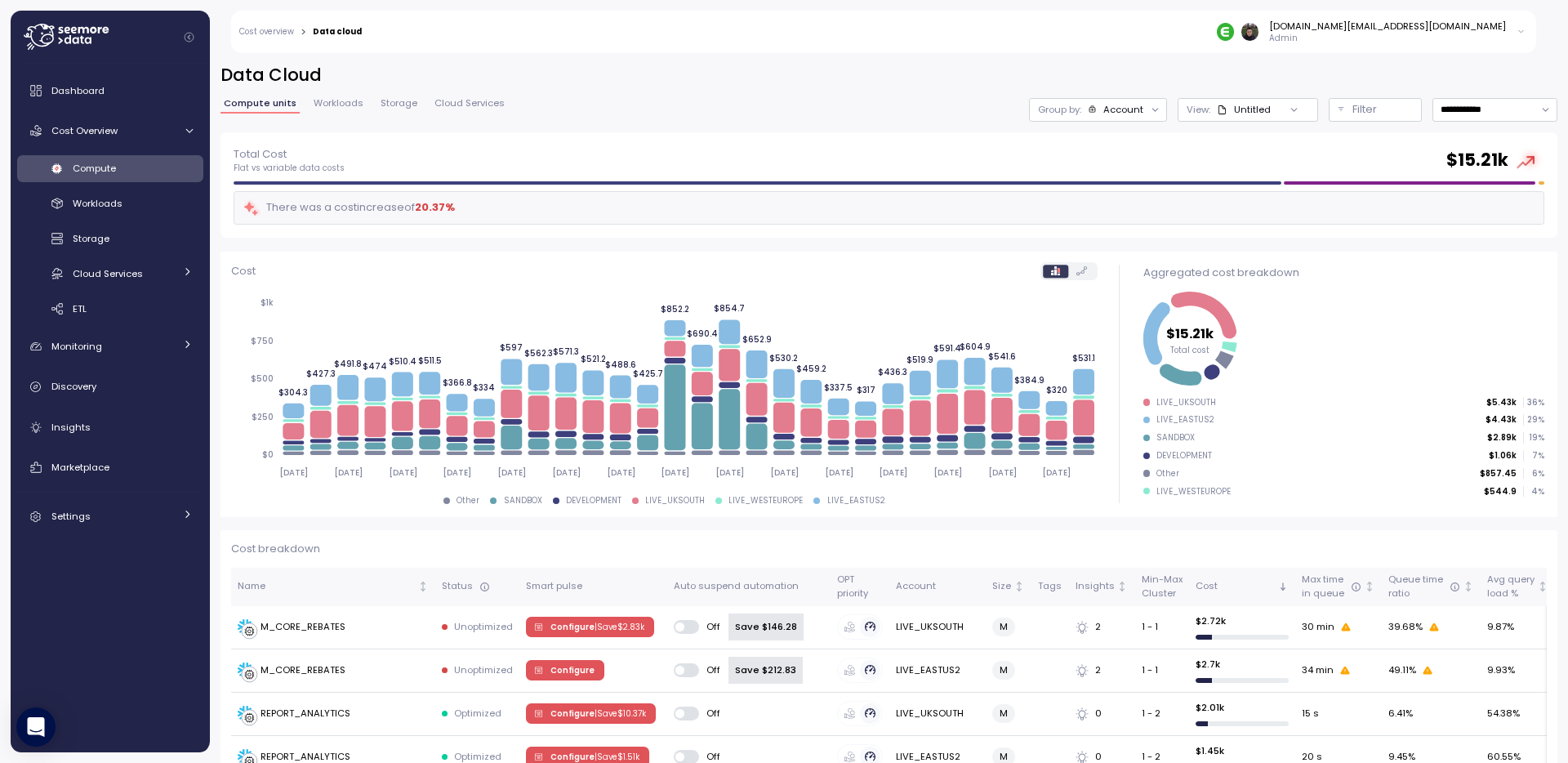
click at [349, 102] on span "Workloads" at bounding box center [339, 103] width 50 height 9
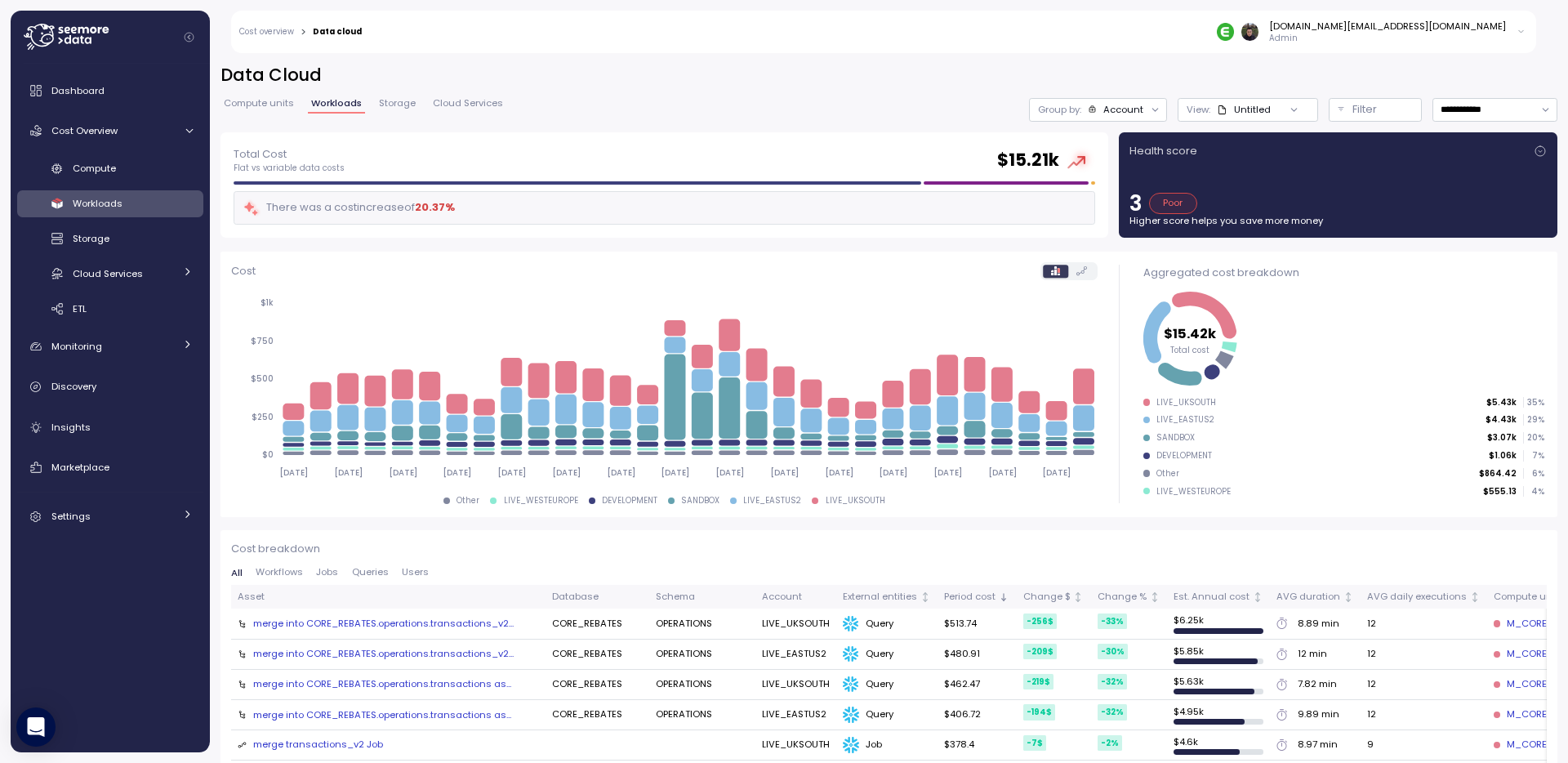
click at [404, 110] on link "Storage" at bounding box center [397, 105] width 43 height 14
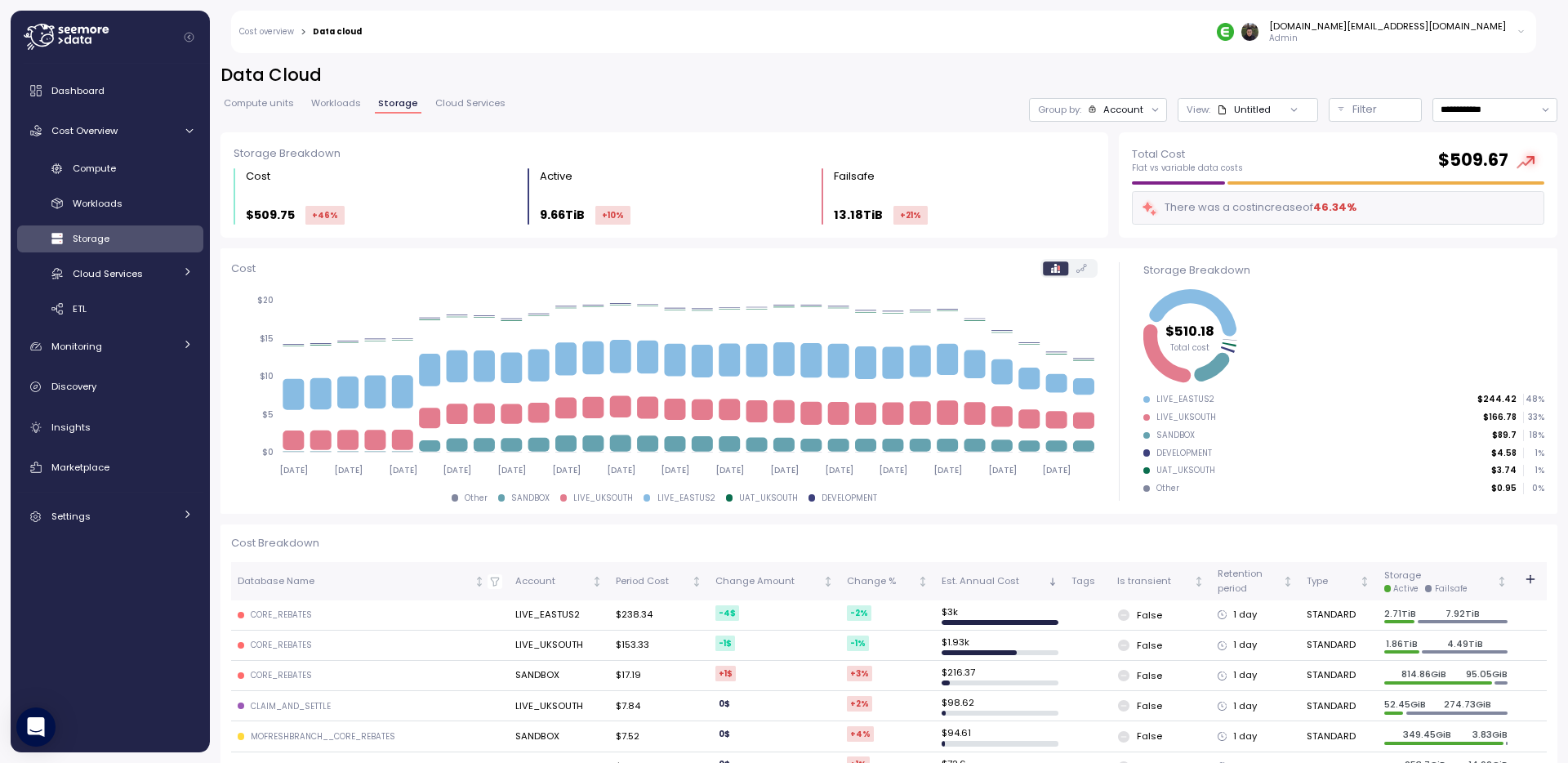
click at [470, 110] on link "Cloud Services" at bounding box center [470, 105] width 77 height 14
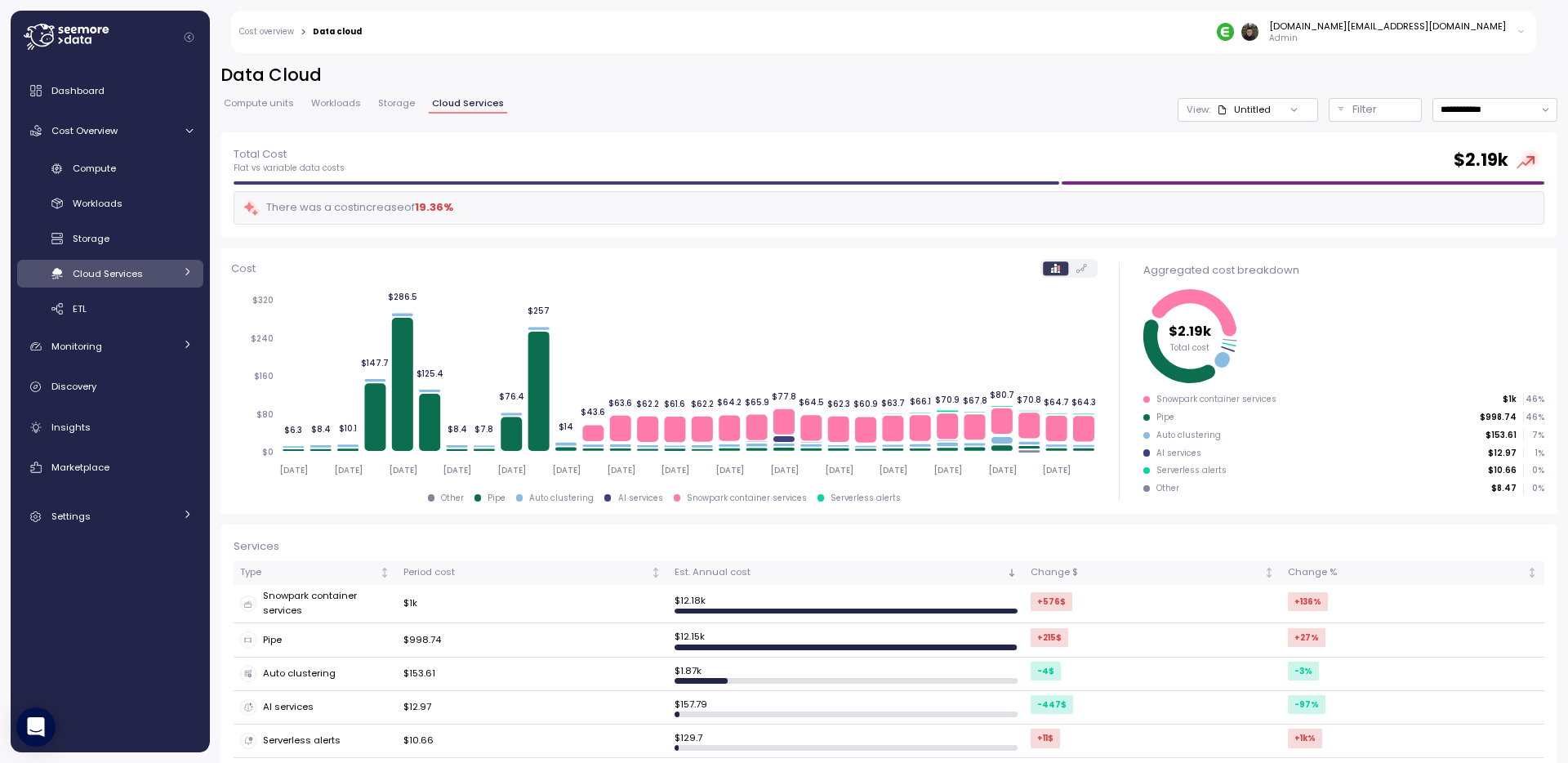
click at [117, 294] on div "Compute Workloads Storage Cloud Services Clustering columns Pipes AI Services S…" at bounding box center [110, 239] width 186 height 167
click at [117, 309] on div "ETL" at bounding box center [133, 309] width 120 height 17
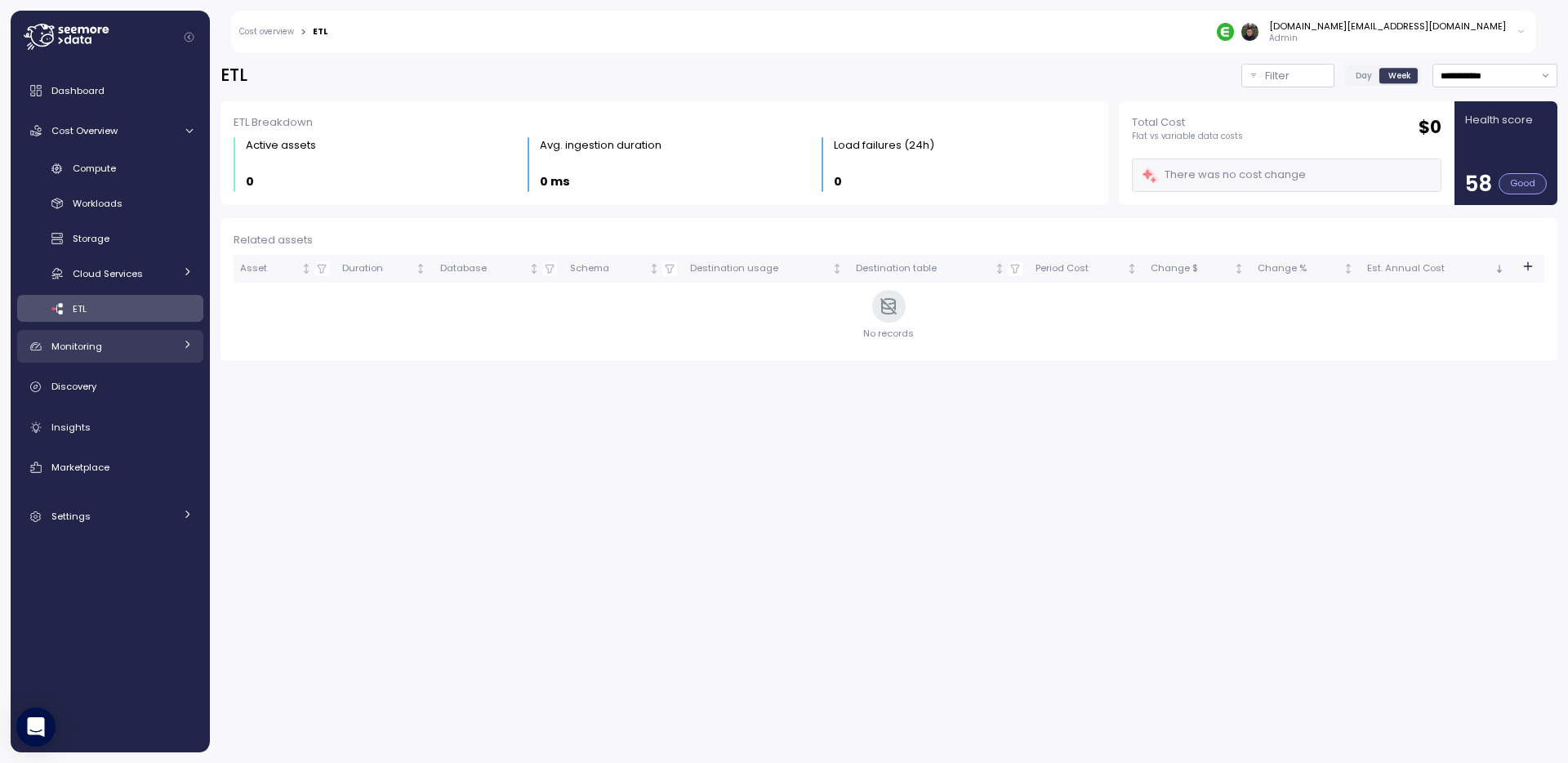
click at [145, 346] on div "Monitoring" at bounding box center [113, 346] width 123 height 17
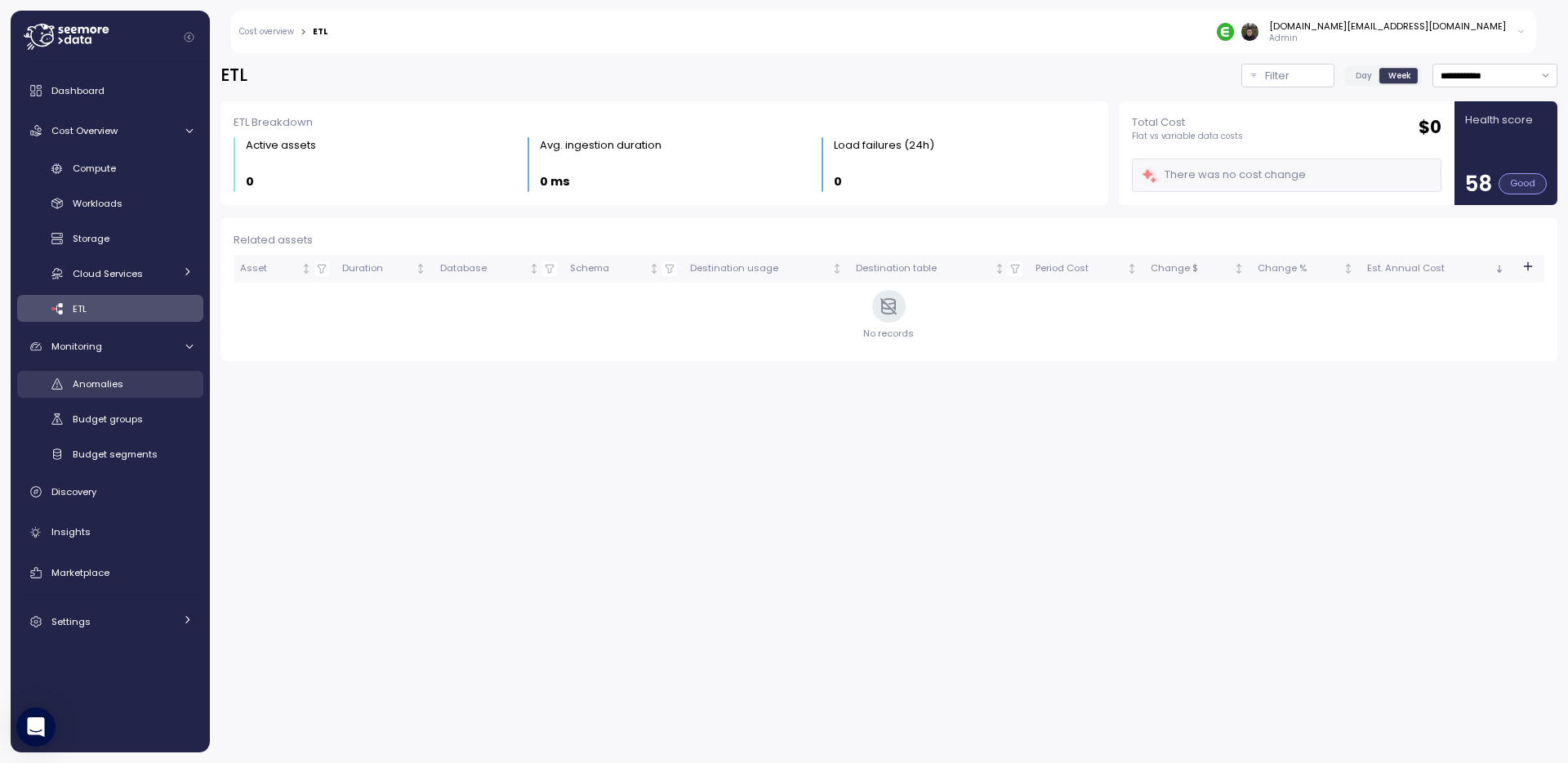
click at [125, 379] on div "Anomalies" at bounding box center [133, 384] width 120 height 17
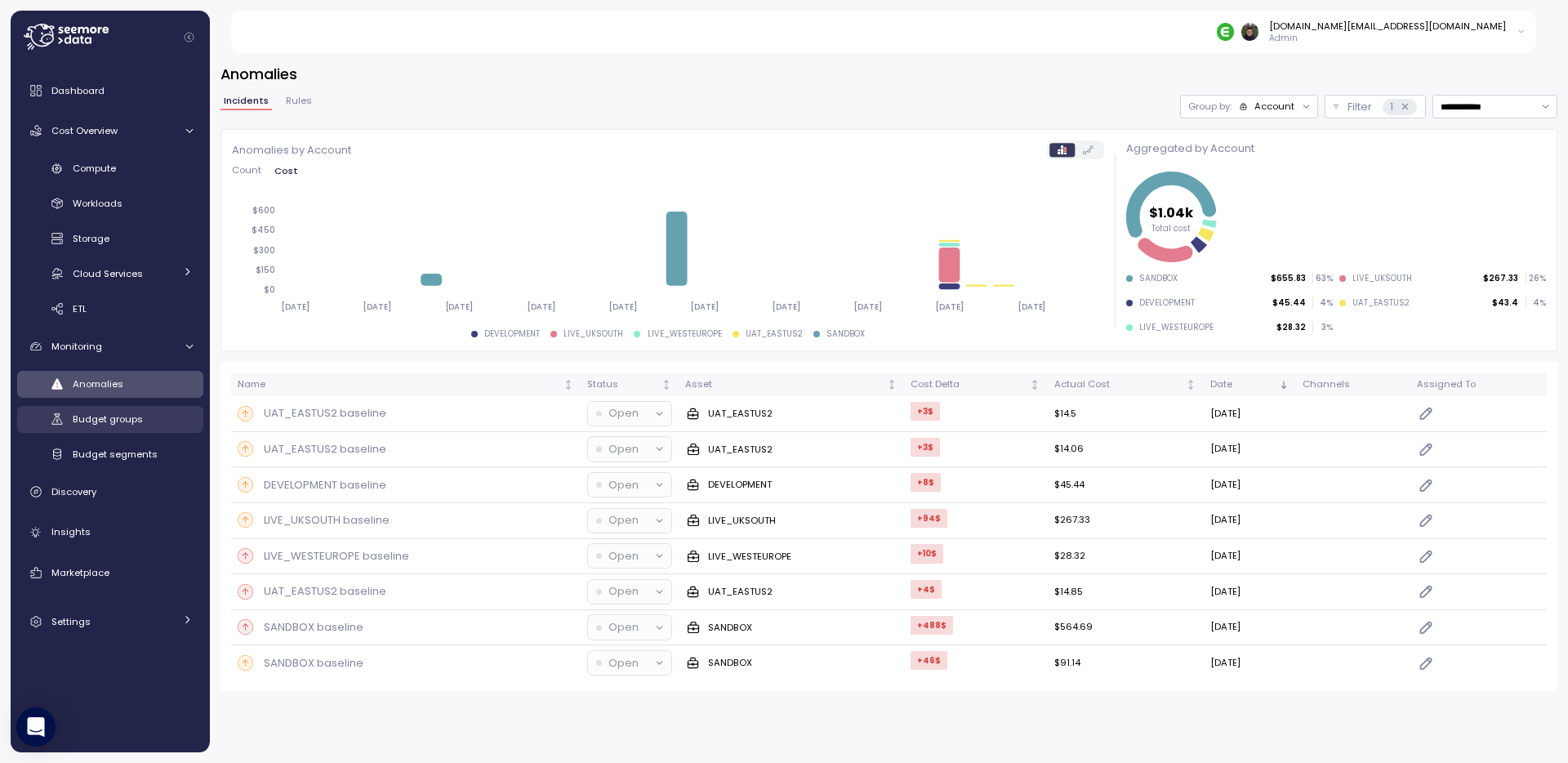
click at [110, 419] on span "Budget groups" at bounding box center [108, 419] width 70 height 13
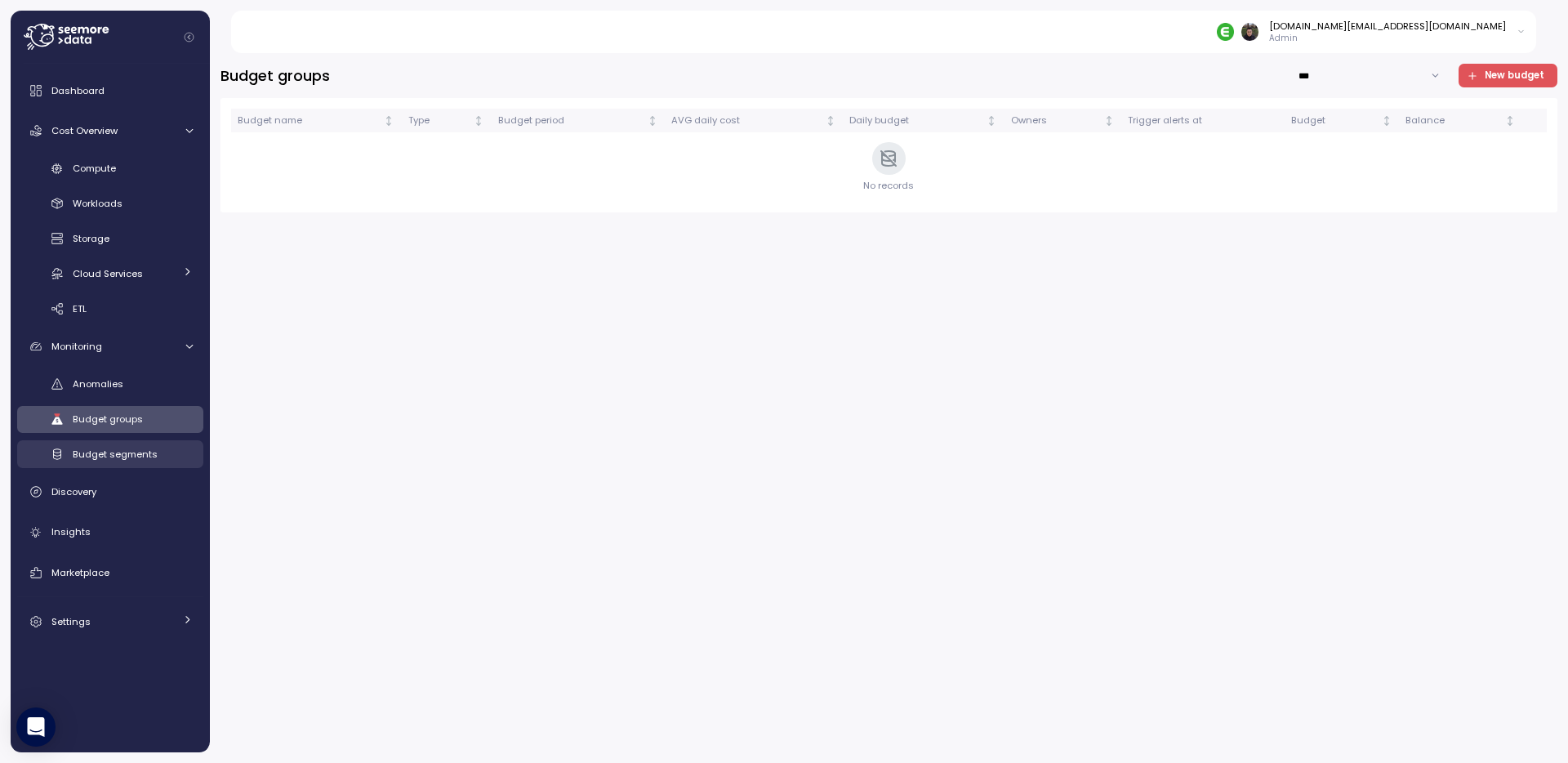
click at [106, 455] on span "Budget segments" at bounding box center [115, 454] width 85 height 13
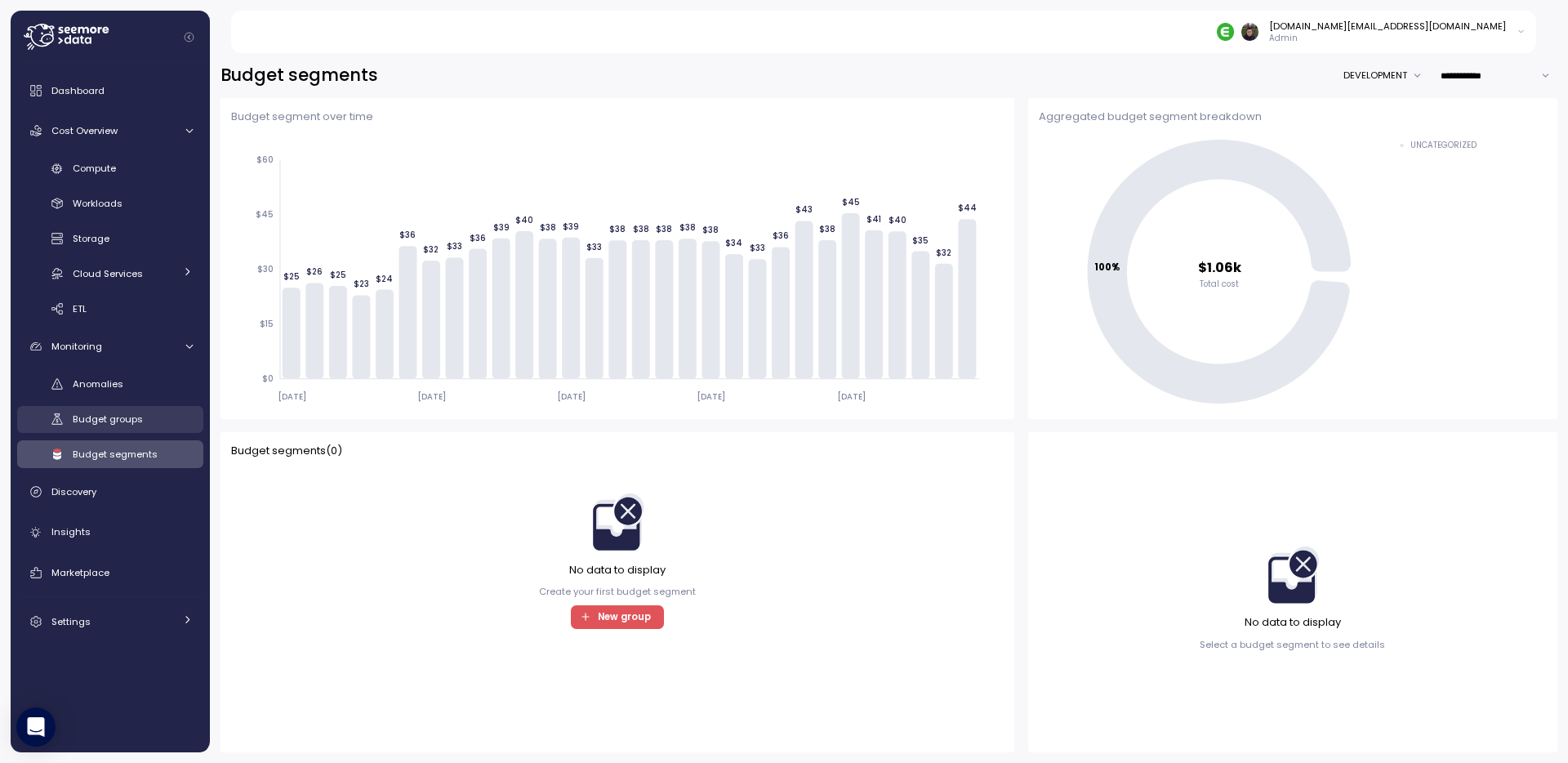
click at [106, 415] on span "Budget groups" at bounding box center [108, 419] width 70 height 13
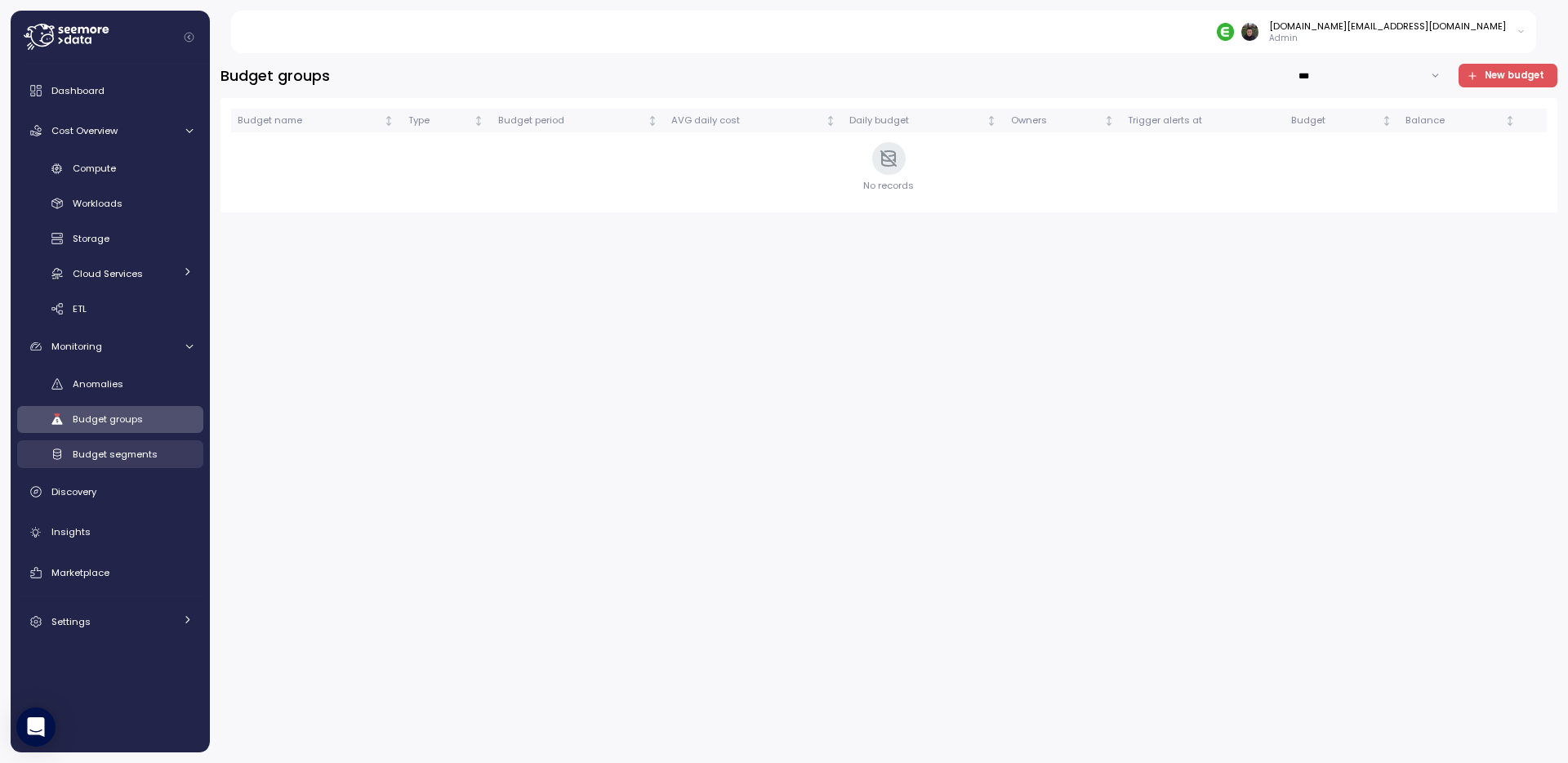
click at [105, 446] on div "Budget segments" at bounding box center [133, 454] width 120 height 17
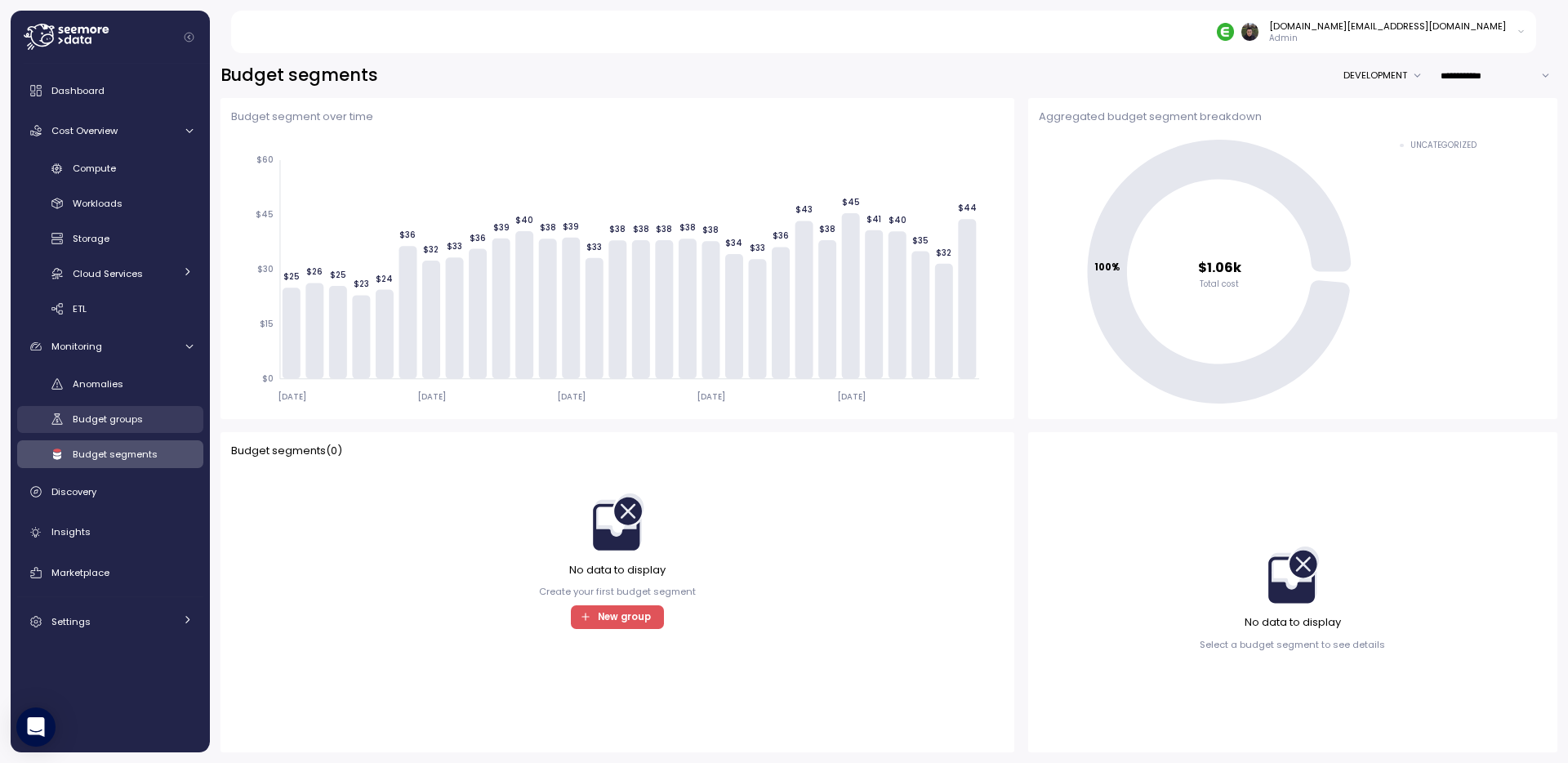
click at [109, 418] on span "Budget groups" at bounding box center [108, 419] width 70 height 13
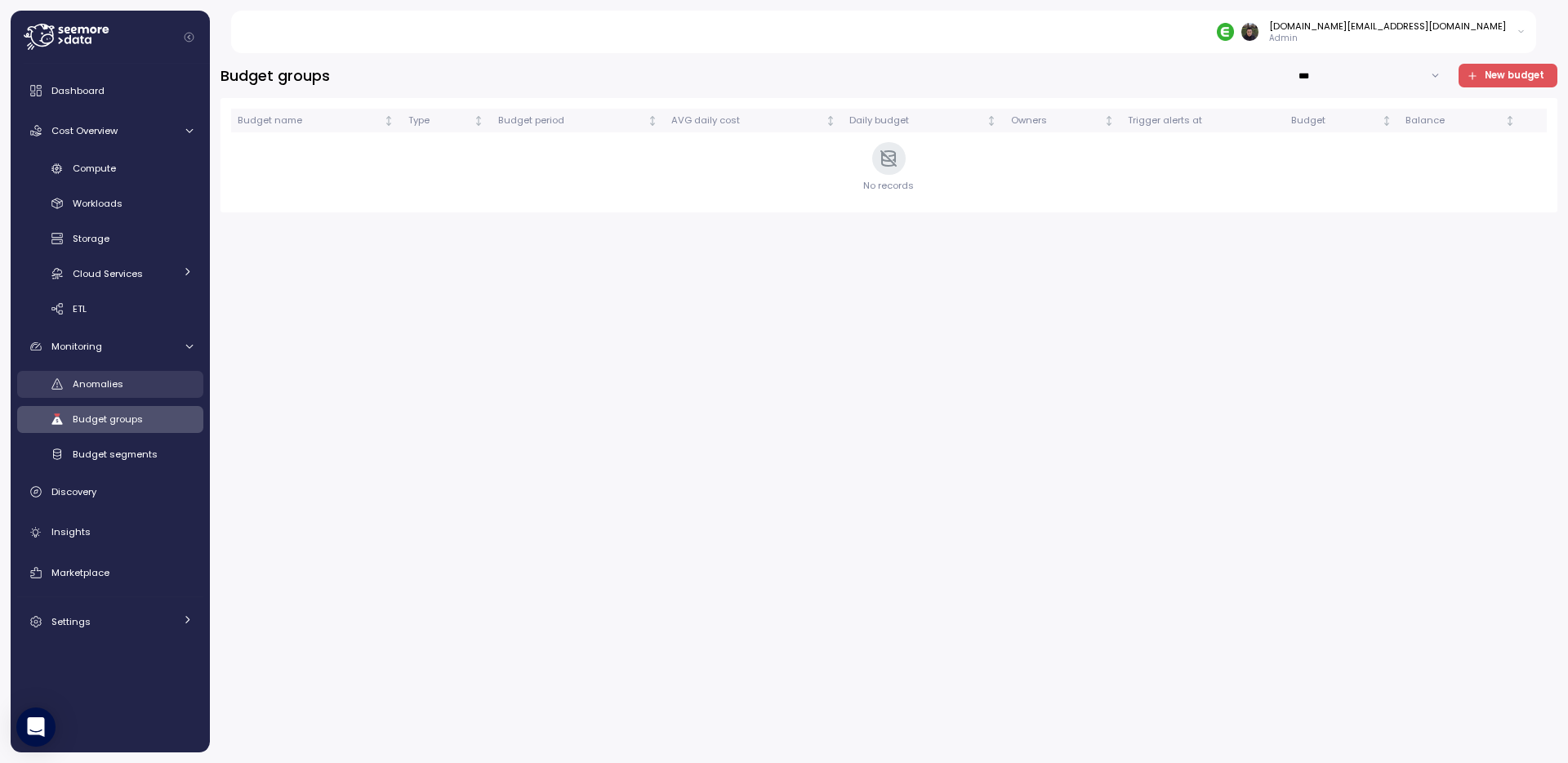
click at [92, 382] on span "Anomalies" at bounding box center [98, 384] width 51 height 13
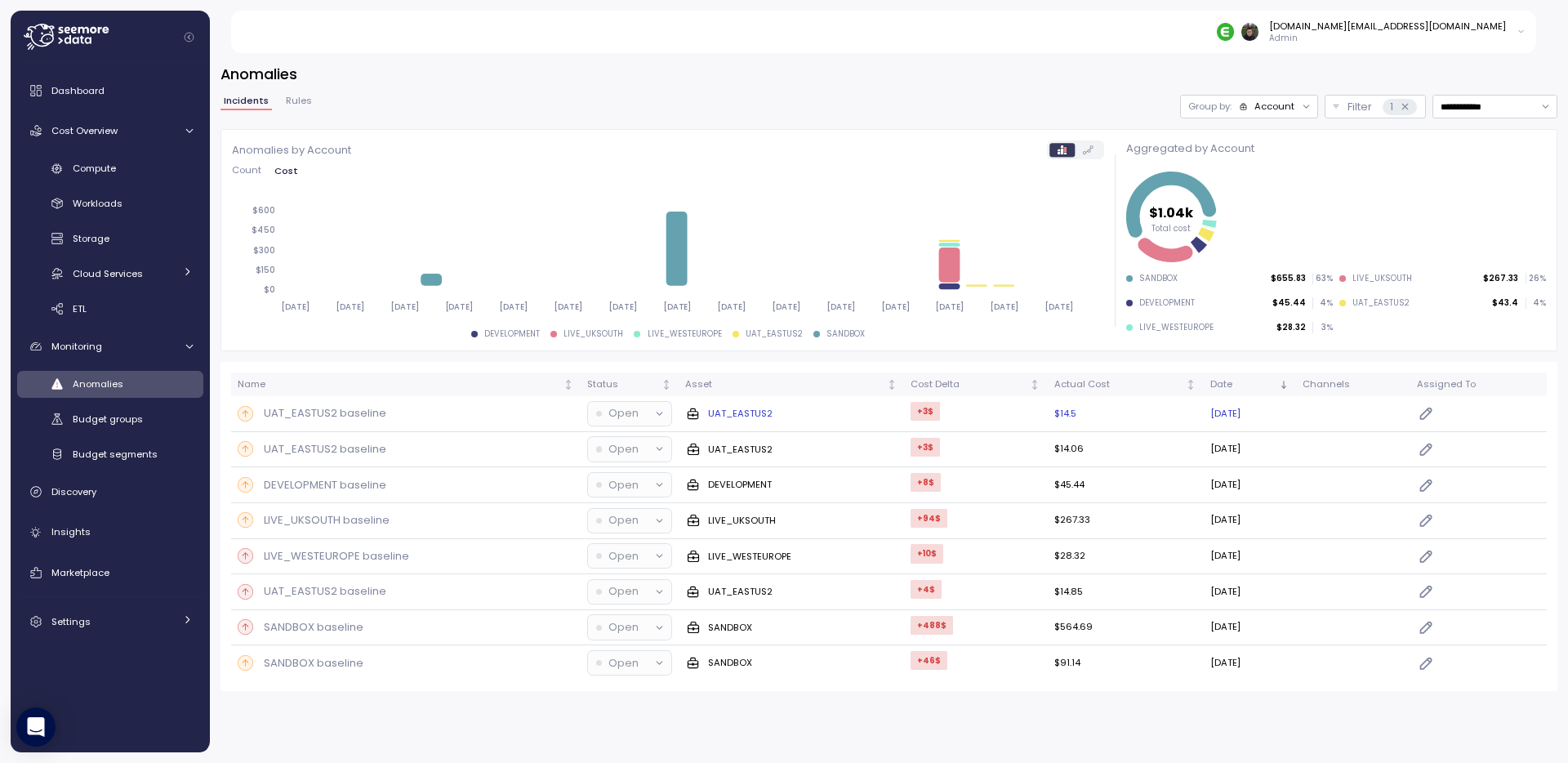
click at [611, 413] on p "Open" at bounding box center [623, 413] width 30 height 17
click at [402, 366] on div "Name Status Asset Cost Delta Actual Cost Date Channels Assigned To UAT_EASTUS2 …" at bounding box center [889, 526] width 1337 height 329
click at [134, 423] on span "Budget groups" at bounding box center [108, 419] width 70 height 13
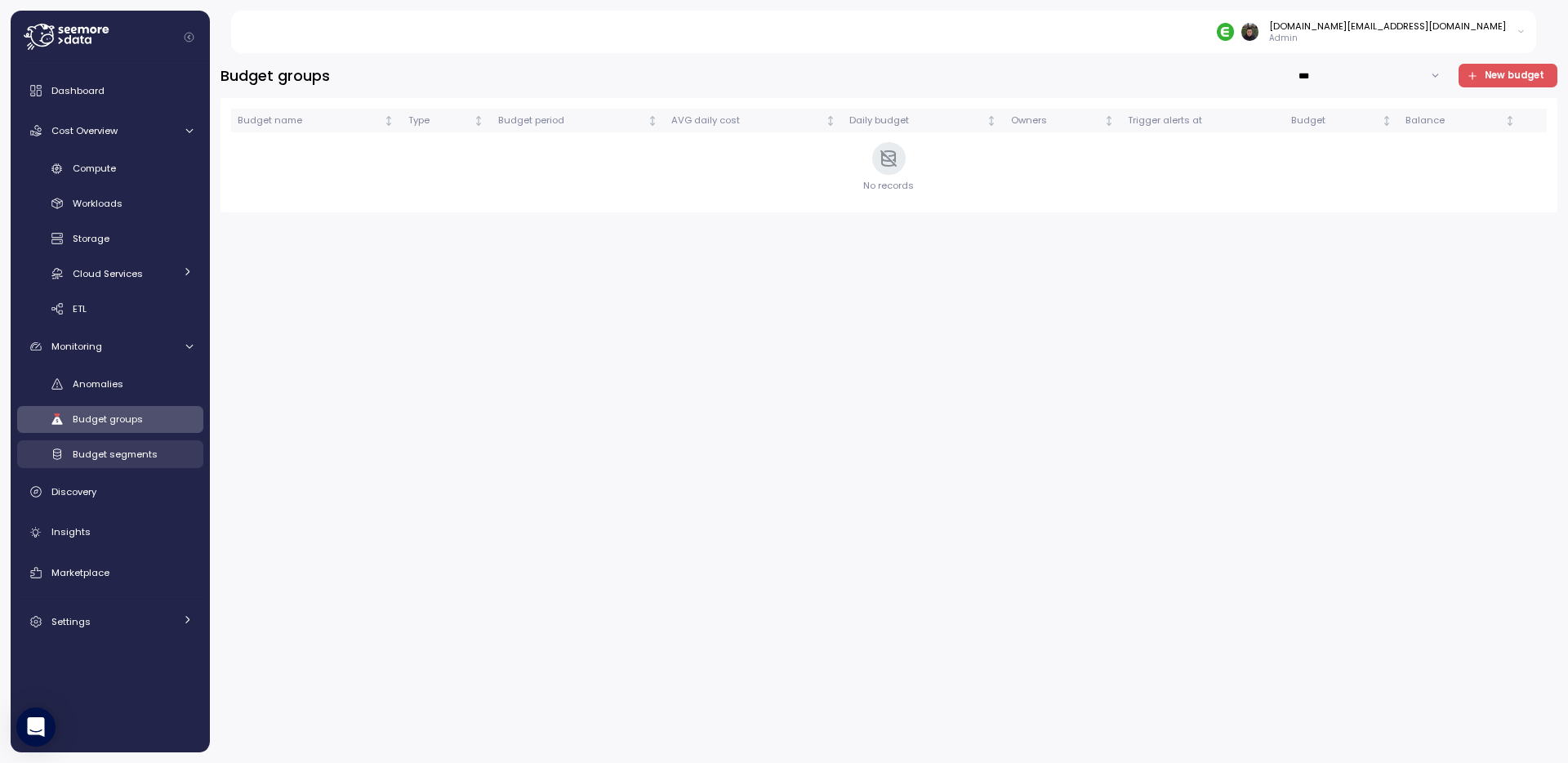
click at [133, 452] on span "Budget segments" at bounding box center [115, 454] width 85 height 13
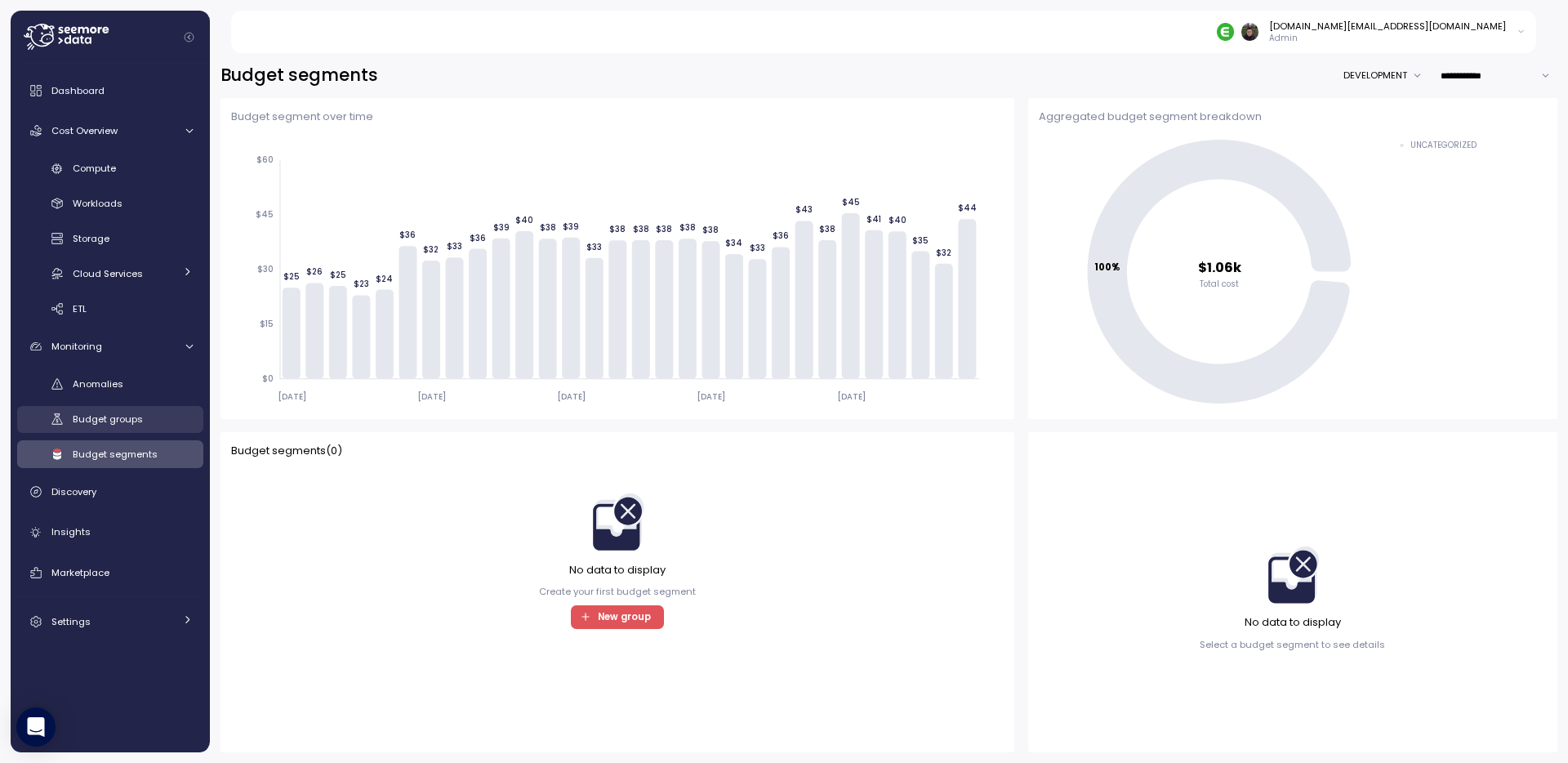
click at [133, 419] on span "Budget groups" at bounding box center [108, 419] width 70 height 13
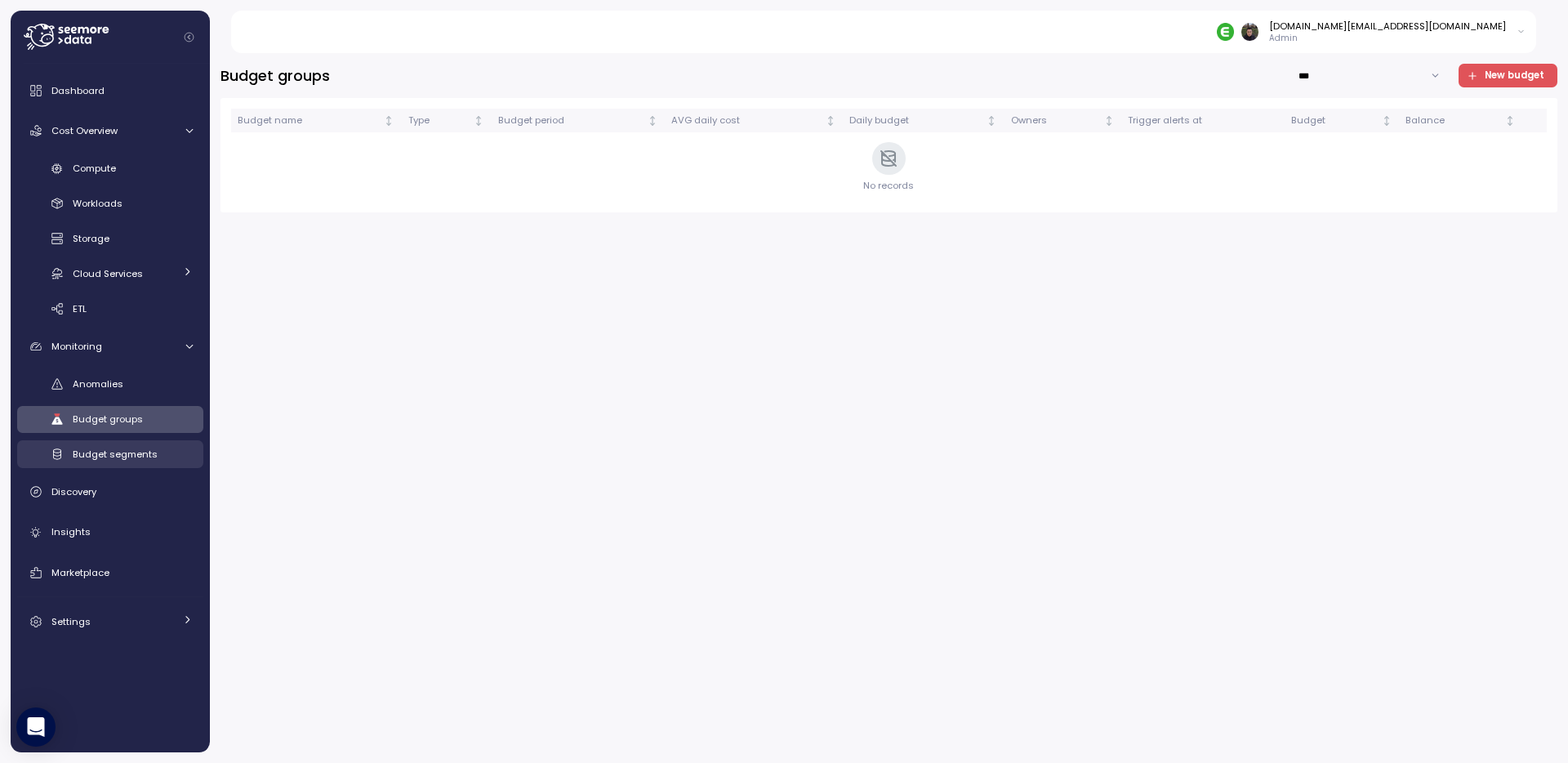
click at [98, 446] on div "Budget segments" at bounding box center [133, 454] width 120 height 17
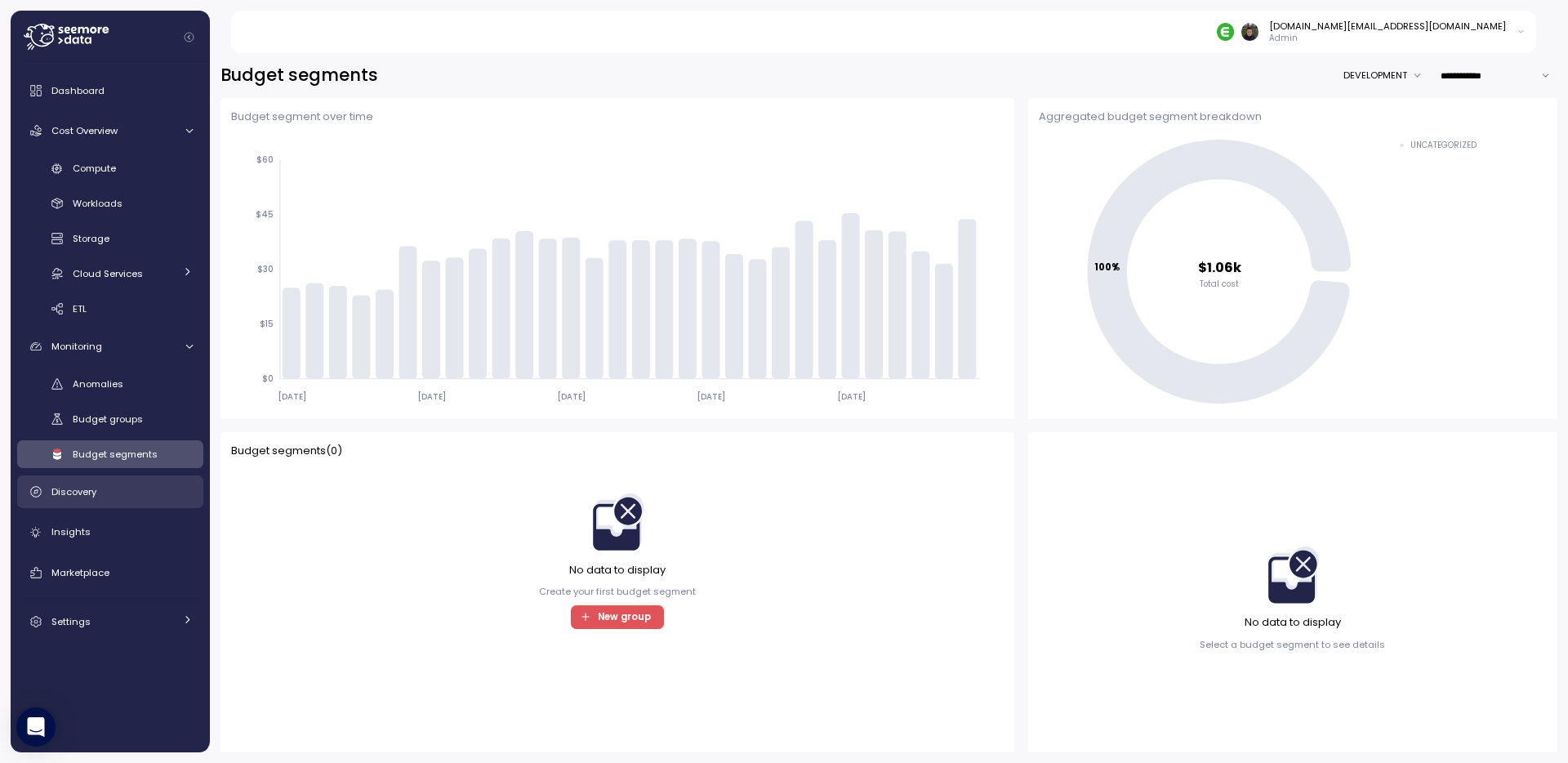
click at [102, 490] on div "Discovery" at bounding box center [122, 492] width 142 height 17
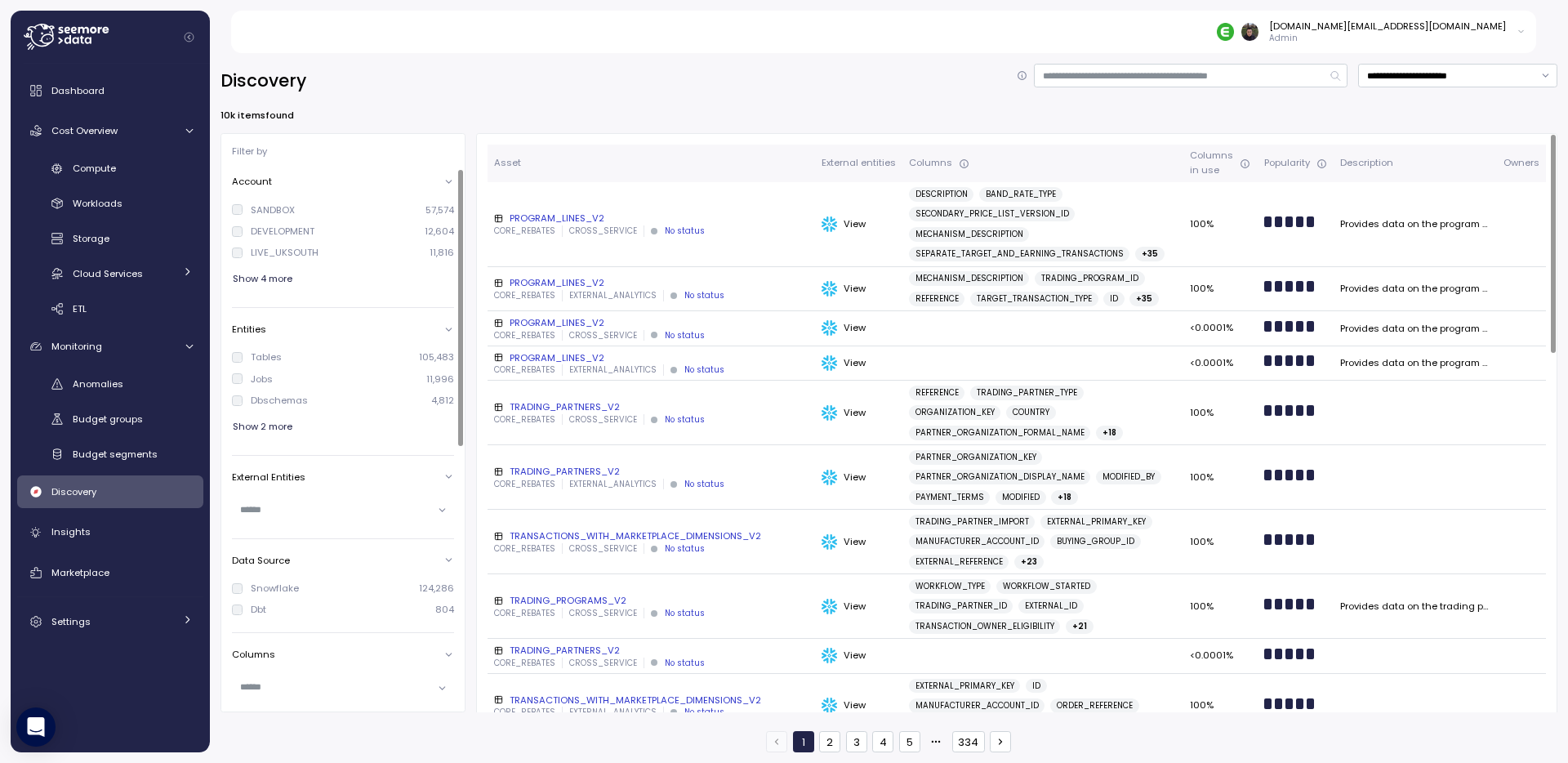
click at [512, 89] on div "**********" at bounding box center [889, 80] width 1337 height 34
click at [538, 220] on div "PROGRAM_LINES_V2" at bounding box center [651, 218] width 315 height 13
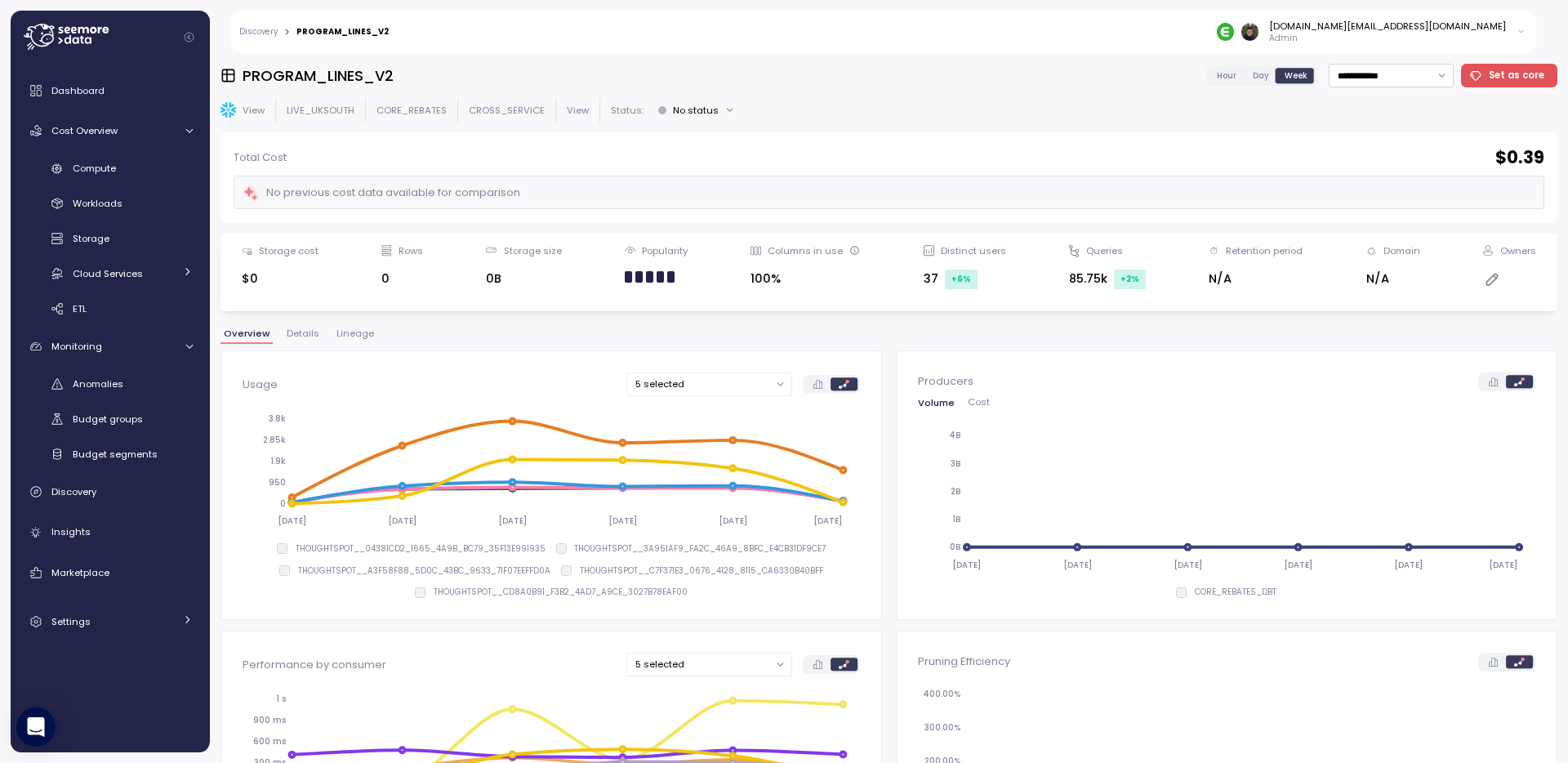
click at [643, 332] on div "Overview Details Lineage" at bounding box center [889, 340] width 1337 height 22
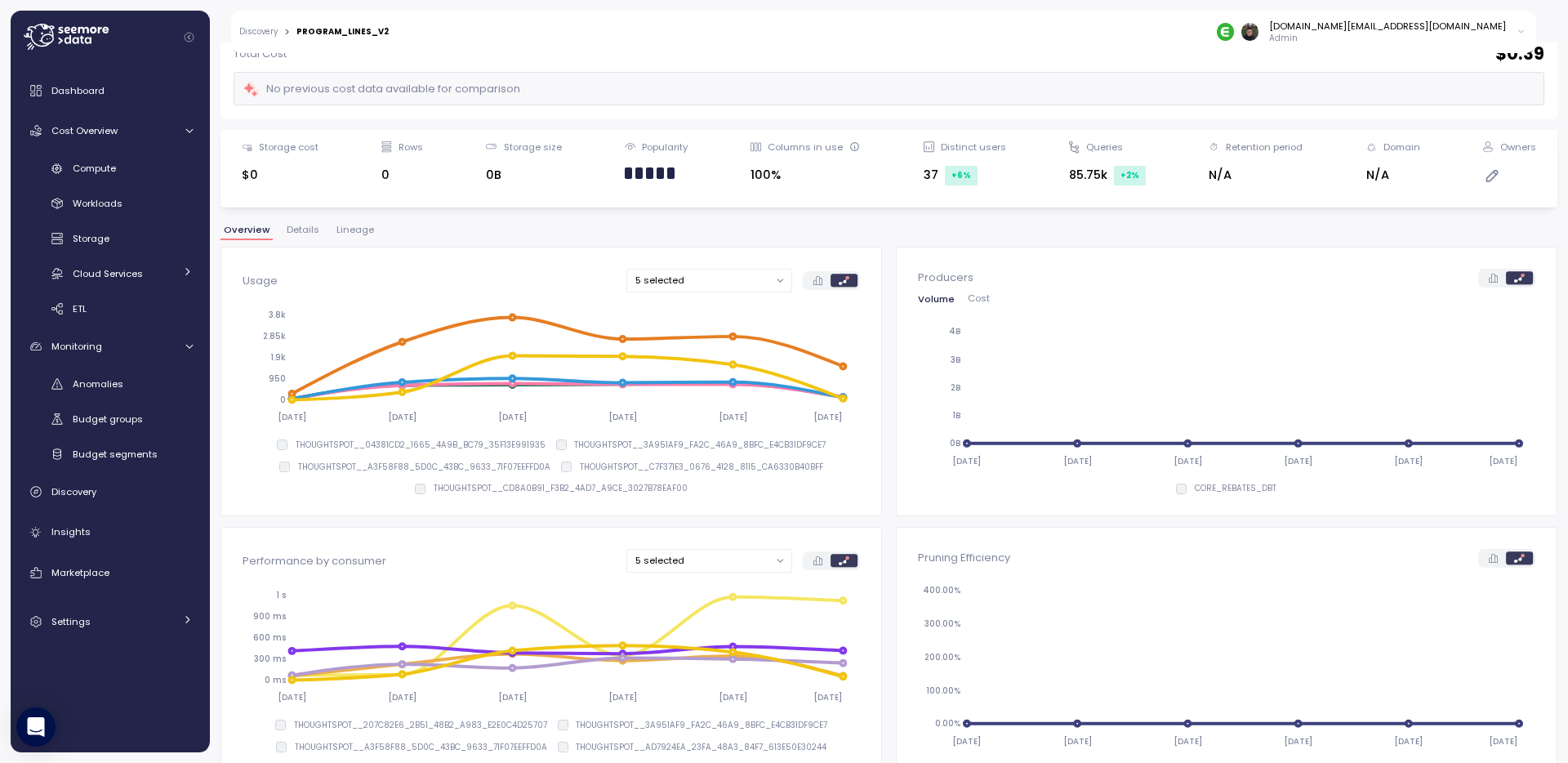
scroll to position [302, 0]
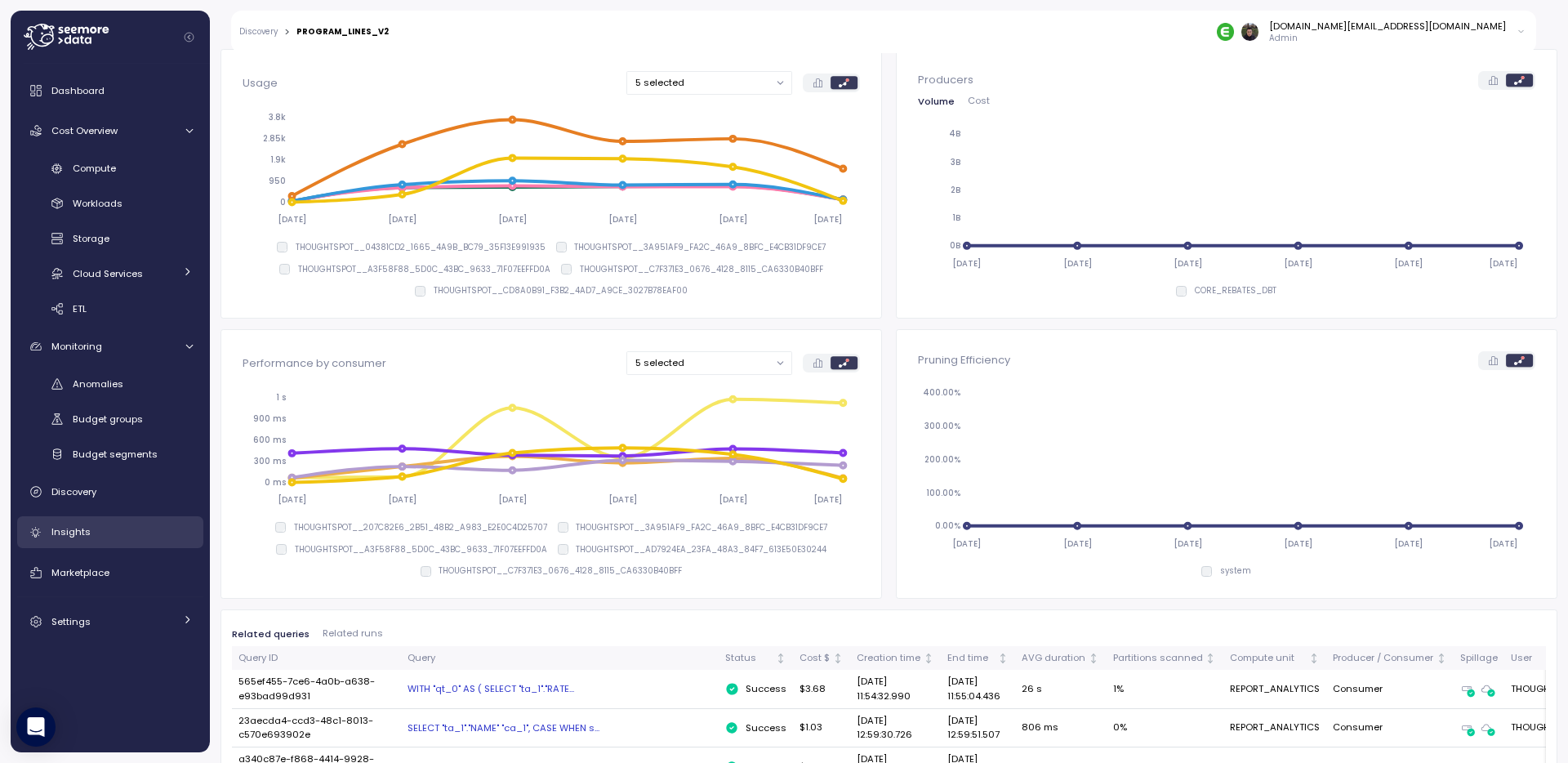
click at [107, 527] on div "Insights" at bounding box center [122, 532] width 142 height 17
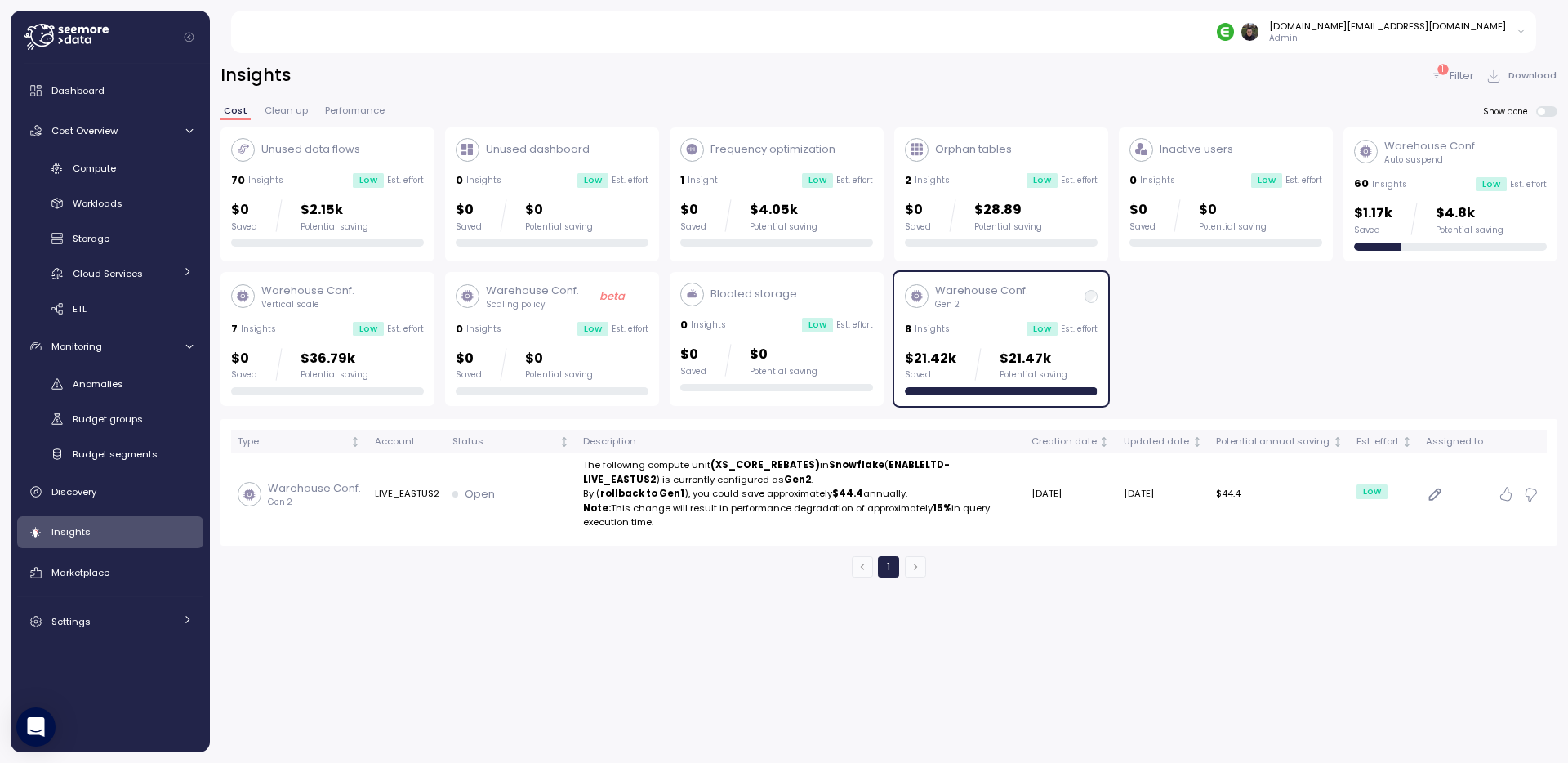
click at [546, 628] on div "Insights 1 Filter Download Cost Clean up Performance Show done Unused data flow…" at bounding box center [888, 402] width 1358 height 720
click at [501, 624] on div "Insights 1 Filter Download Cost Clean up Performance Show done Unused data flow…" at bounding box center [888, 402] width 1358 height 720
click at [443, 636] on div "Insights 1 Filter Download Cost Clean up Performance Show done Unused data flow…" at bounding box center [888, 402] width 1358 height 720
click at [147, 580] on div "Marketplace" at bounding box center [122, 572] width 142 height 17
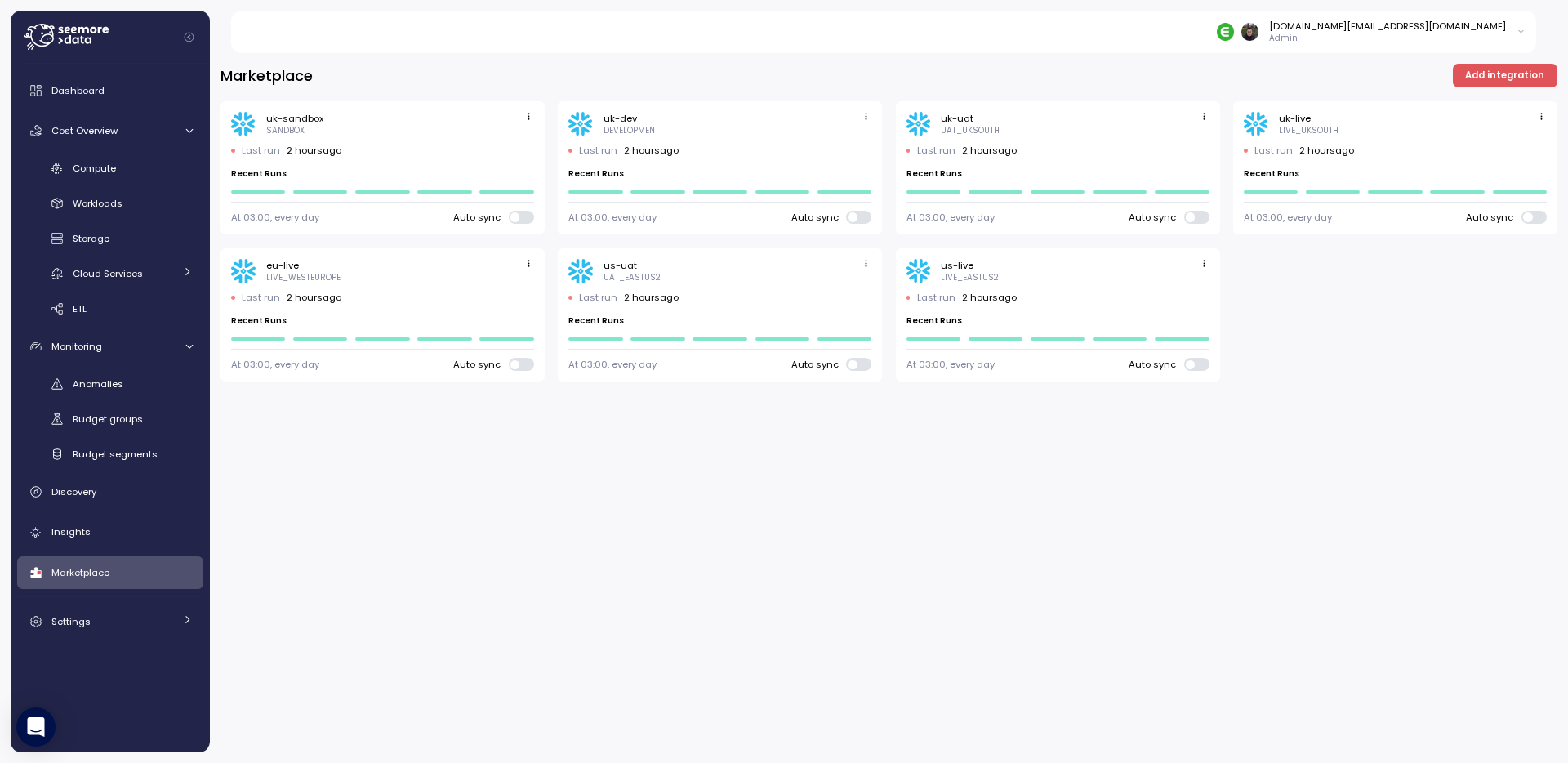
click at [366, 517] on div "Marketplace Add integration uk-sandbox SANDBOX Last run 2 hours ago Recent Runs…" at bounding box center [888, 402] width 1358 height 720
click at [322, 548] on div "Marketplace Add integration uk-sandbox SANDBOX Last run 2 hours ago Recent Runs…" at bounding box center [888, 402] width 1358 height 720
click at [297, 571] on div "Marketplace Add integration uk-sandbox SANDBOX Last run 2 hours ago Recent Runs…" at bounding box center [888, 402] width 1358 height 720
click at [118, 627] on div "Settings" at bounding box center [113, 621] width 123 height 17
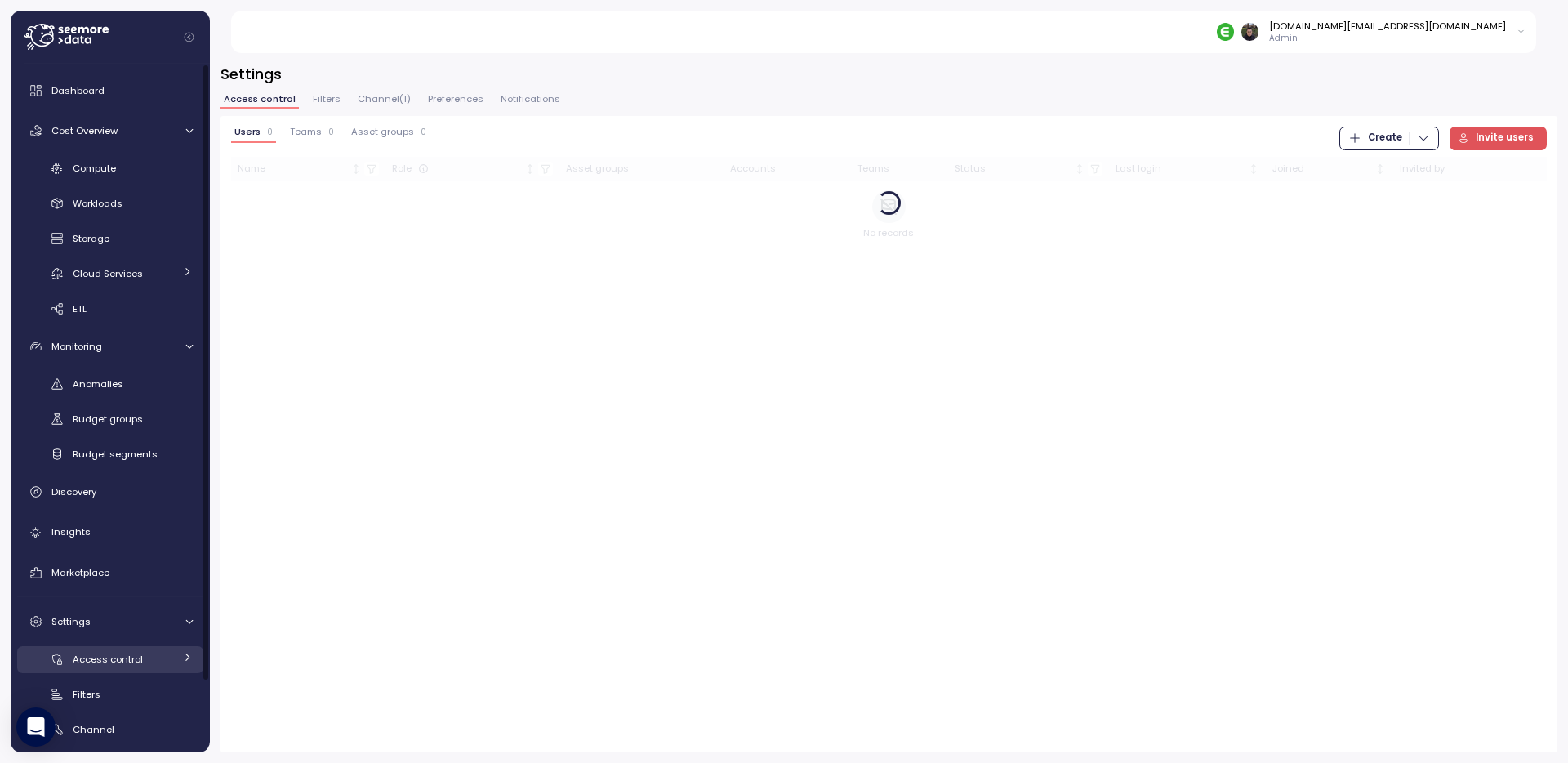
scroll to position [79, 0]
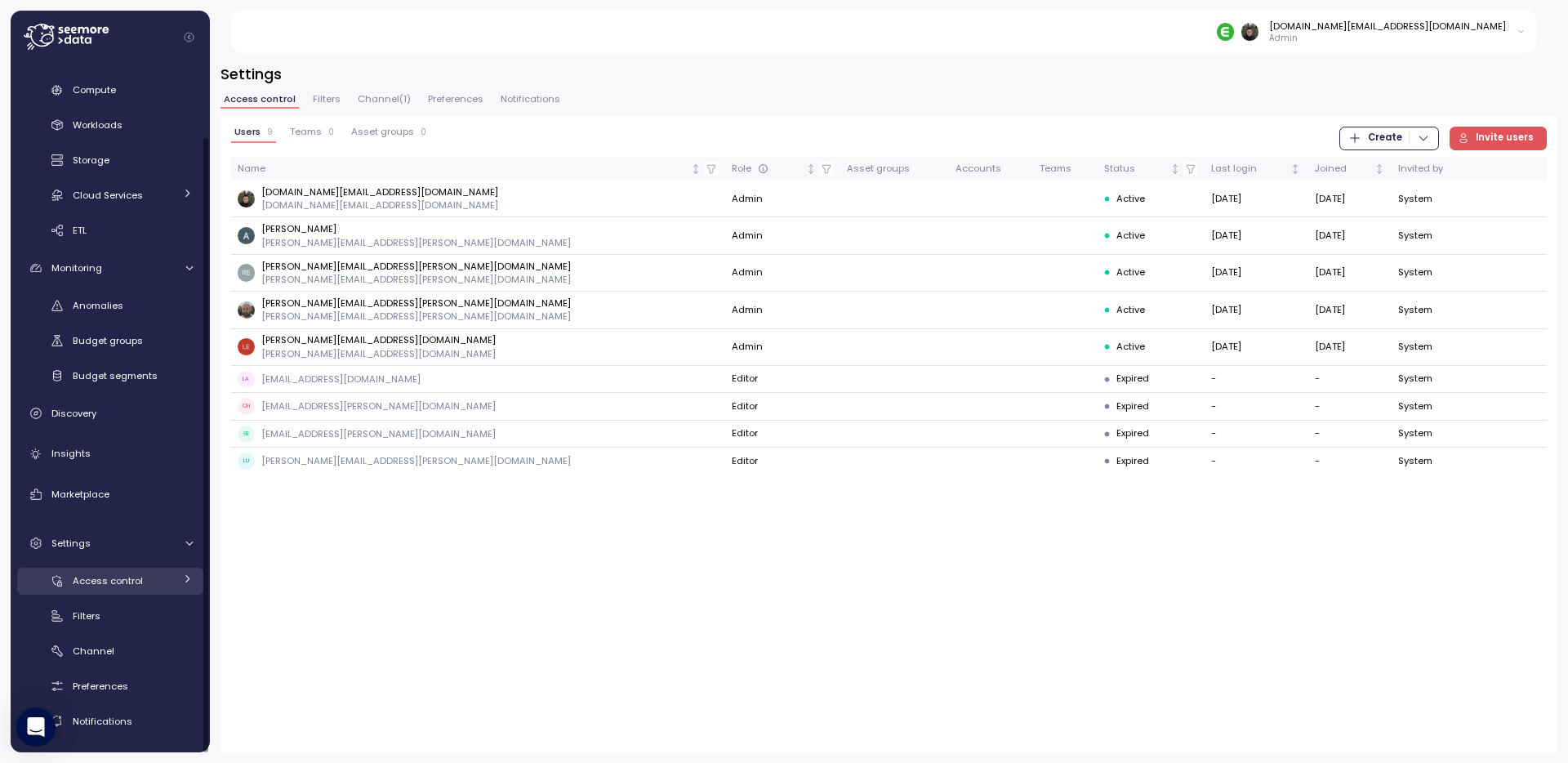
click at [121, 587] on span "Access control" at bounding box center [108, 581] width 70 height 13
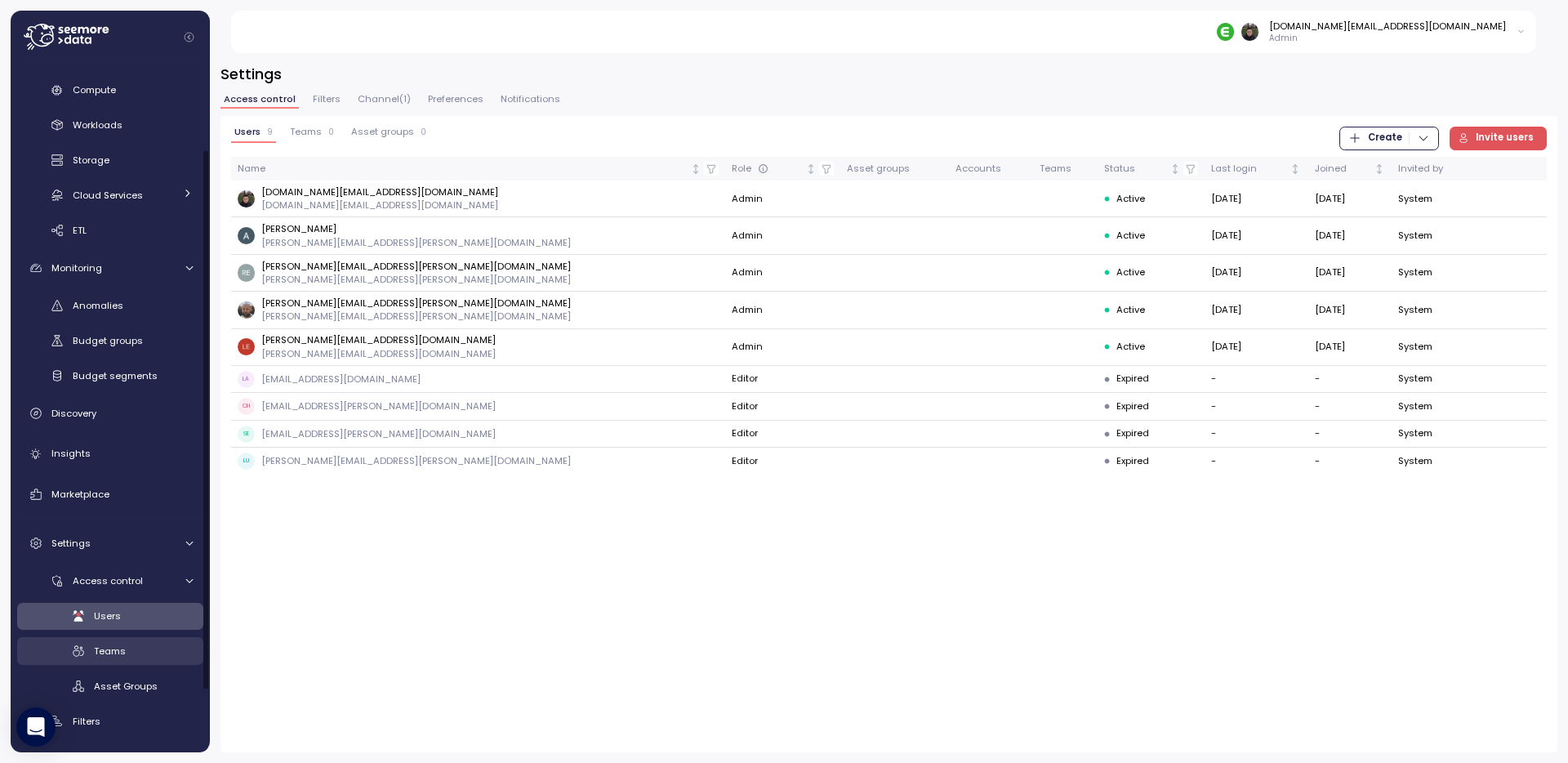
scroll to position [184, 0]
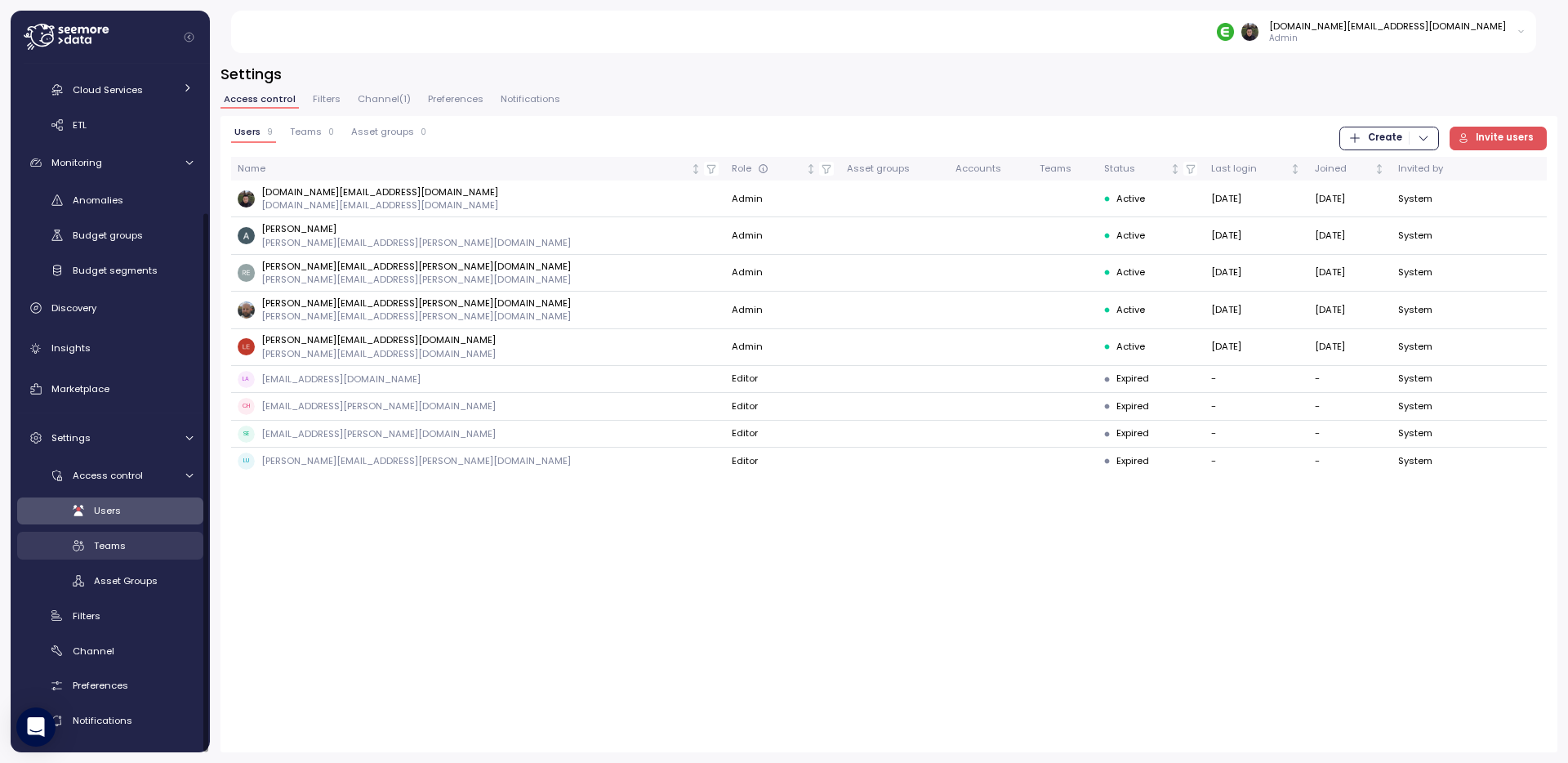
click at [130, 532] on link "Teams" at bounding box center [110, 545] width 186 height 27
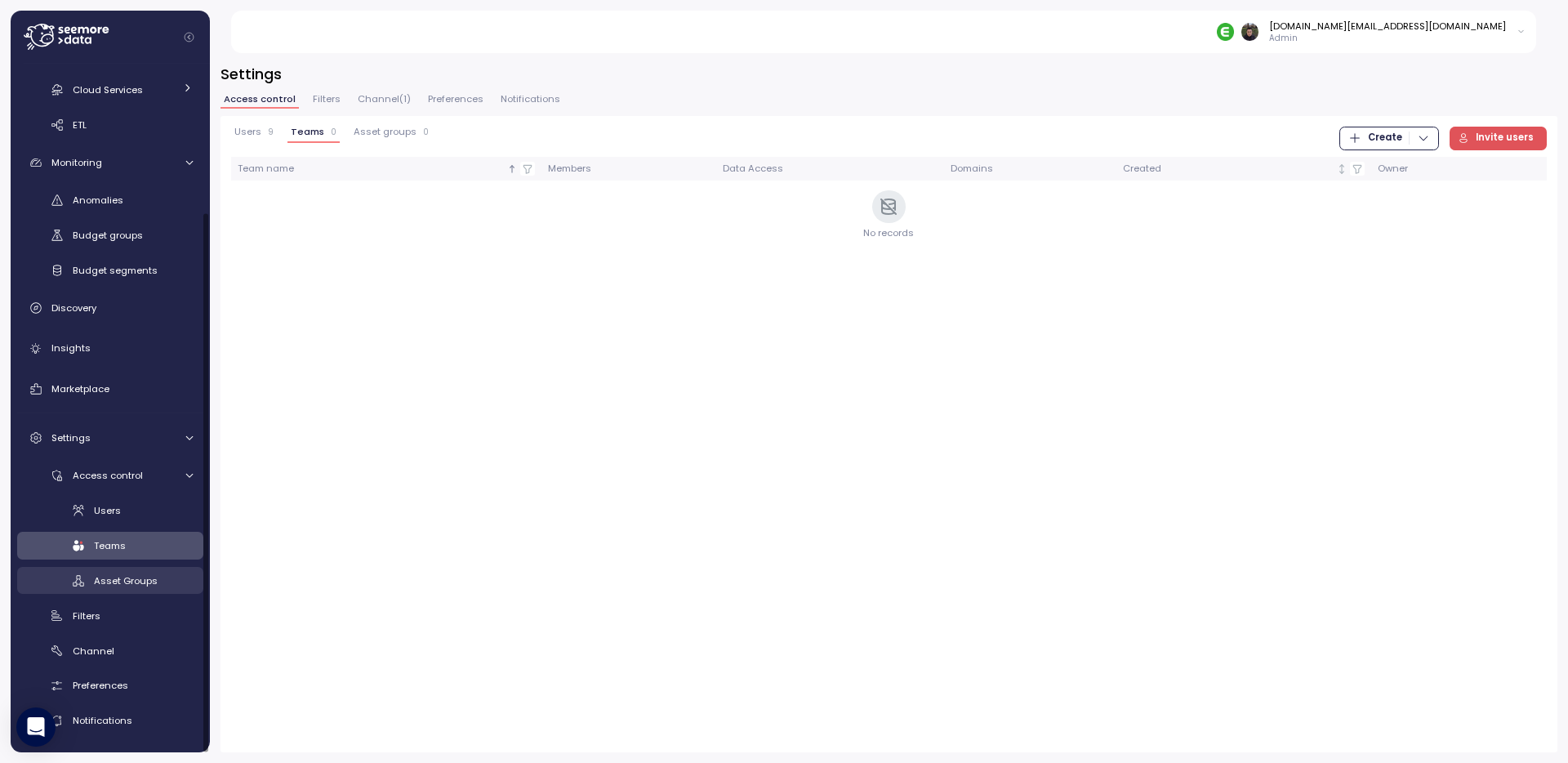
click at [123, 588] on link "Asset Groups" at bounding box center [110, 580] width 186 height 27
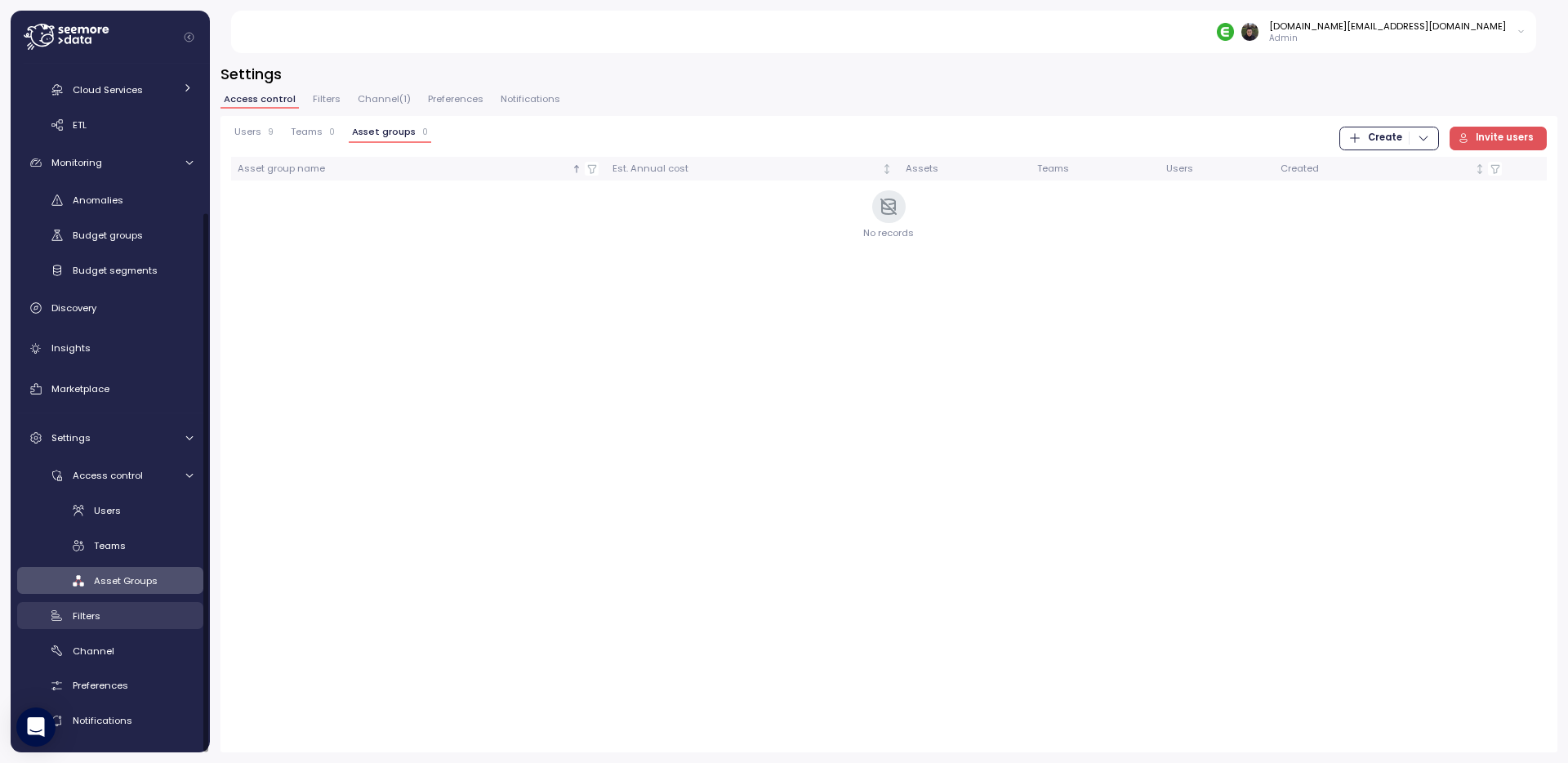
click at [114, 626] on link "Filters" at bounding box center [110, 616] width 186 height 27
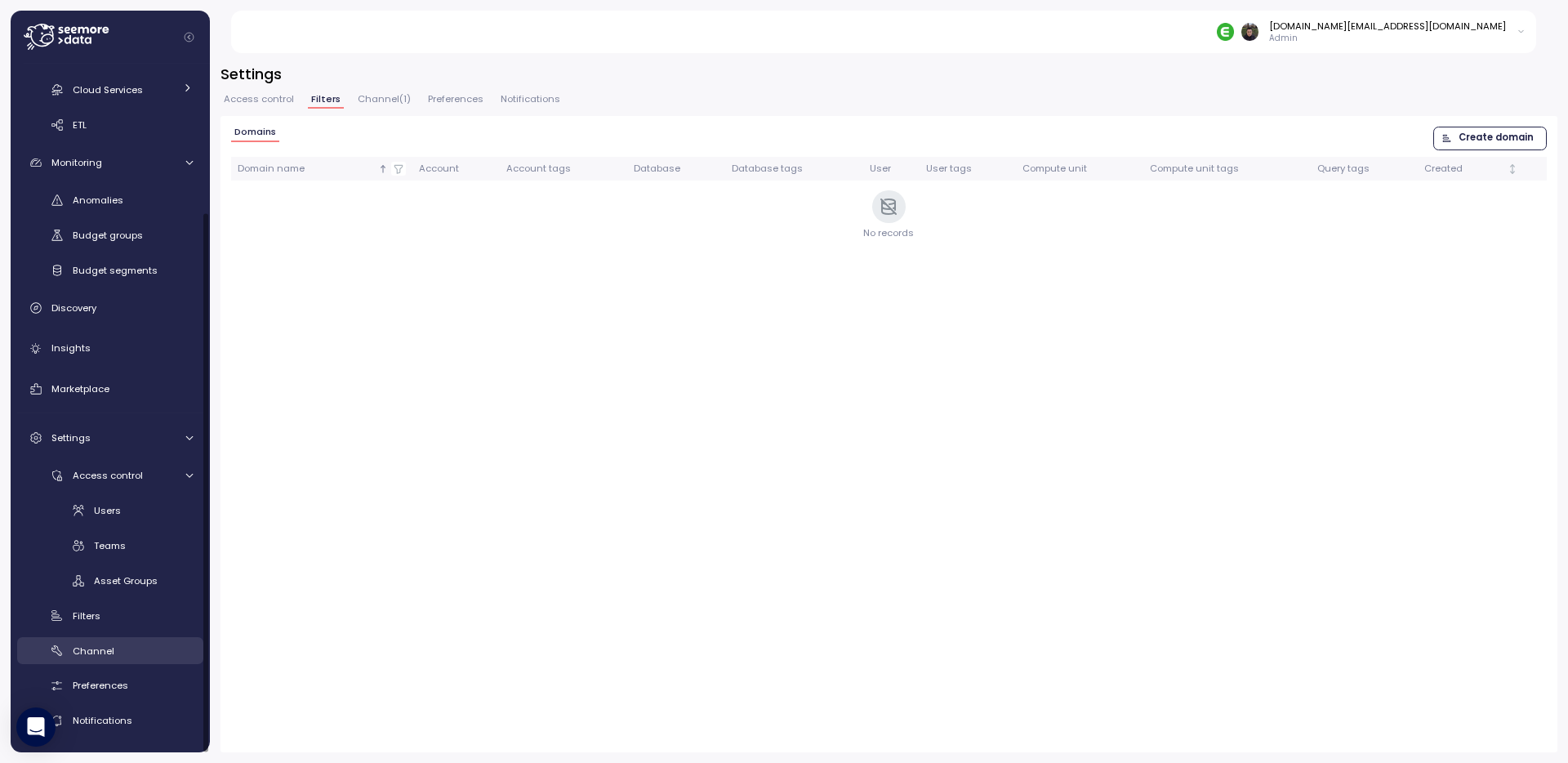
click at [114, 654] on div "Channel" at bounding box center [133, 651] width 120 height 17
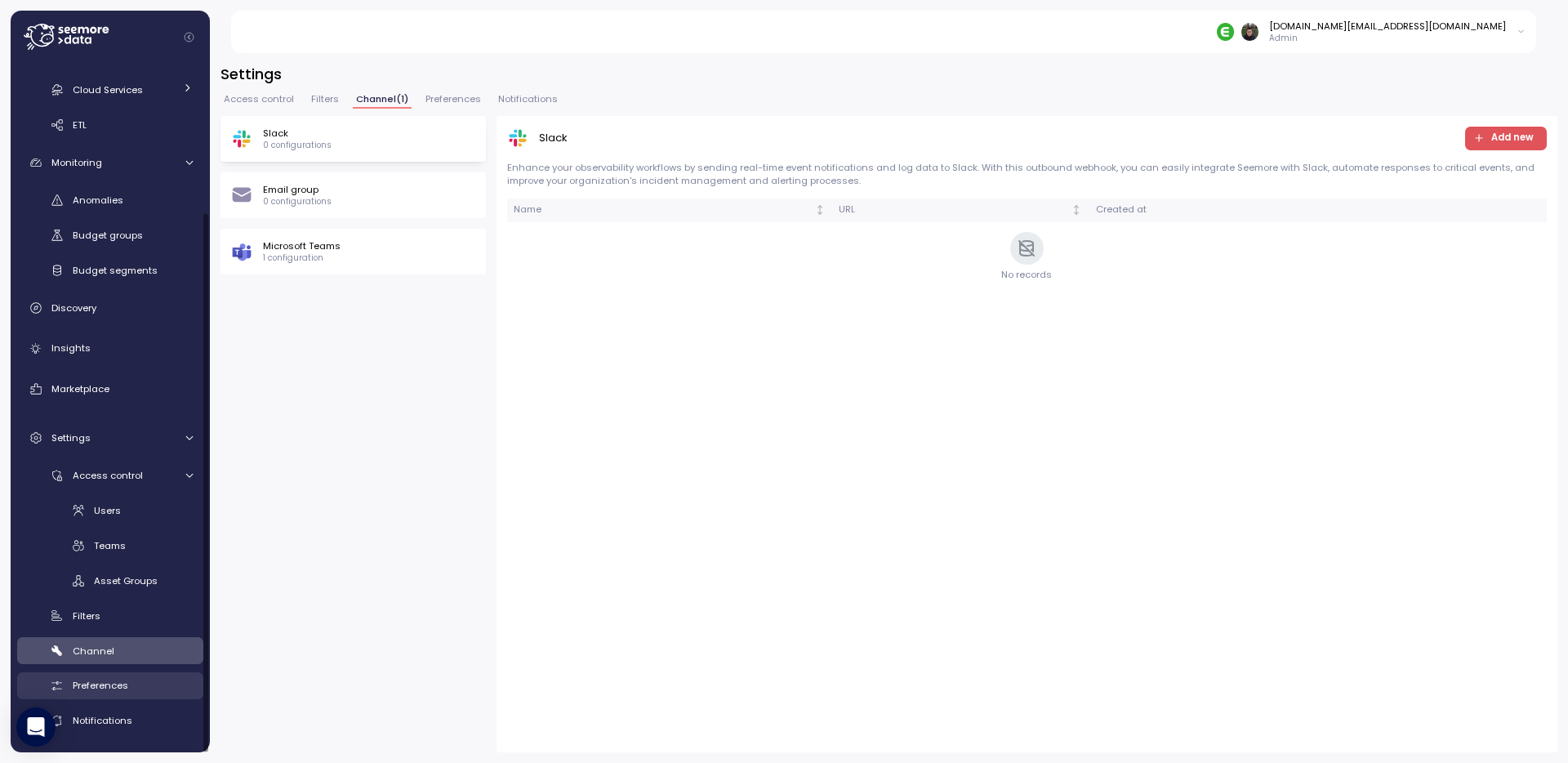
click at [113, 688] on span "Preferences" at bounding box center [100, 685] width 55 height 13
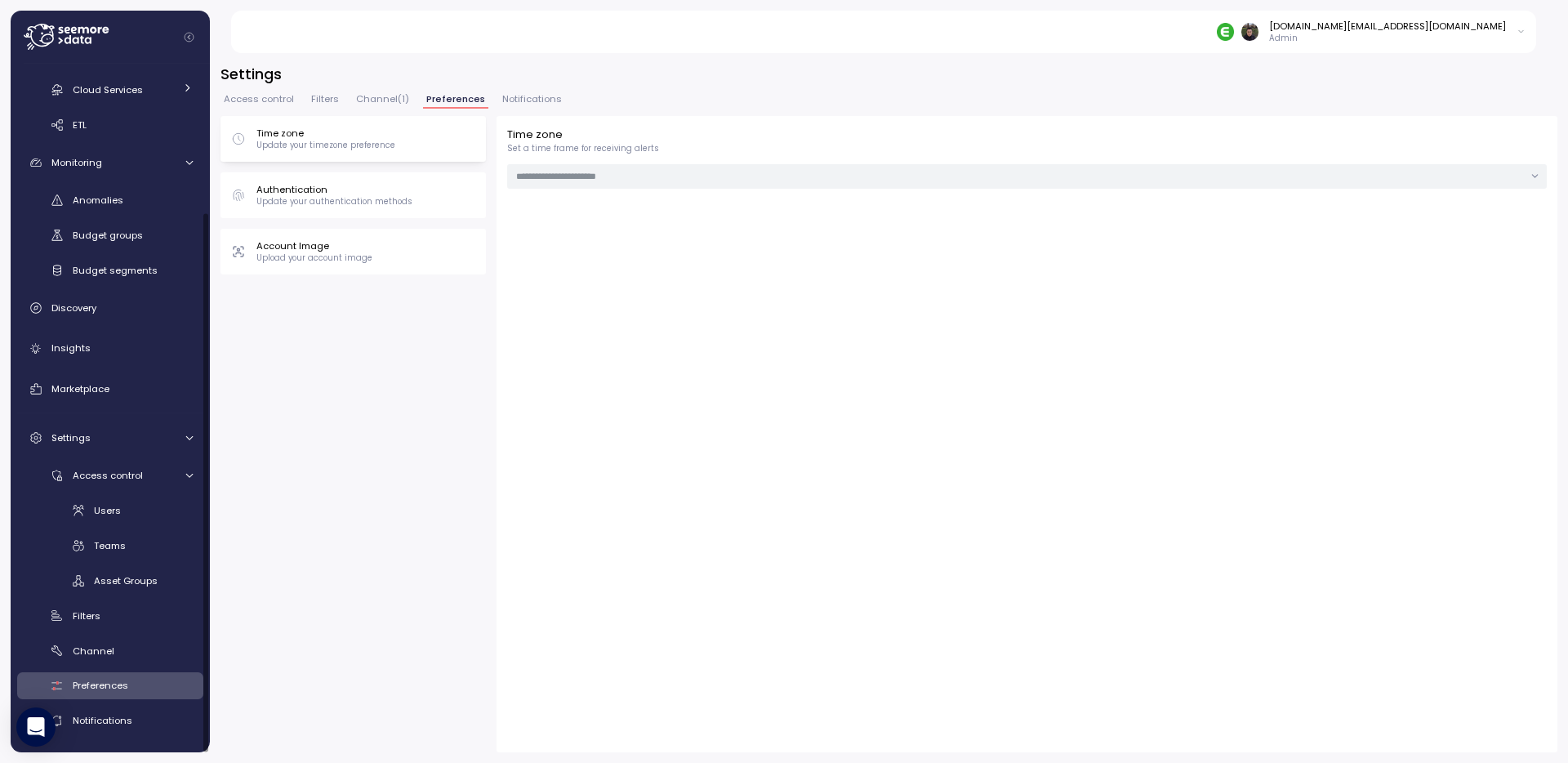
type input "***"
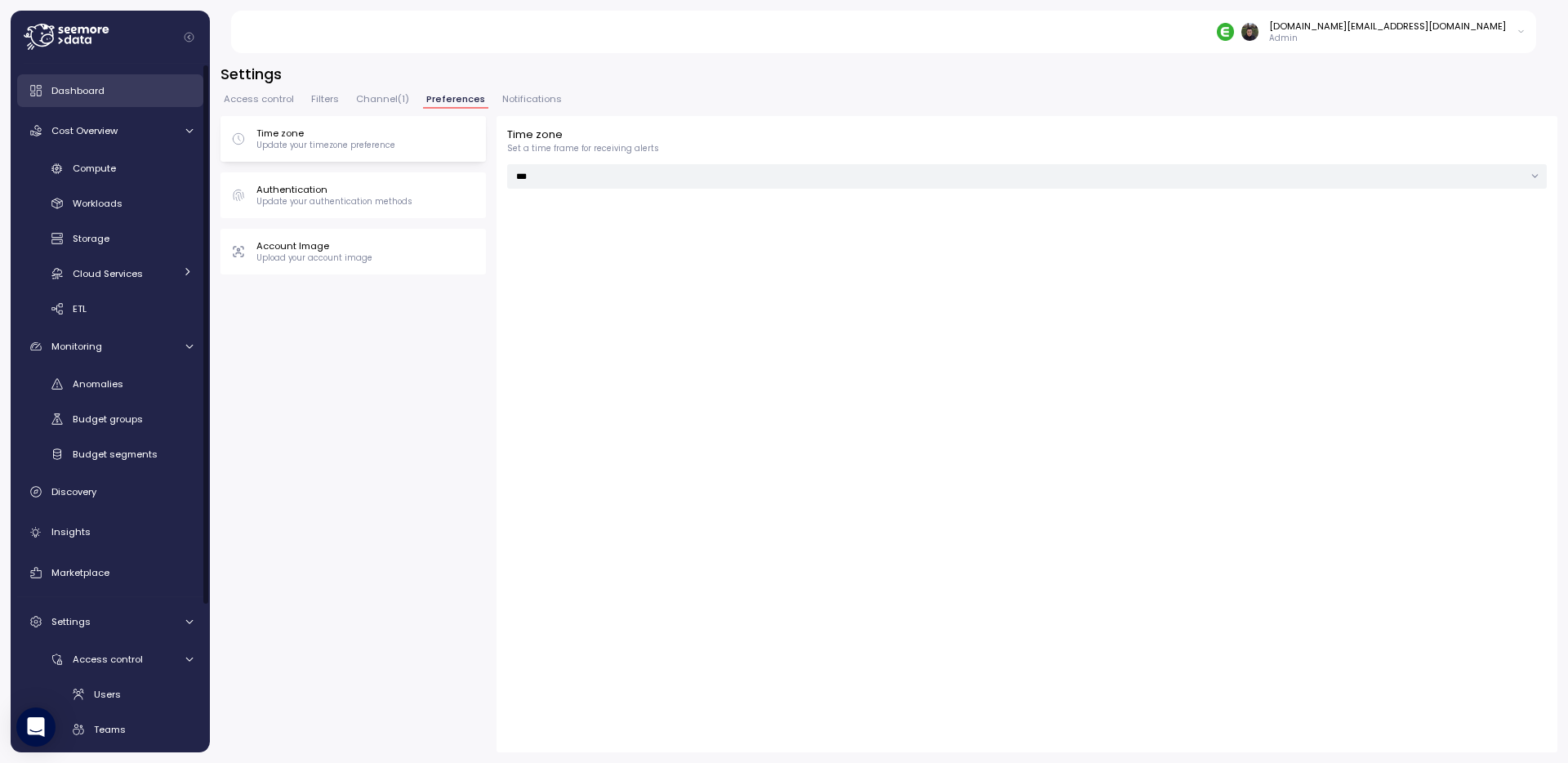
click at [112, 83] on div "Dashboard" at bounding box center [122, 91] width 142 height 17
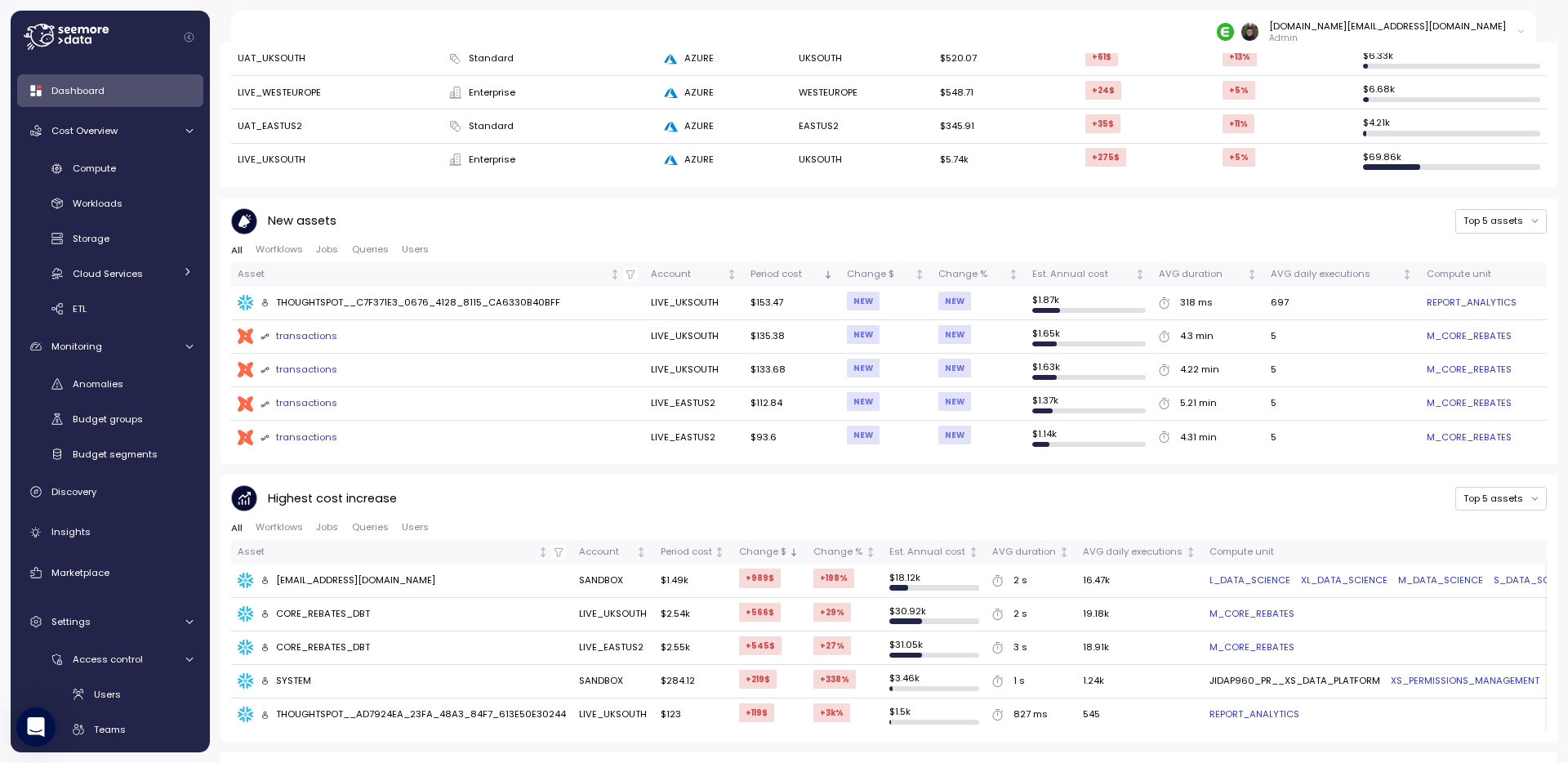
scroll to position [671, 0]
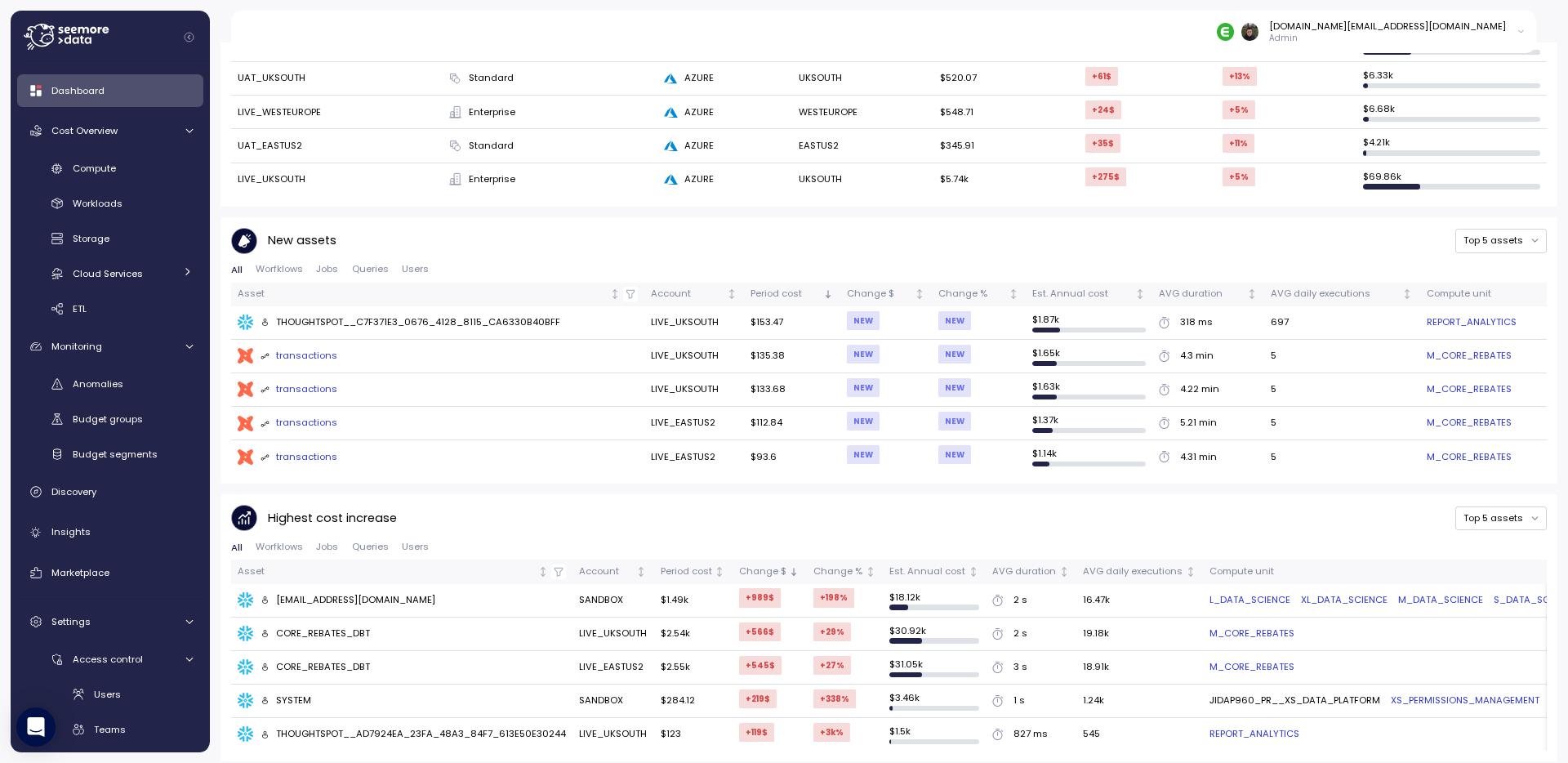
click at [1457, 309] on td "REPORT_ANALYTICS" at bounding box center [1483, 323] width 127 height 33
click at [1457, 316] on link "REPORT_ANALYTICS" at bounding box center [1471, 323] width 89 height 15
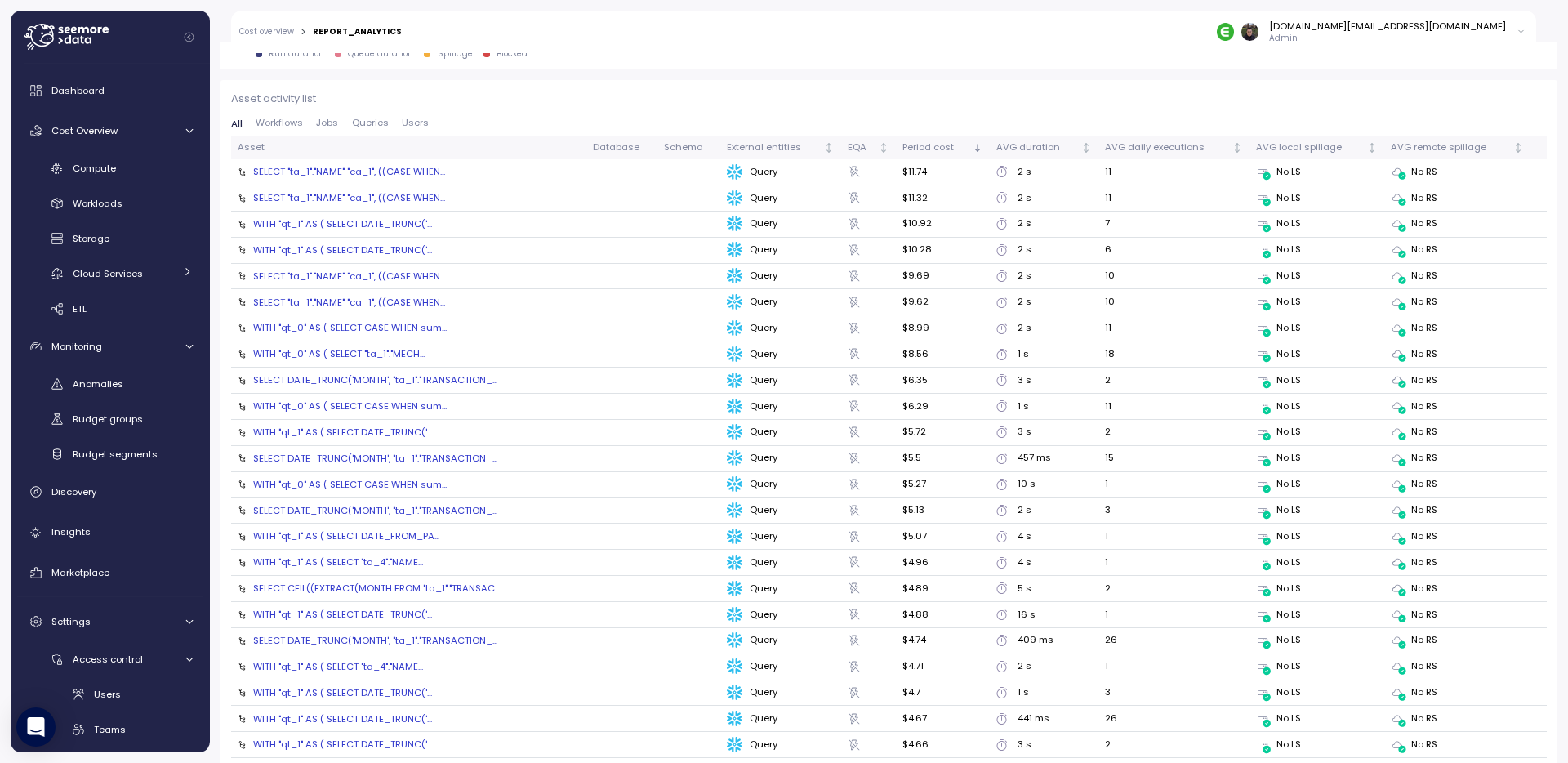
scroll to position [1722, 0]
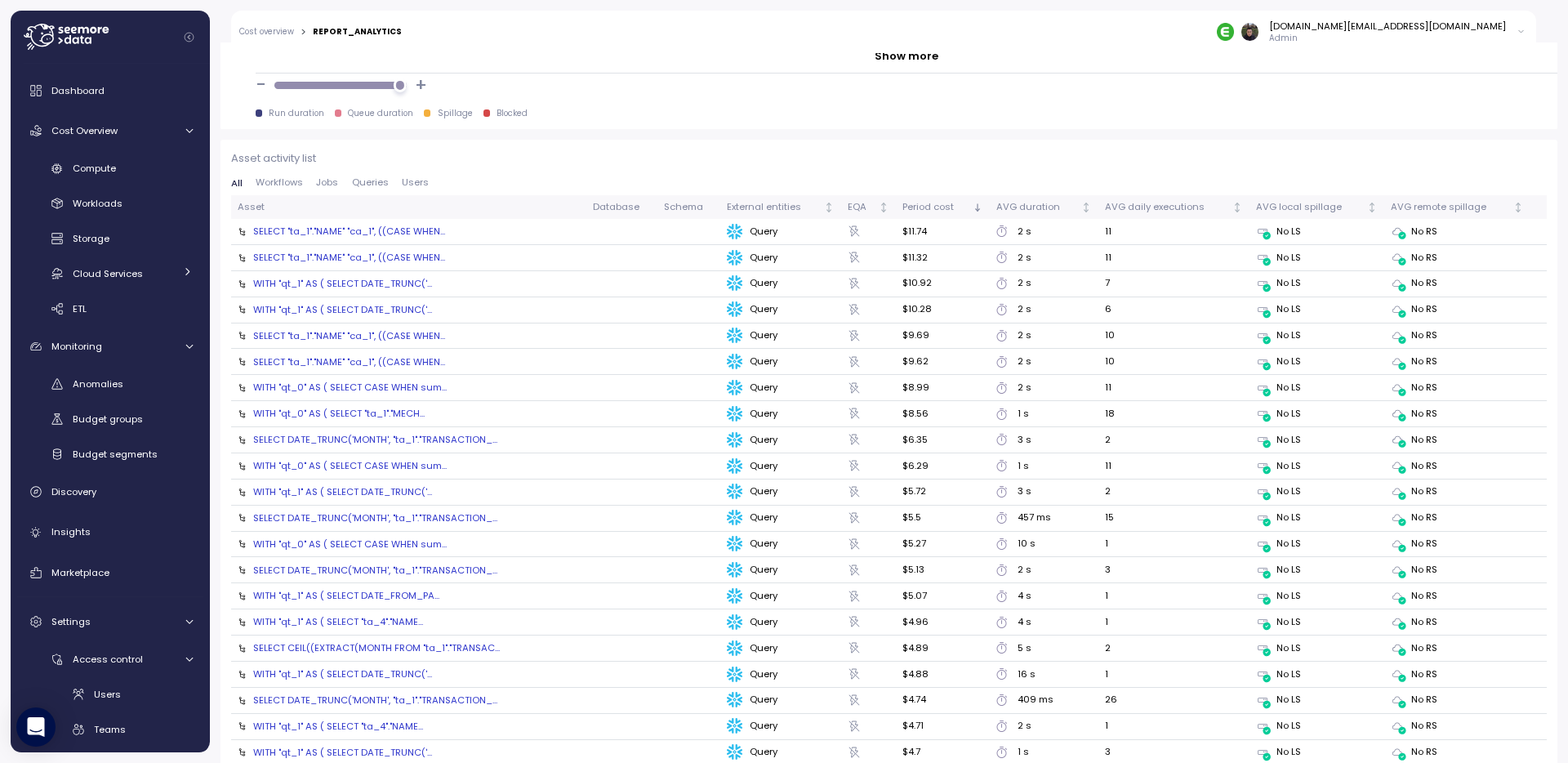
click at [422, 186] on span "Users" at bounding box center [415, 182] width 27 height 9
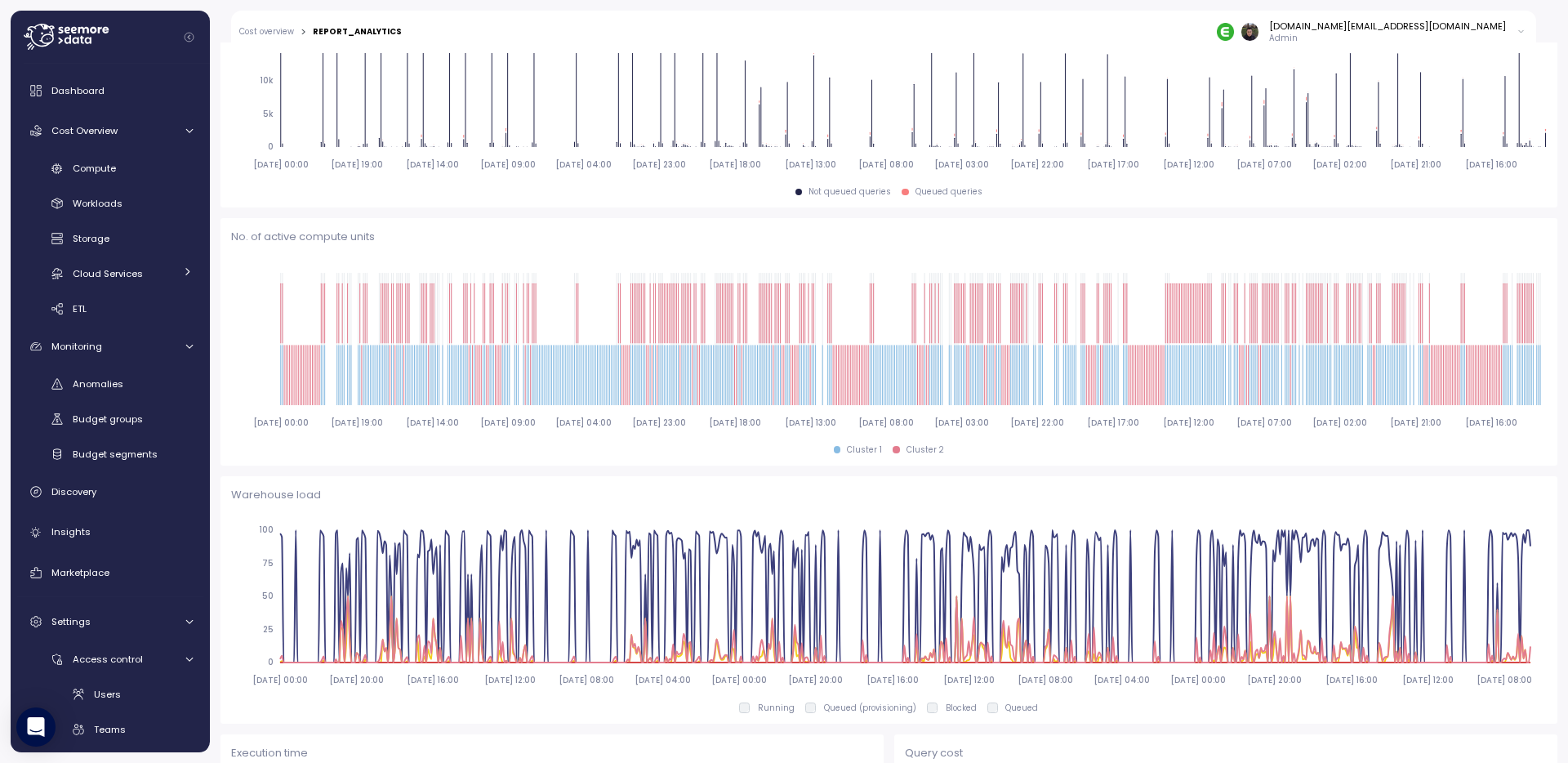
scroll to position [0, 0]
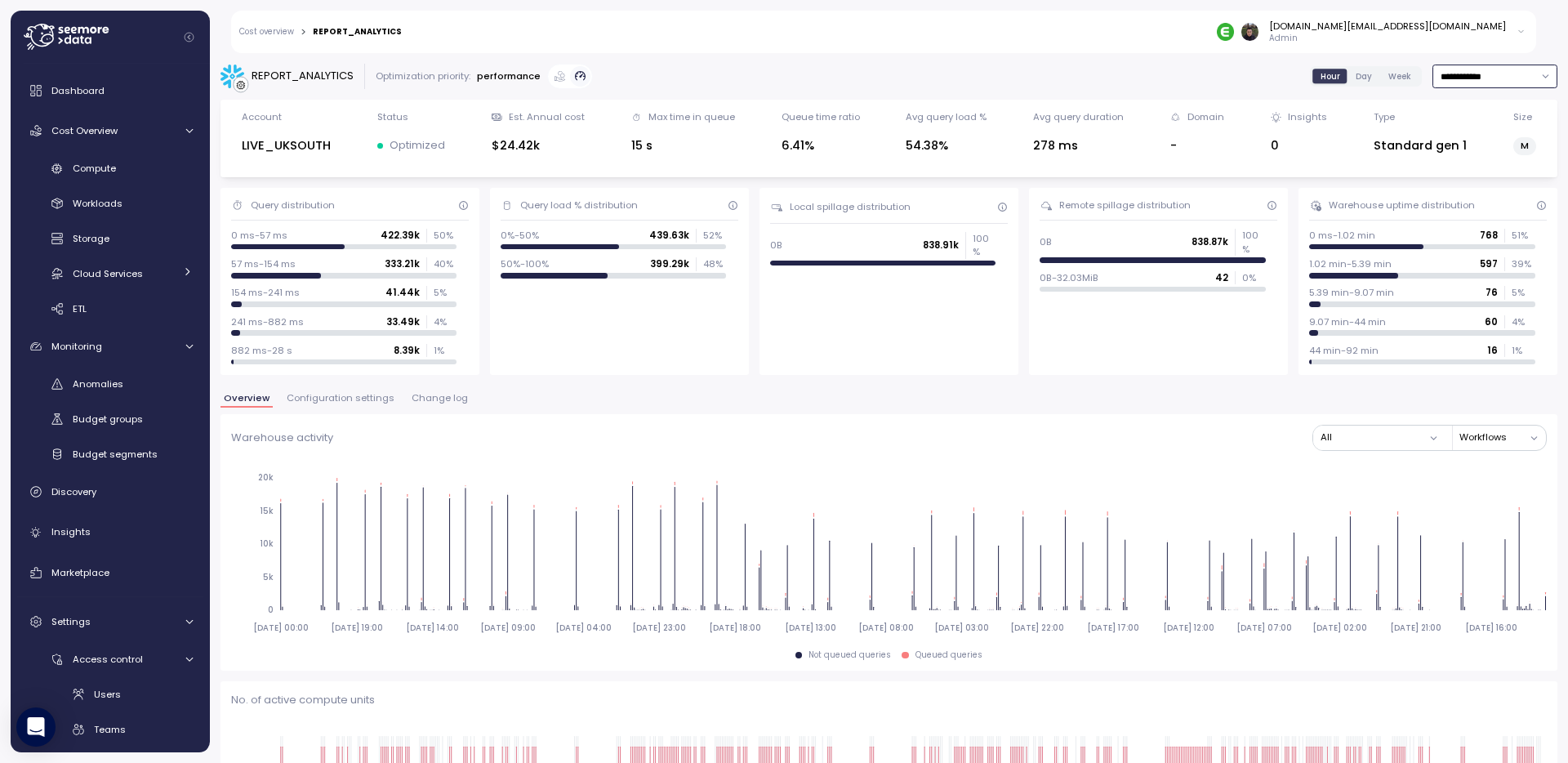
click at [1521, 80] on input "**********" at bounding box center [1494, 76] width 125 height 24
click at [1481, 213] on div "Last 6 months" at bounding box center [1493, 215] width 68 height 13
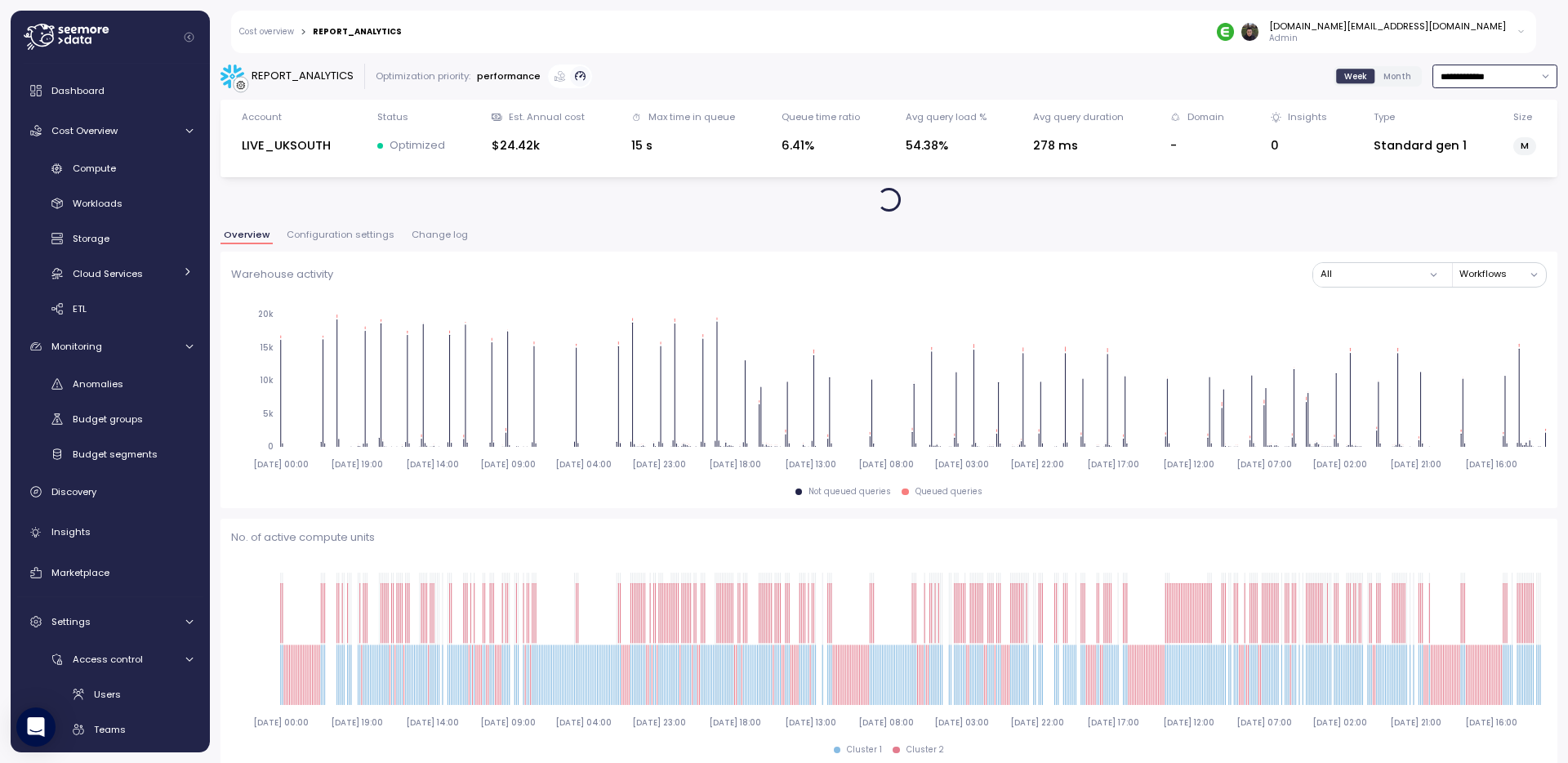
type input "**********"
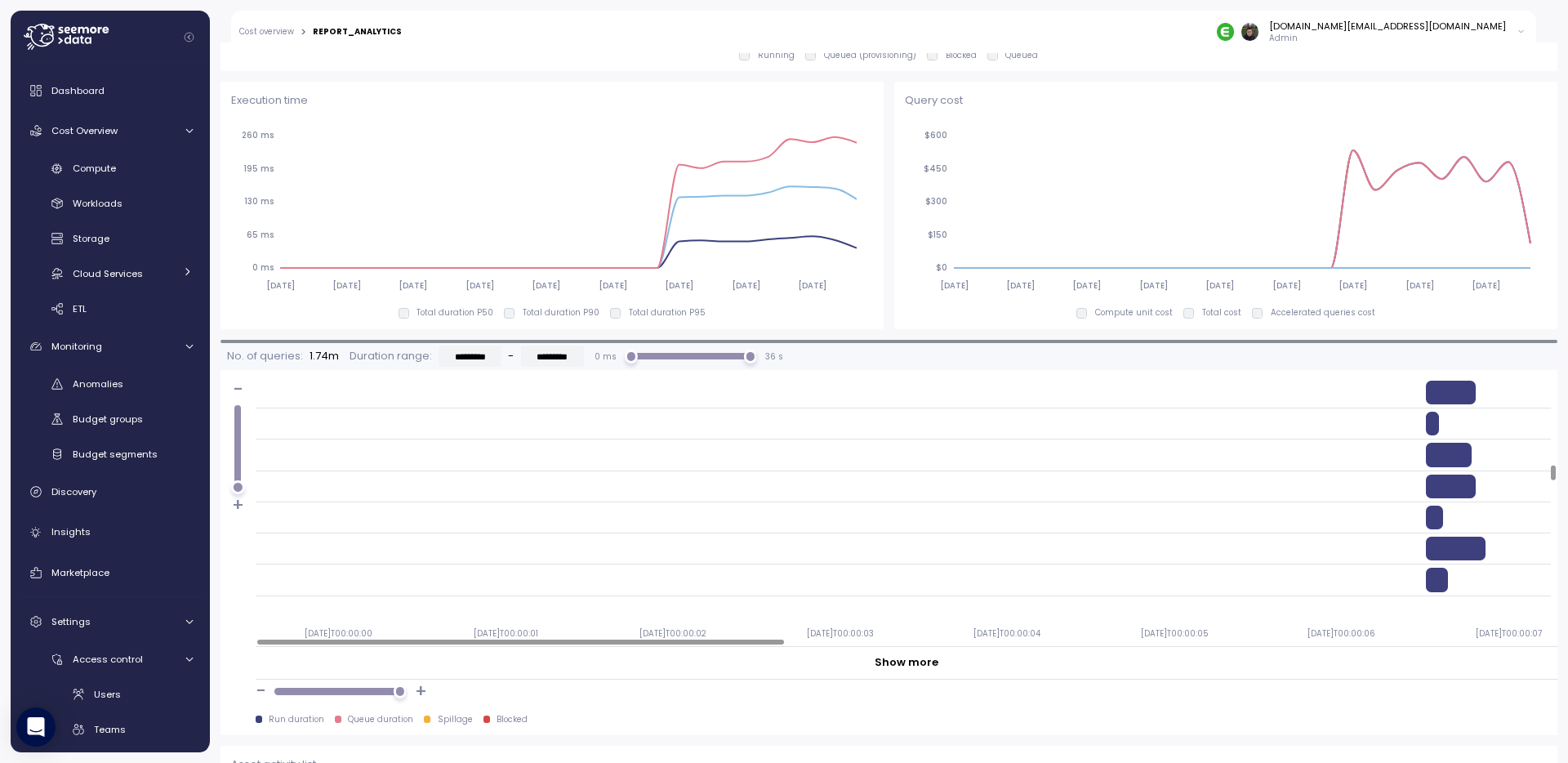
scroll to position [1075, 0]
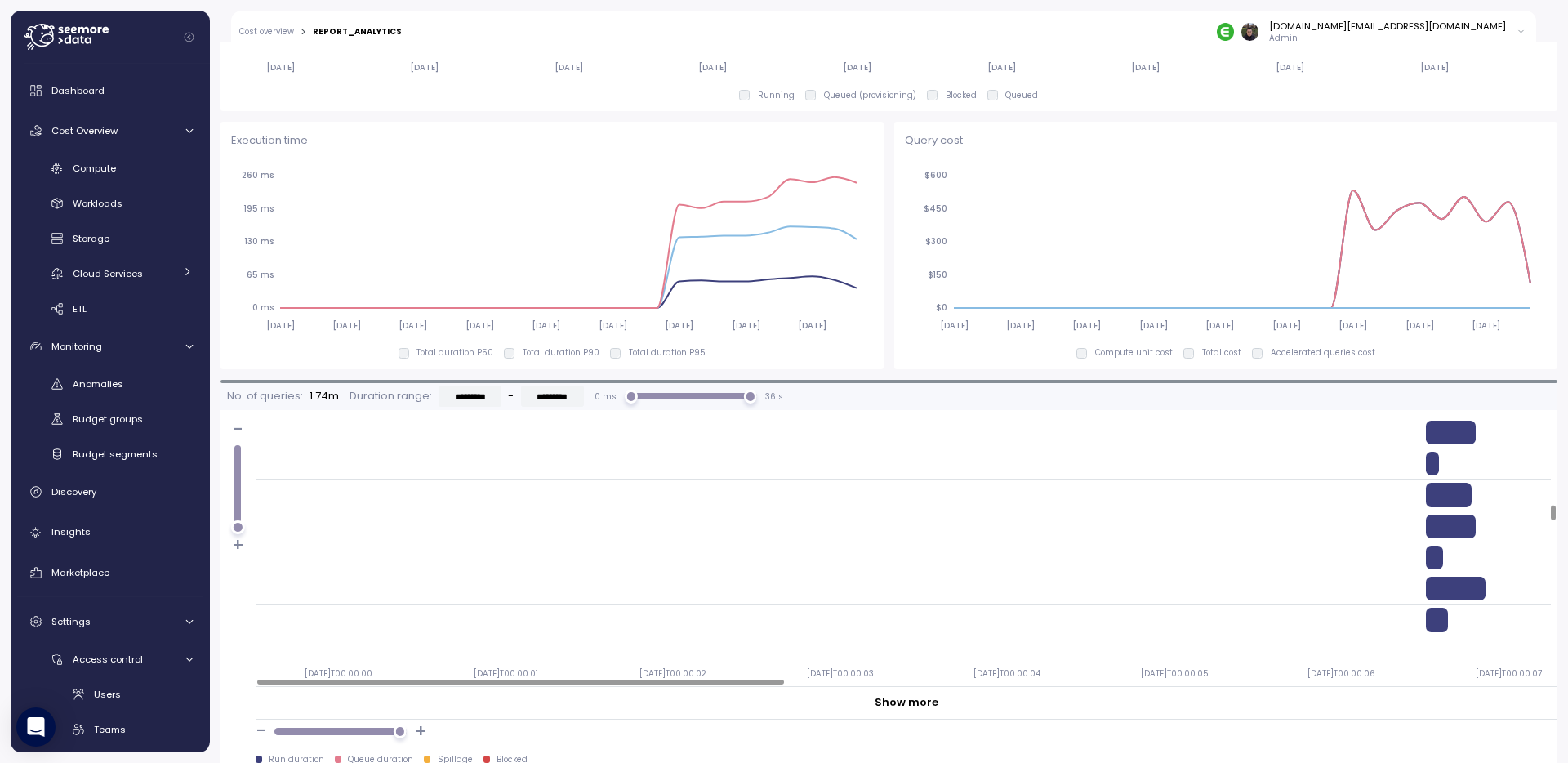
click at [887, 273] on div "Execution time [DATE] [DATE] [DATE] [DATE] [DATE] [DATE] [DATE] [DATE] [DATE] 0…" at bounding box center [889, 245] width 1337 height 248
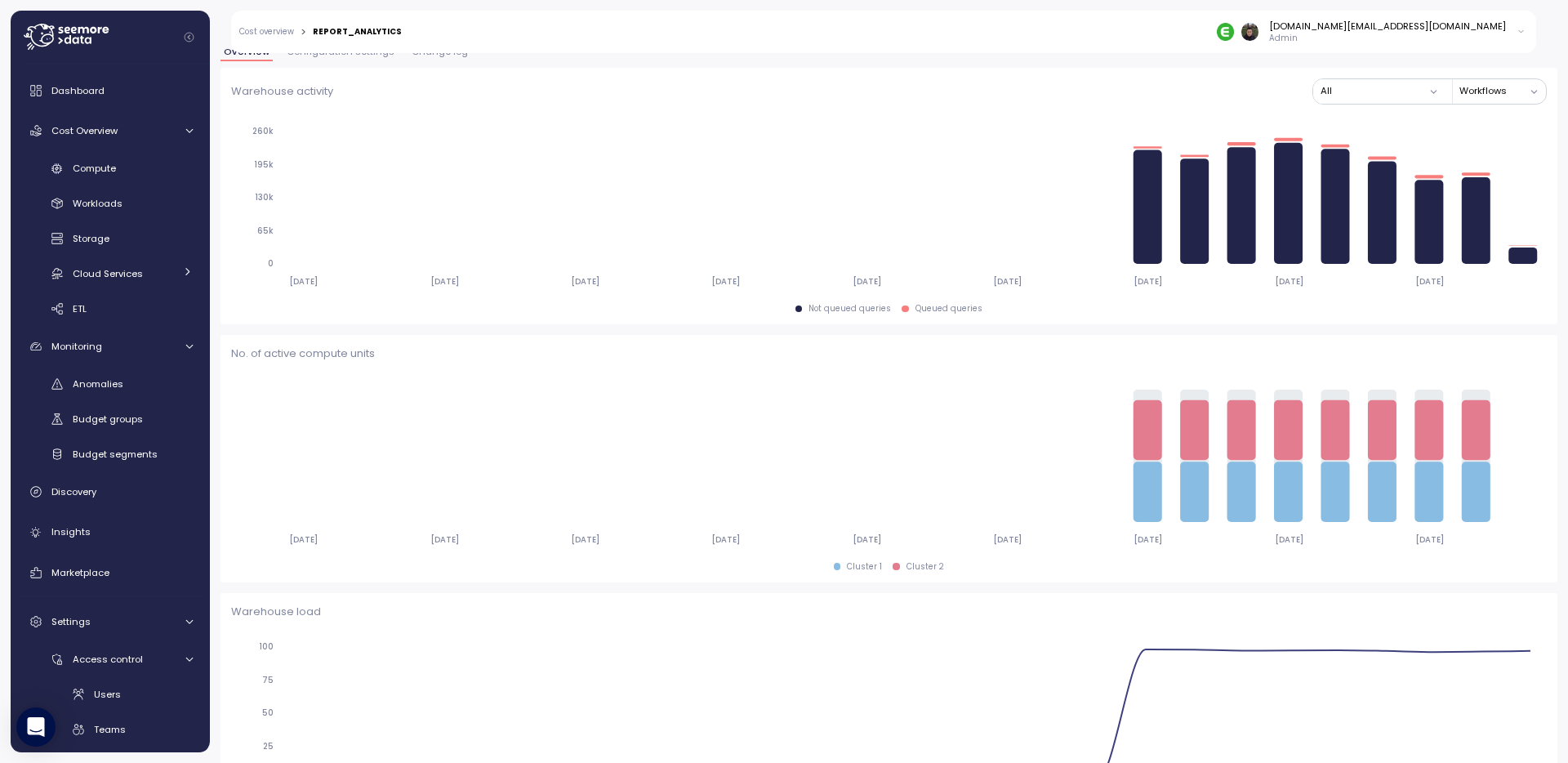
scroll to position [0, 0]
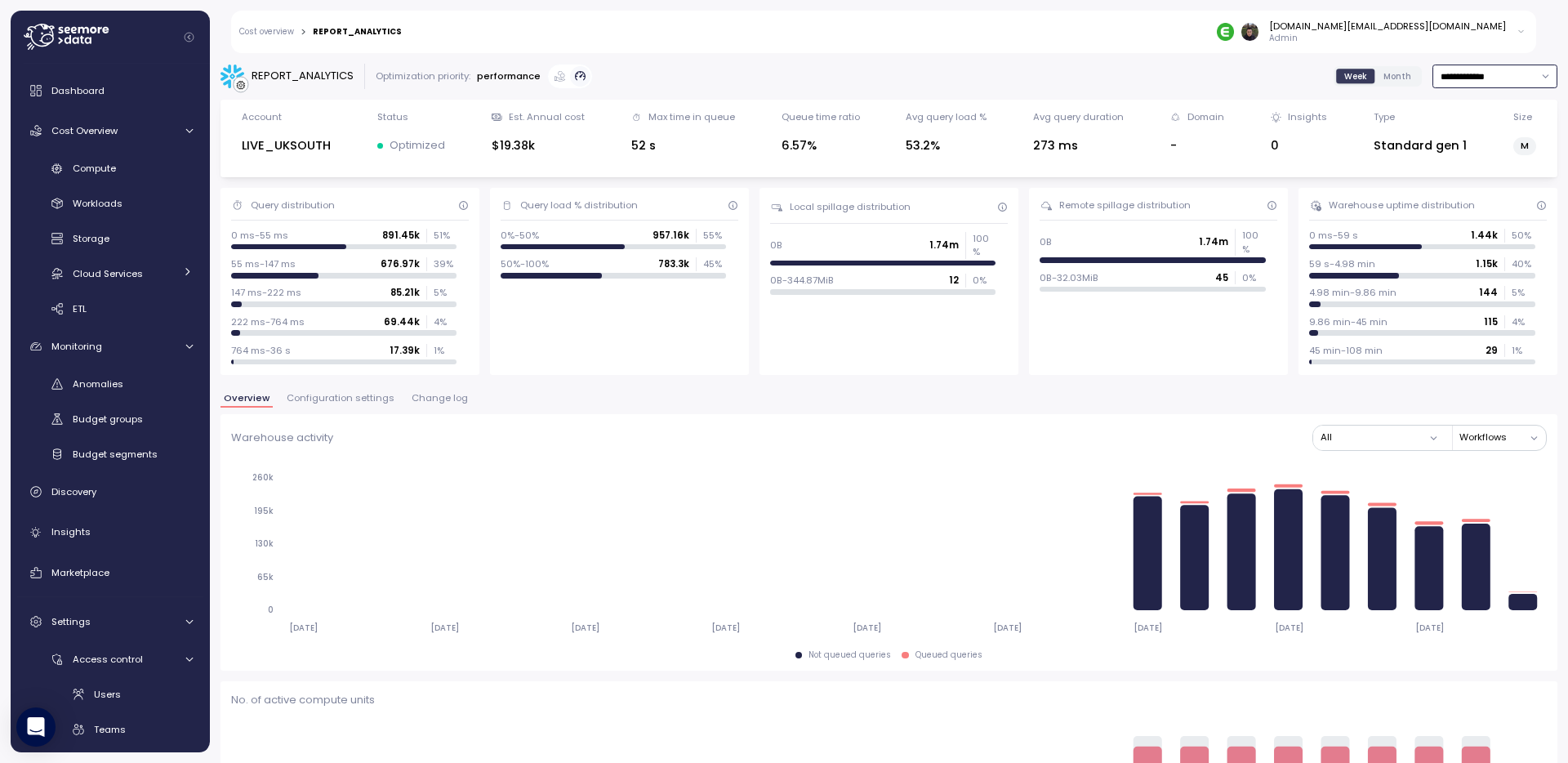
click at [1515, 75] on input "**********" at bounding box center [1494, 76] width 125 height 24
click at [1045, 394] on div "Overview Configuration settings Change log" at bounding box center [889, 404] width 1337 height 22
click at [263, 35] on link "Cost overview" at bounding box center [267, 32] width 55 height 8
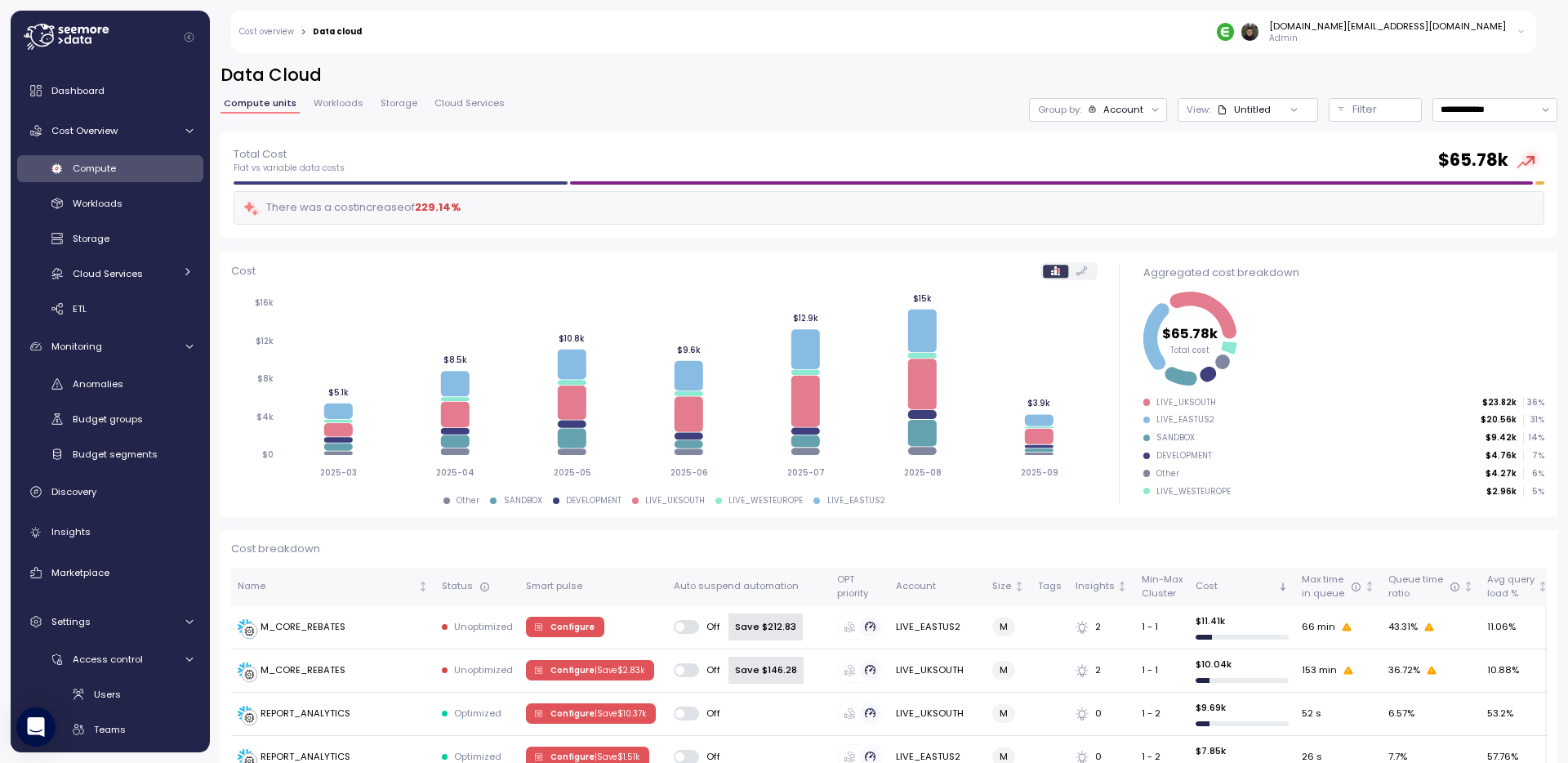
click at [591, 45] on div "[DOMAIN_NAME][EMAIL_ADDRESS][DOMAIN_NAME] Admin" at bounding box center [954, 31] width 1164 height 42
click at [324, 101] on span "Workloads" at bounding box center [339, 103] width 50 height 9
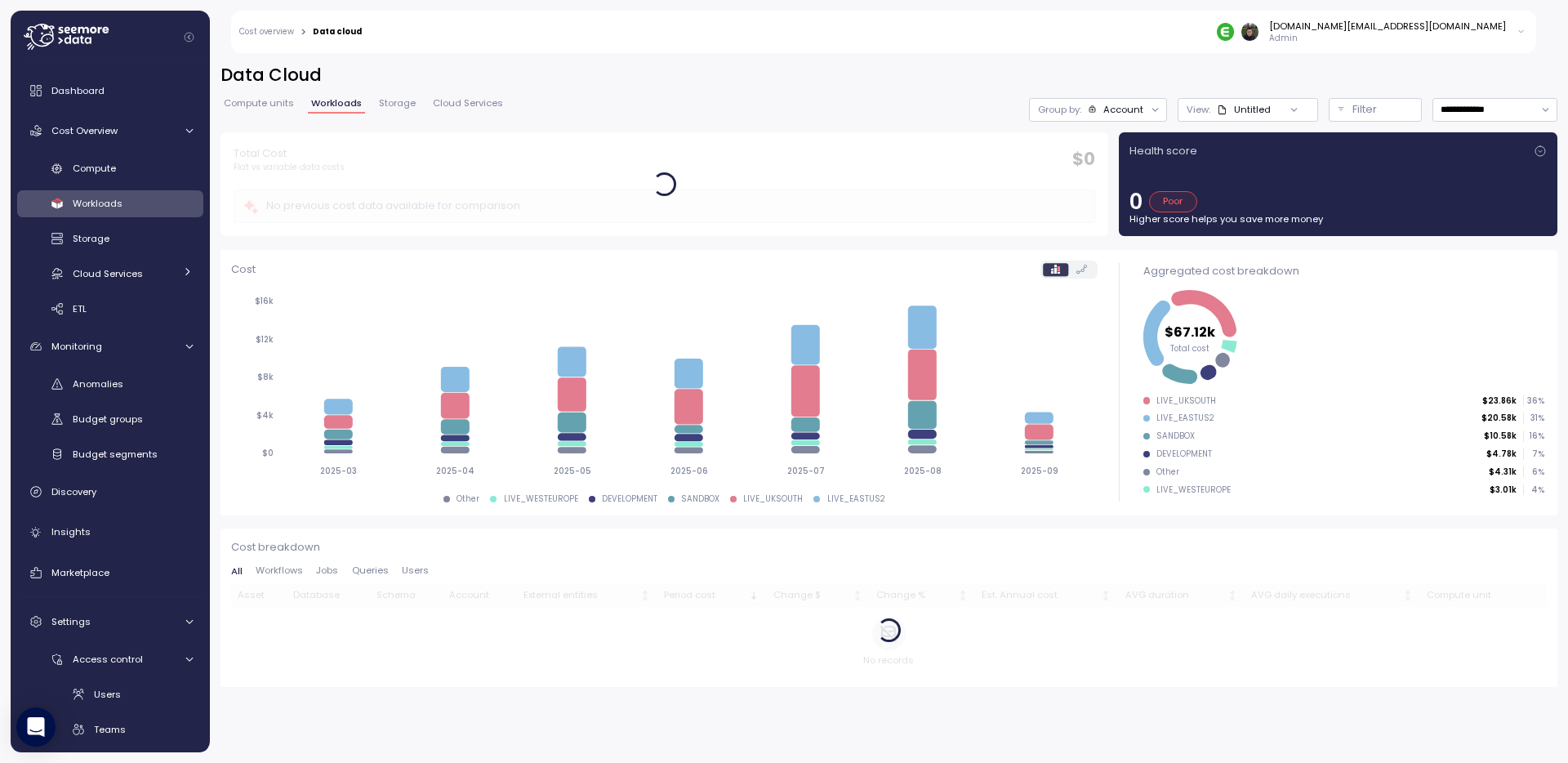
click at [679, 75] on h2 "Data Cloud" at bounding box center [889, 75] width 1337 height 24
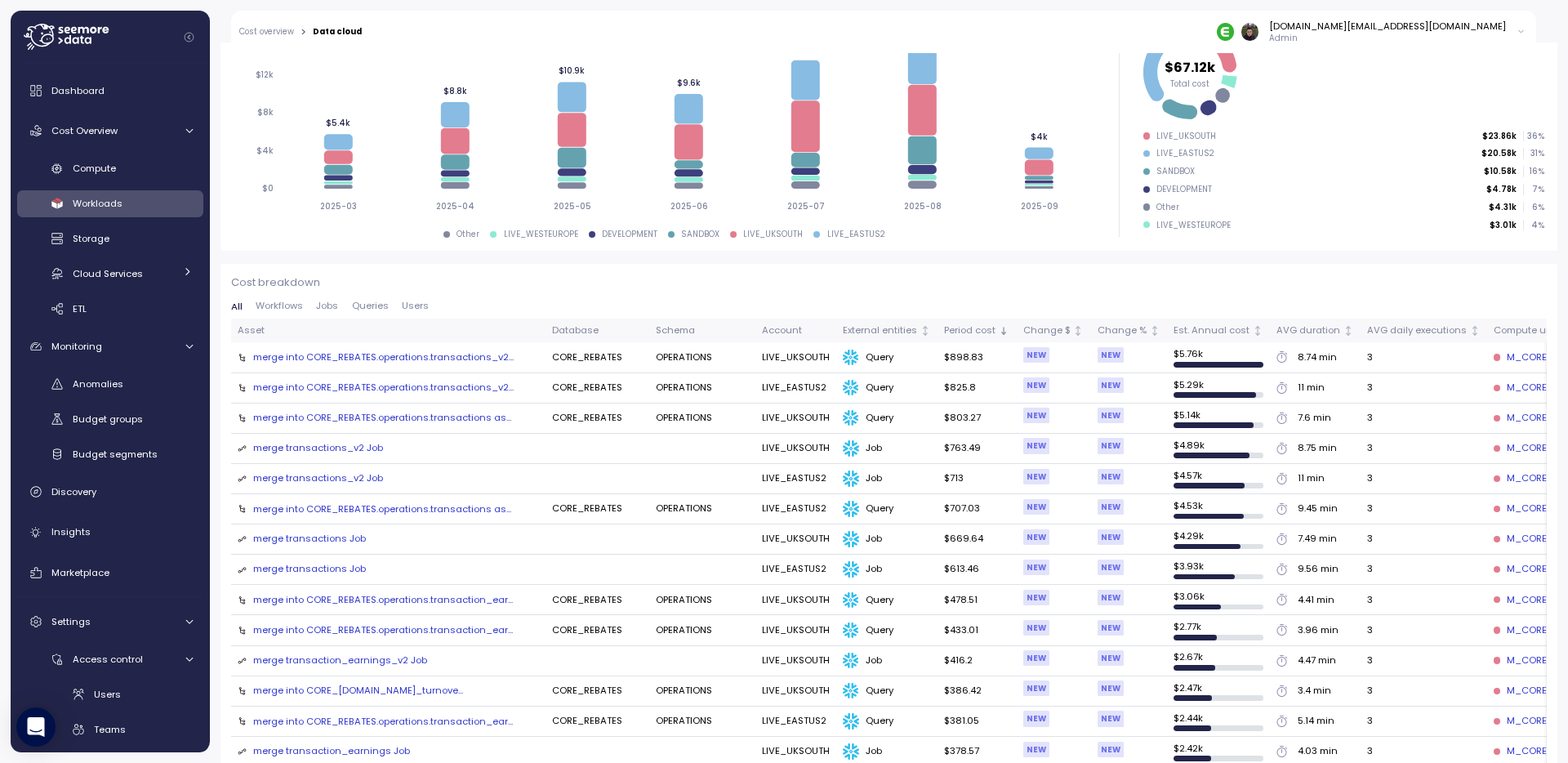
scroll to position [328, 0]
